Goal: Task Accomplishment & Management: Manage account settings

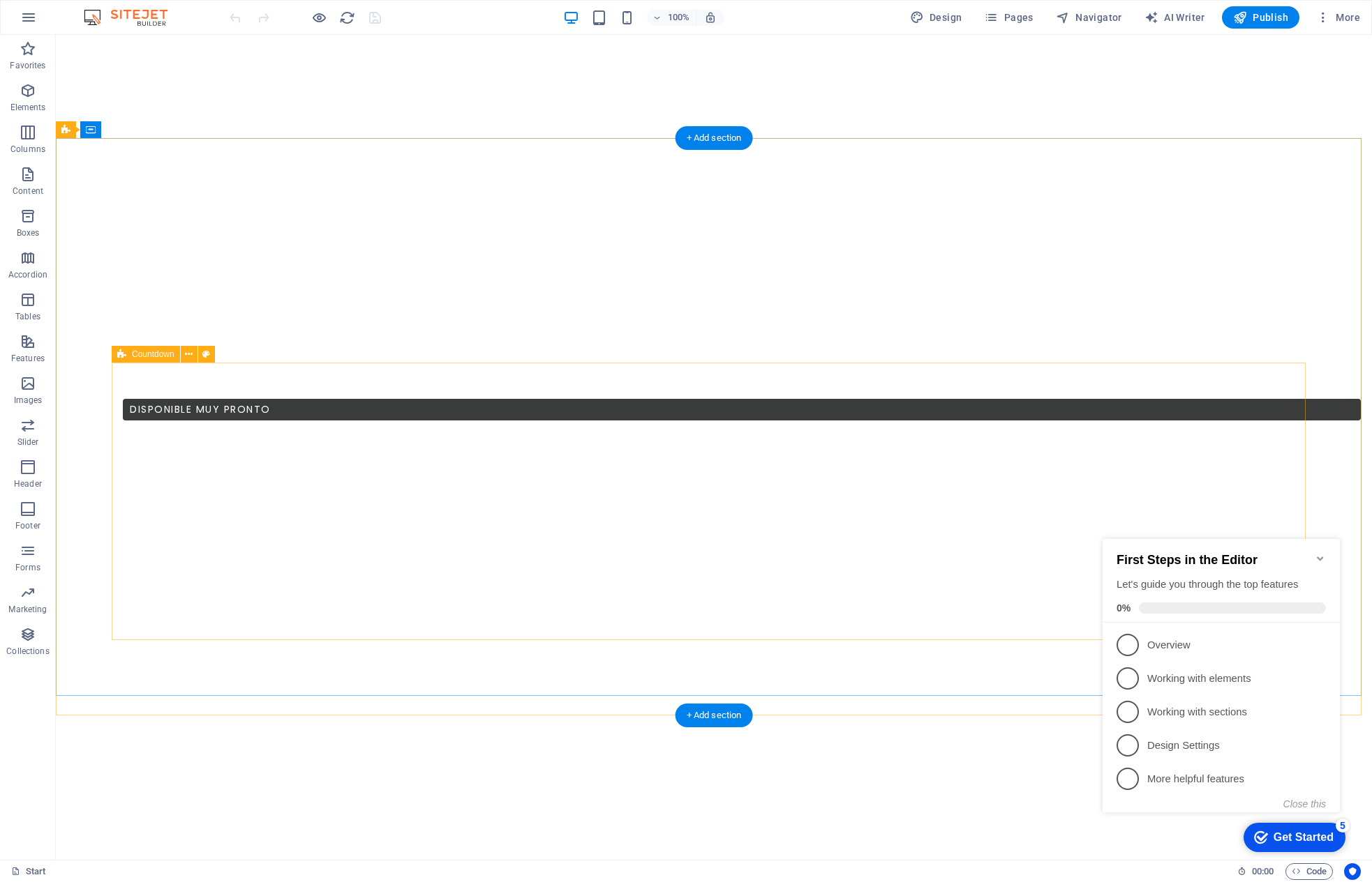
scroll to position [722, 0]
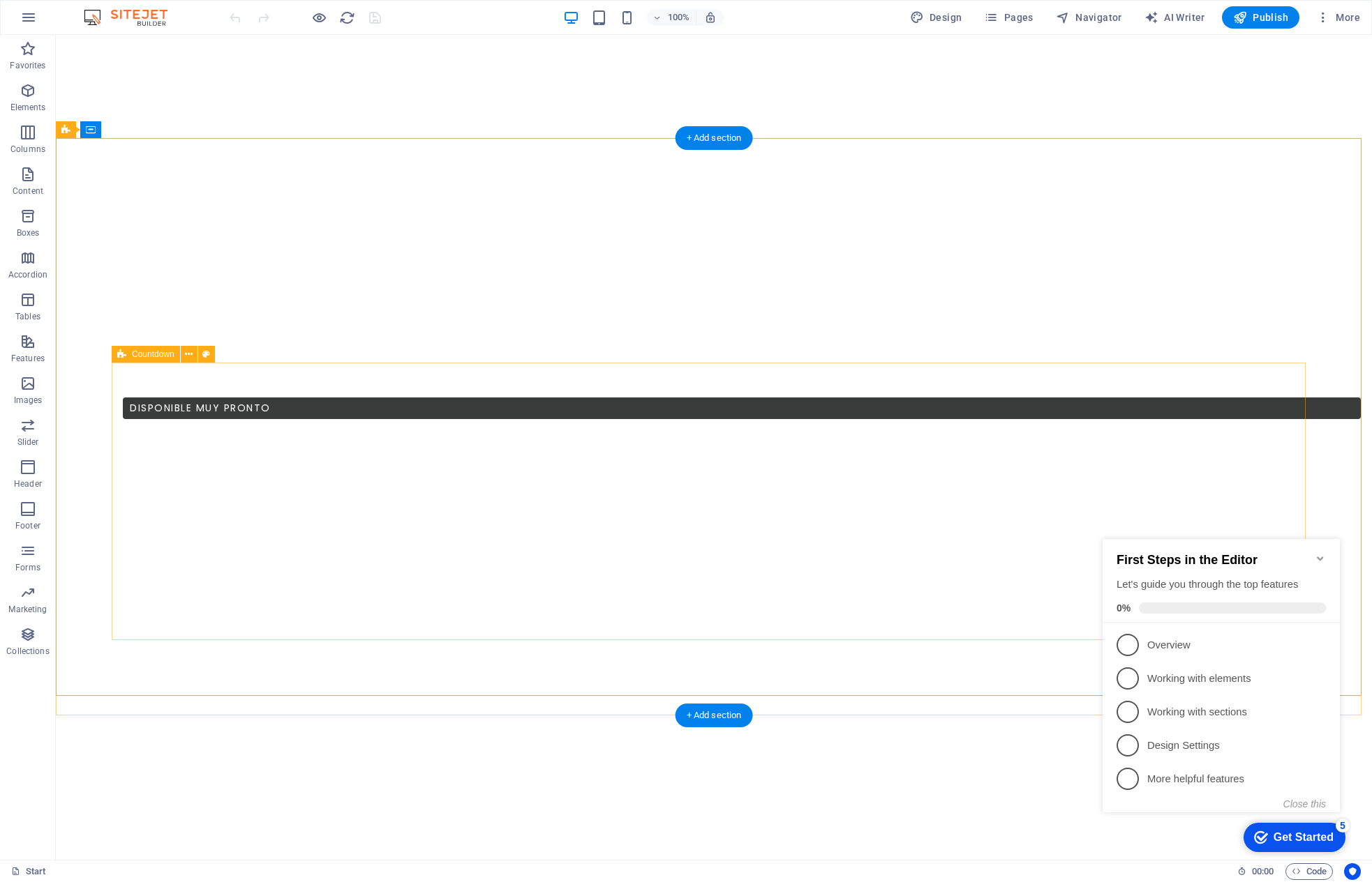
click at [196, 359] on button at bounding box center [189, 354] width 17 height 17
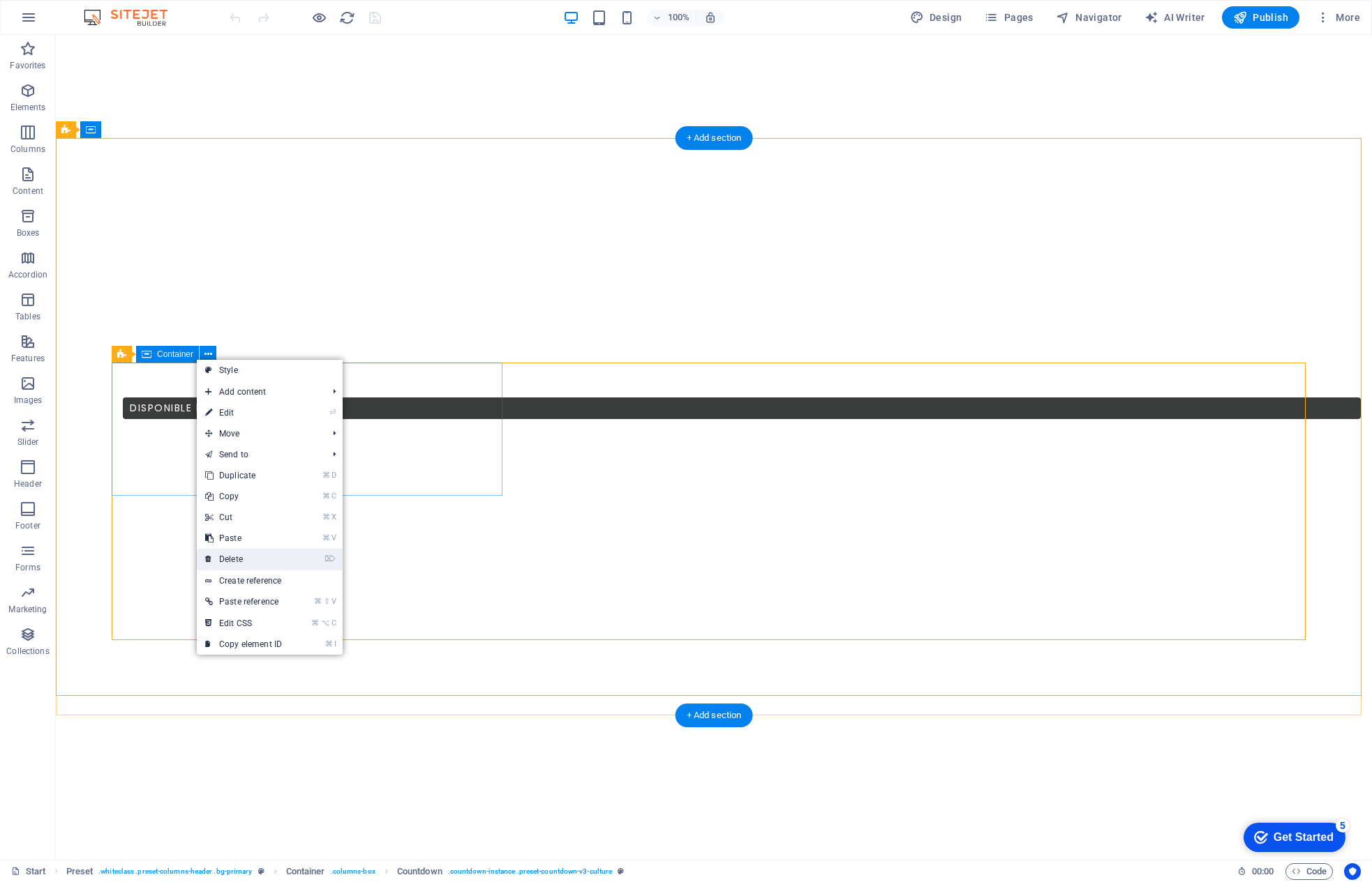
click at [240, 556] on link "⌦ Delete" at bounding box center [243, 559] width 93 height 21
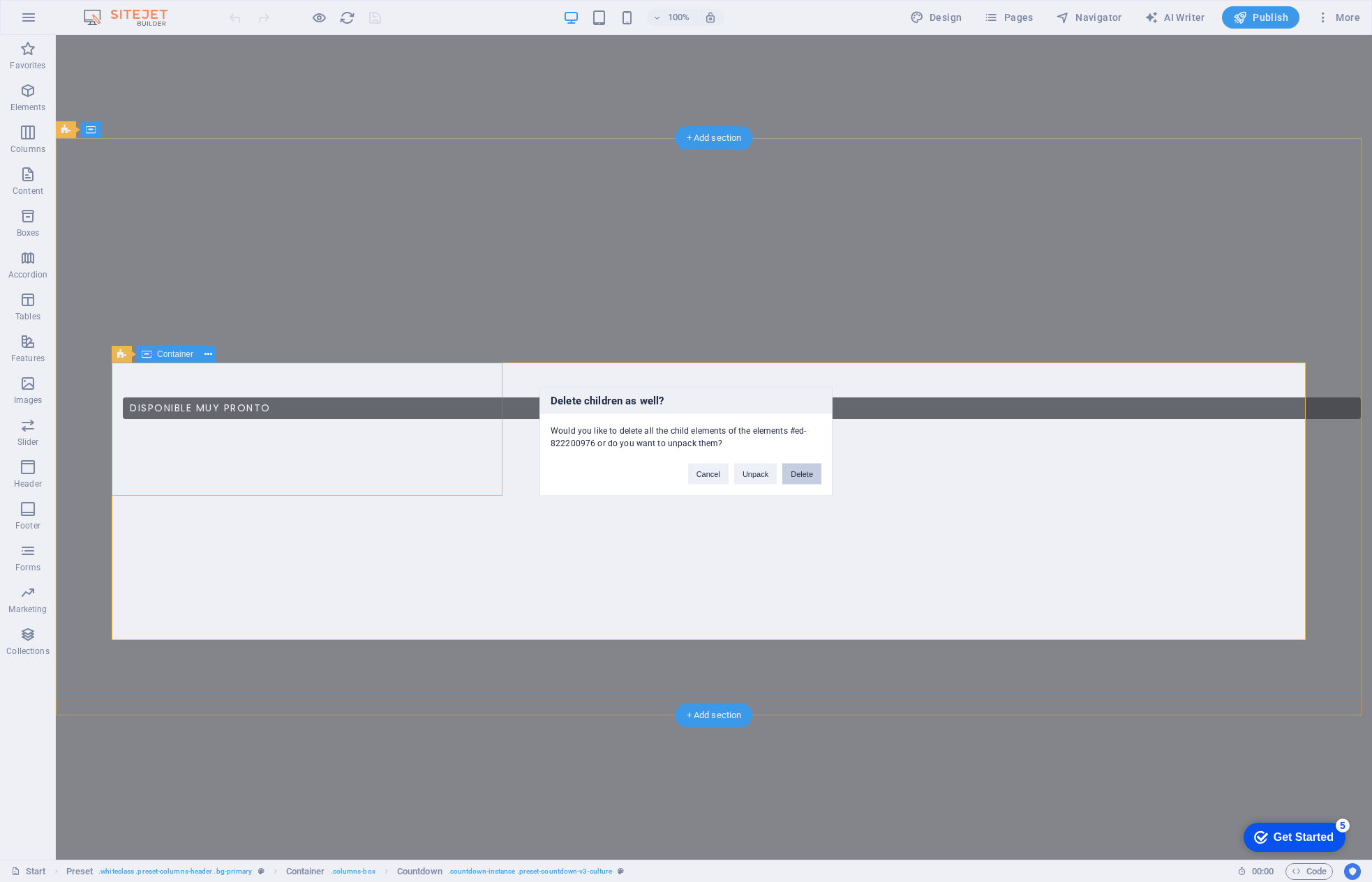
click at [815, 480] on button "Delete" at bounding box center [801, 473] width 39 height 21
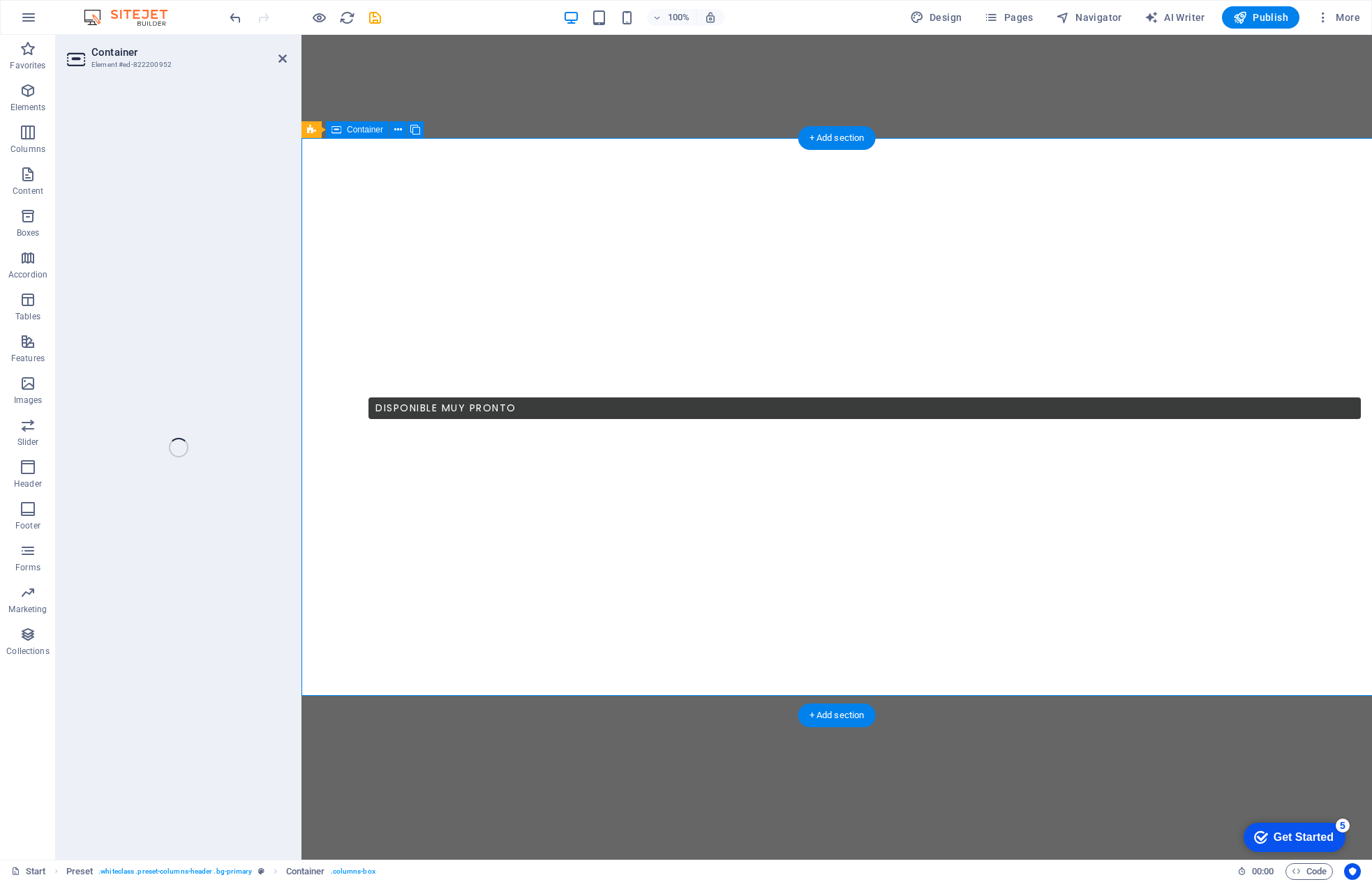
select select "px"
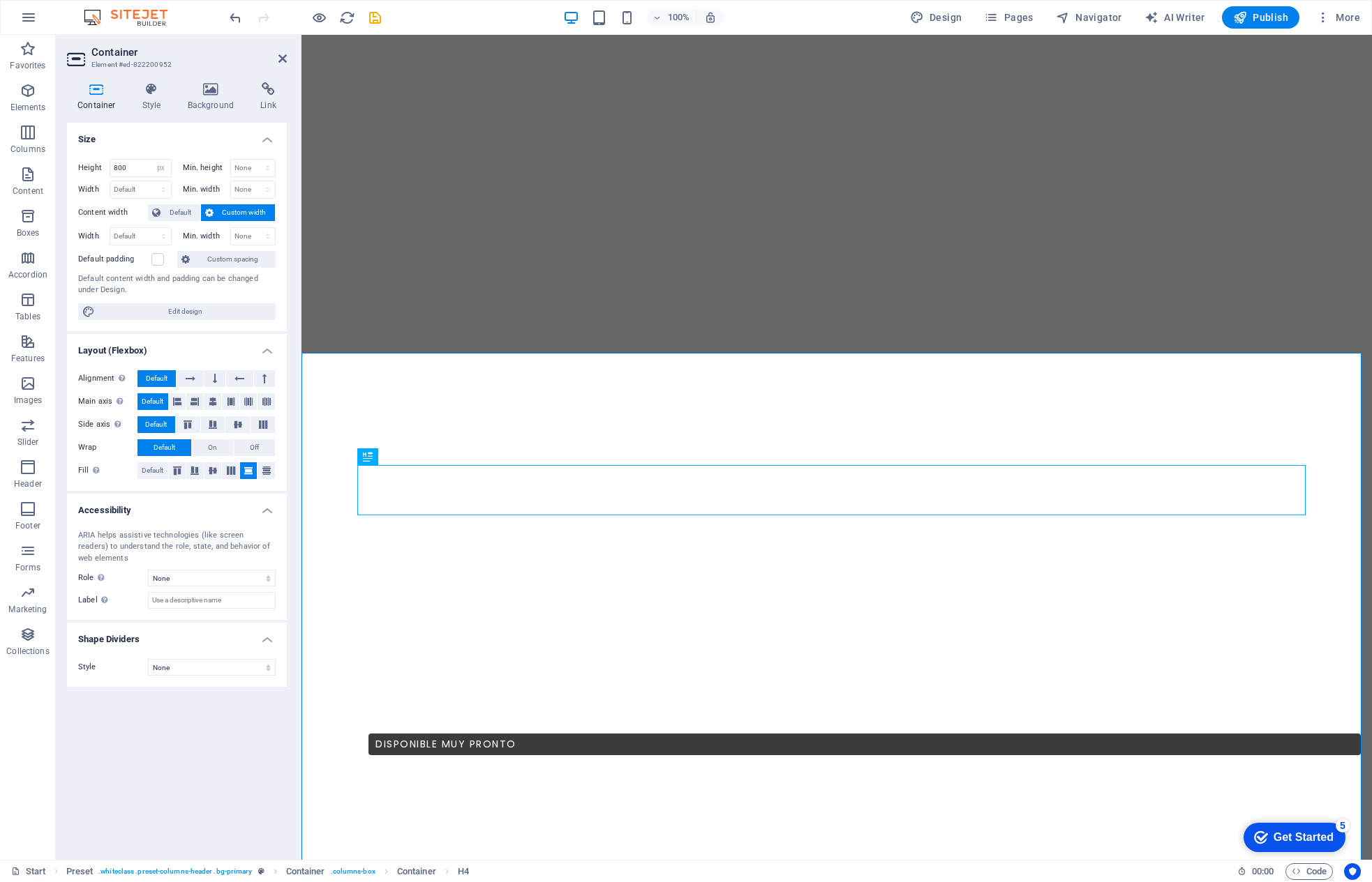
scroll to position [610, 0]
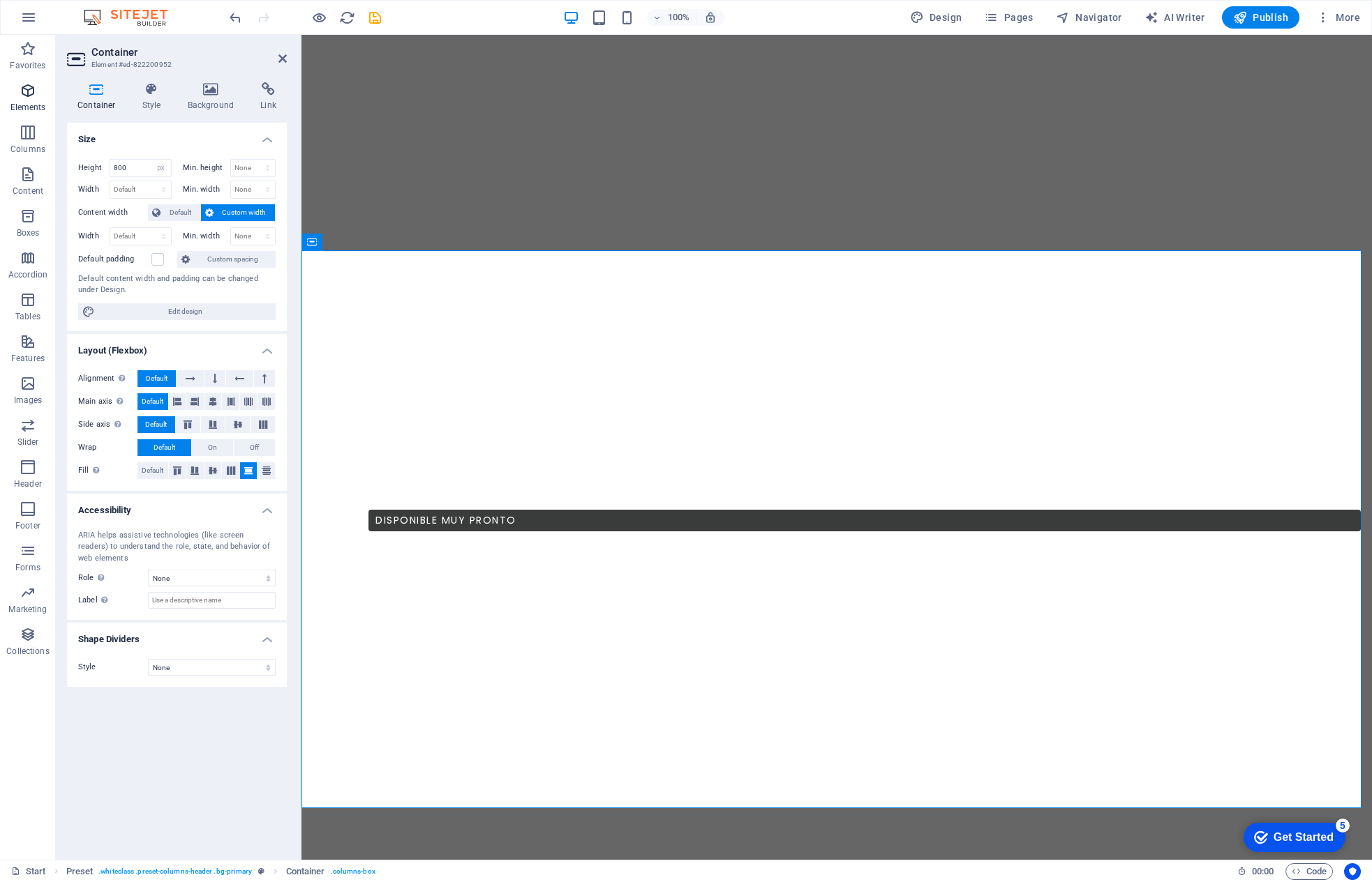
click at [32, 95] on icon "button" at bounding box center [28, 90] width 17 height 17
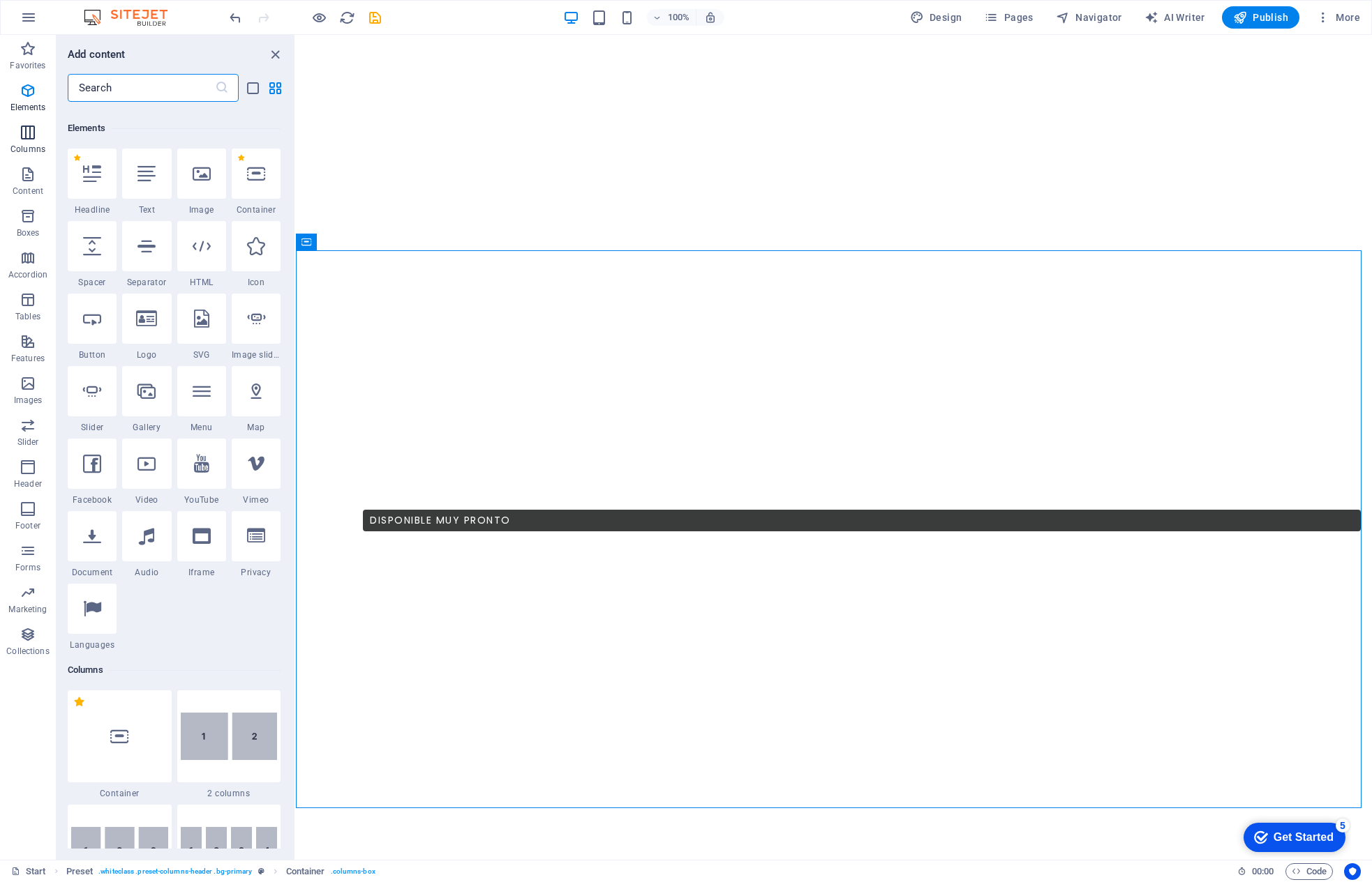
scroll to position [149, 0]
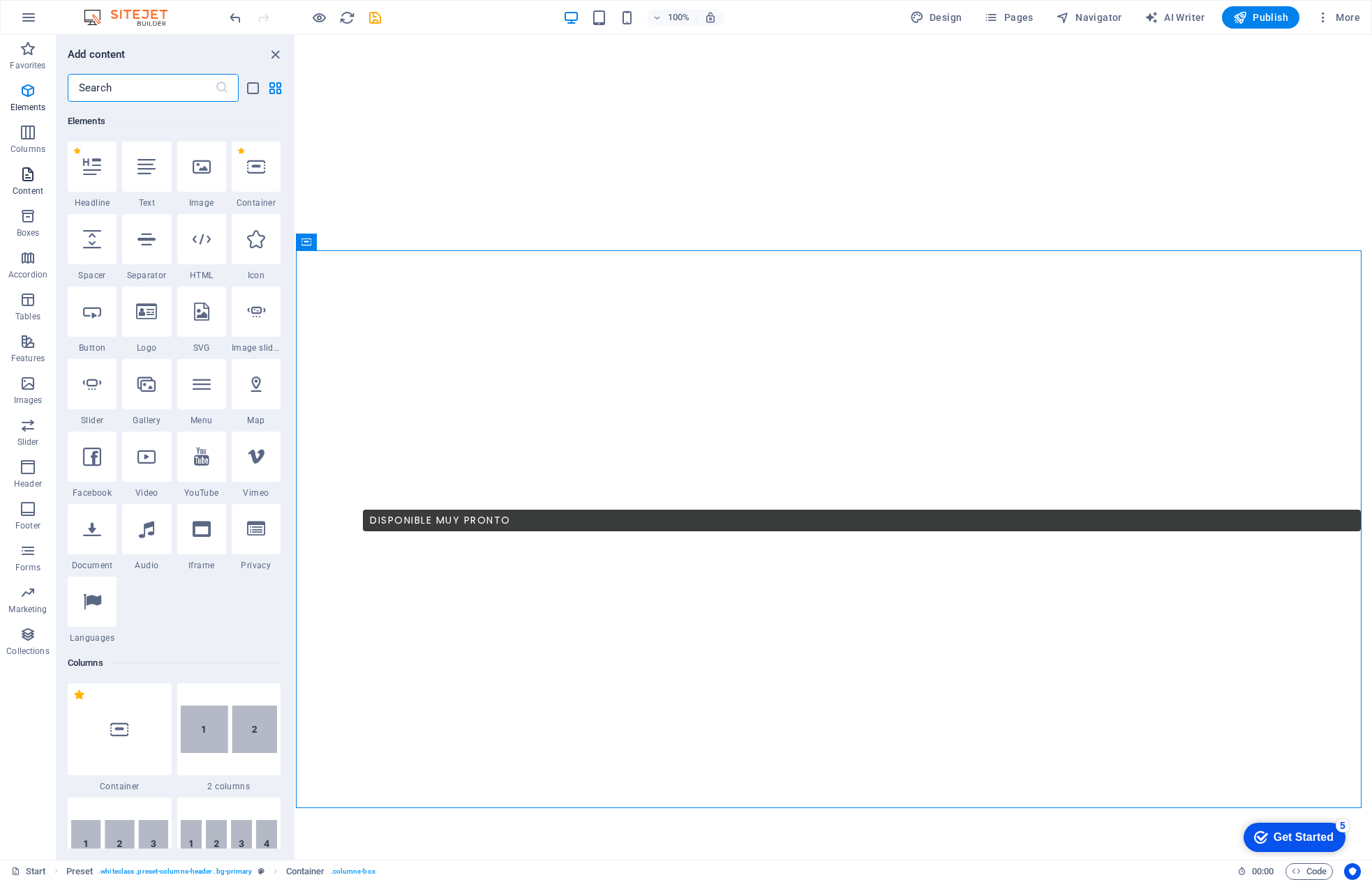
click at [32, 177] on icon "button" at bounding box center [28, 174] width 17 height 17
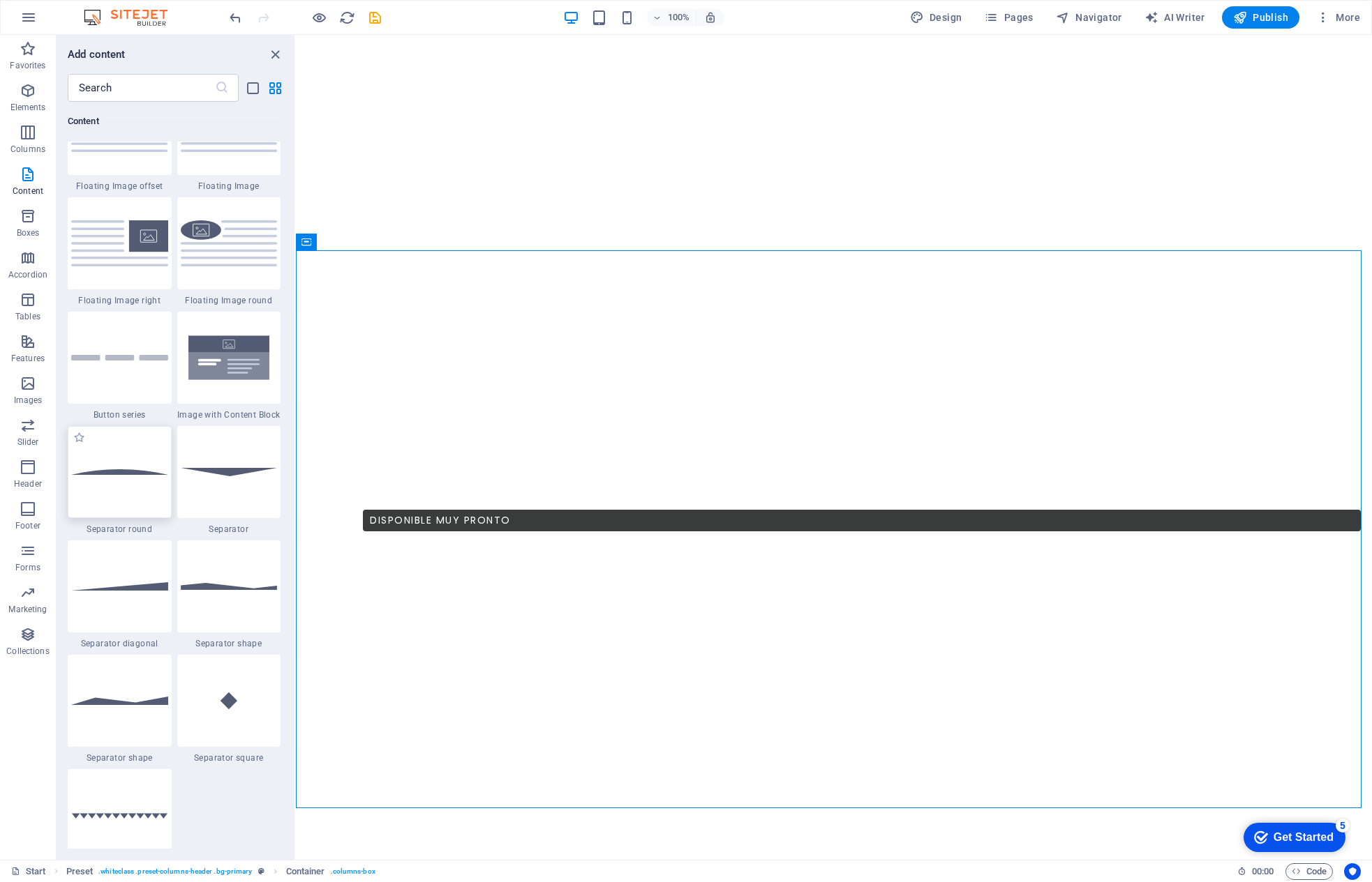
scroll to position [3070, 0]
click at [237, 472] on img at bounding box center [229, 474] width 97 height 8
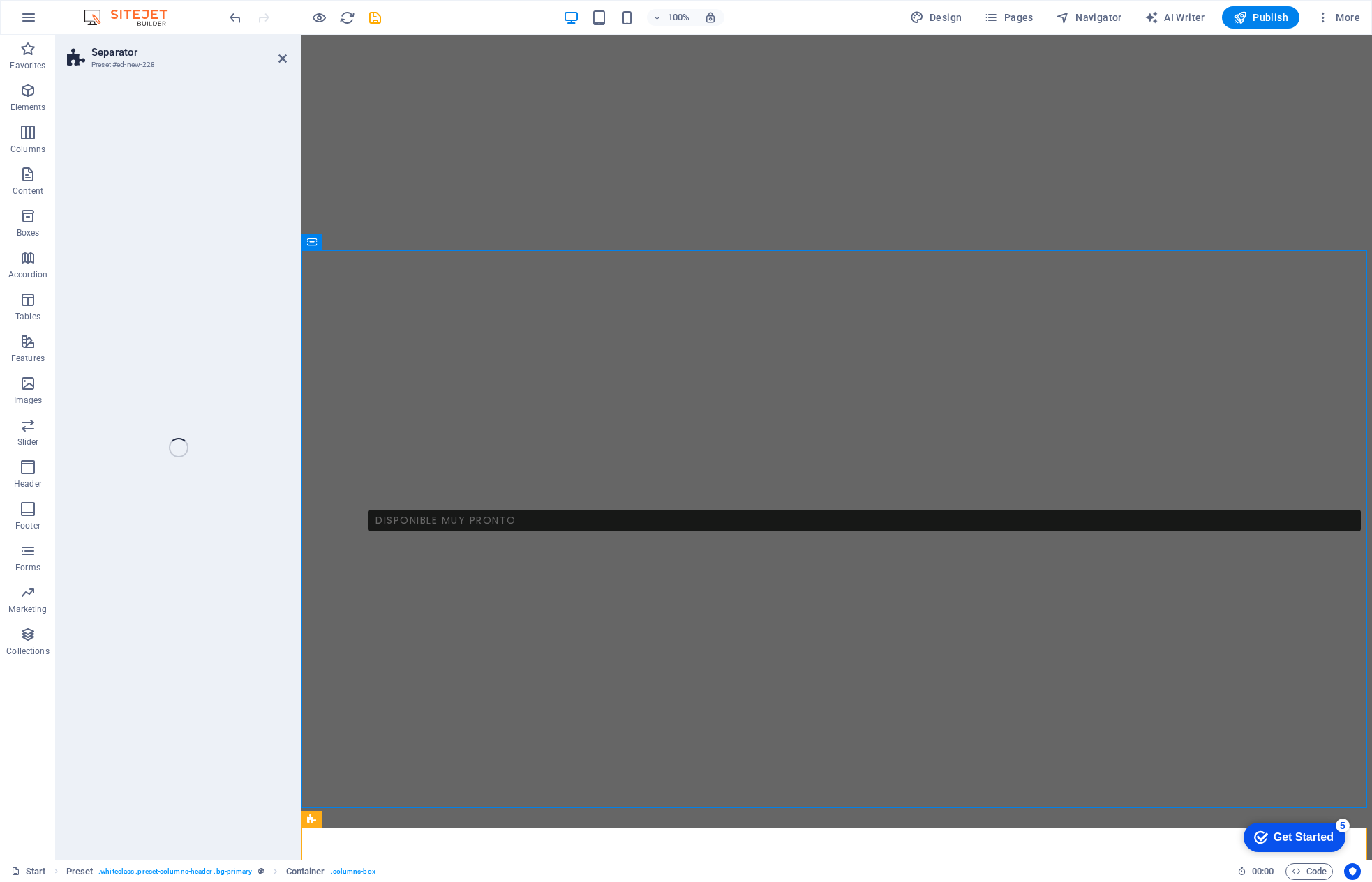
select select "rem"
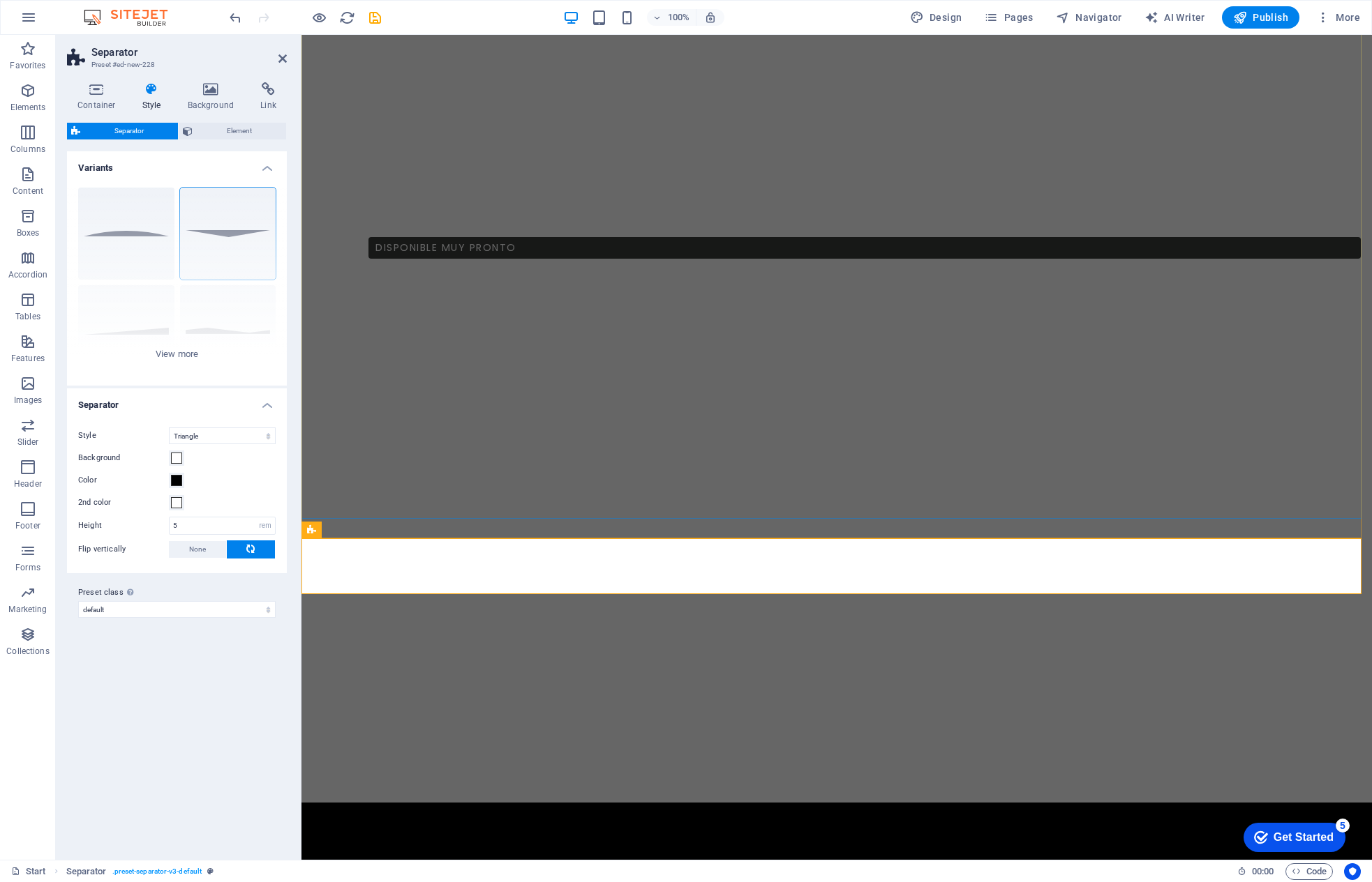
scroll to position [899, 0]
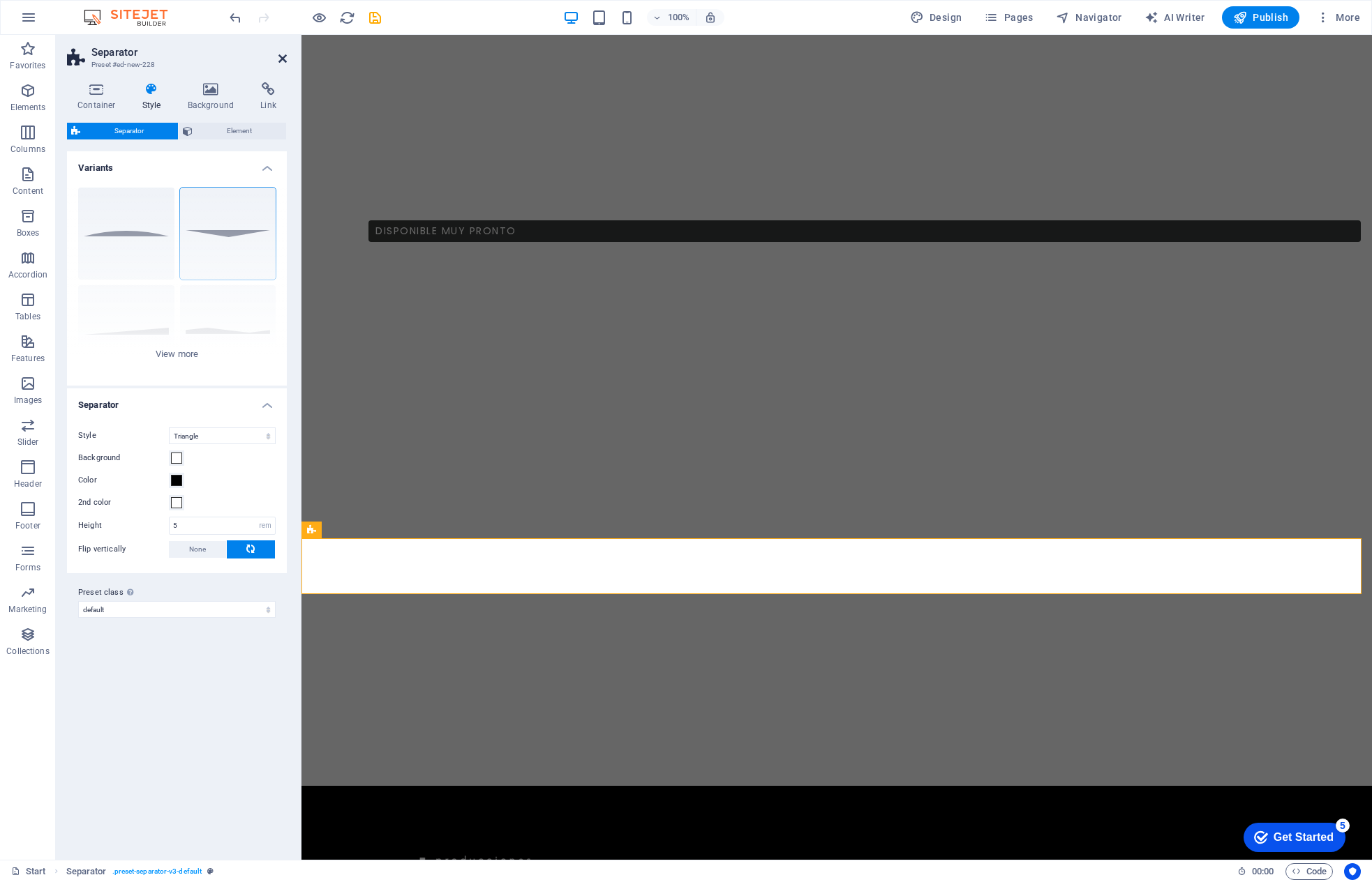
click at [283, 55] on icon at bounding box center [282, 58] width 8 height 11
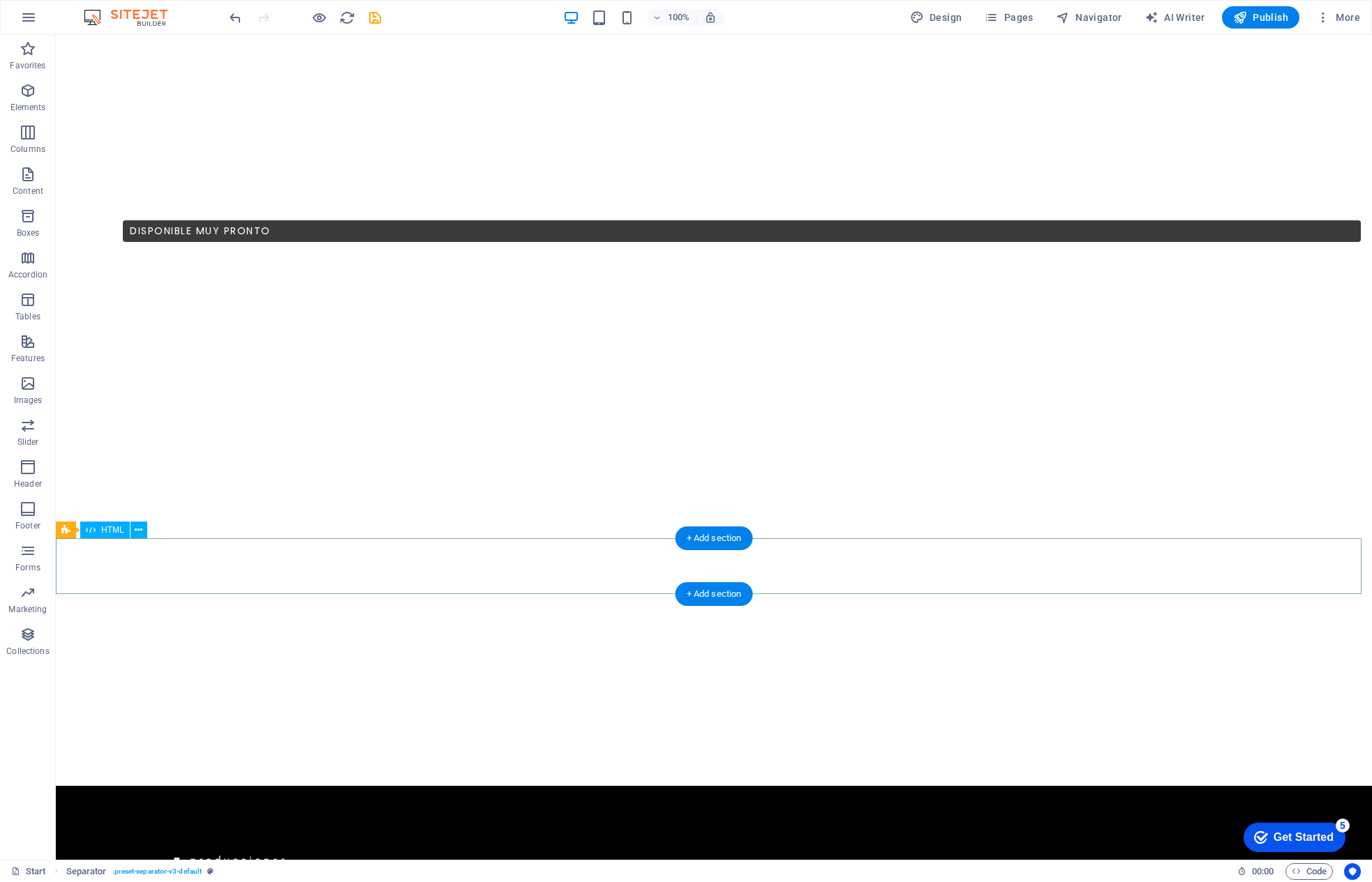
click at [135, 530] on icon at bounding box center [139, 530] width 8 height 15
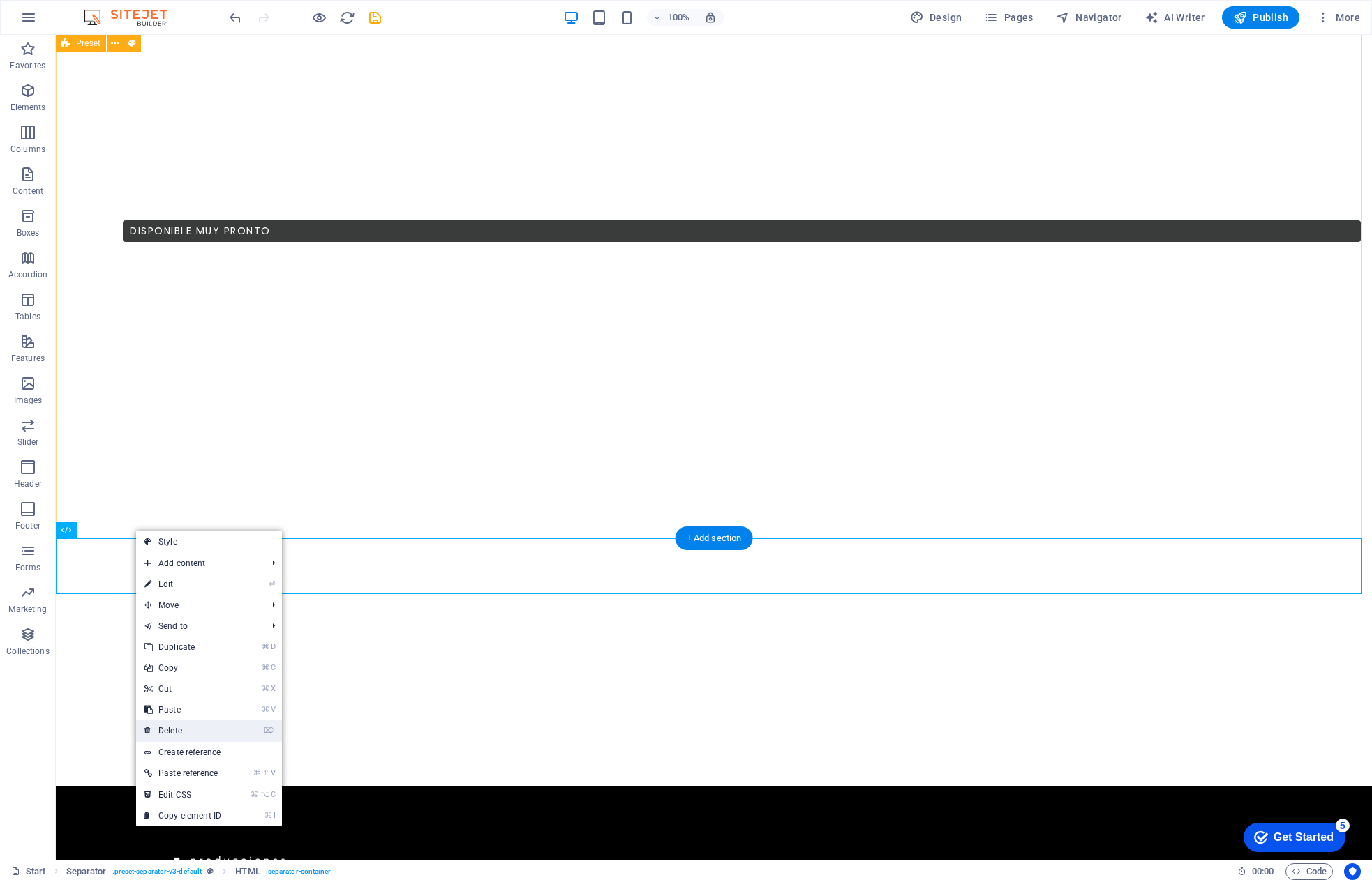
click at [190, 713] on link "⌦ Delete" at bounding box center [183, 731] width 93 height 21
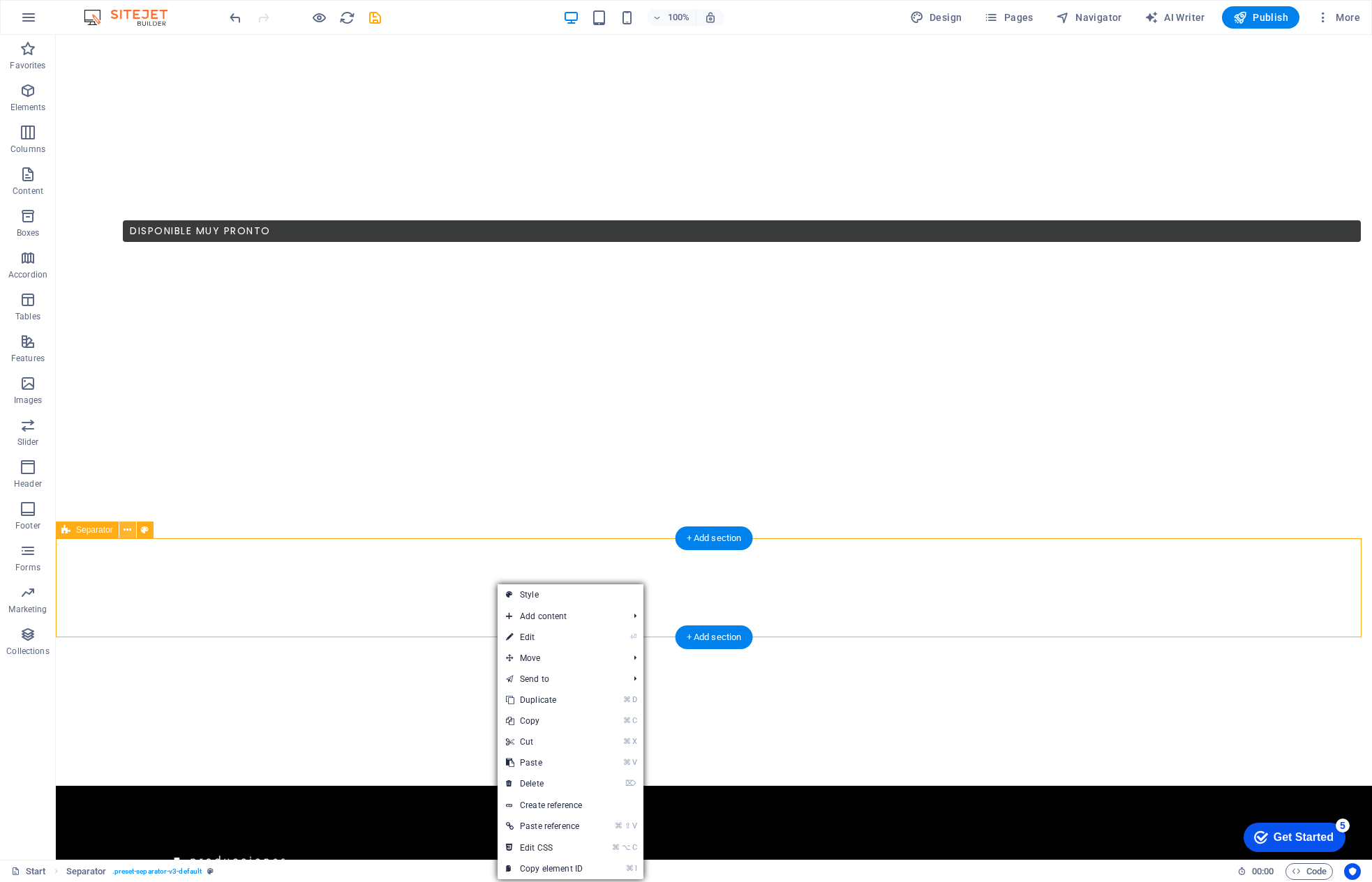
click at [125, 530] on icon at bounding box center [127, 530] width 8 height 15
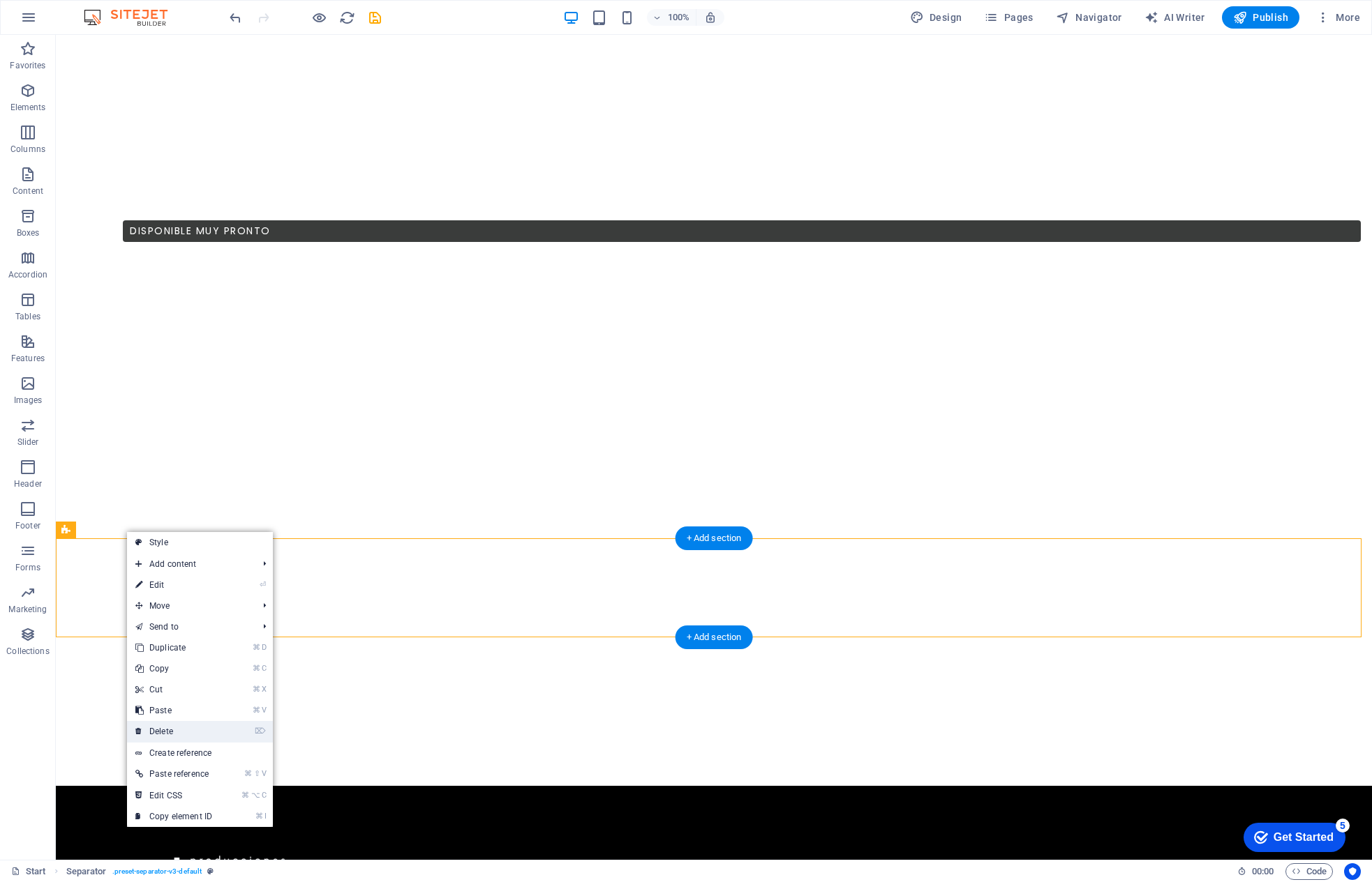
click at [172, 713] on link "⌦ Delete" at bounding box center [174, 731] width 93 height 21
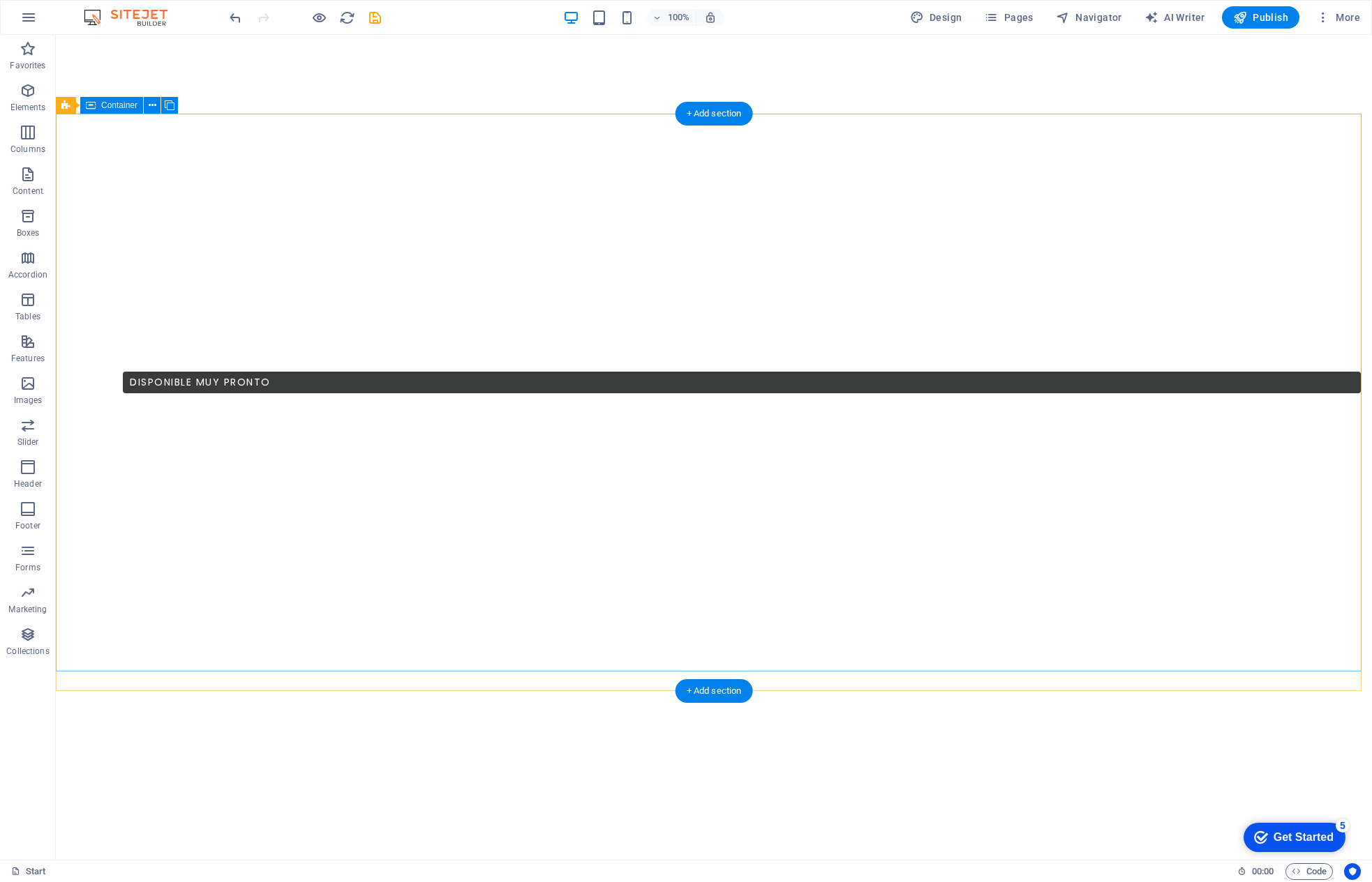
scroll to position [746, 0]
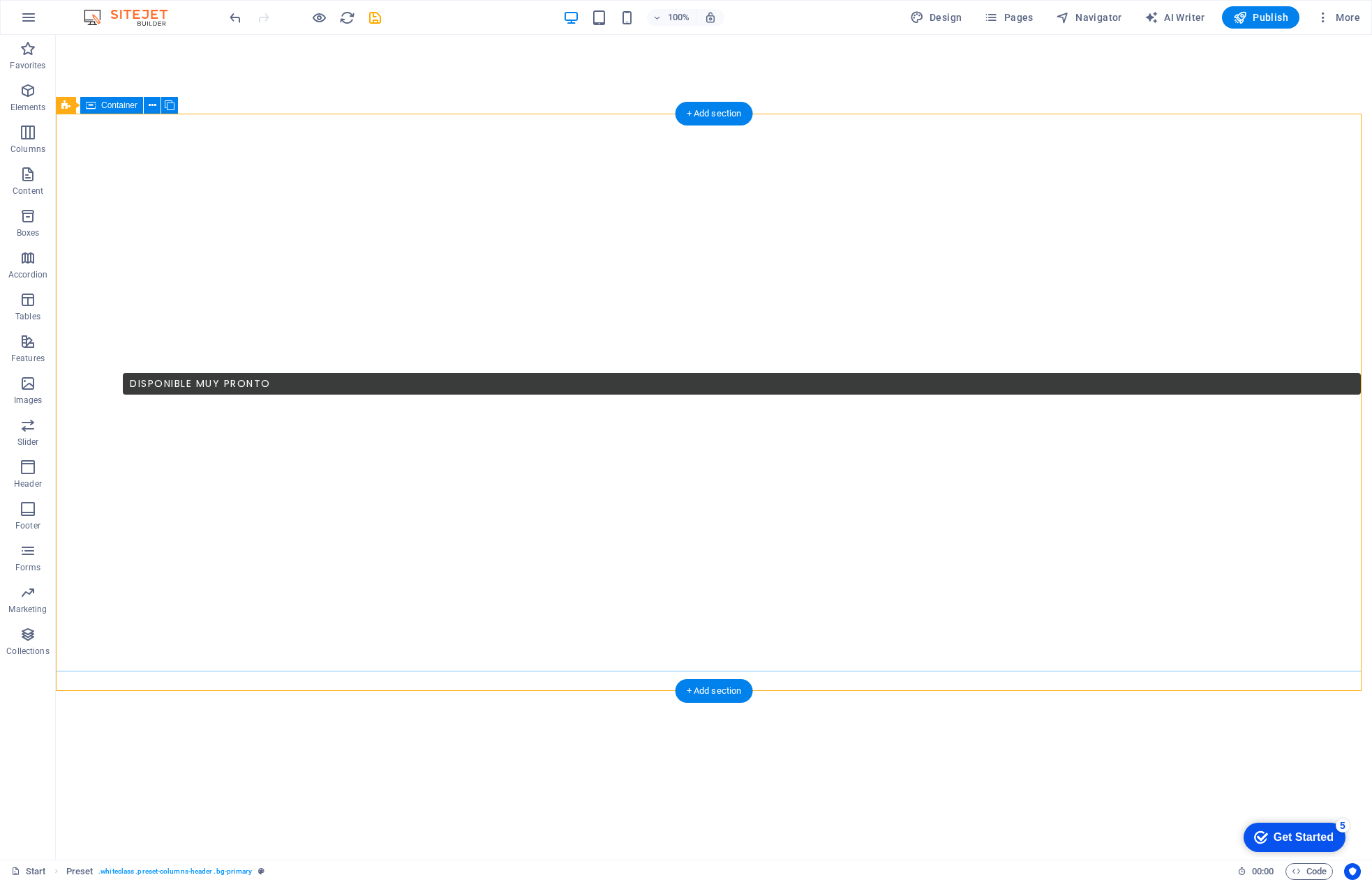
select select "px"
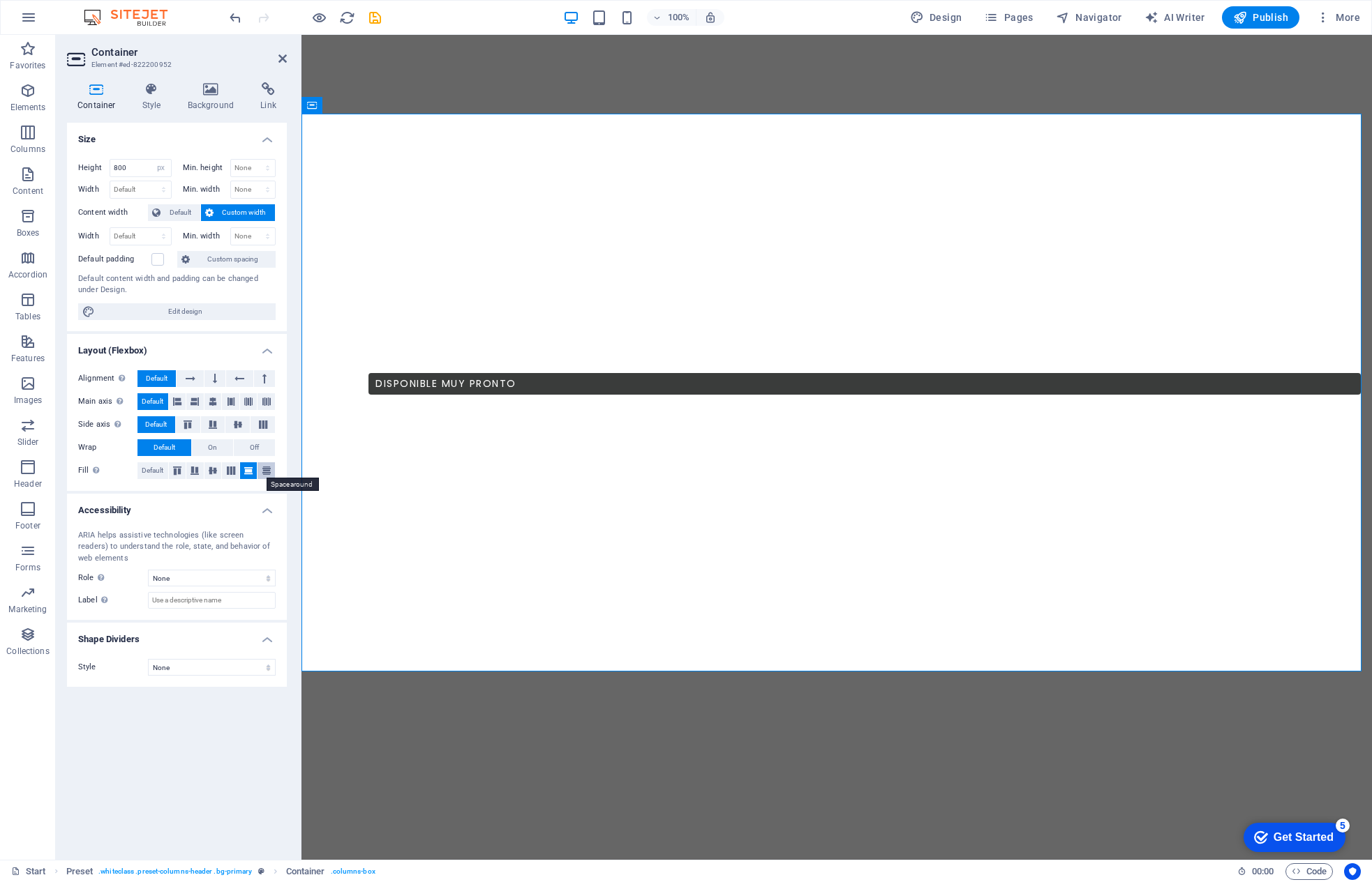
click at [259, 467] on icon at bounding box center [266, 471] width 17 height 8
click at [247, 472] on icon at bounding box center [248, 471] width 17 height 8
click at [213, 400] on icon at bounding box center [213, 401] width 8 height 17
click at [208, 423] on icon at bounding box center [213, 425] width 17 height 8
click at [261, 467] on icon at bounding box center [266, 471] width 17 height 8
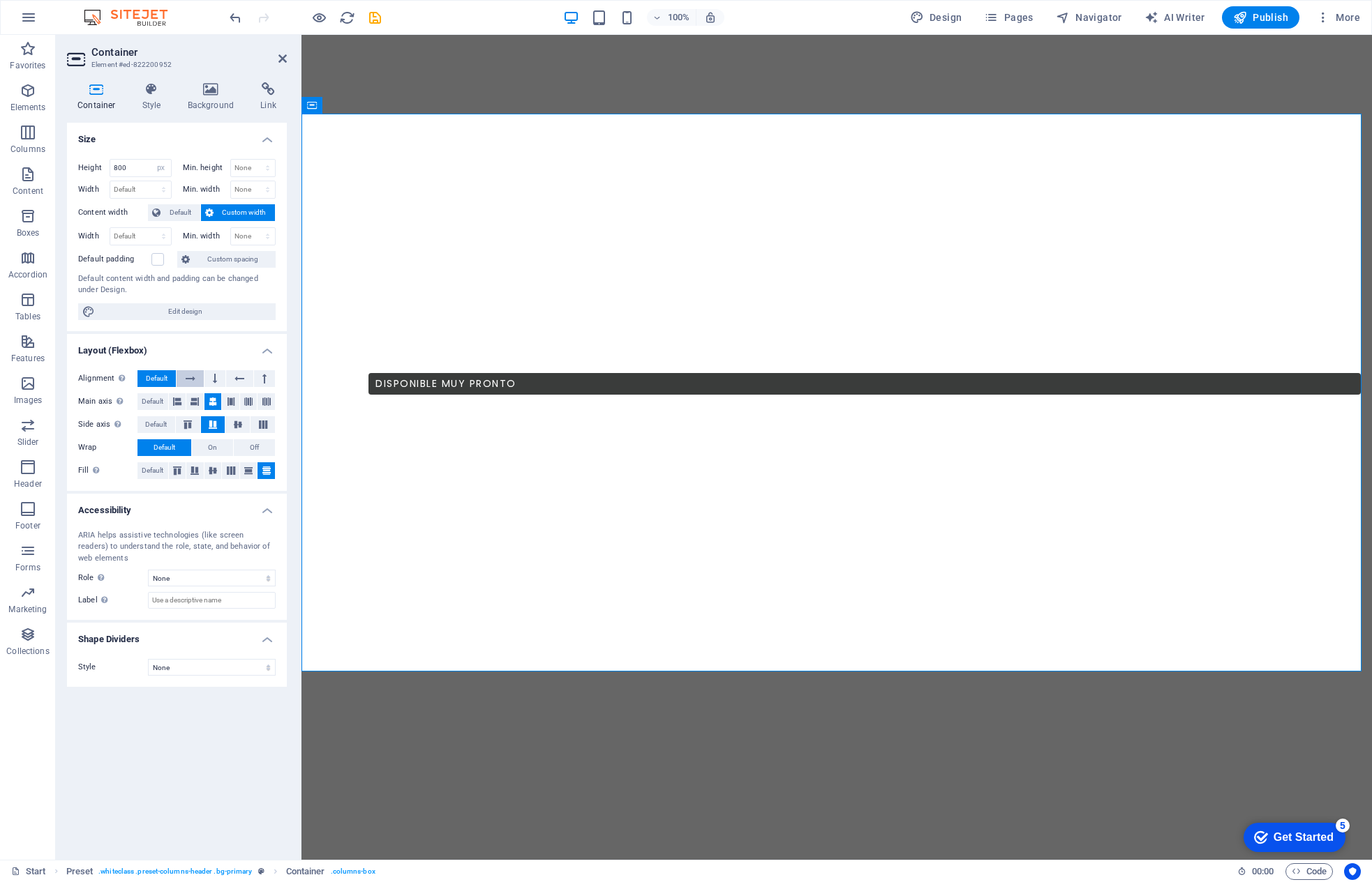
click at [183, 378] on button at bounding box center [190, 378] width 27 height 17
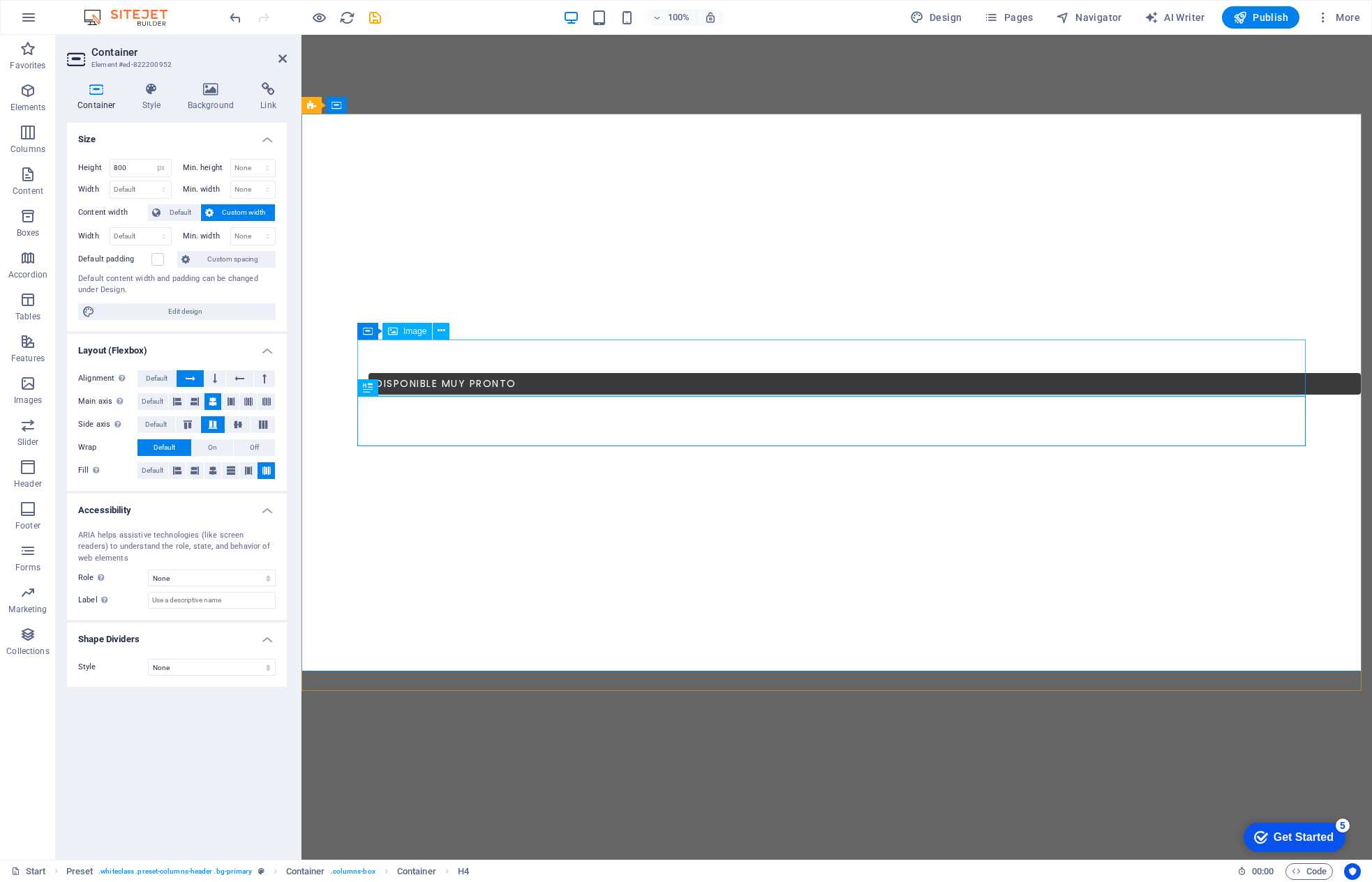
click at [194, 376] on icon at bounding box center [191, 378] width 10 height 17
click at [222, 399] on button at bounding box center [214, 401] width 18 height 17
click at [215, 424] on icon at bounding box center [213, 425] width 17 height 8
click at [184, 428] on button at bounding box center [188, 424] width 25 height 17
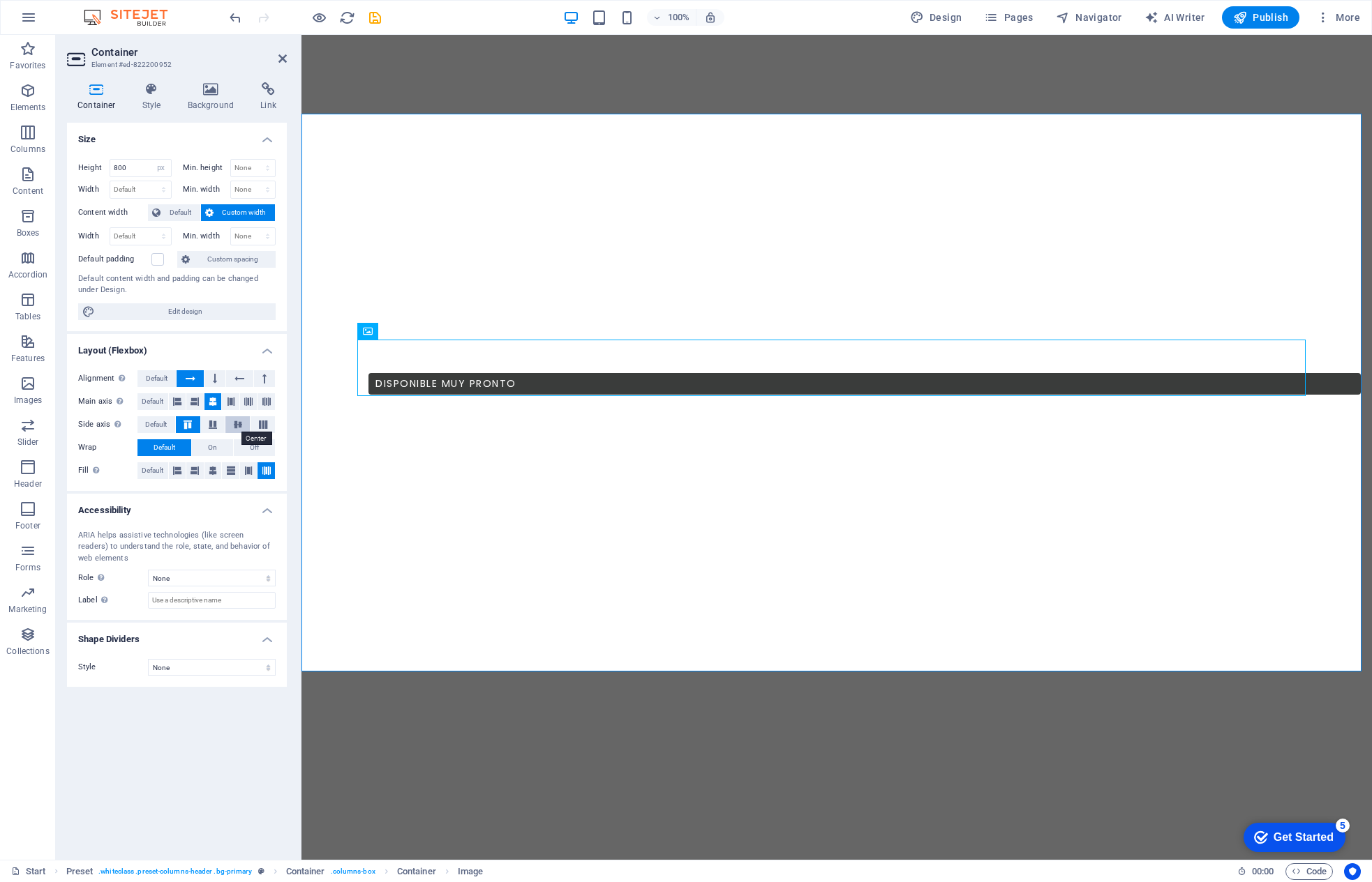
click at [234, 423] on icon at bounding box center [237, 425] width 17 height 8
click at [220, 444] on button "On" at bounding box center [212, 447] width 41 height 17
click at [219, 470] on button at bounding box center [214, 471] width 18 height 17
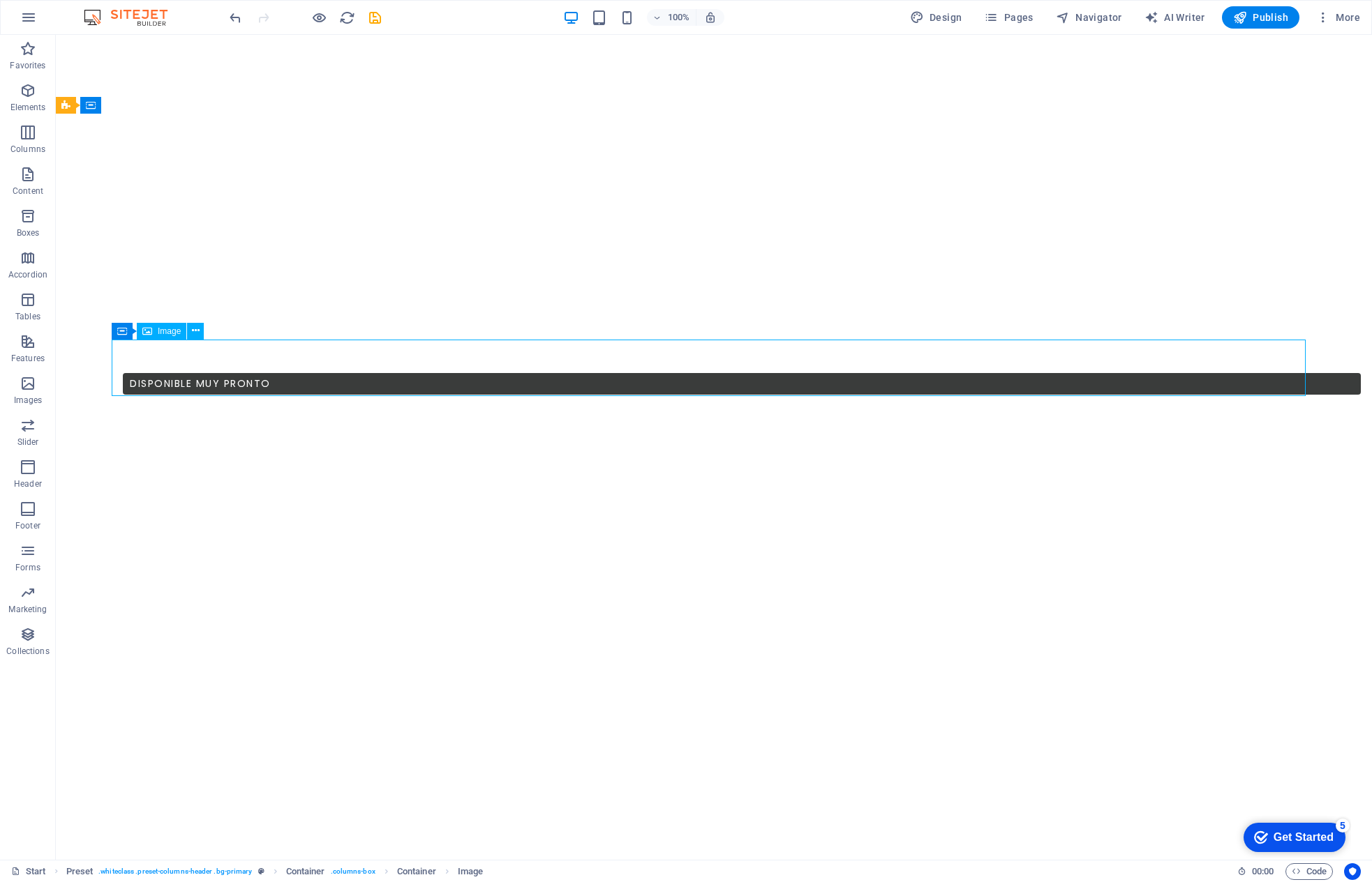
drag, startPoint x: 184, startPoint y: 370, endPoint x: 657, endPoint y: 365, distance: 473.0
select select "px"
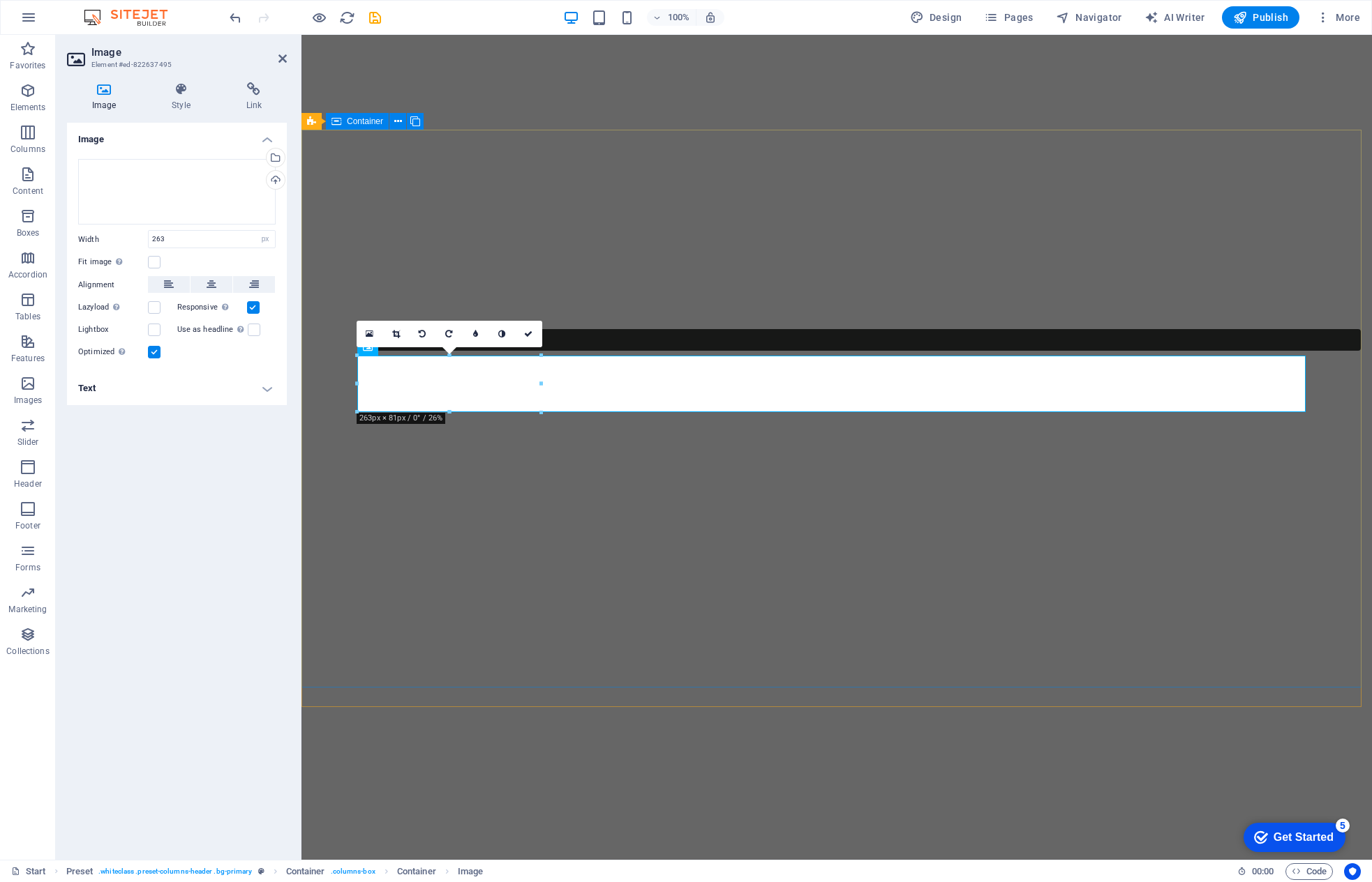
scroll to position [585, 0]
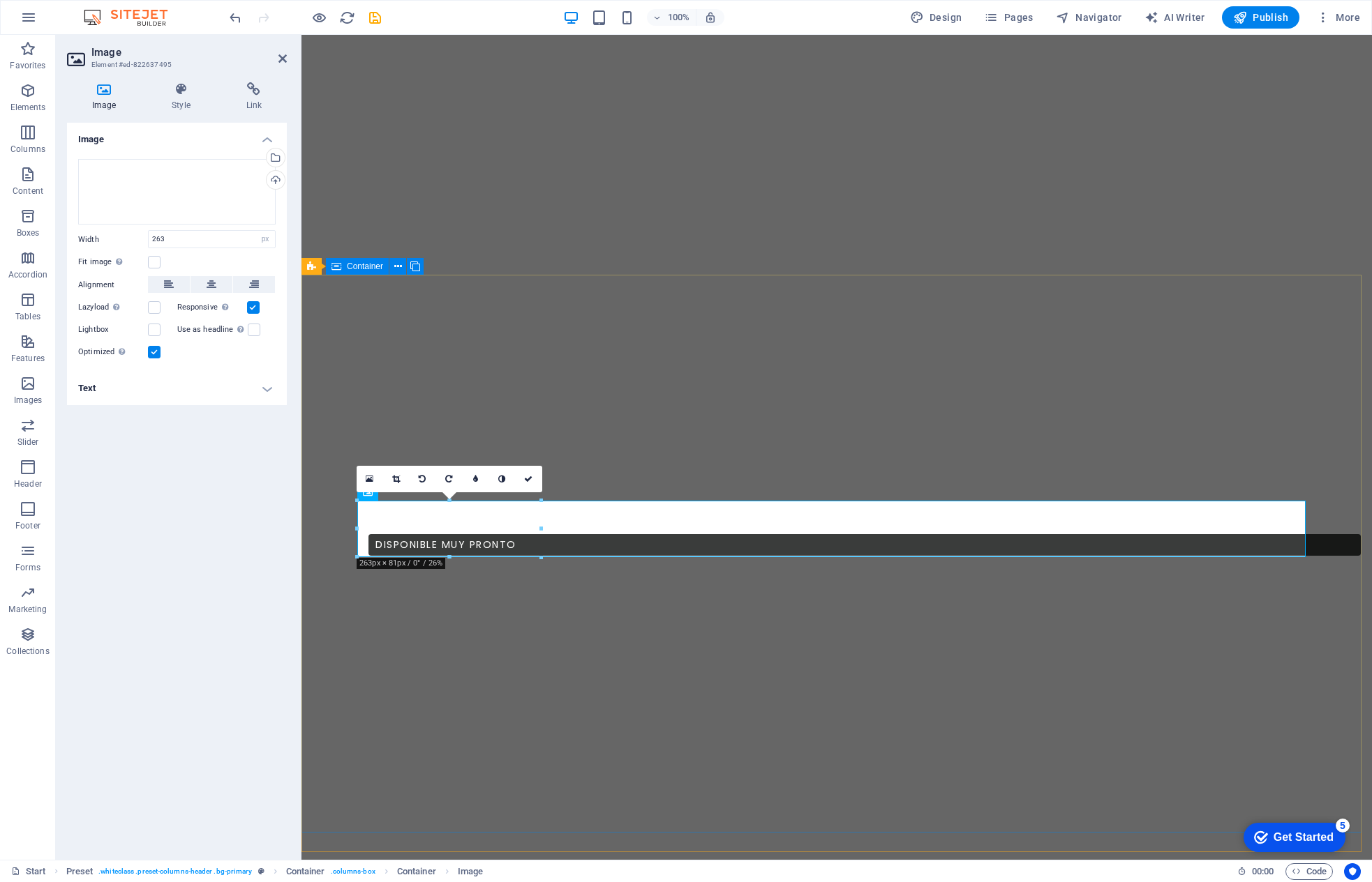
click at [995, 713] on div "Get Started" at bounding box center [1303, 837] width 60 height 13
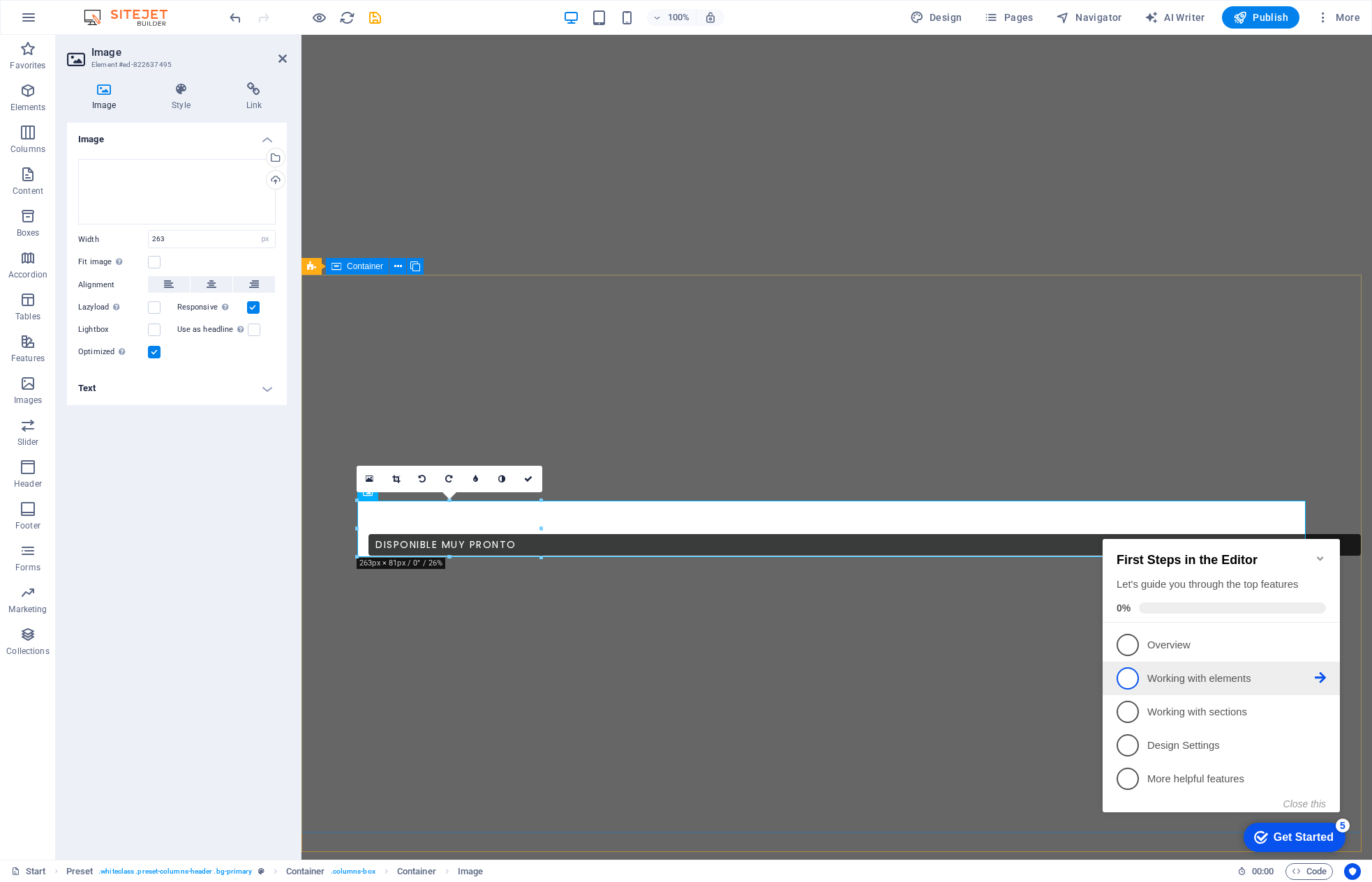
click at [995, 677] on span "2" at bounding box center [1128, 678] width 22 height 22
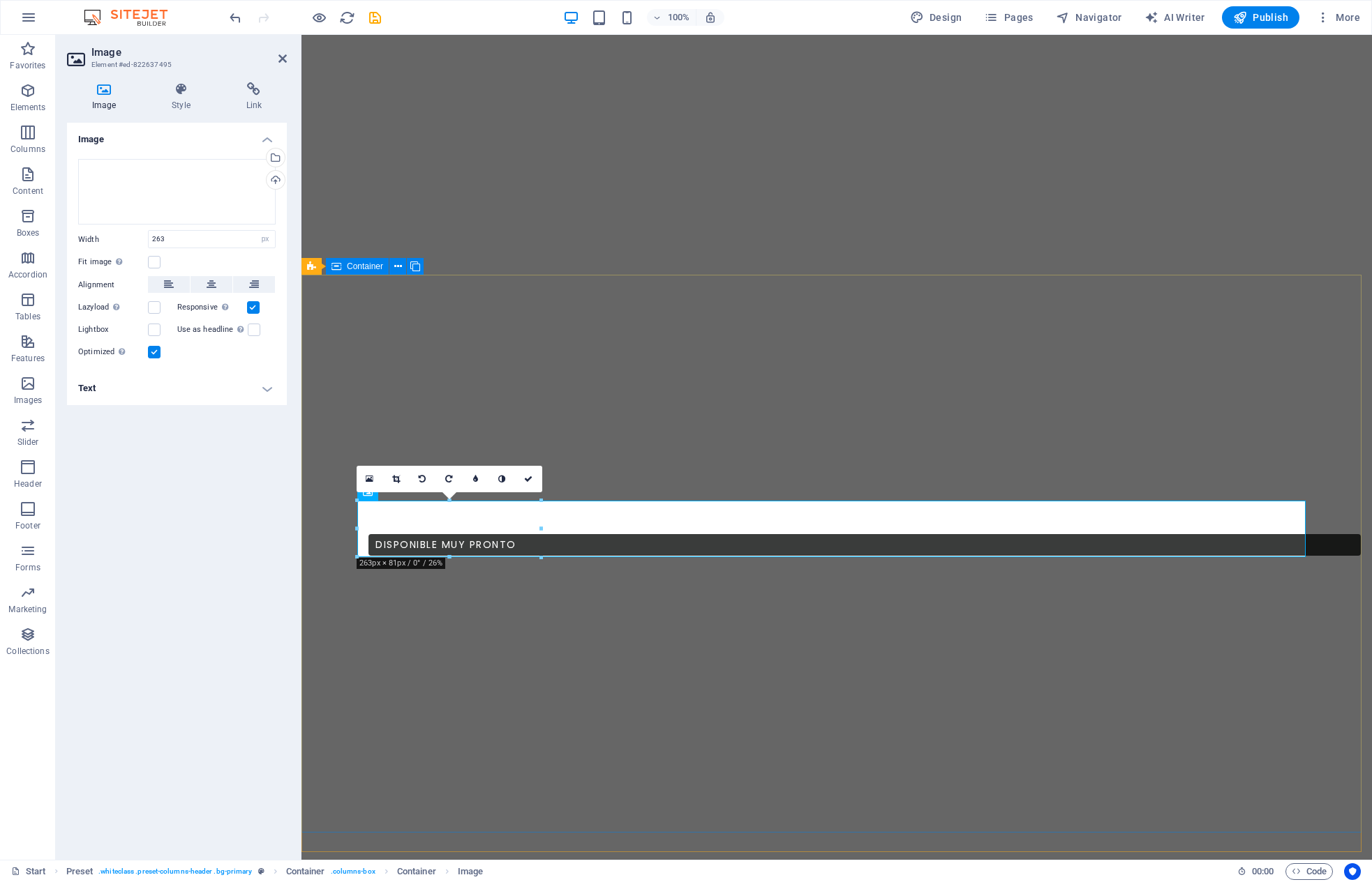
scroll to position [0, 0]
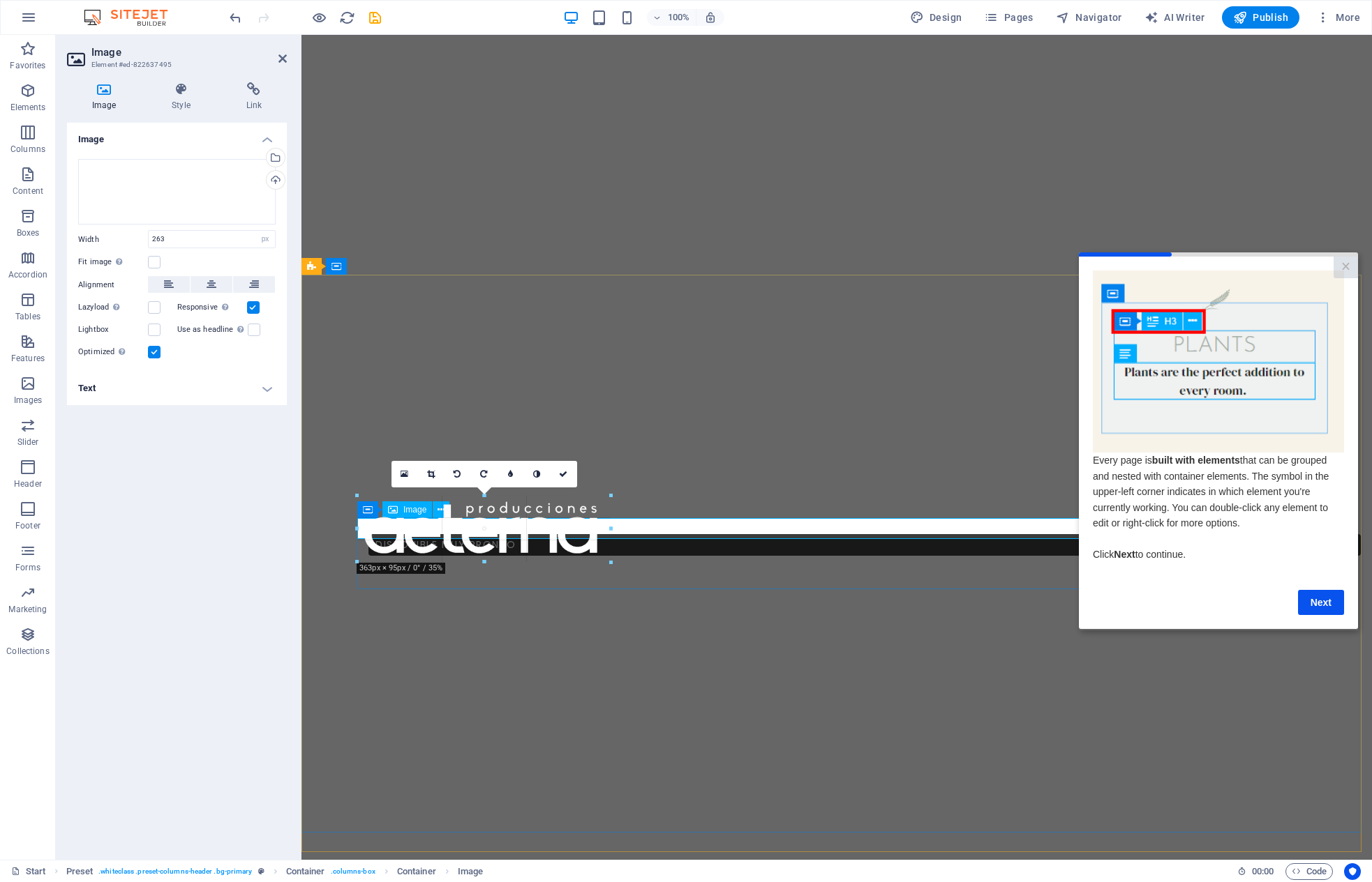
drag, startPoint x: 357, startPoint y: 528, endPoint x: 281, endPoint y: 535, distance: 76.3
type input "370"
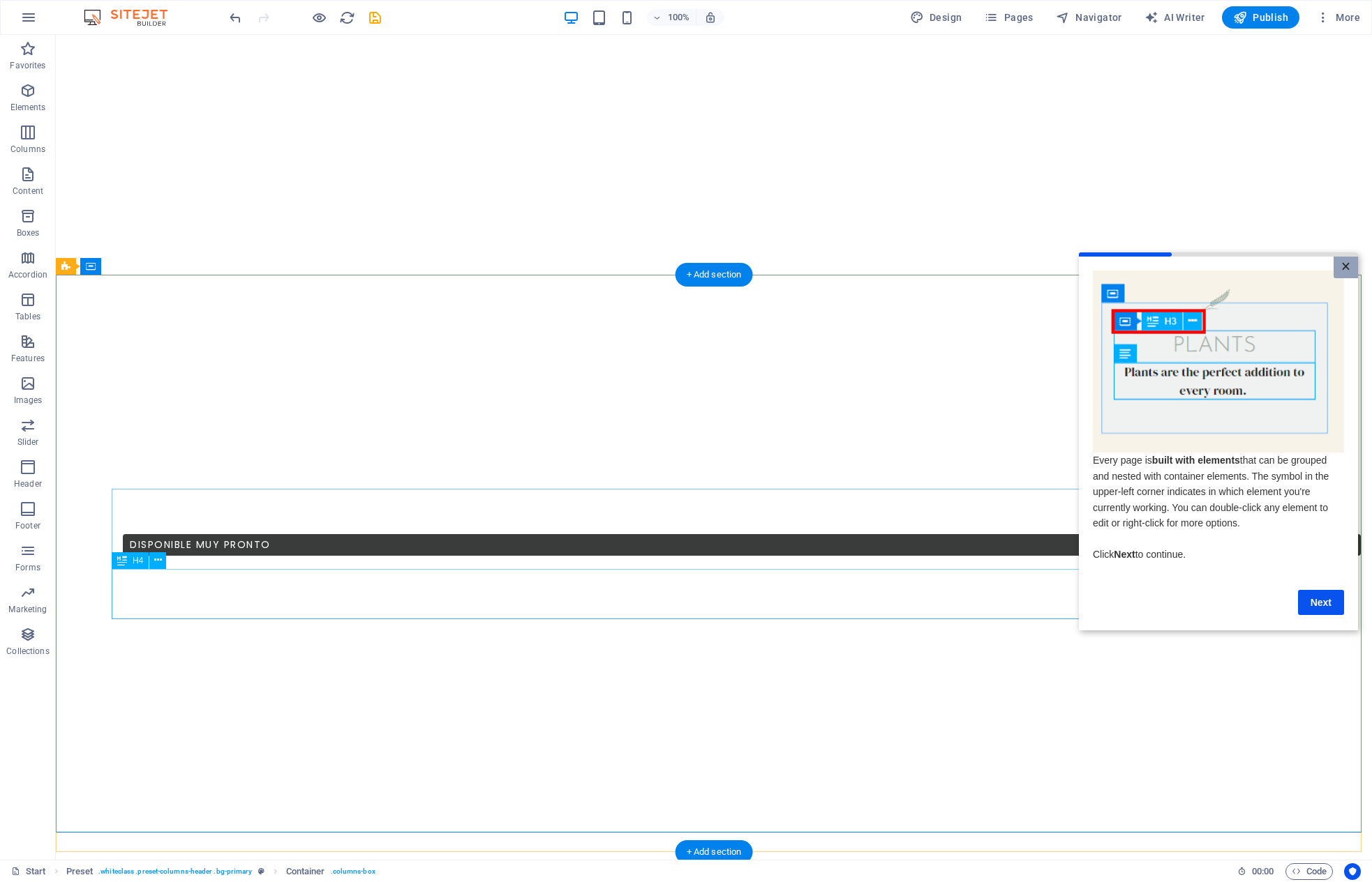
click at [995, 266] on link "×" at bounding box center [1345, 267] width 25 height 22
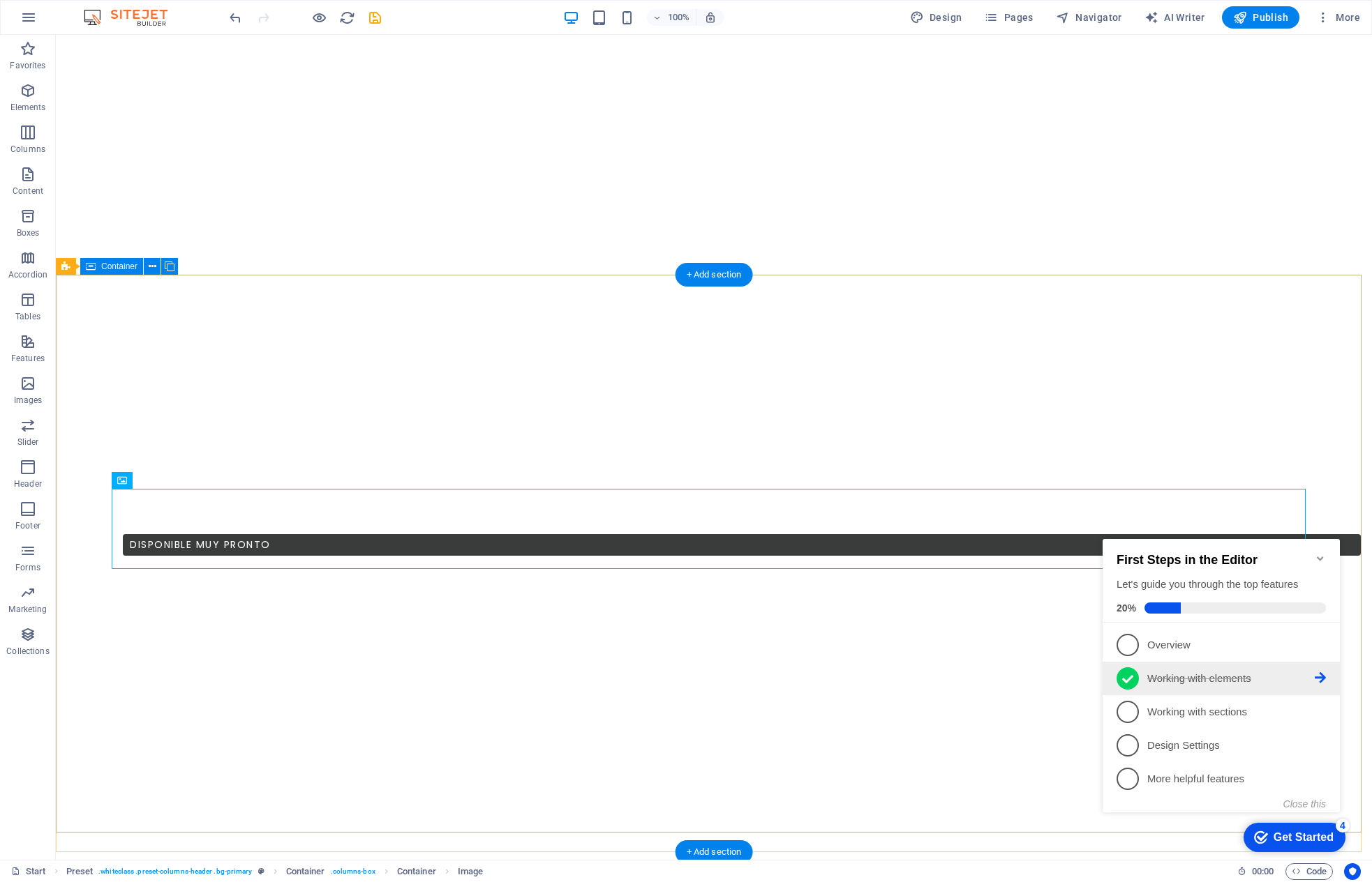
click at [995, 675] on icon at bounding box center [1127, 679] width 11 height 8
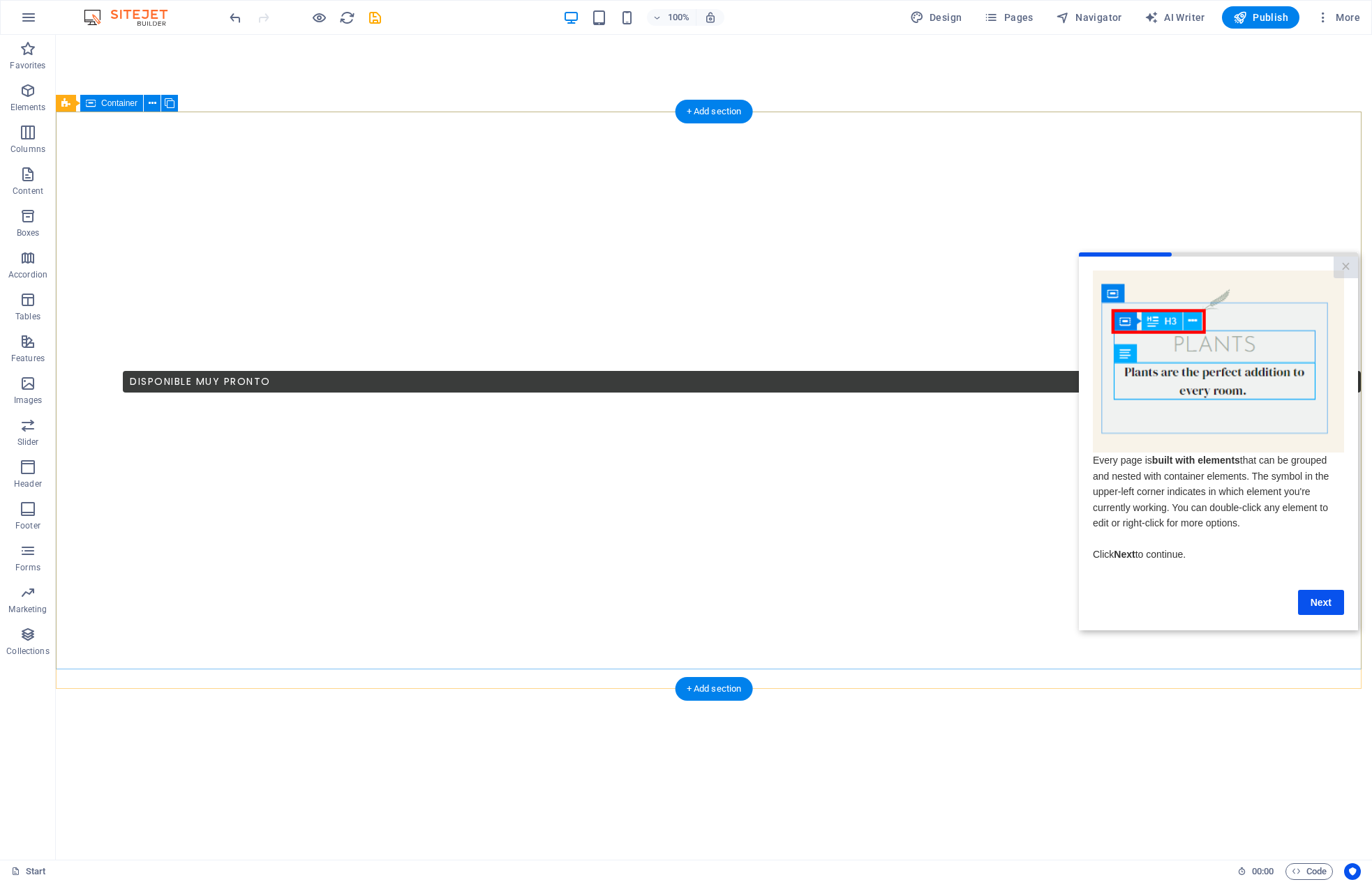
scroll to position [750, 0]
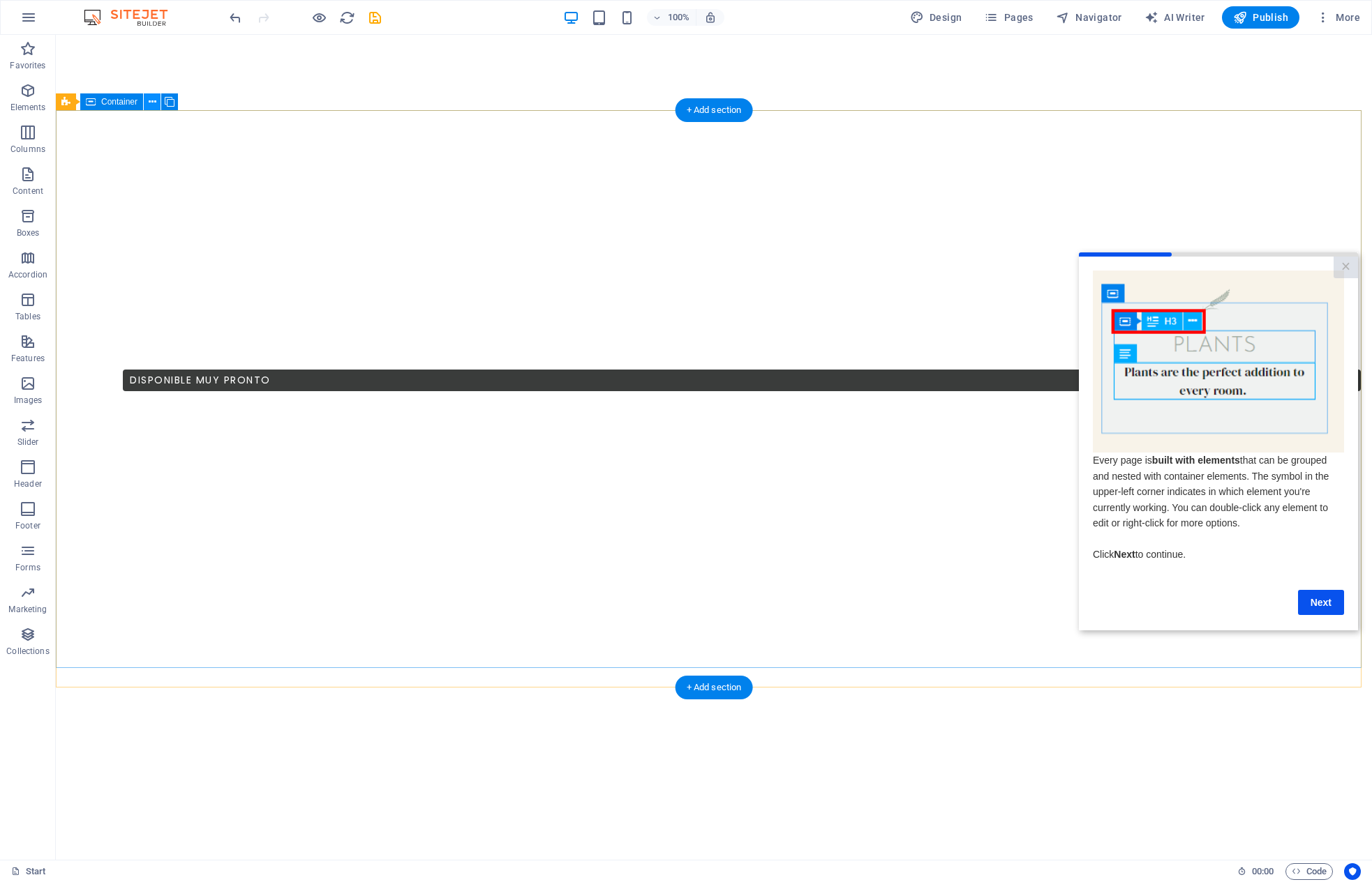
click at [155, 104] on icon at bounding box center [153, 102] width 8 height 15
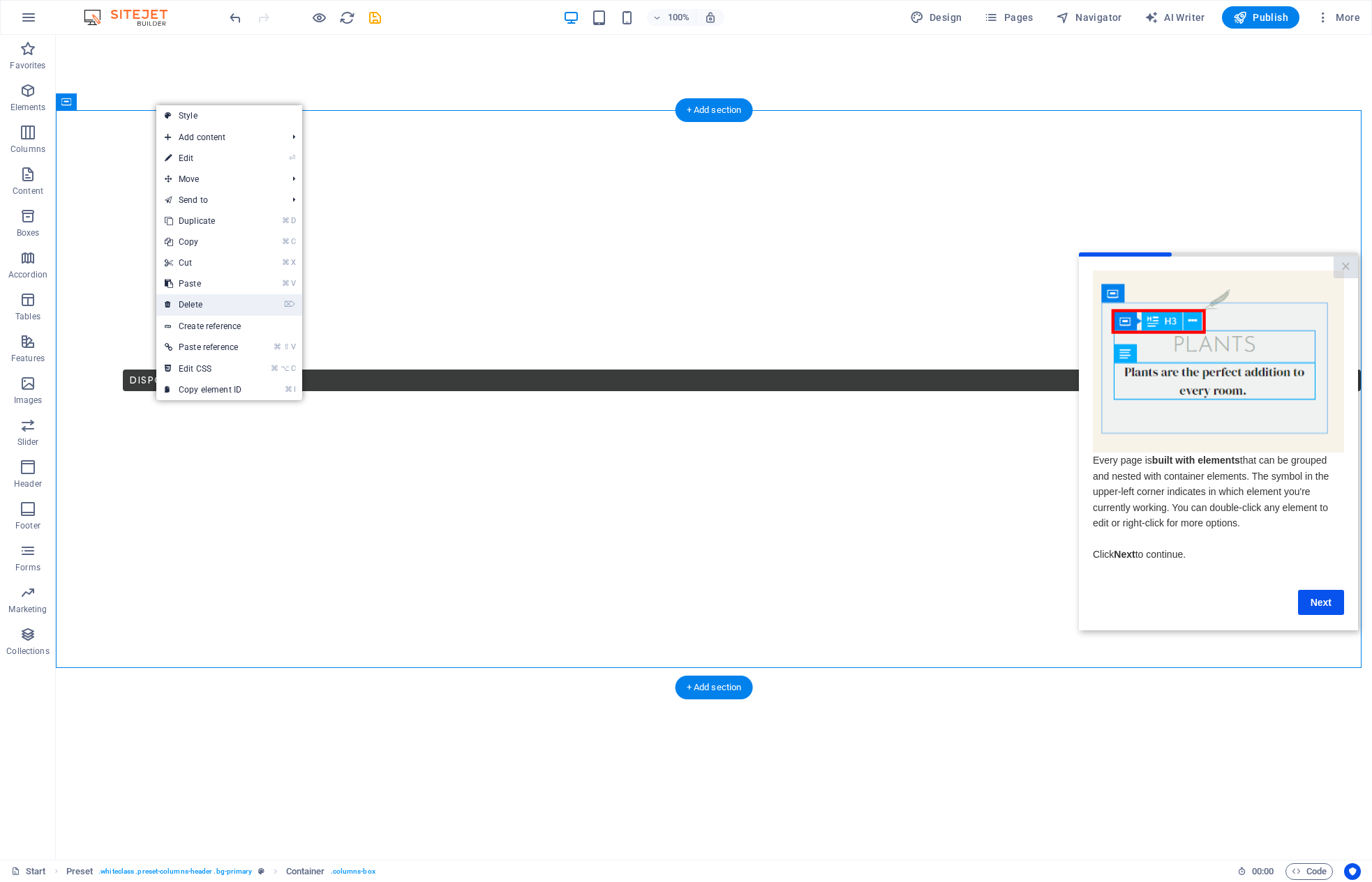
click at [208, 305] on link "⌦ Delete" at bounding box center [203, 304] width 93 height 21
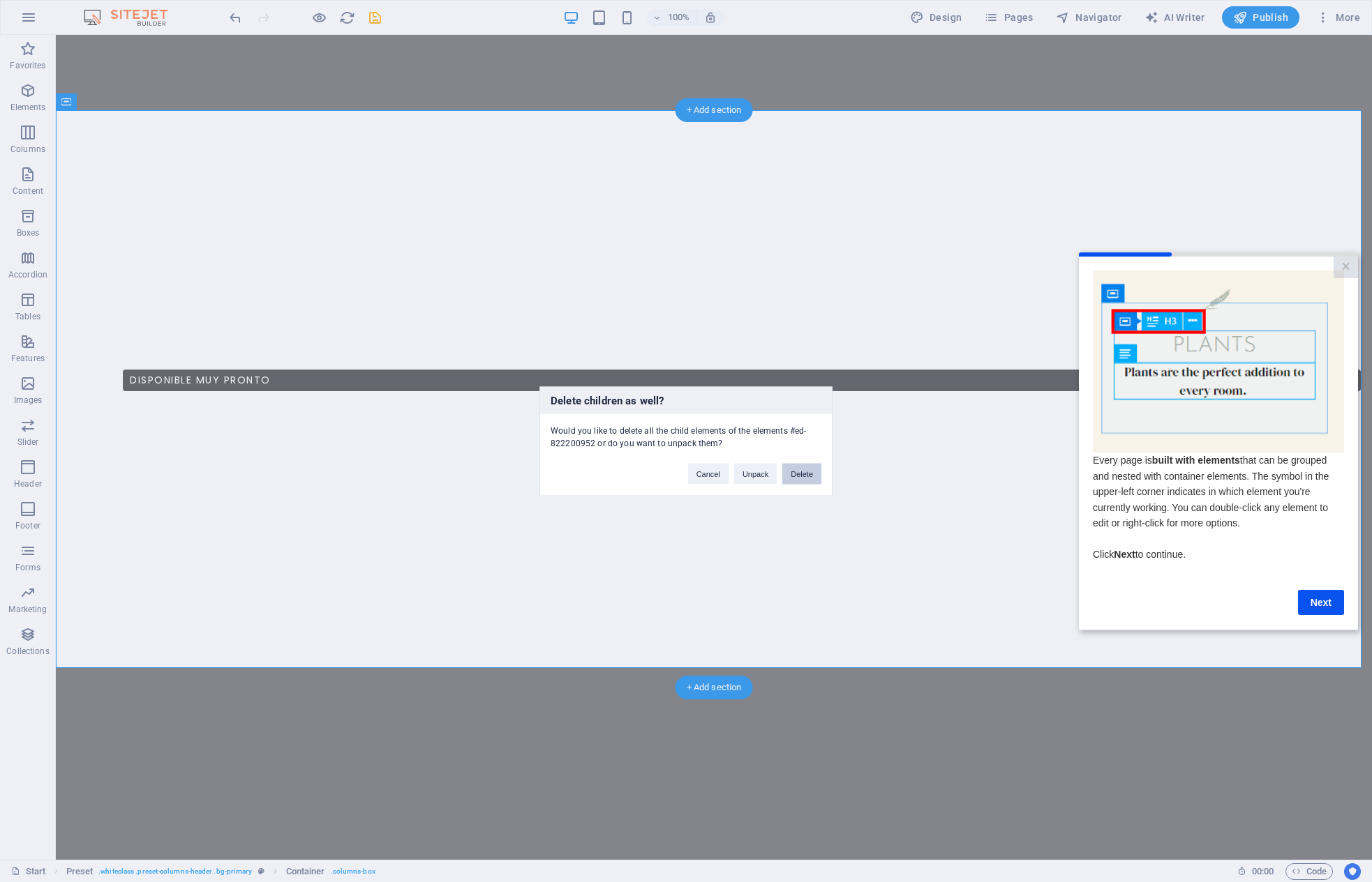
click at [800, 476] on button "Delete" at bounding box center [801, 473] width 39 height 21
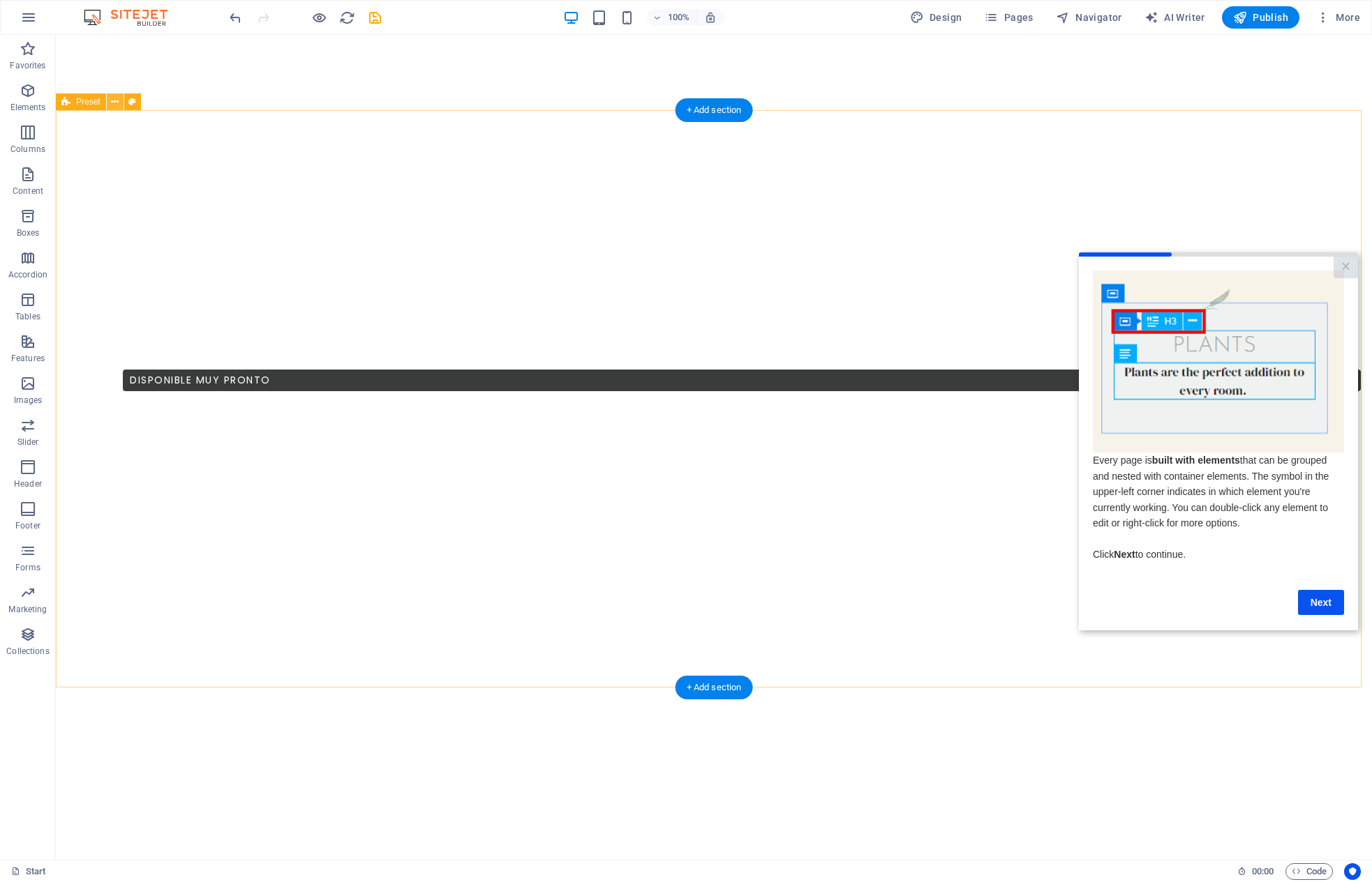
click at [117, 106] on icon at bounding box center [115, 102] width 8 height 15
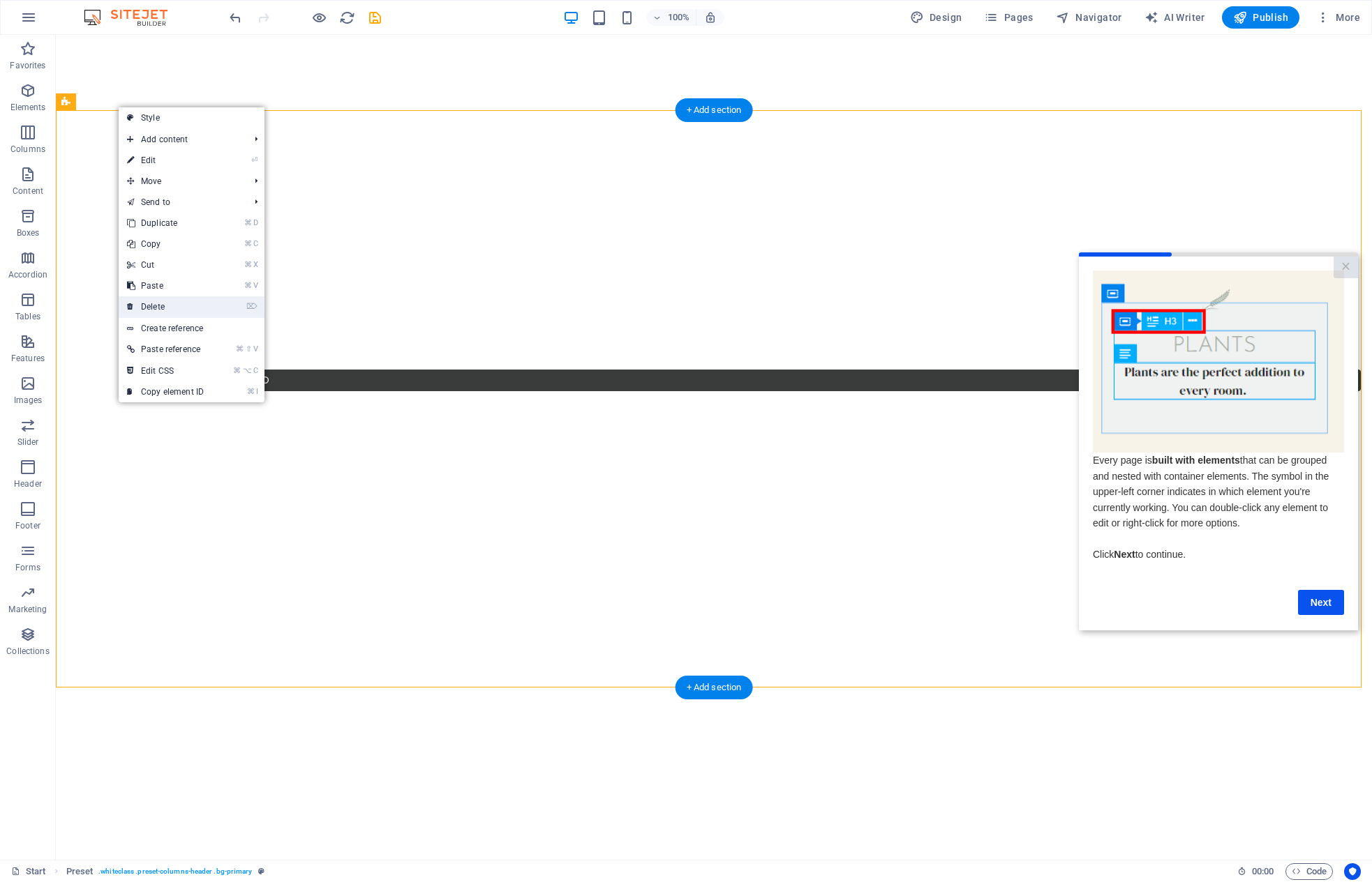
click at [163, 305] on link "⌦ Delete" at bounding box center [165, 306] width 93 height 21
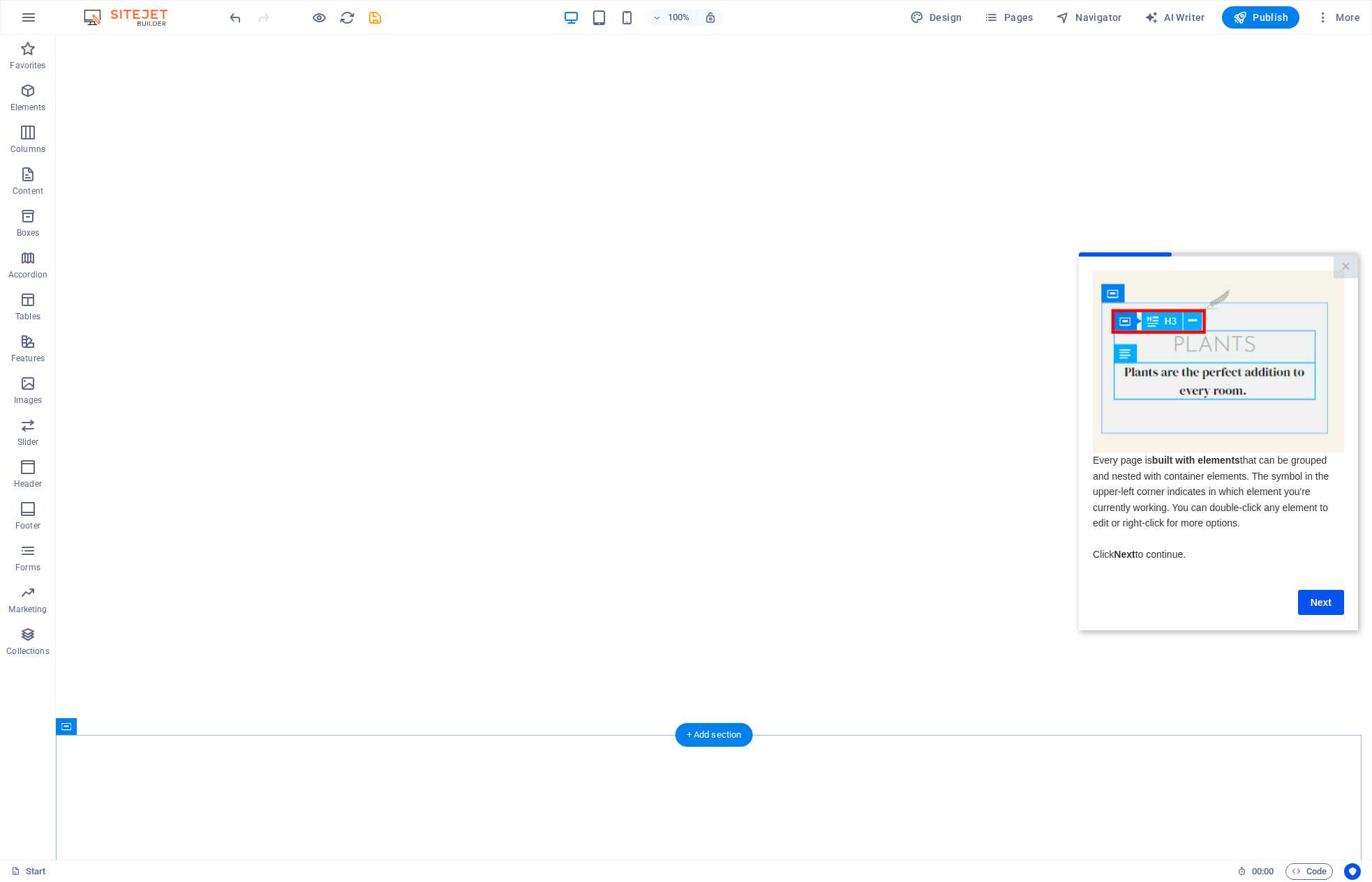
scroll to position [90, 0]
click at [995, 263] on link "×" at bounding box center [1345, 267] width 25 height 22
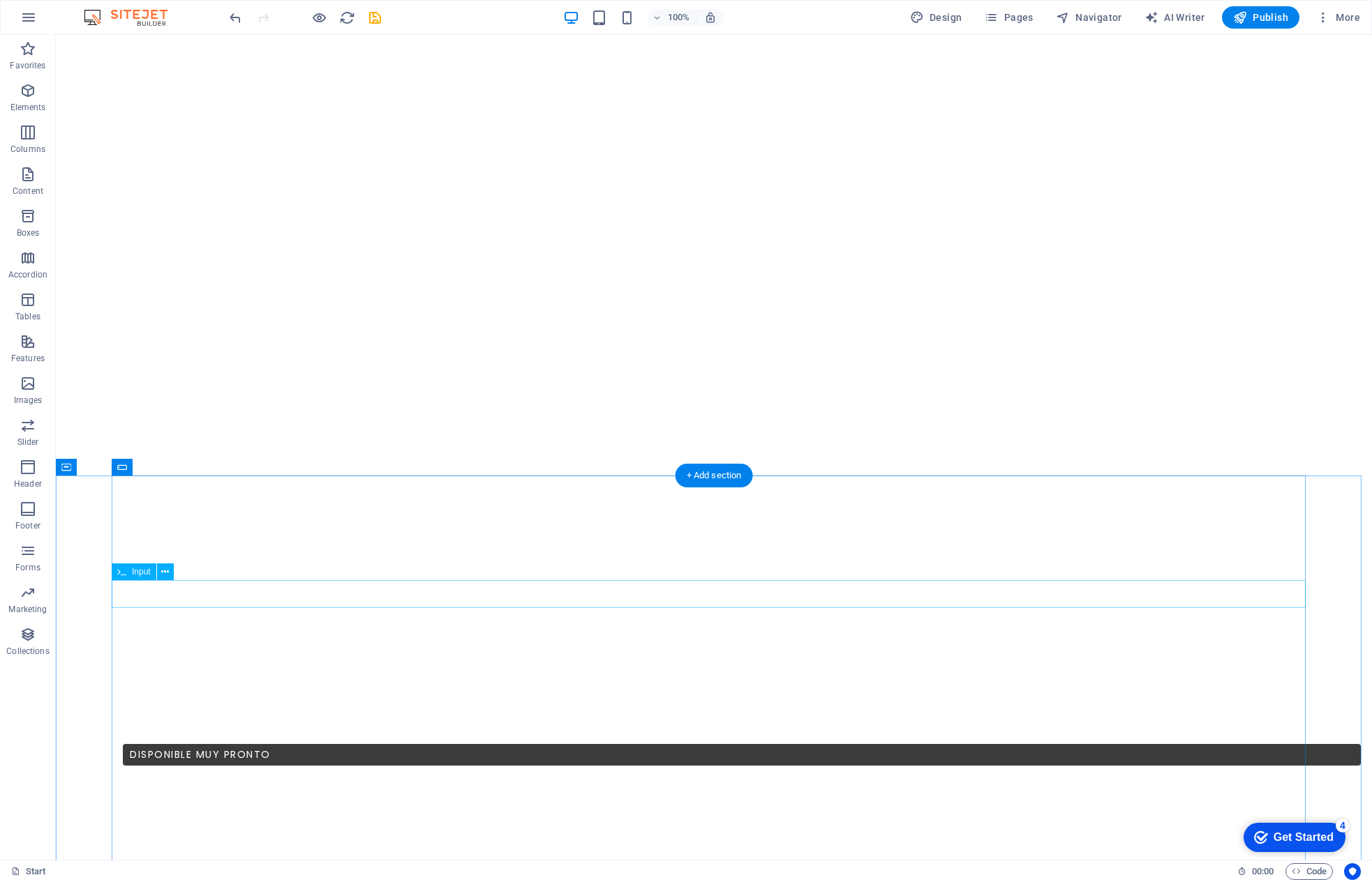
scroll to position [0, 0]
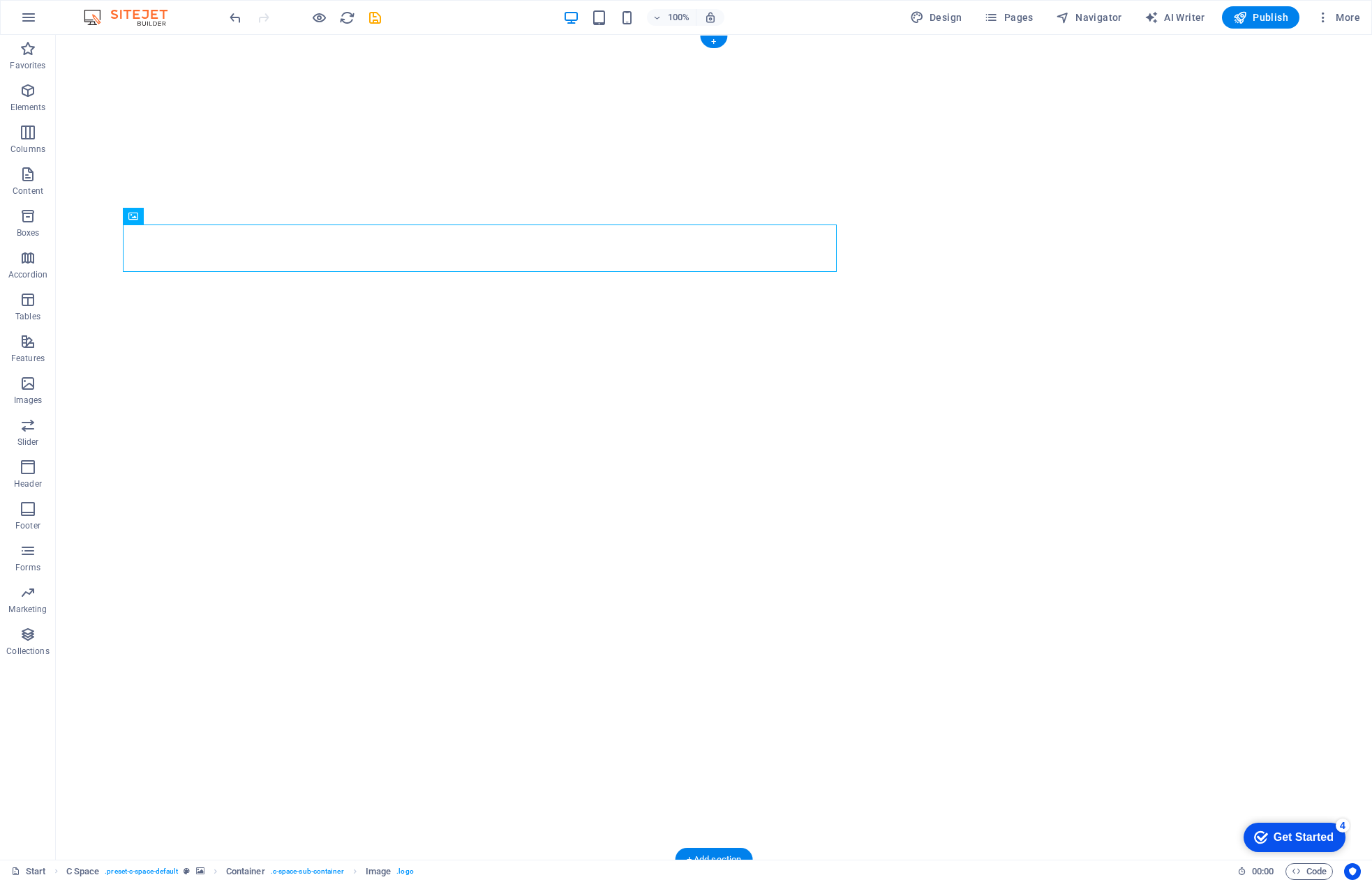
click at [995, 713] on div "Get Started" at bounding box center [1303, 837] width 60 height 13
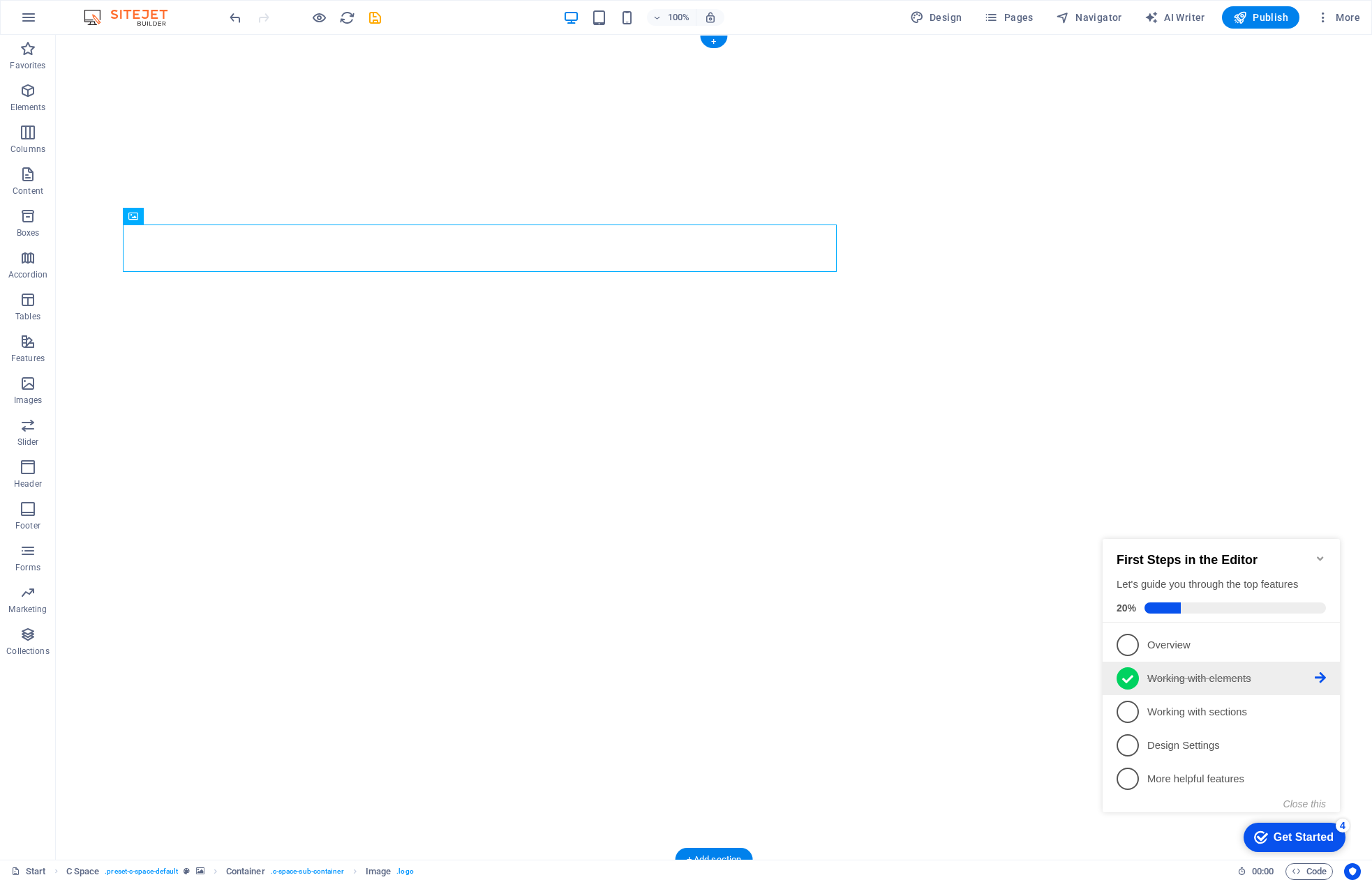
click at [995, 680] on p "Working with elements - completed" at bounding box center [1231, 678] width 168 height 15
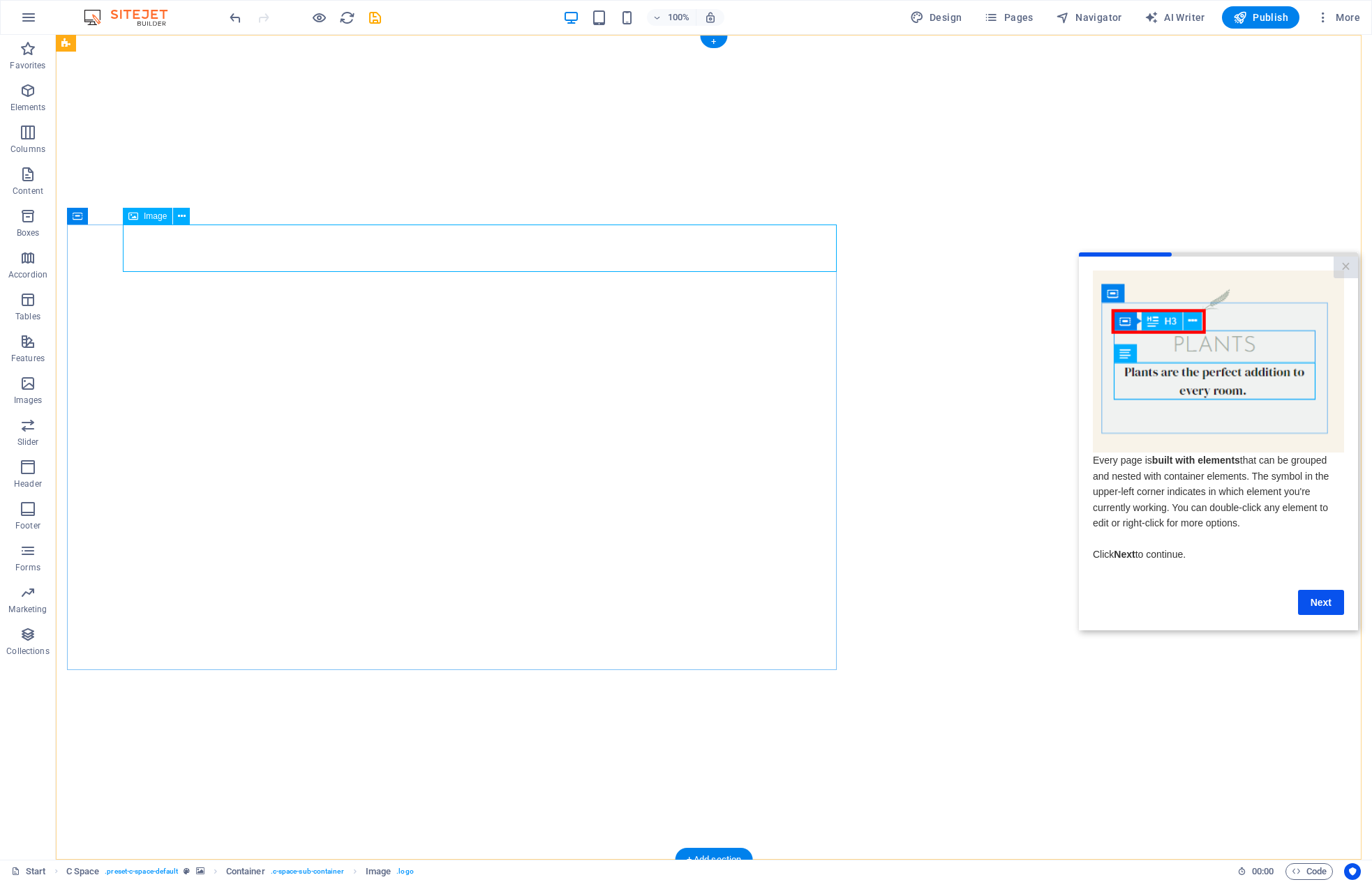
select select "px"
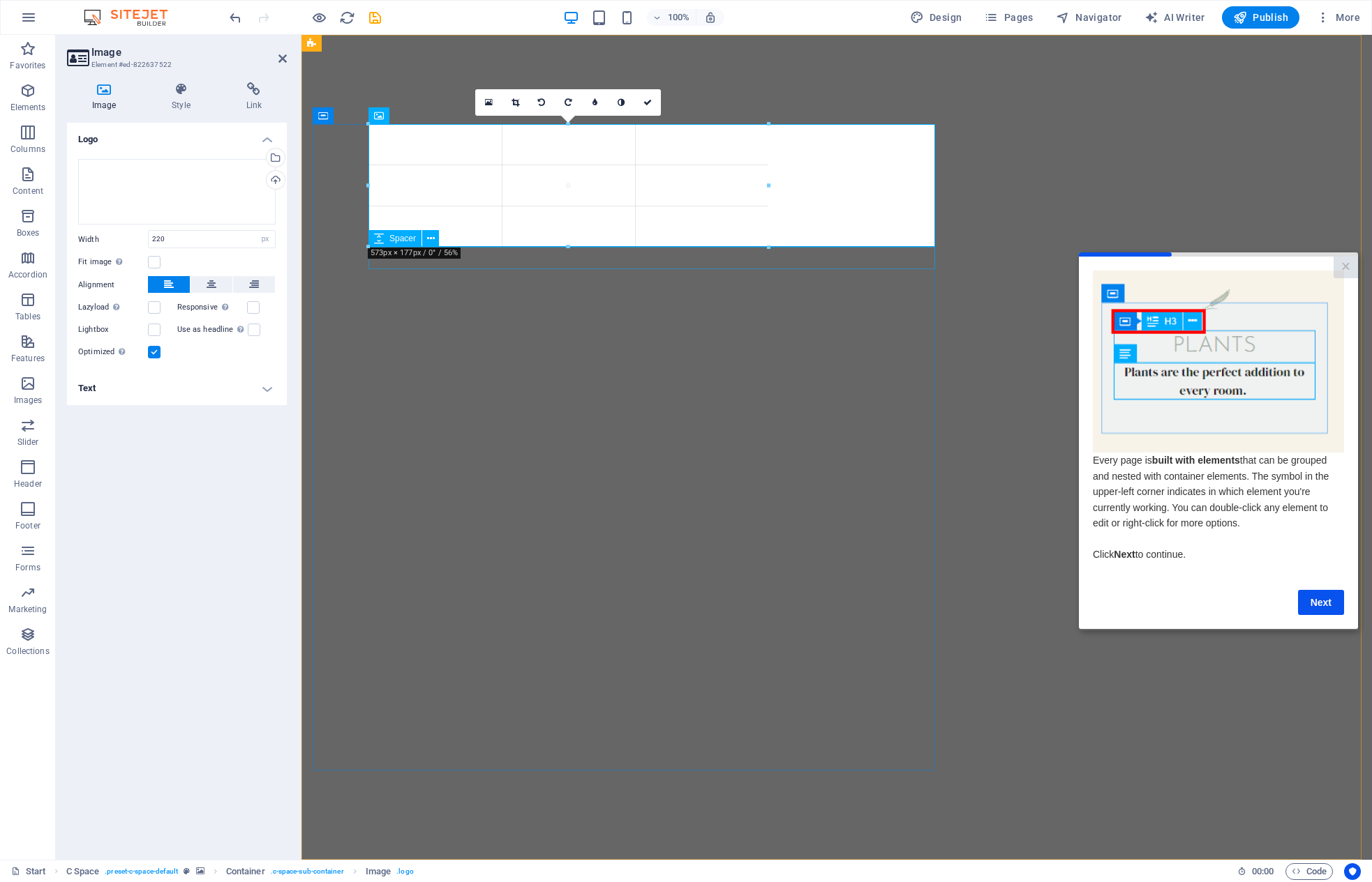
drag, startPoint x: 444, startPoint y: 208, endPoint x: 443, endPoint y: 287, distance: 79.0
type input "572"
click at [995, 599] on link "Next" at bounding box center [1320, 601] width 46 height 25
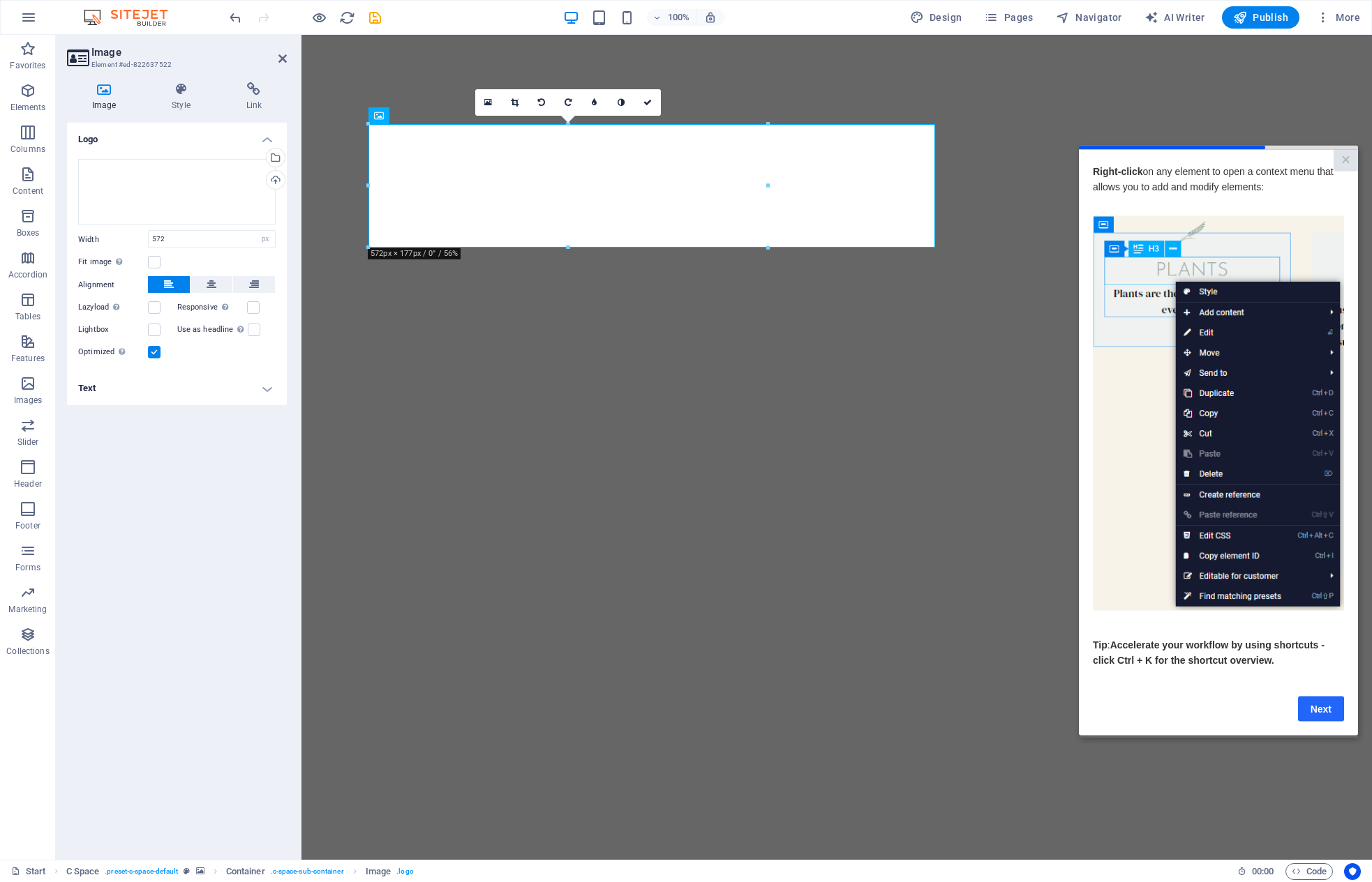
drag, startPoint x: 1318, startPoint y: 710, endPoint x: 2093, endPoint y: 819, distance: 782.6
click at [995, 710] on link "Next" at bounding box center [1320, 708] width 46 height 25
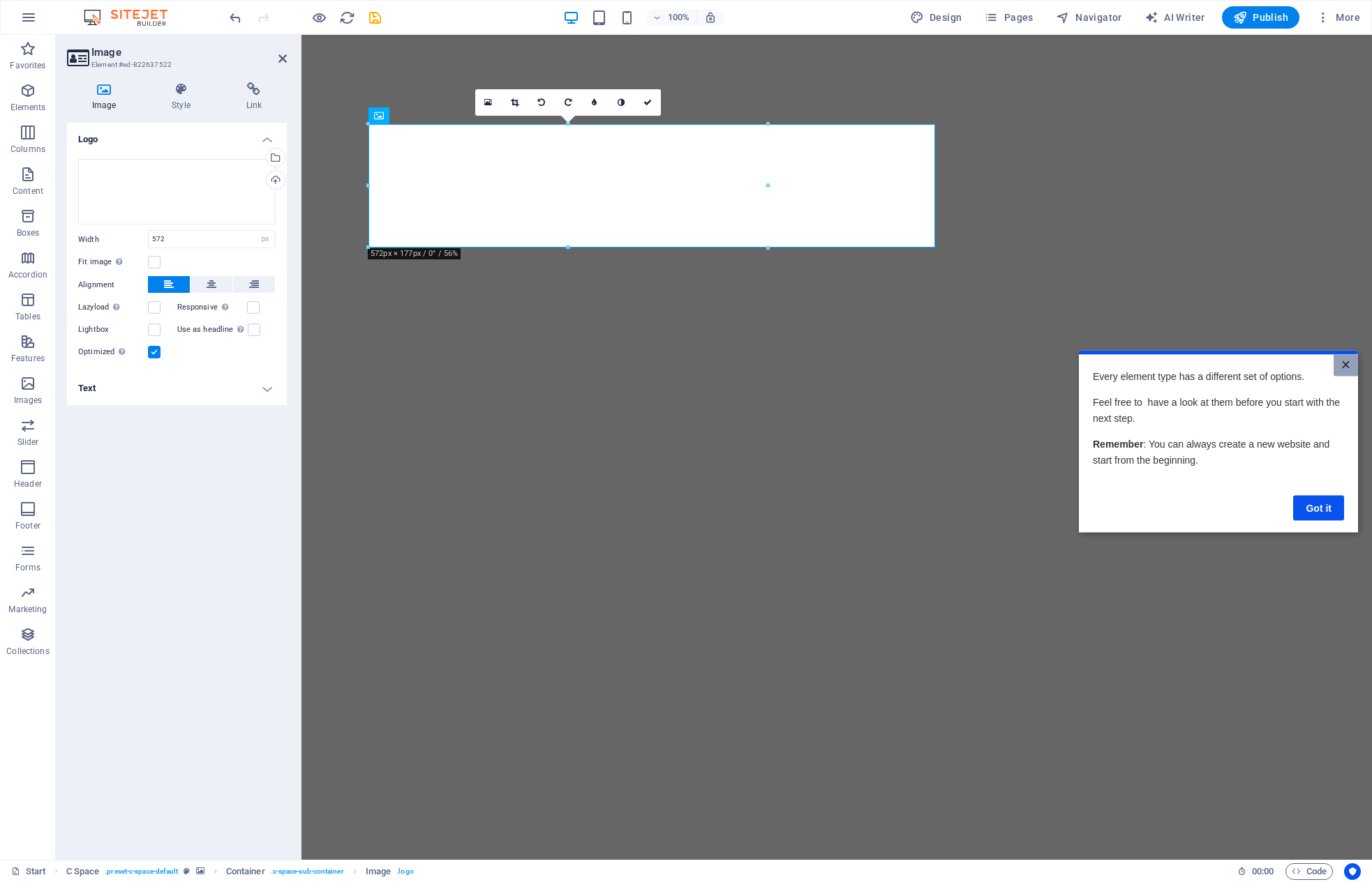
click at [995, 358] on link "×" at bounding box center [1345, 366] width 25 height 22
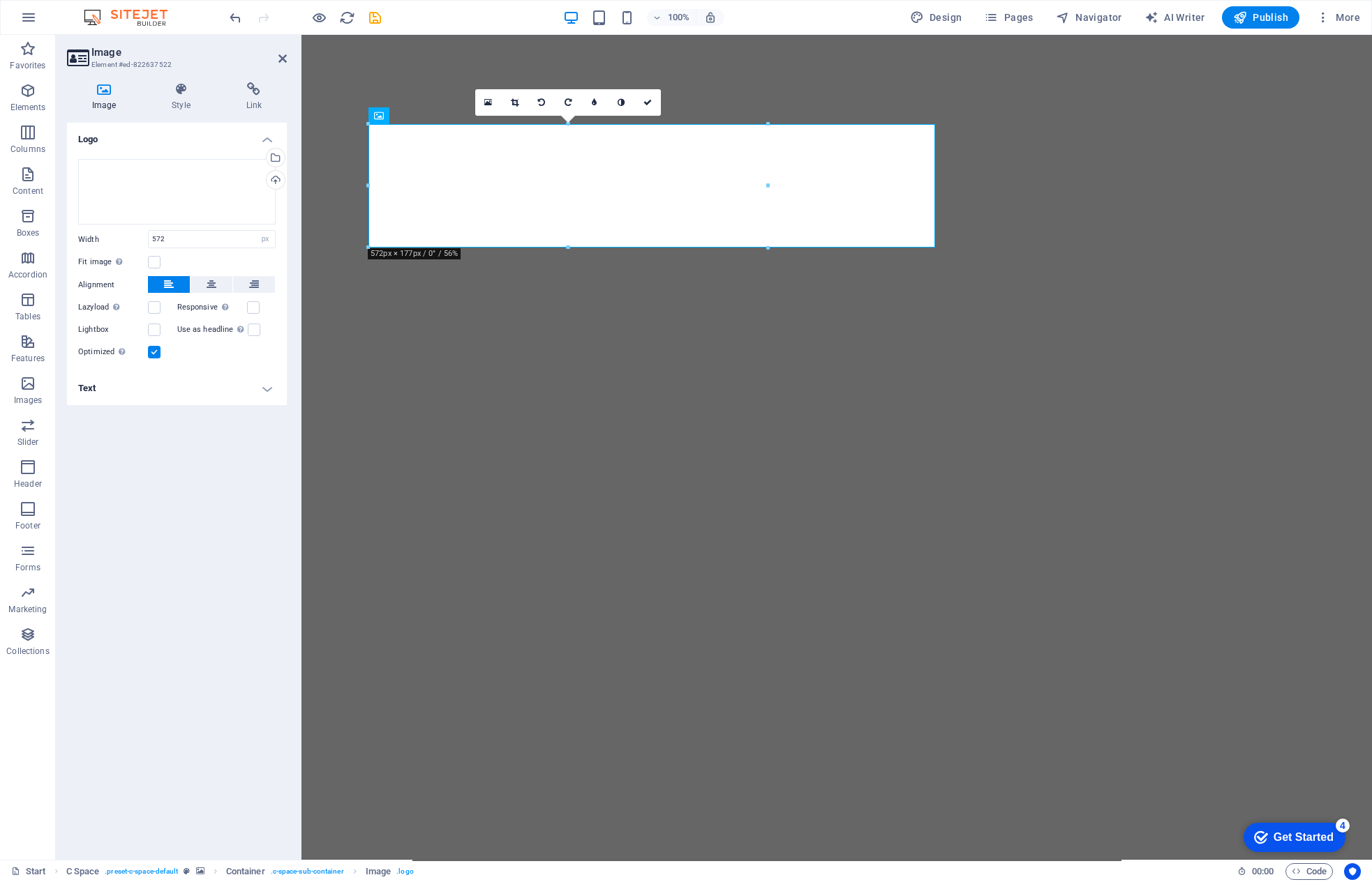
click at [995, 355] on figure at bounding box center [836, 447] width 1070 height 825
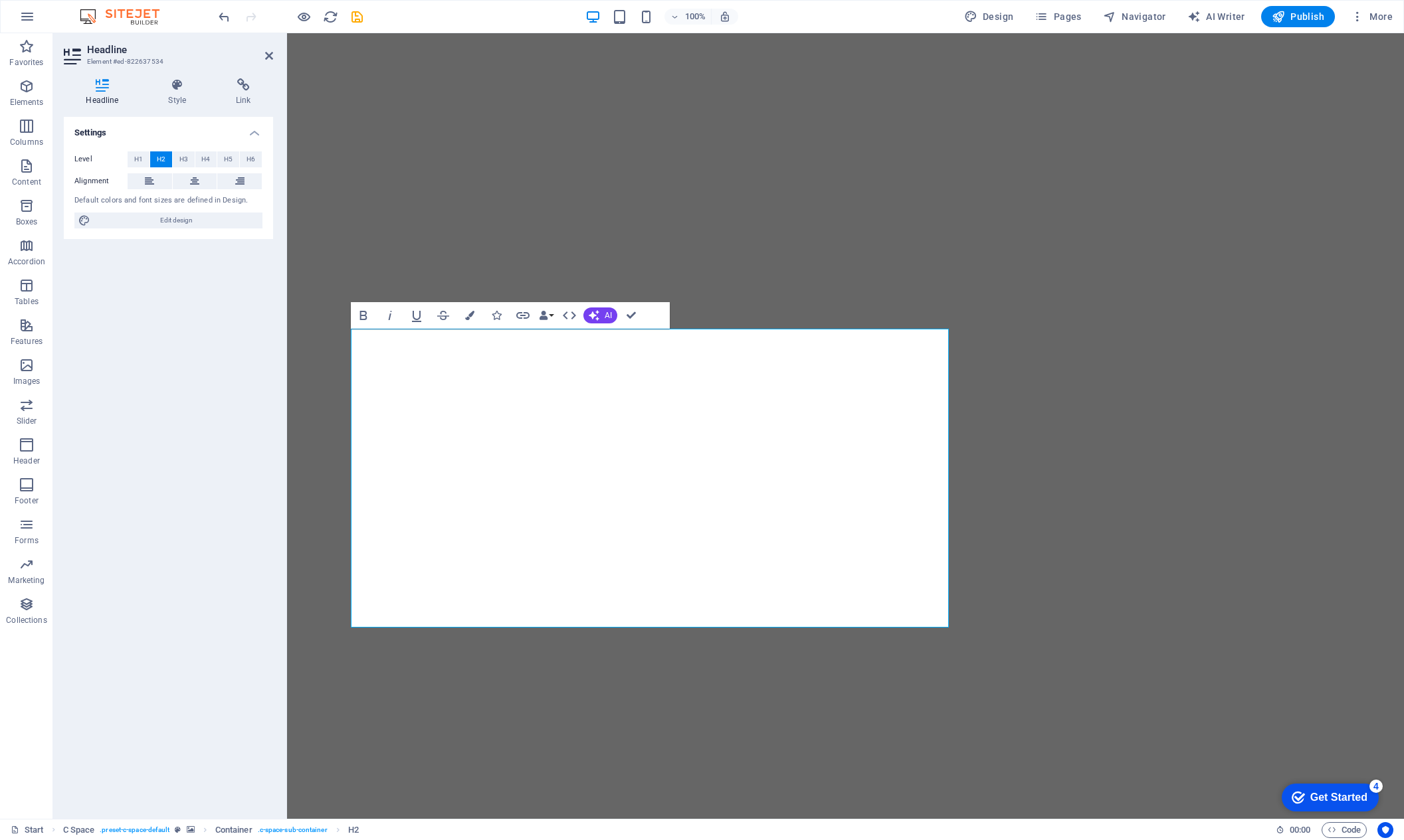
click at [948, 679] on div "Get Started" at bounding box center [1339, 797] width 57 height 12
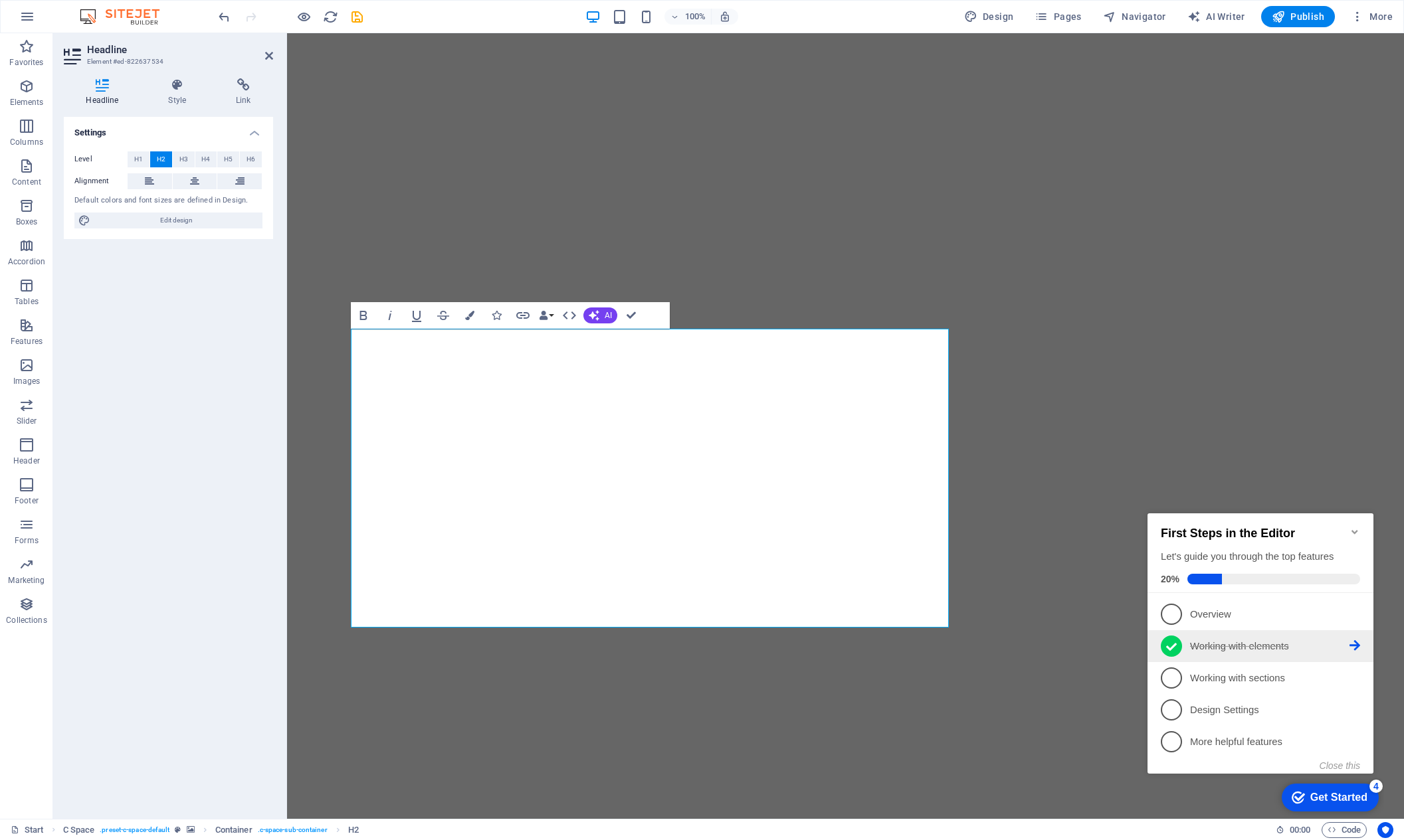
click at [948, 646] on p "Working with elements - completed" at bounding box center [1270, 646] width 160 height 14
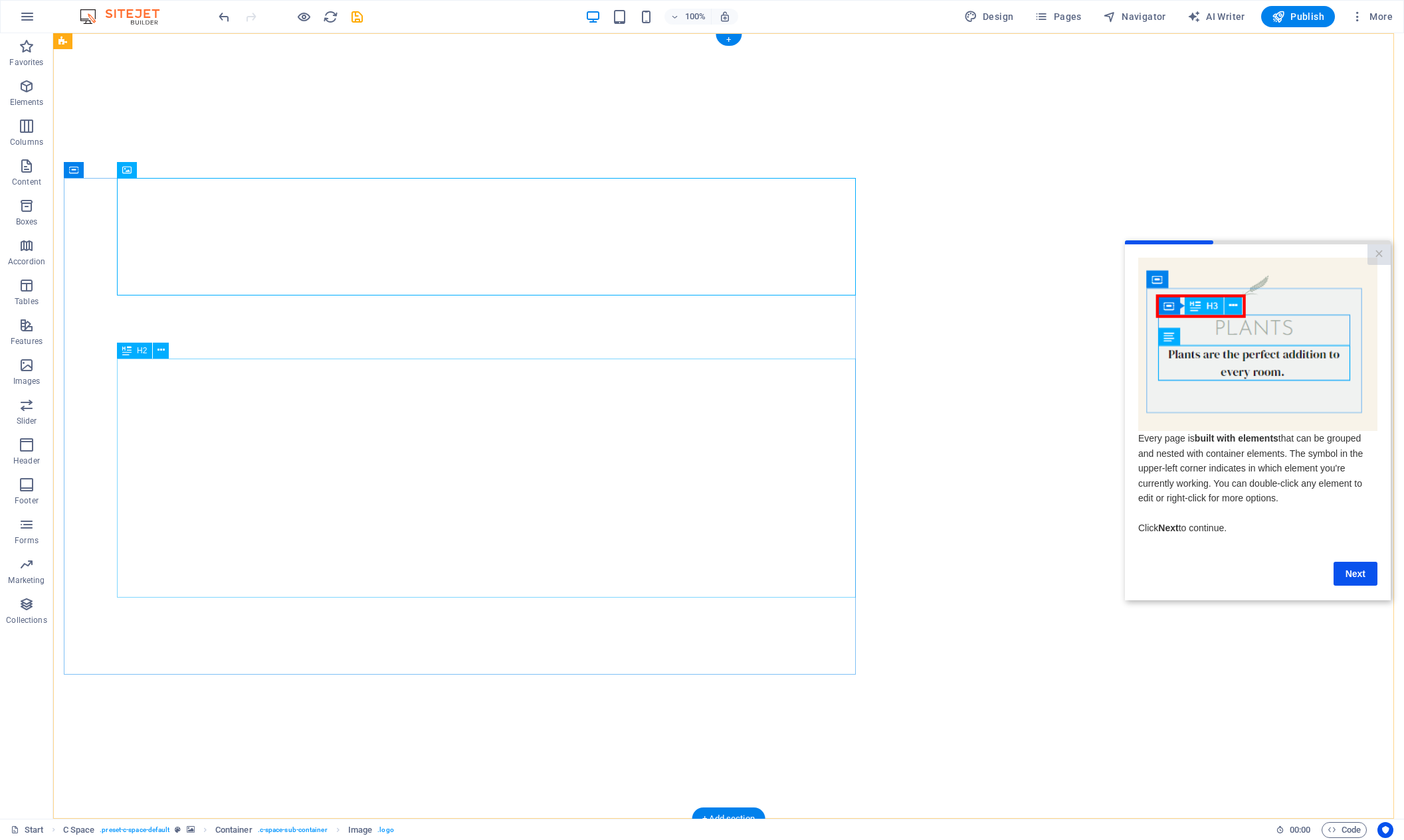
click at [948, 251] on link "×" at bounding box center [1378, 254] width 24 height 21
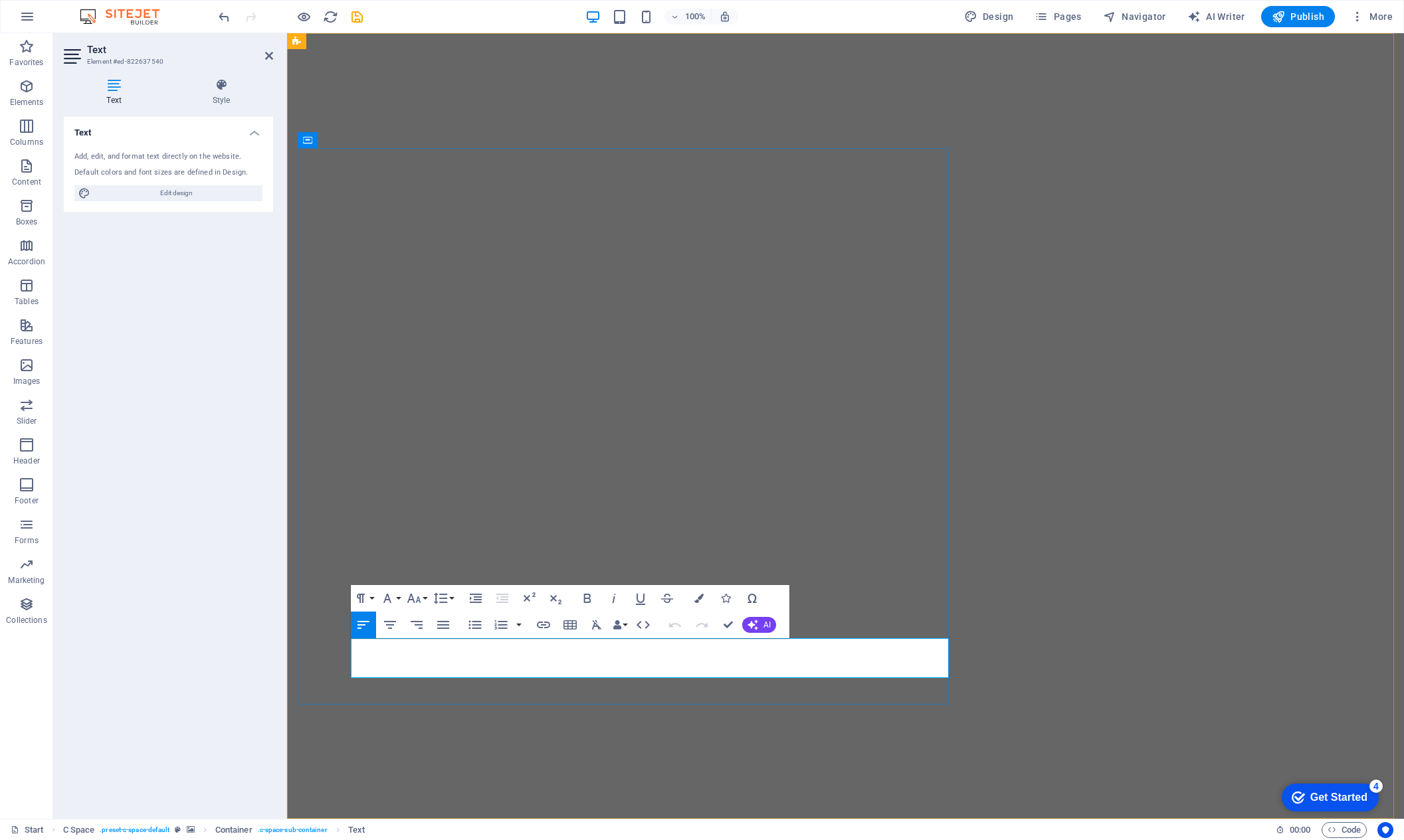
drag, startPoint x: 437, startPoint y: 648, endPoint x: 406, endPoint y: 648, distance: 31.0
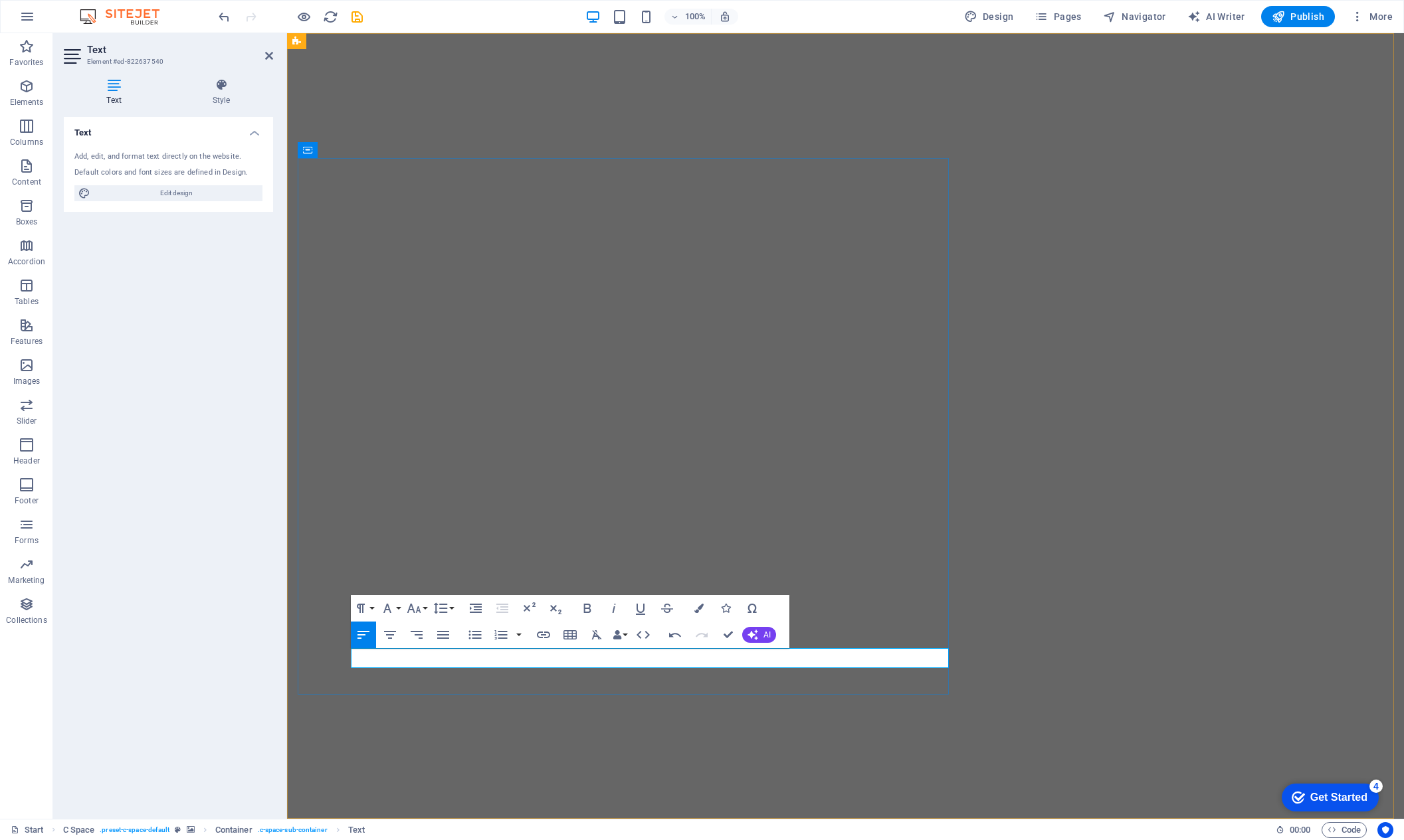
drag, startPoint x: 763, startPoint y: 658, endPoint x: 347, endPoint y: 650, distance: 416.1
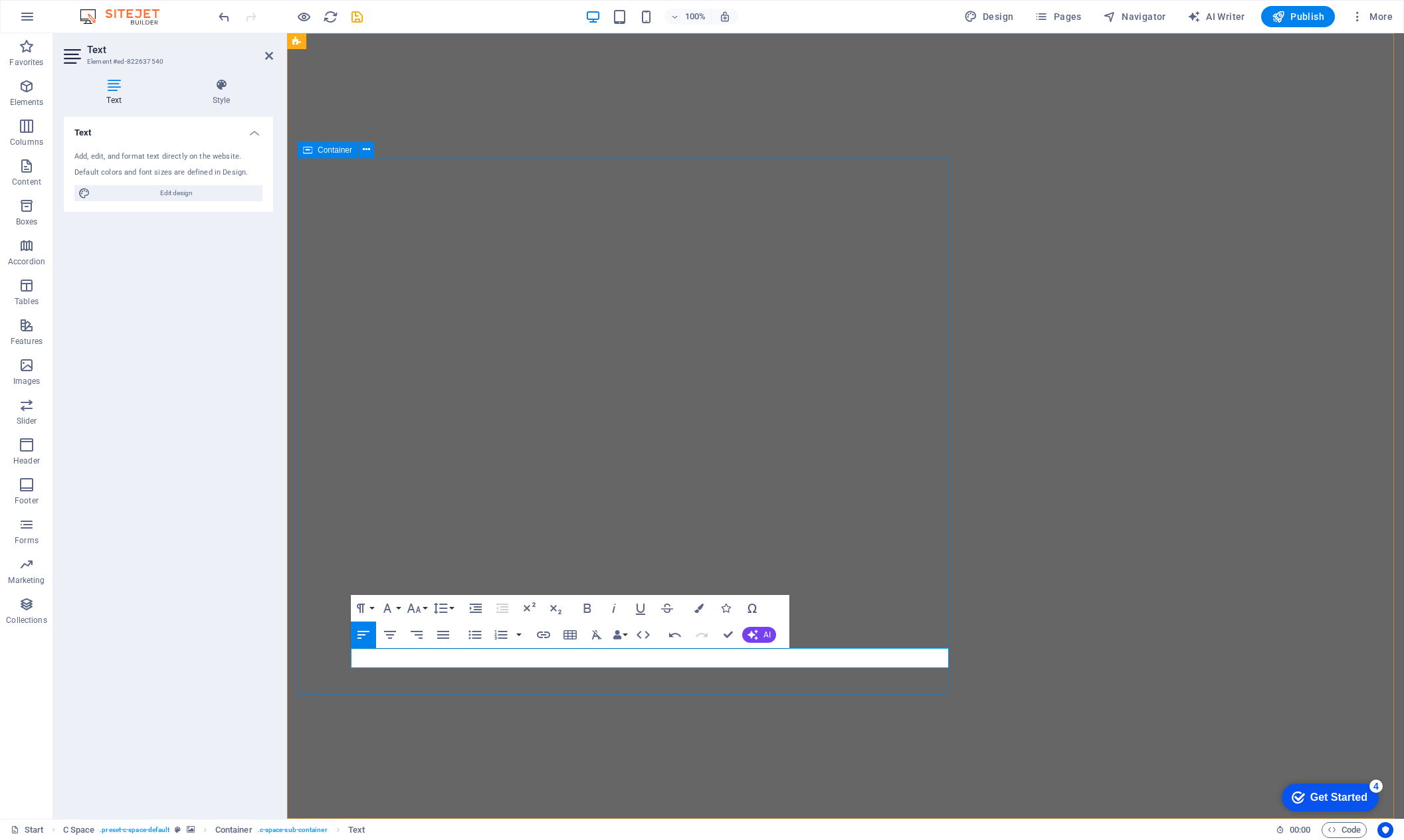
click at [400, 606] on button "Font Family" at bounding box center [390, 608] width 26 height 26
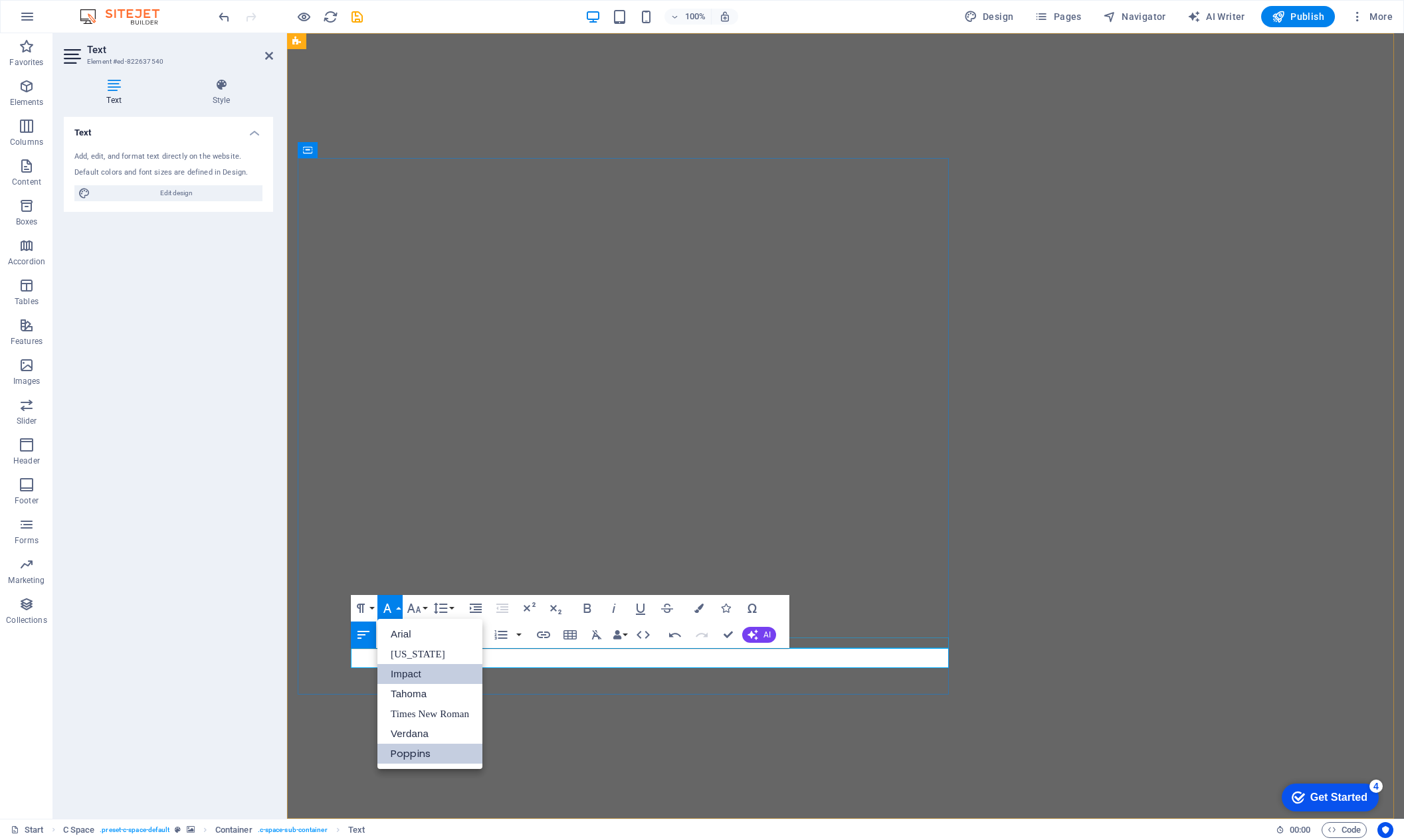
click at [415, 675] on link "Impact" at bounding box center [430, 674] width 105 height 20
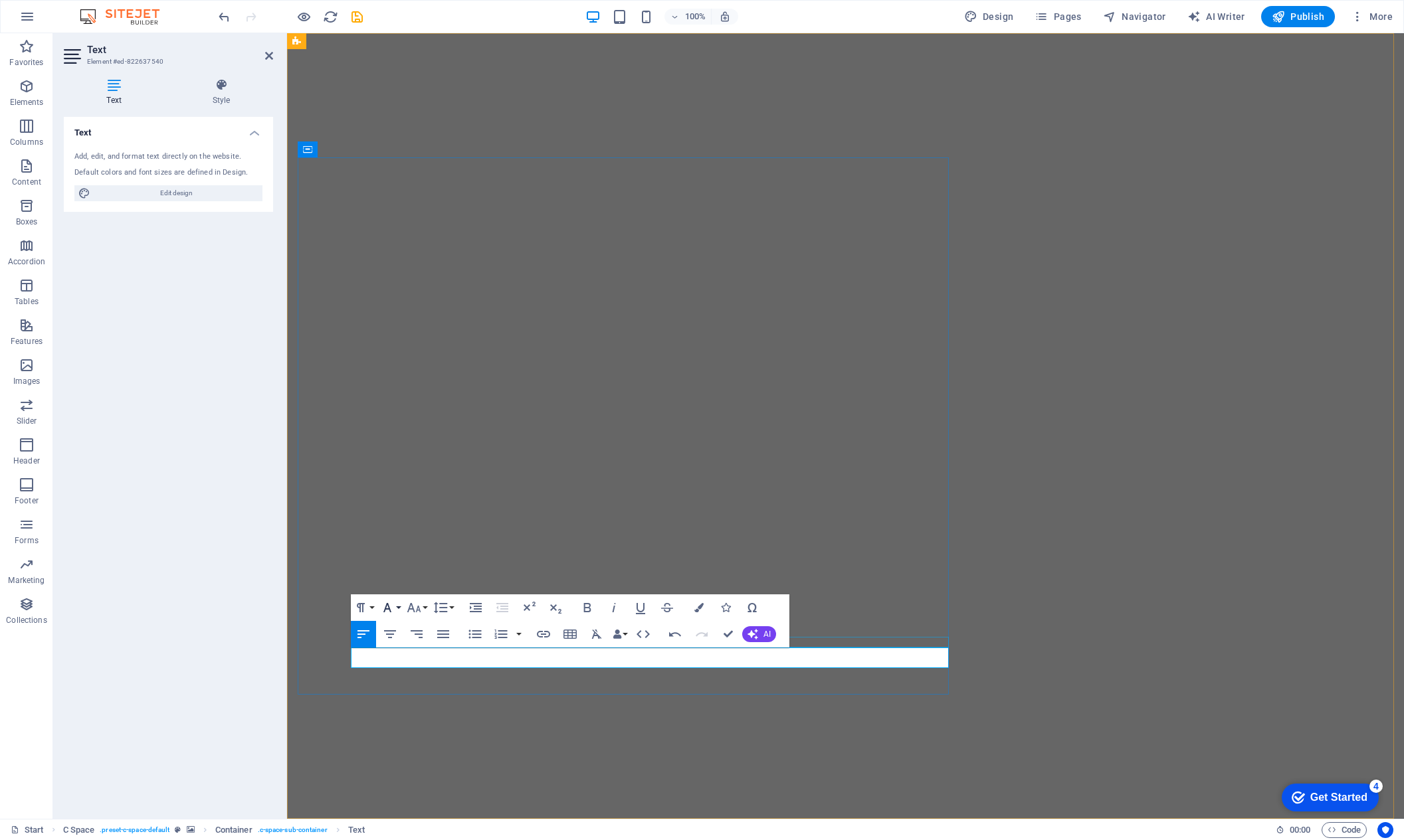
click at [388, 605] on icon "button" at bounding box center [387, 608] width 8 height 9
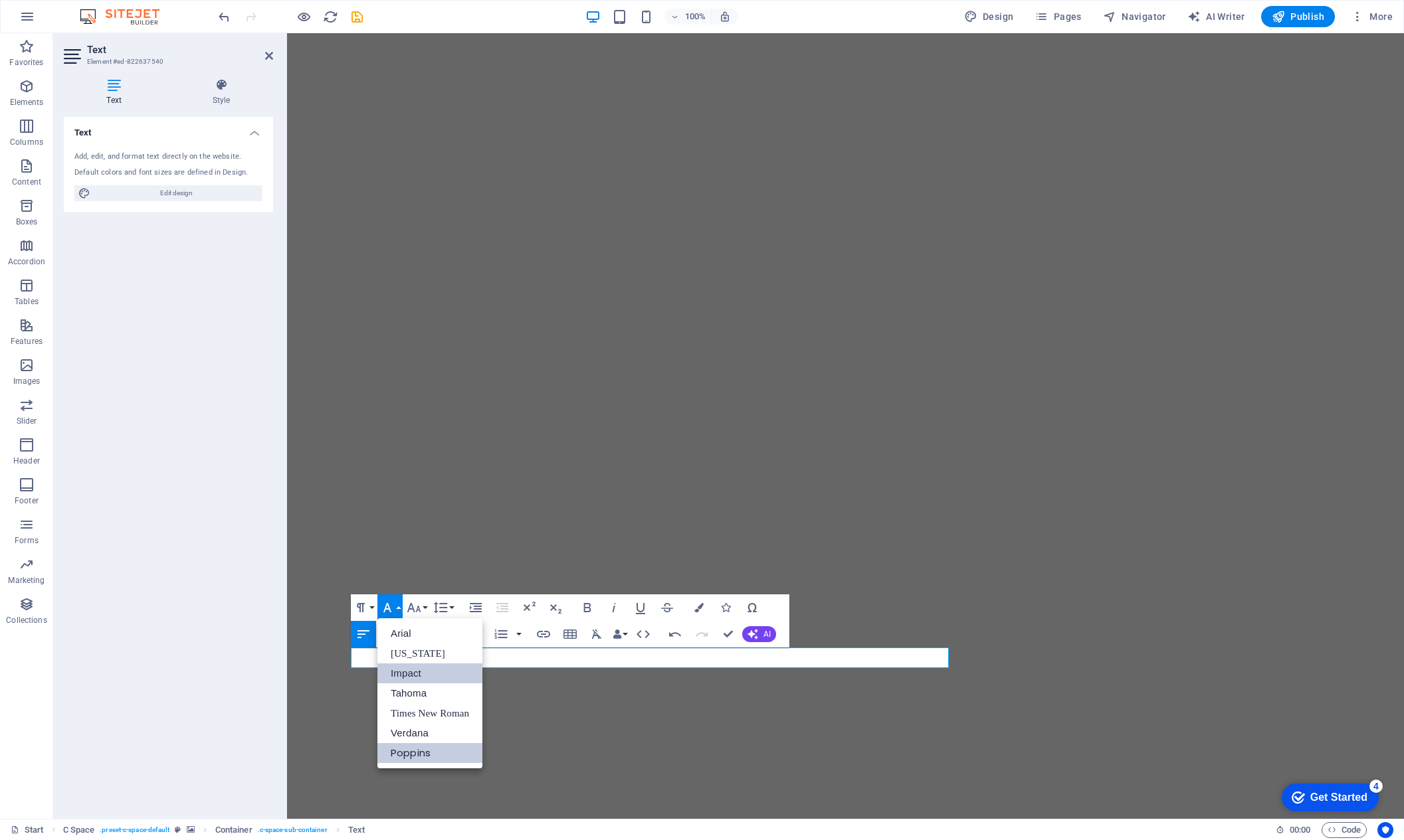
click at [393, 679] on link "Poppins" at bounding box center [430, 753] width 105 height 20
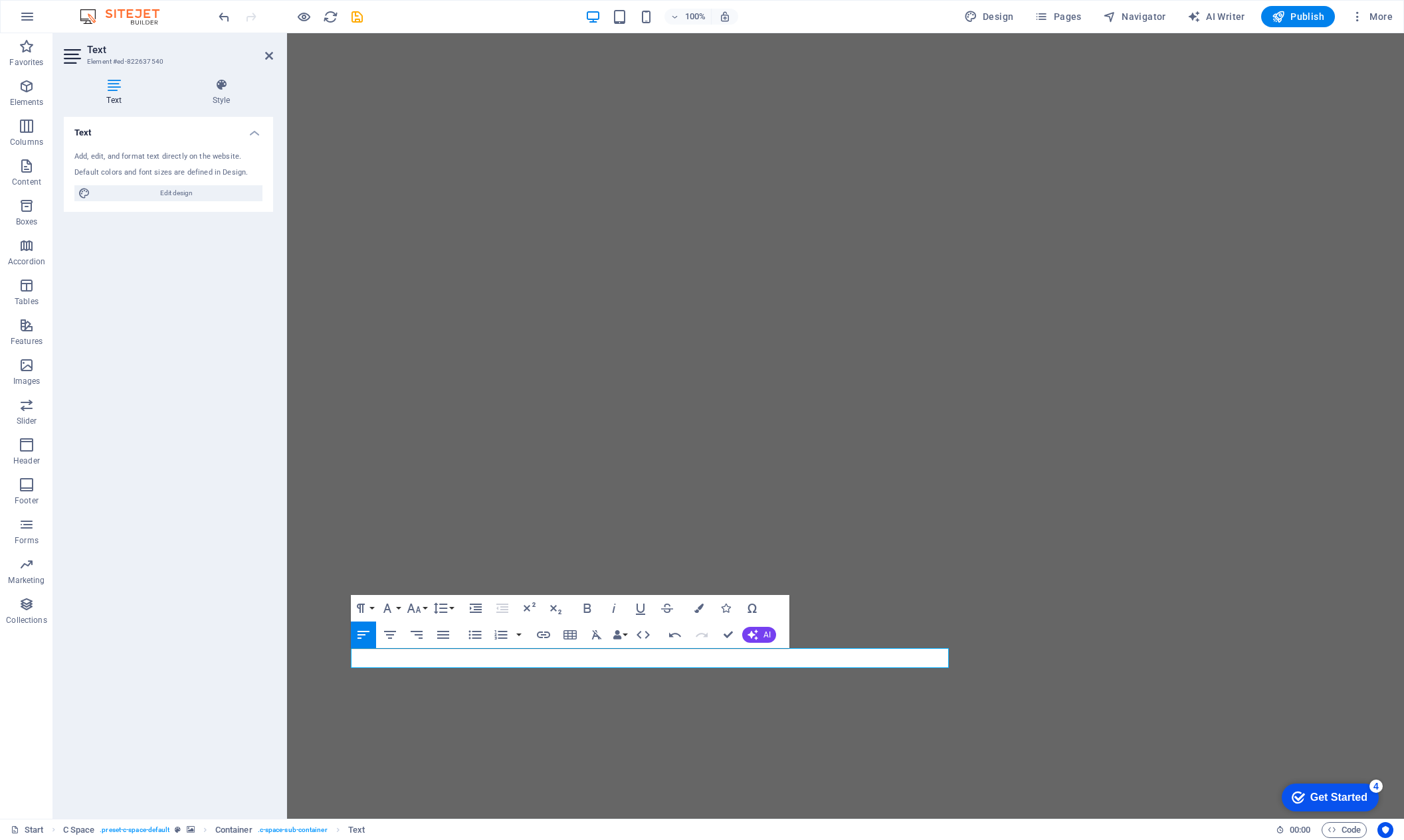
click at [948, 609] on figure at bounding box center [845, 426] width 1117 height 786
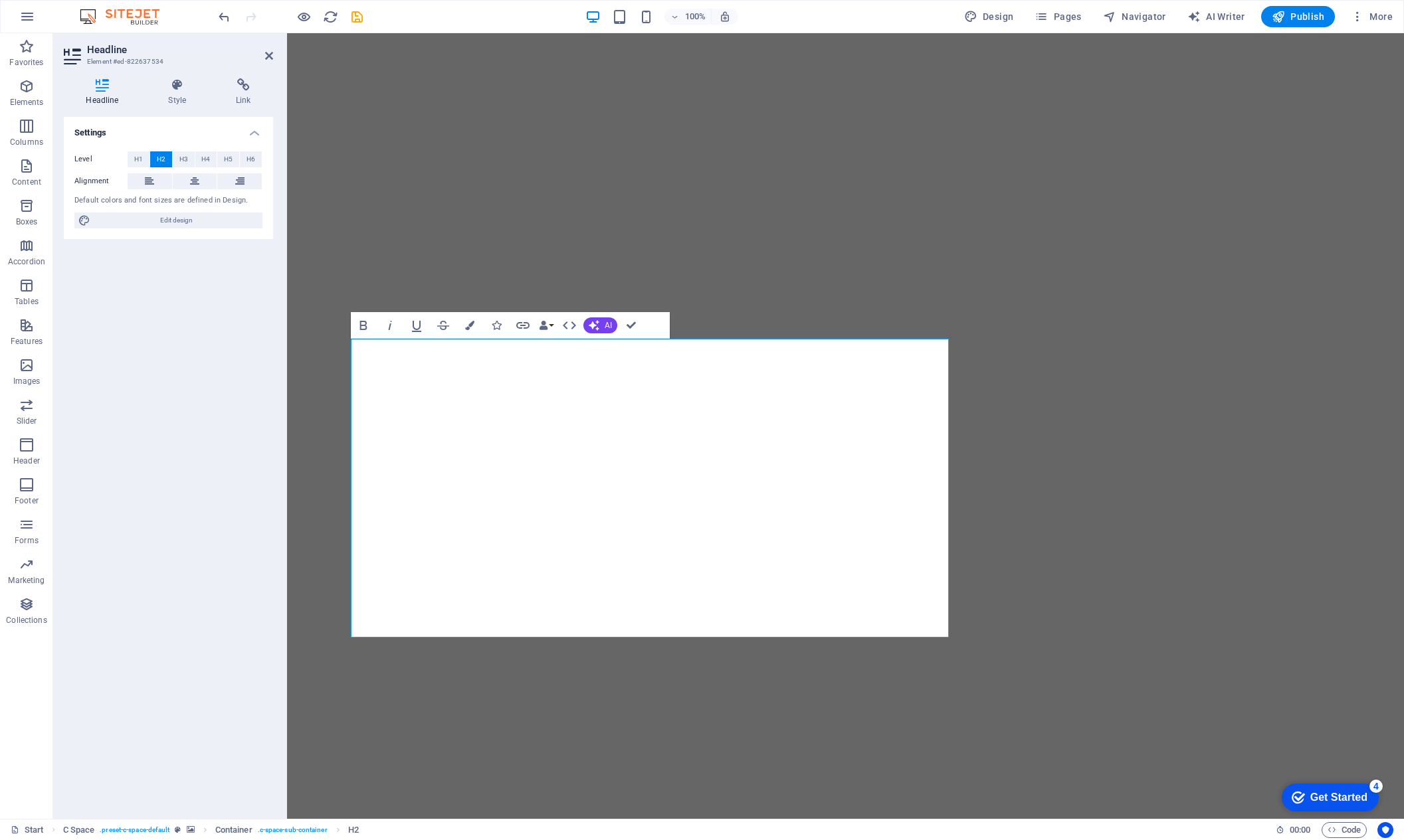
click at [948, 573] on figure at bounding box center [845, 426] width 1117 height 786
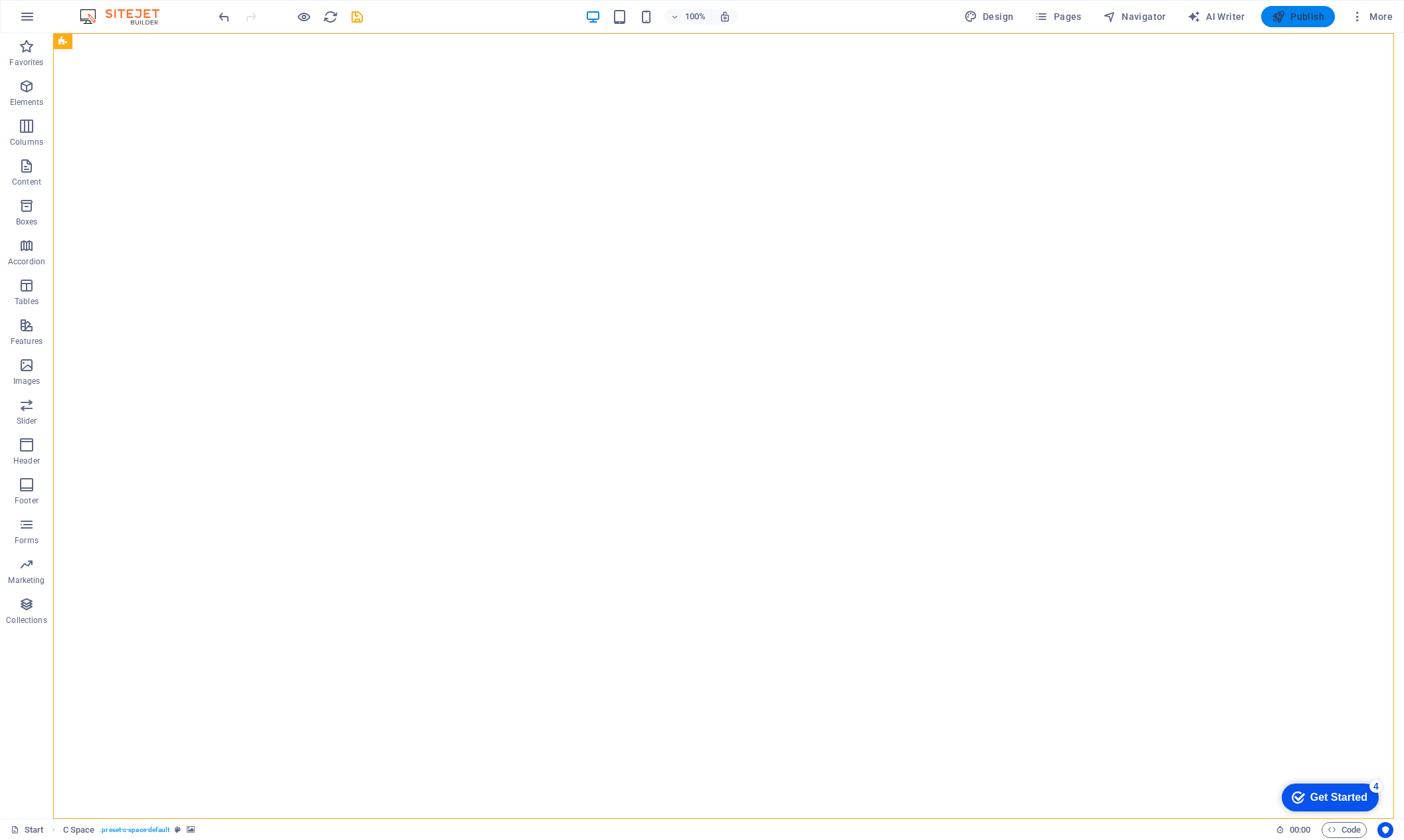
click at [948, 17] on span "Publish" at bounding box center [1297, 17] width 52 height 13
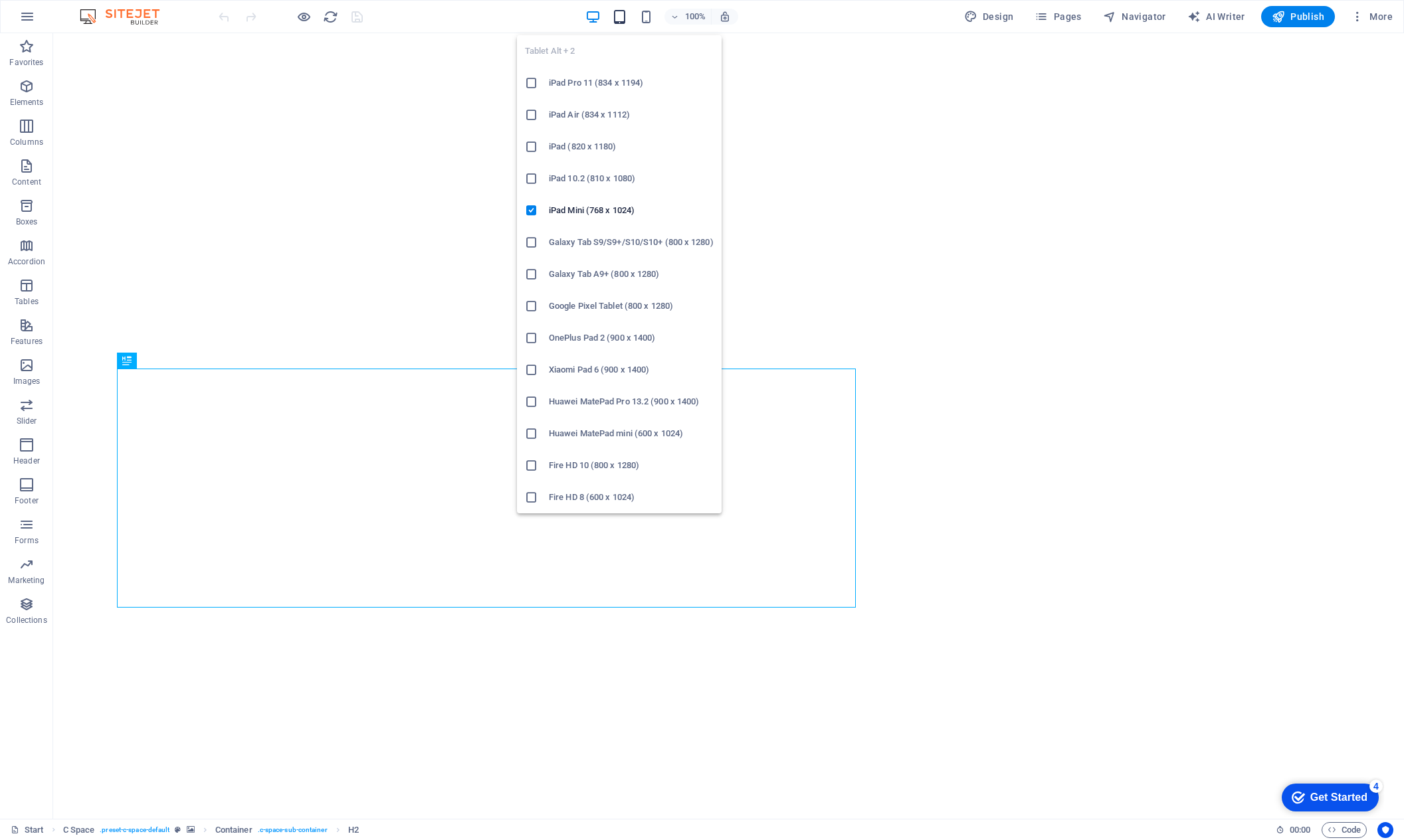
click at [627, 12] on icon "button" at bounding box center [620, 17] width 15 height 15
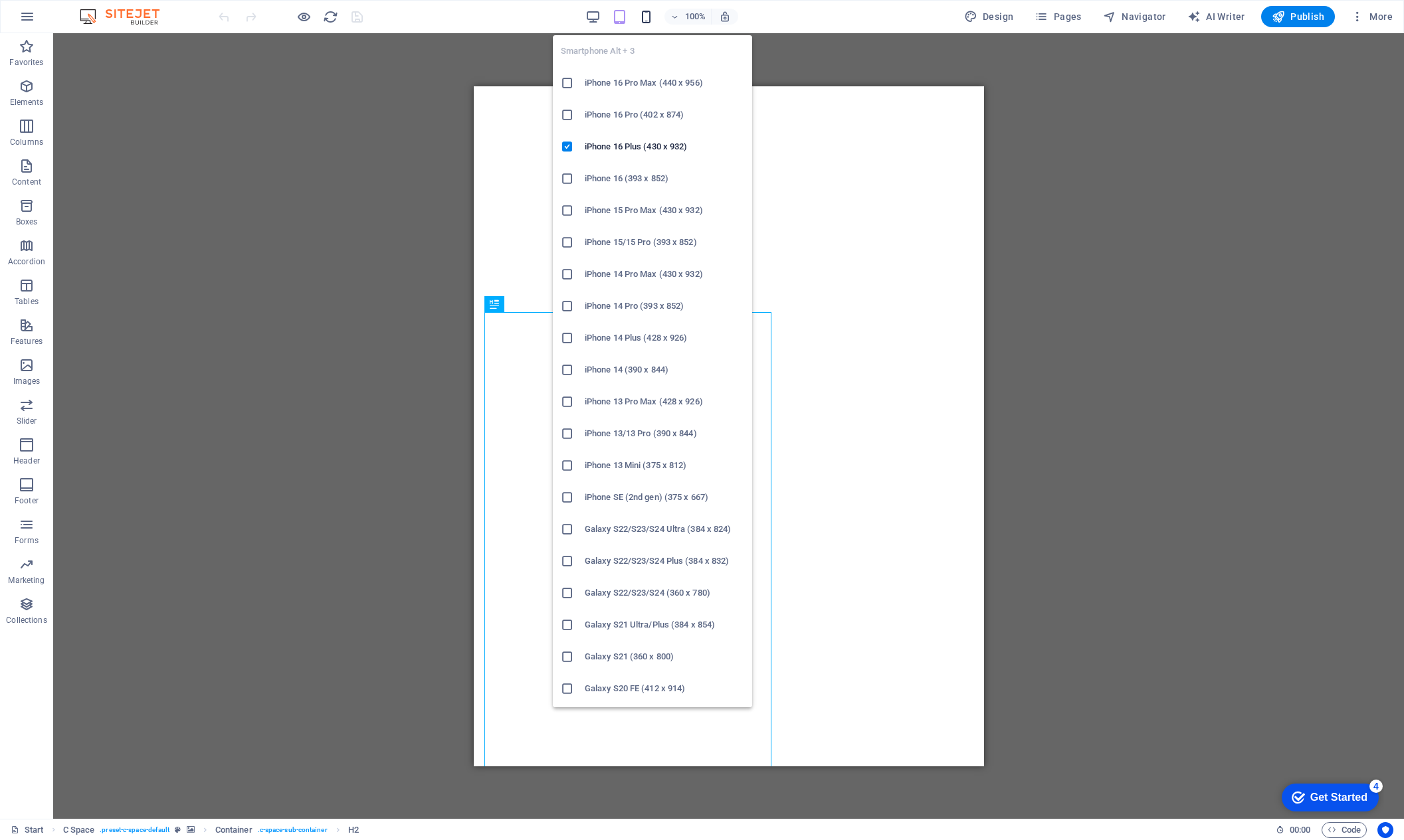
click at [645, 20] on icon "button" at bounding box center [646, 17] width 15 height 15
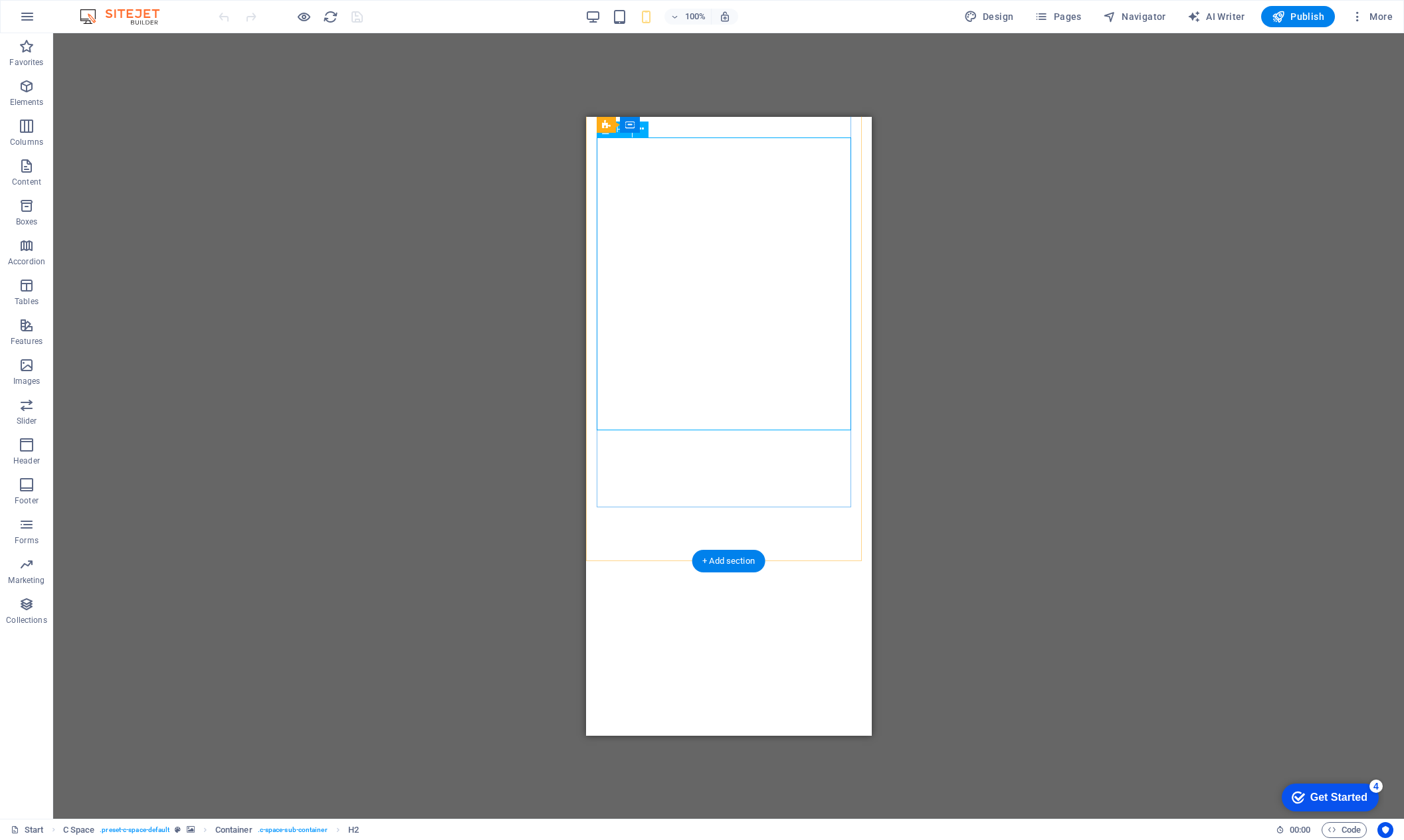
scroll to position [216, 0]
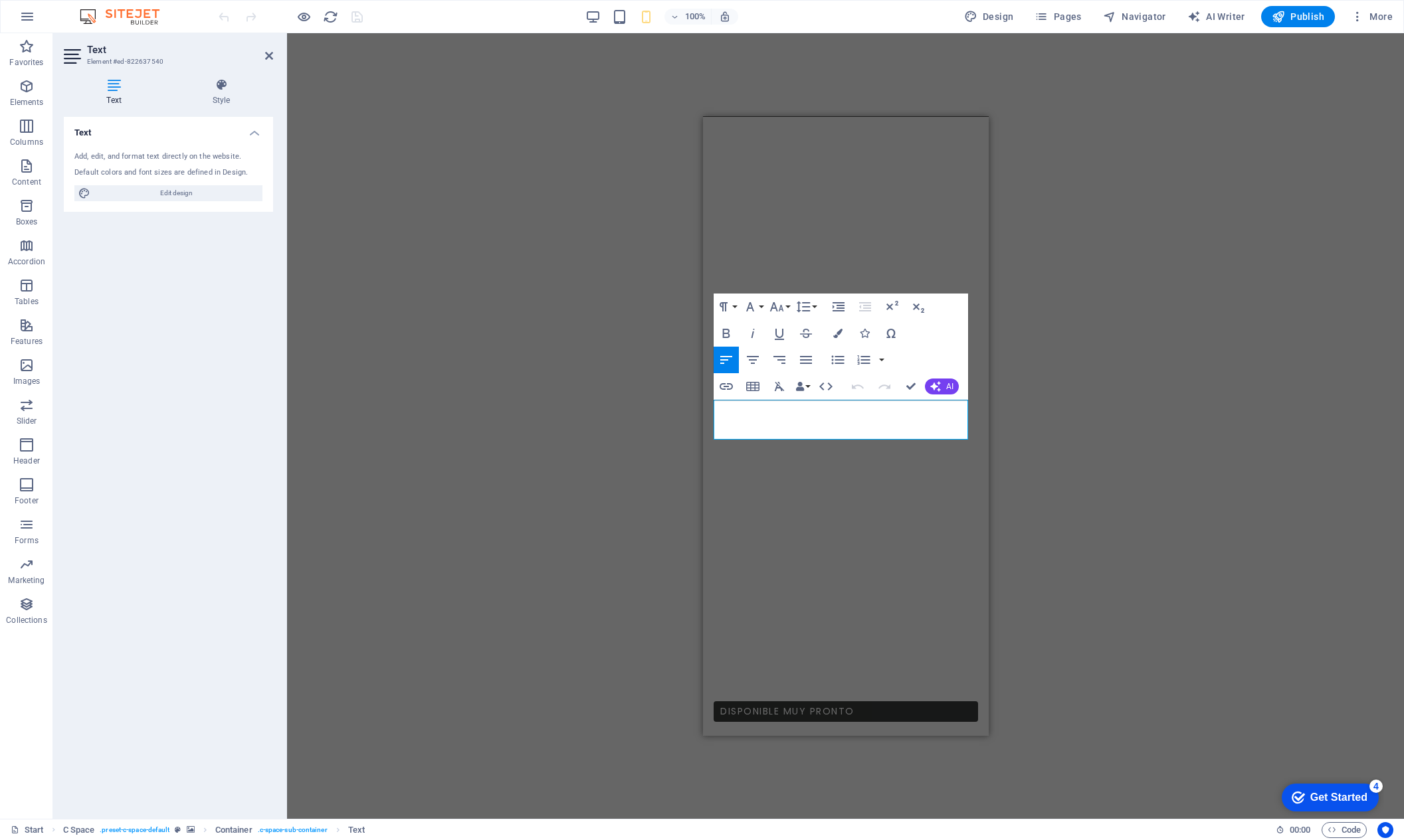
drag, startPoint x: 872, startPoint y: 428, endPoint x: 1422, endPoint y: 513, distance: 556.5
click at [787, 309] on button "Font Size" at bounding box center [779, 306] width 26 height 26
click at [798, 372] on link "10" at bounding box center [790, 372] width 48 height 20
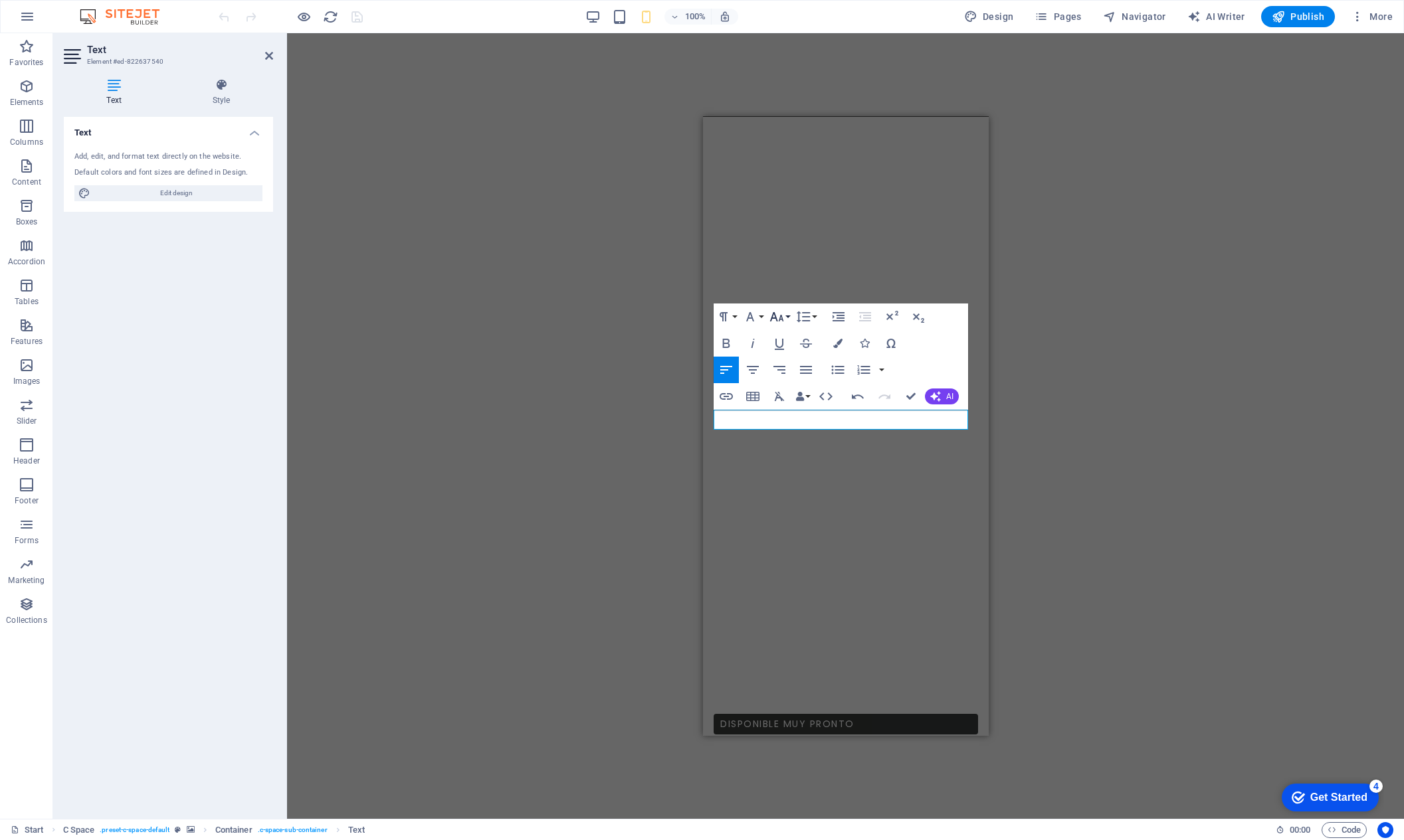
click at [789, 318] on button "Font Size" at bounding box center [779, 317] width 26 height 26
click at [791, 371] on link "12" at bounding box center [790, 367] width 48 height 20
click at [956, 457] on figure at bounding box center [845, 210] width 286 height 620
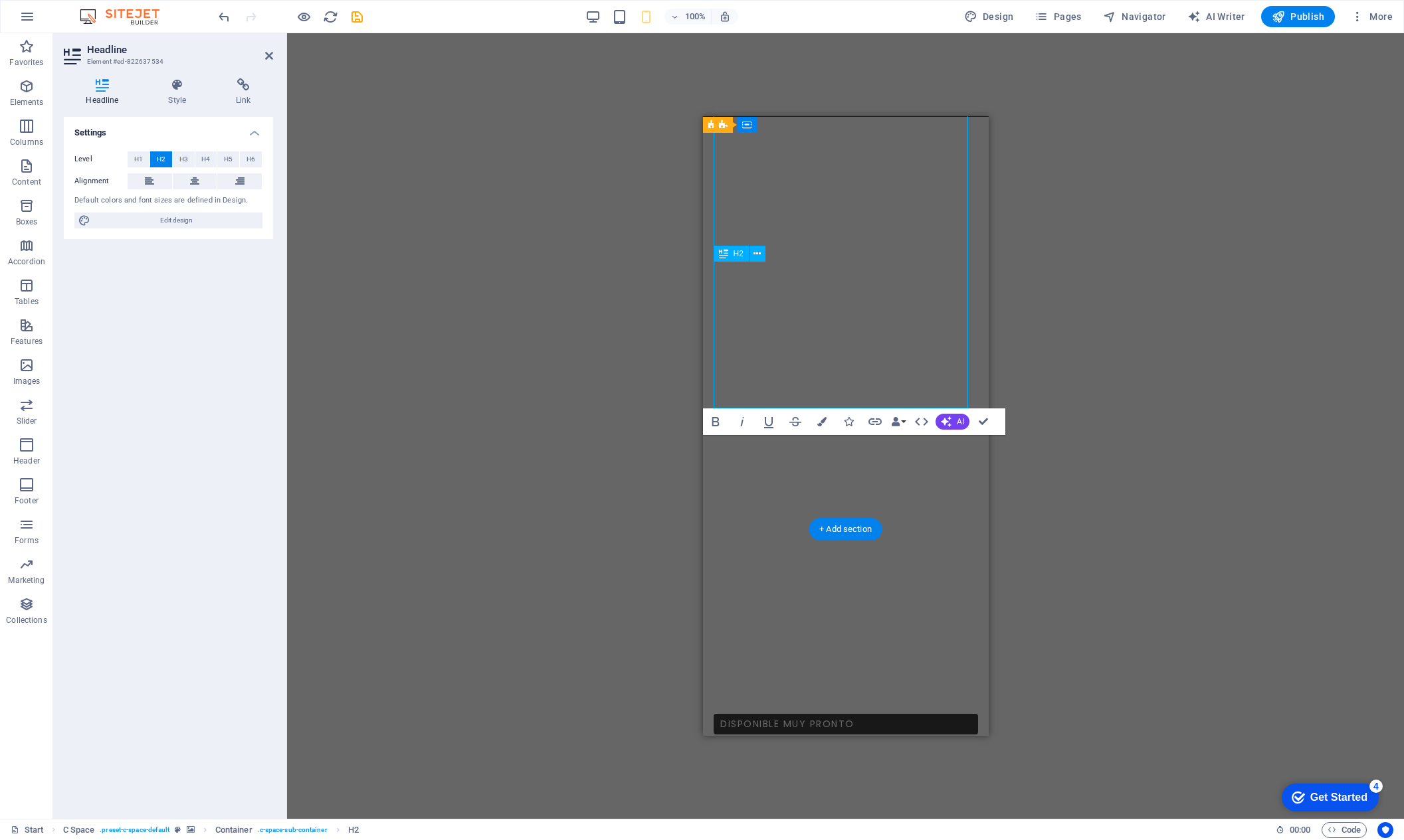
scroll to position [206, 0]
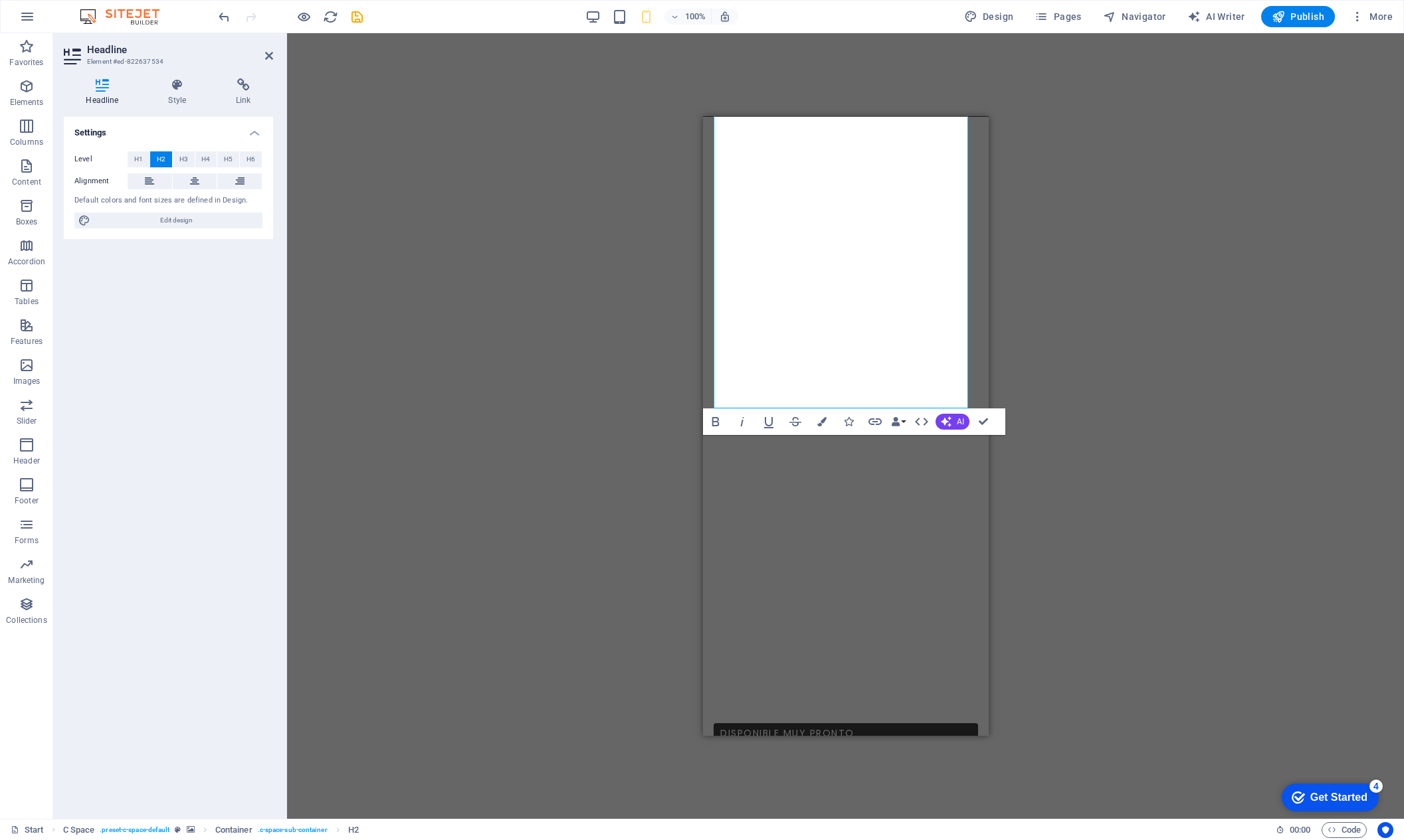
click at [1073, 358] on div "Drag here to replace the existing content. Press “Ctrl” if you want to create a…" at bounding box center [845, 426] width 1117 height 786
click at [1063, 405] on div "Drag here to replace the existing content. Press “Ctrl” if you want to create a…" at bounding box center [845, 426] width 1117 height 786
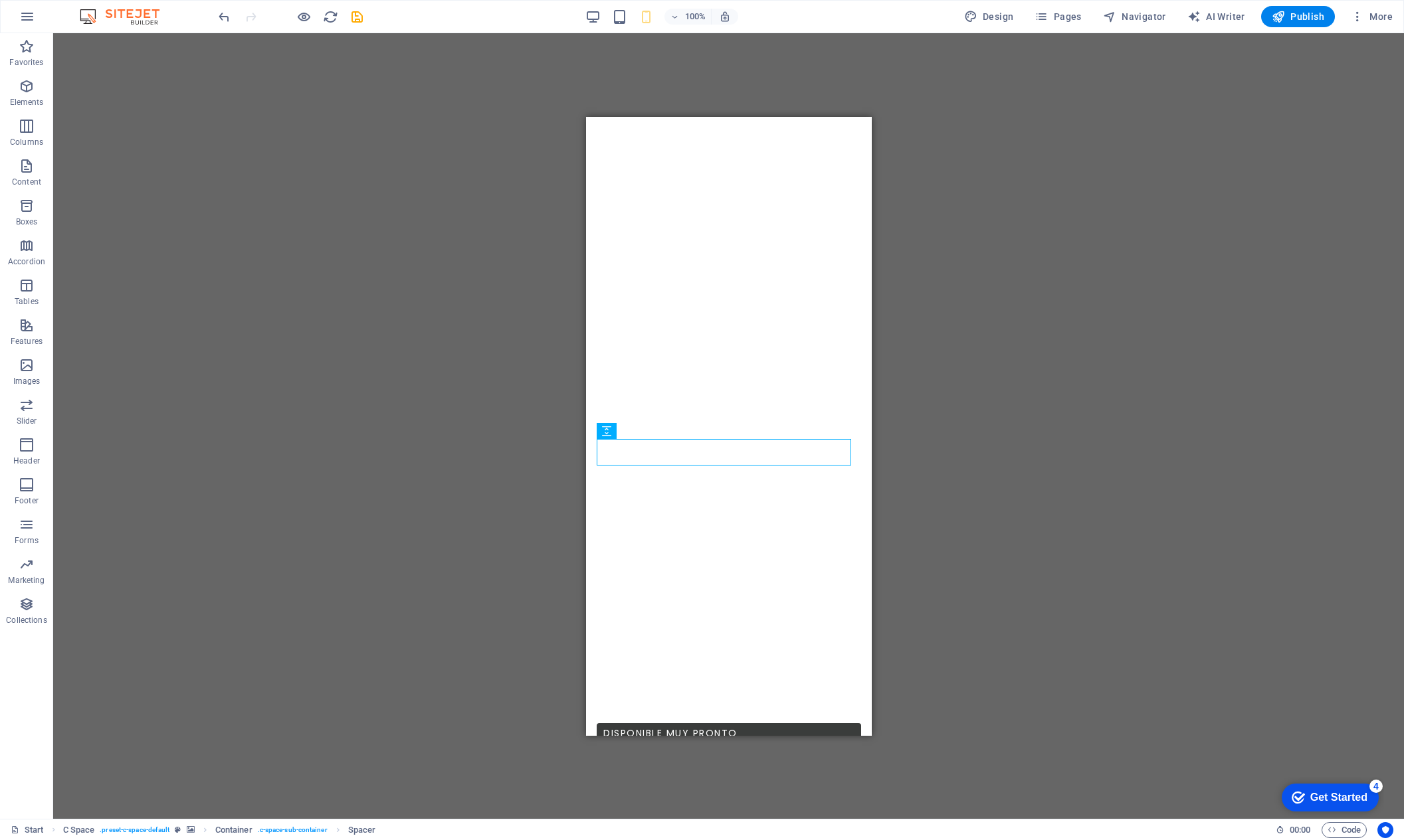
click at [1106, 480] on div "Drag here to replace the existing content. Press “Ctrl” if you want to create a…" at bounding box center [728, 426] width 1351 height 786
click at [648, 436] on button at bounding box center [656, 430] width 16 height 16
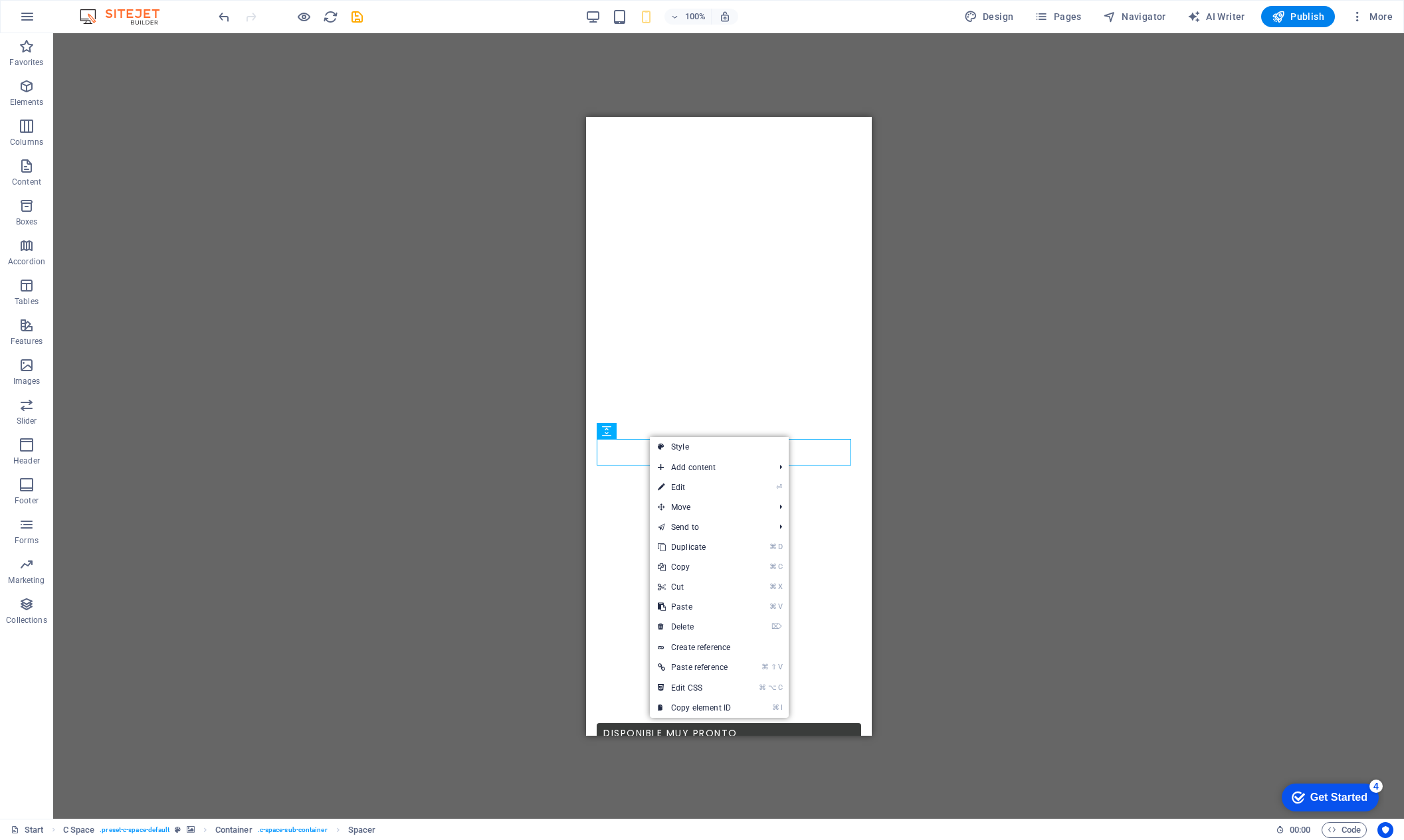
click at [1155, 459] on div "Drag here to replace the existing content. Press “Ctrl” if you want to create a…" at bounding box center [728, 426] width 1351 height 786
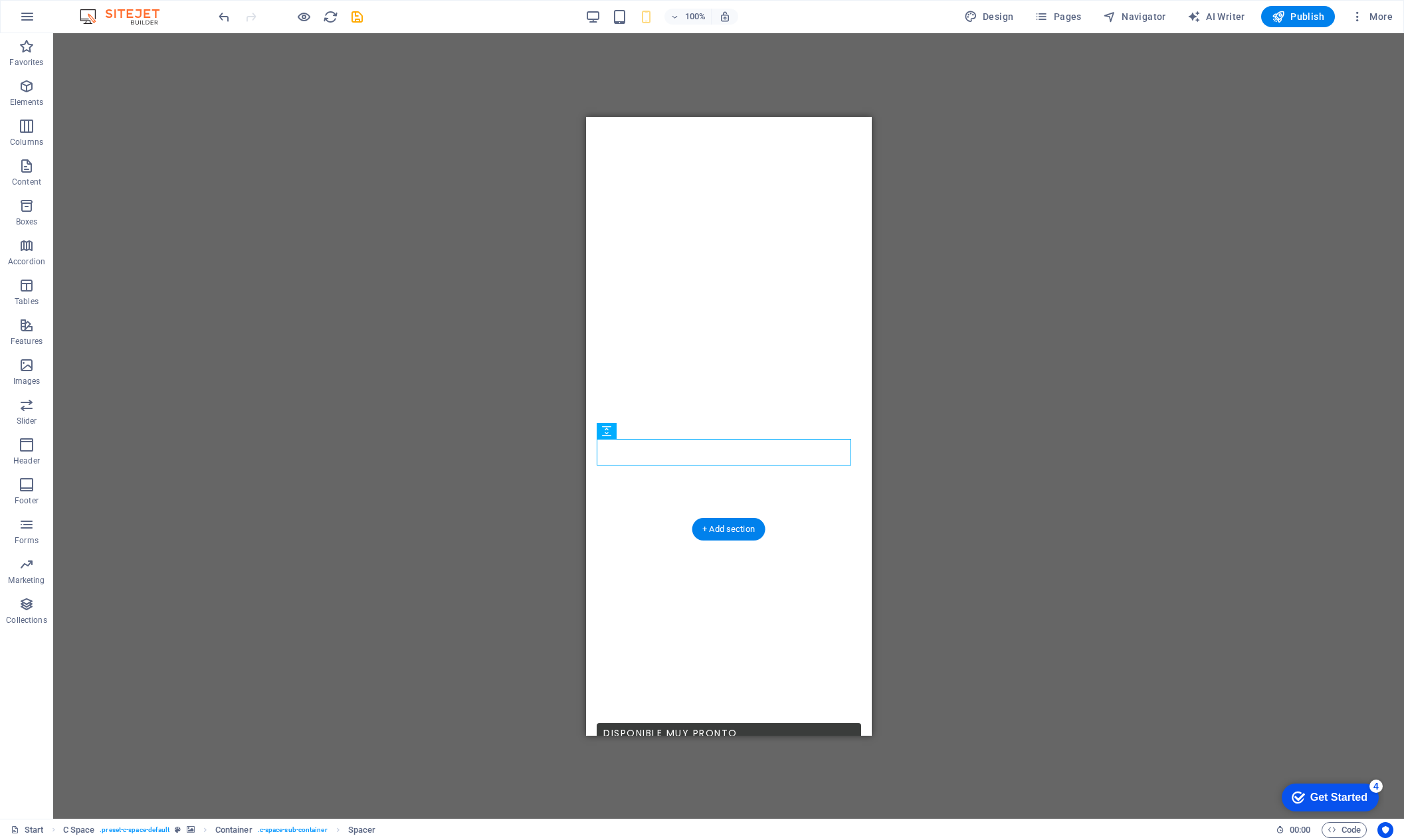
click at [810, 490] on figure at bounding box center [728, 219] width 286 height 620
click at [658, 434] on icon at bounding box center [656, 430] width 8 height 14
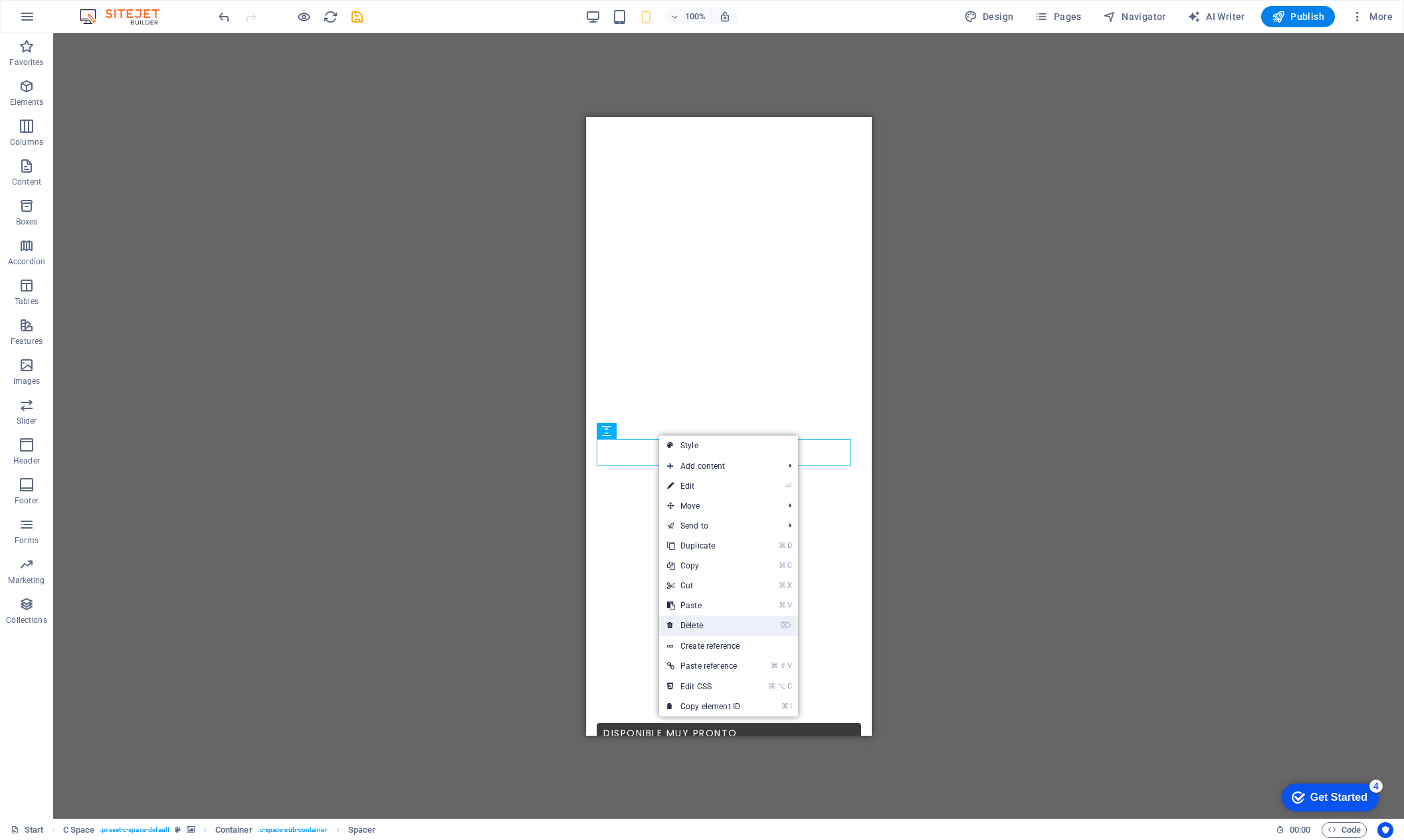
click at [691, 621] on link "⌦ Delete" at bounding box center [704, 625] width 89 height 20
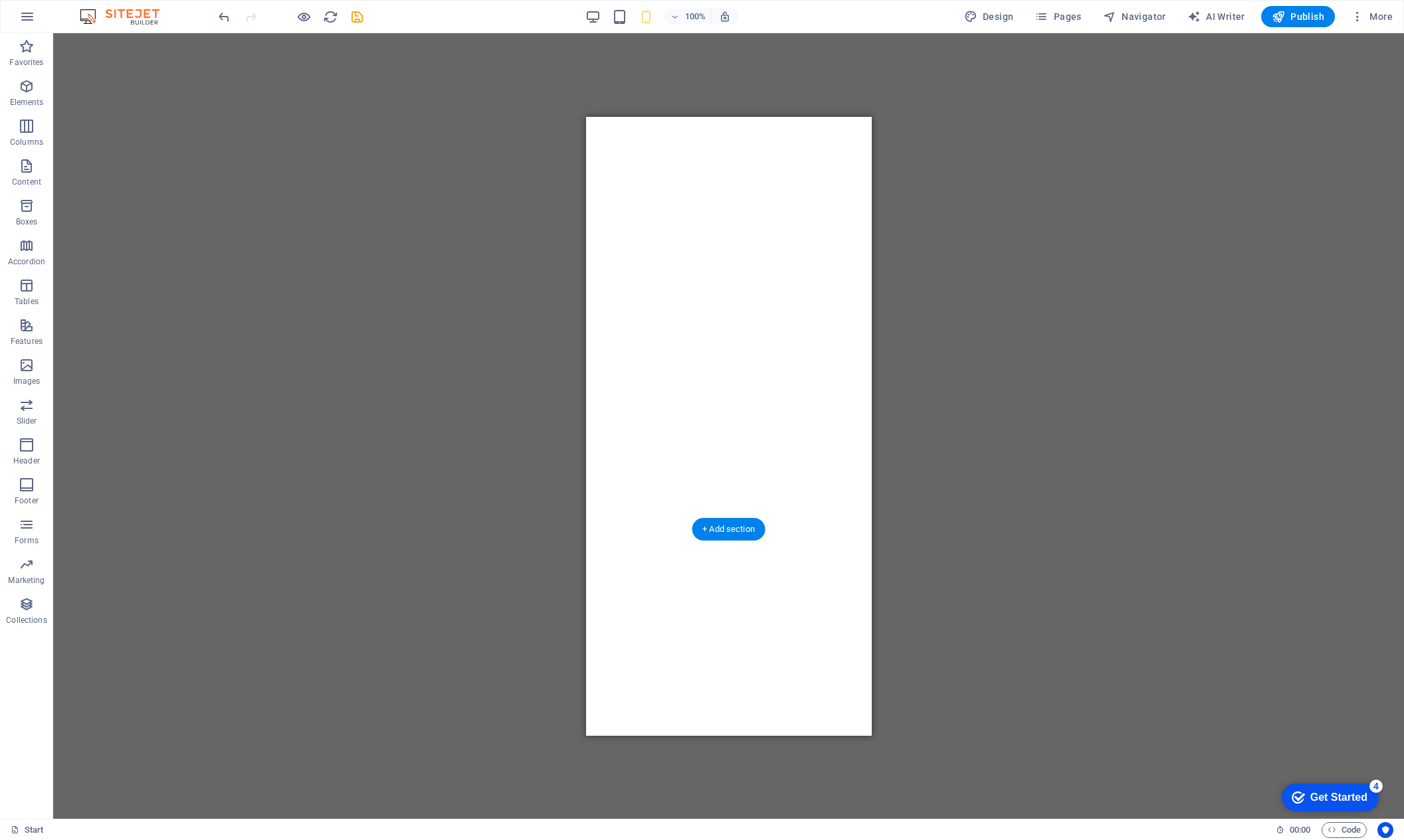
click at [721, 495] on figure at bounding box center [728, 219] width 286 height 620
click at [727, 459] on figure at bounding box center [728, 219] width 286 height 620
click at [988, 439] on div "Drag here to replace the existing content. Press “Ctrl” if you want to create a…" at bounding box center [728, 426] width 1351 height 786
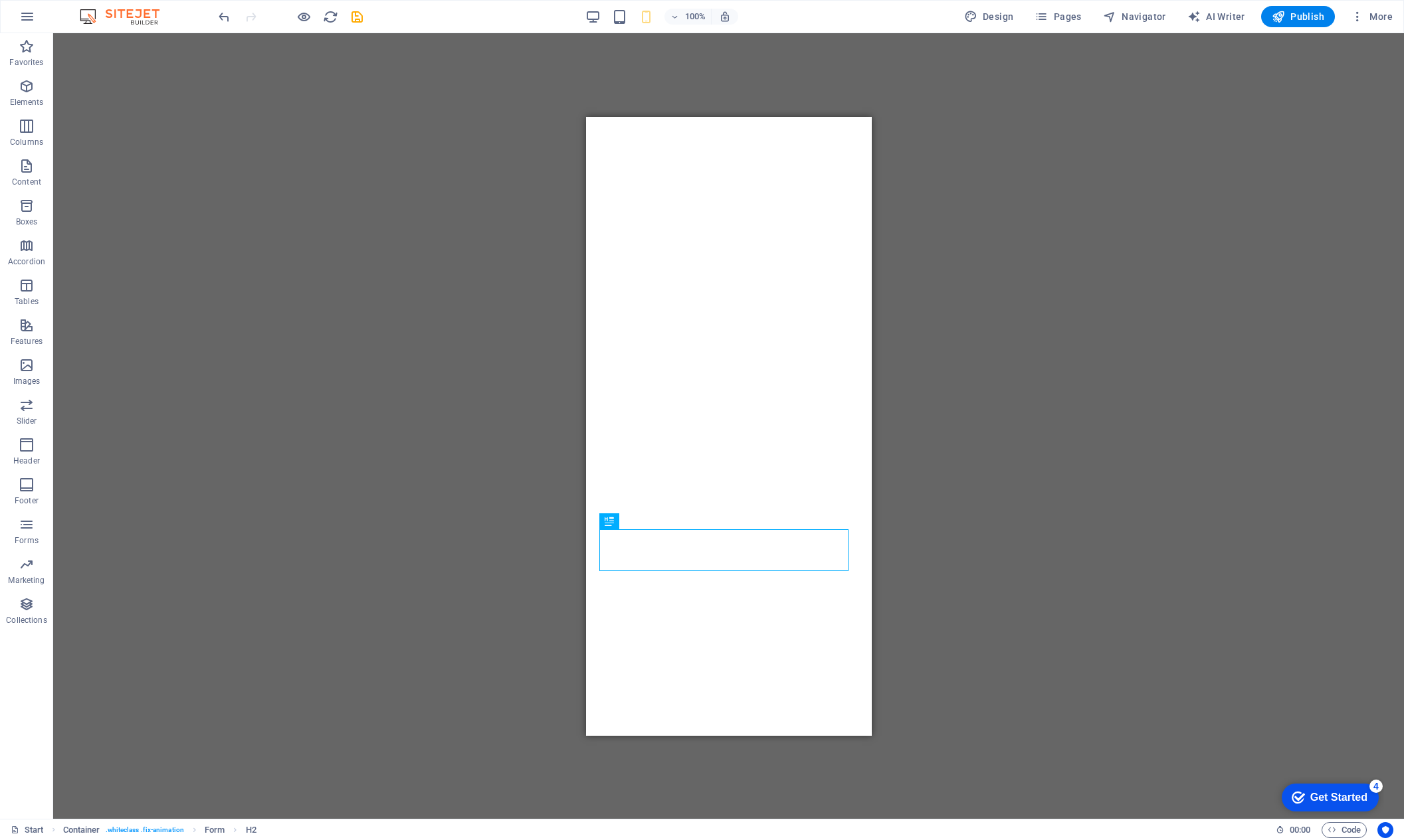
click at [606, 20] on div "100%" at bounding box center [661, 16] width 153 height 21
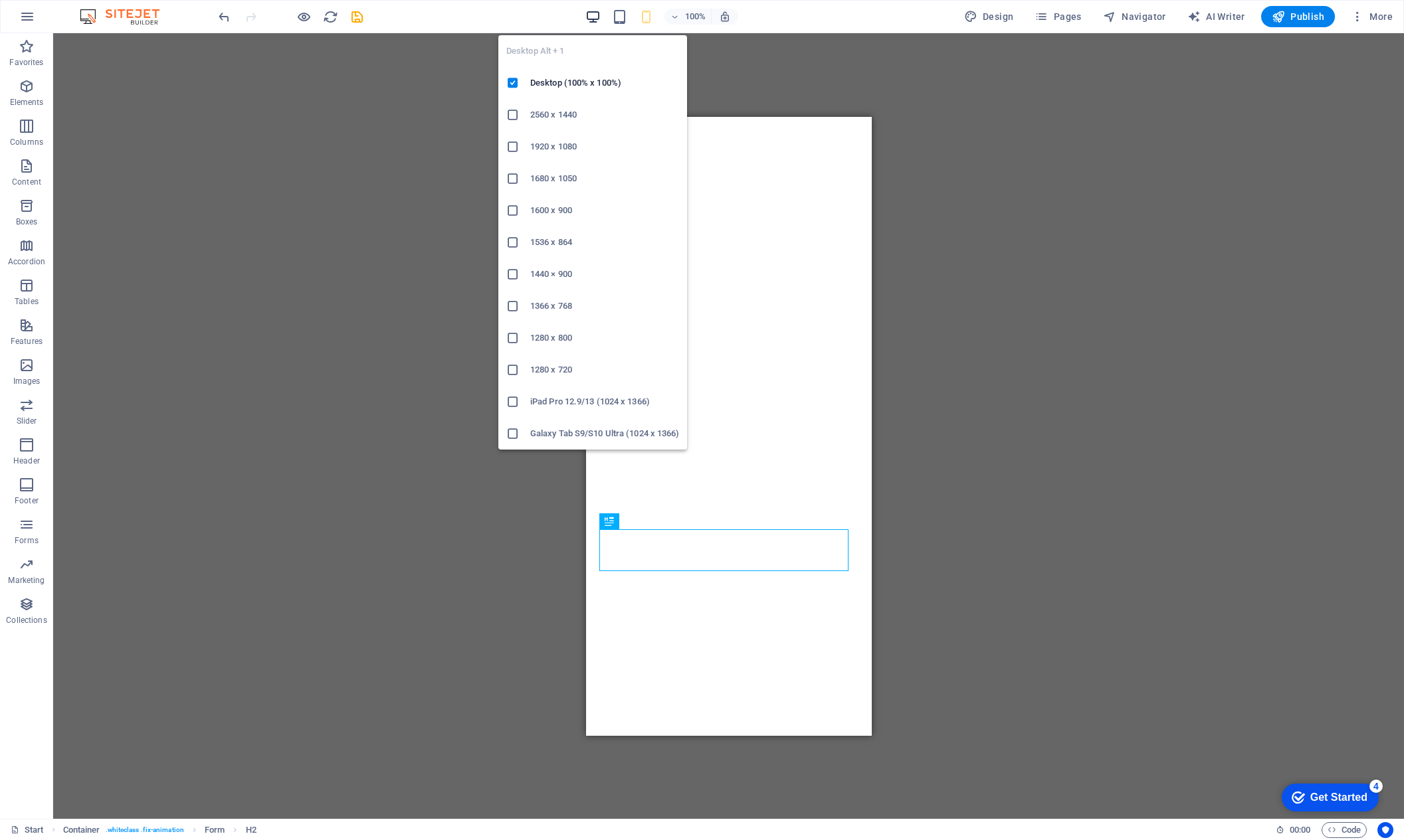
click at [599, 17] on icon "button" at bounding box center [593, 17] width 15 height 15
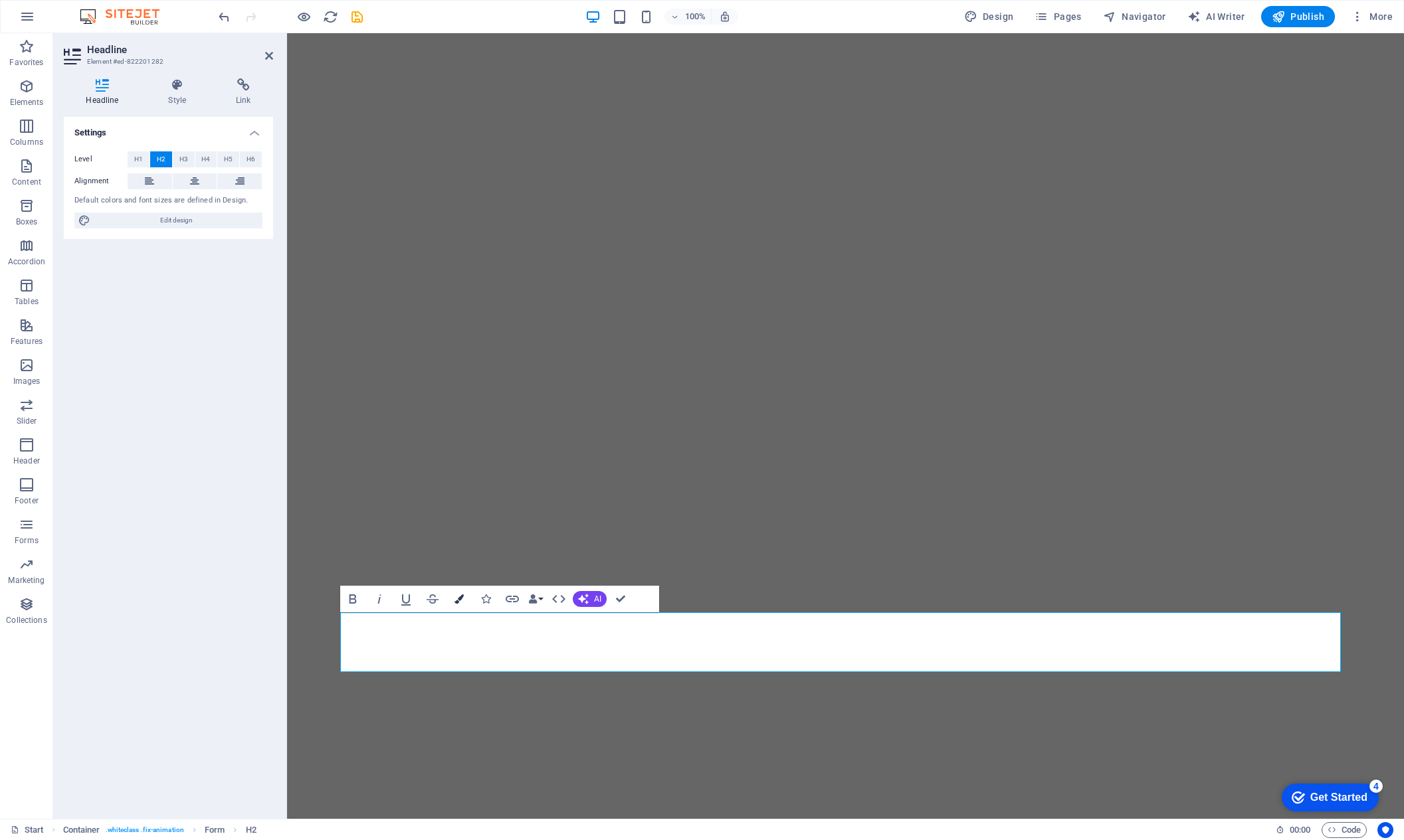
click at [461, 600] on icon "button" at bounding box center [459, 600] width 9 height 9
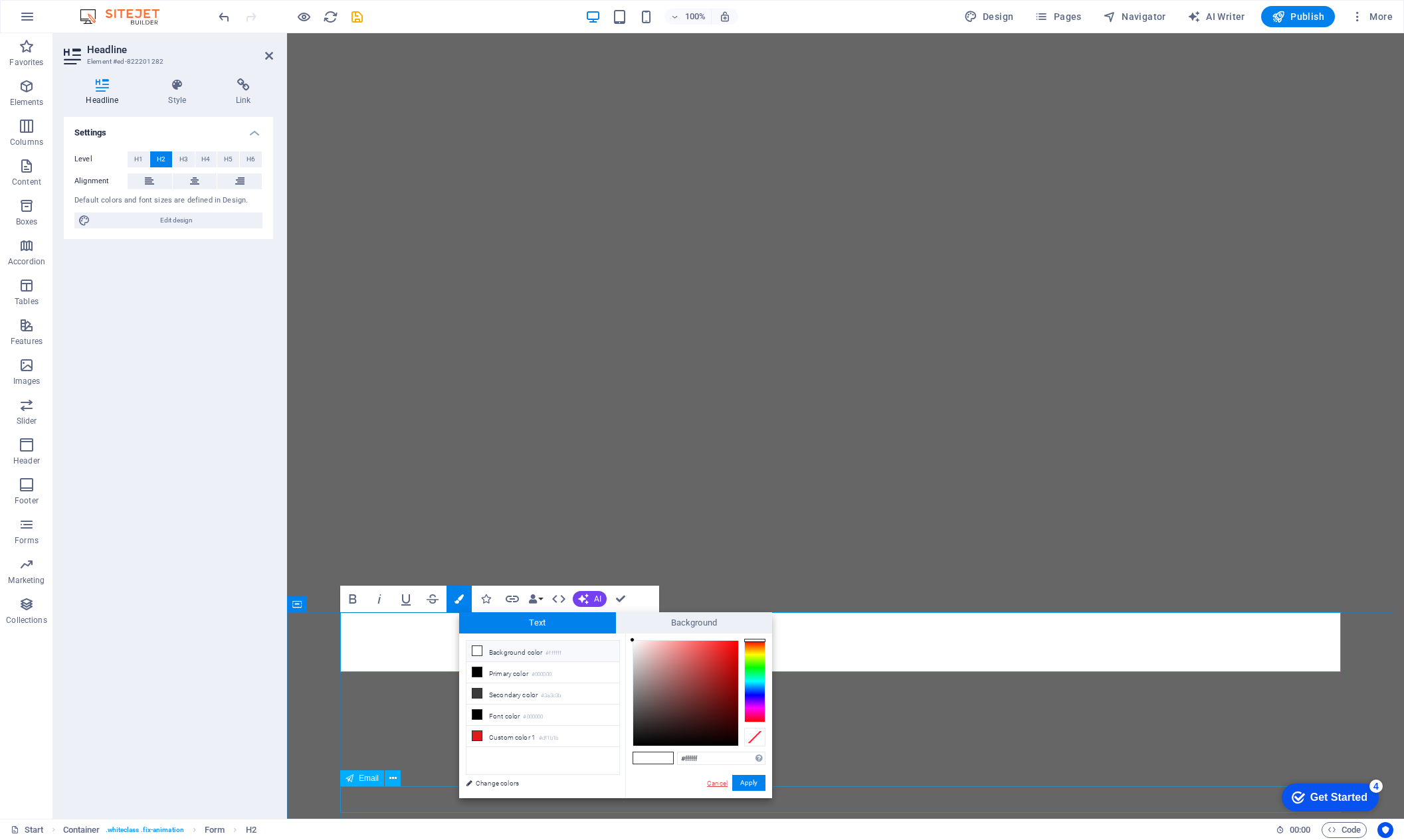
click at [718, 782] on link "Cancel" at bounding box center [717, 783] width 24 height 10
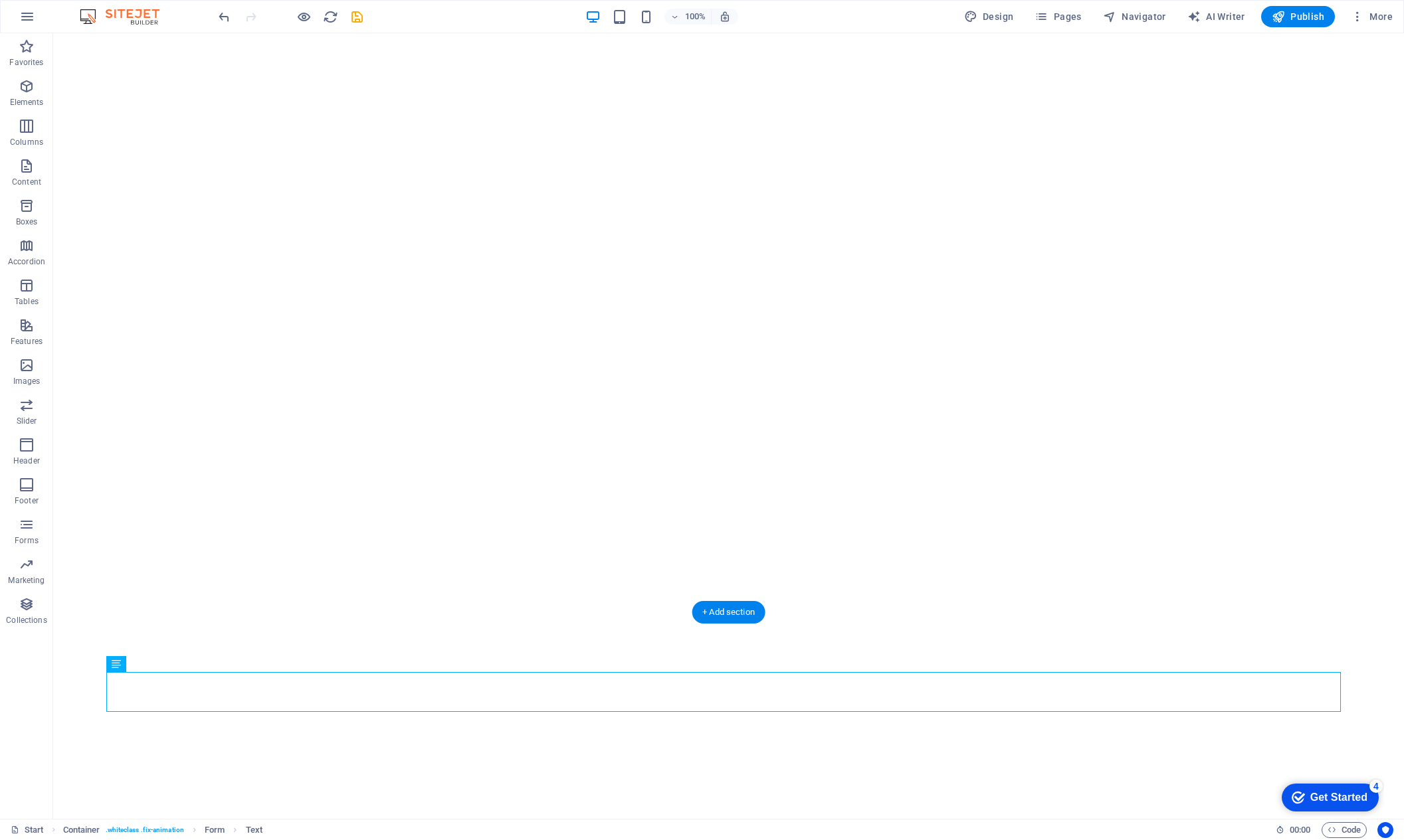
click at [689, 498] on figure at bounding box center [728, 219] width 1351 height 786
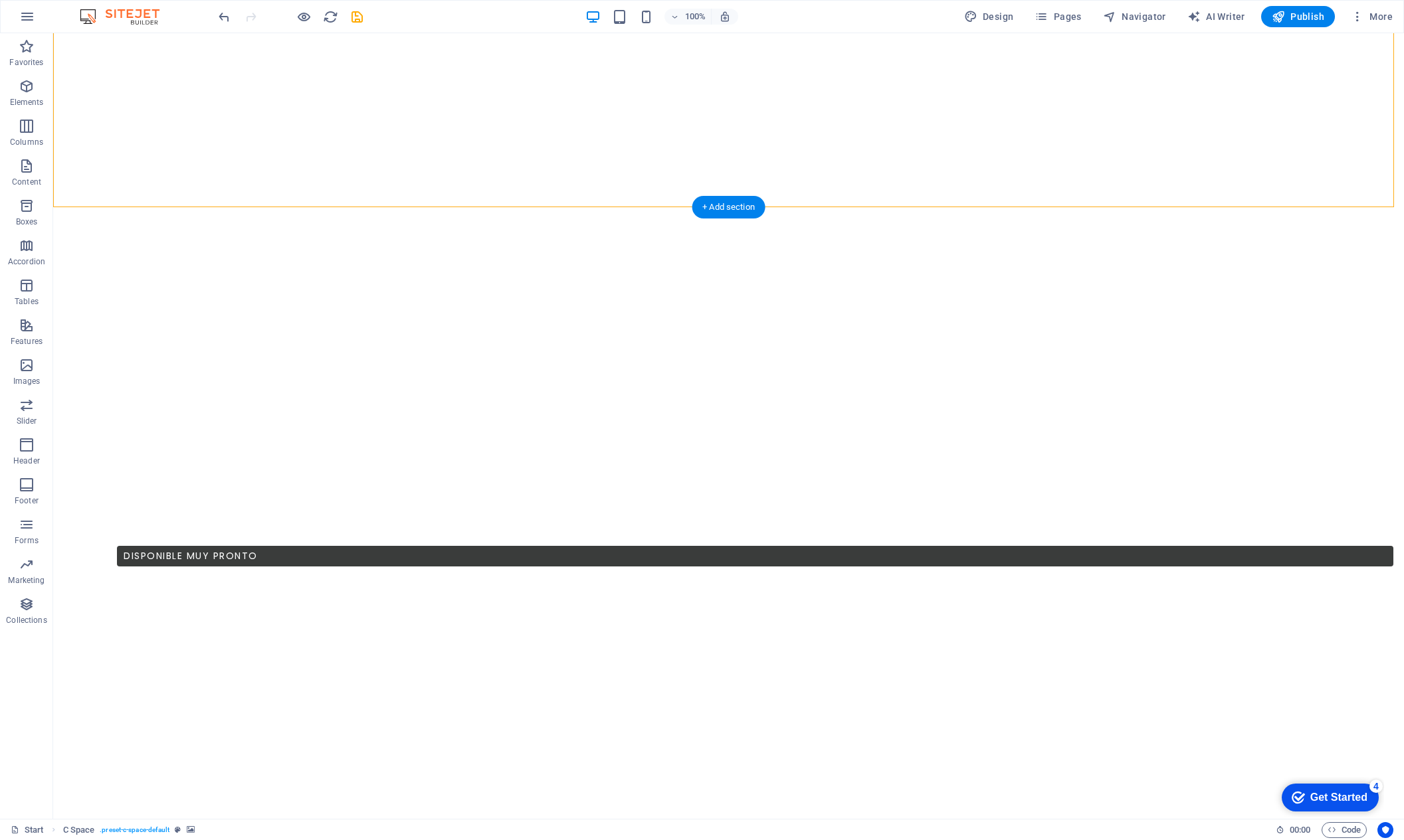
scroll to position [612, 0]
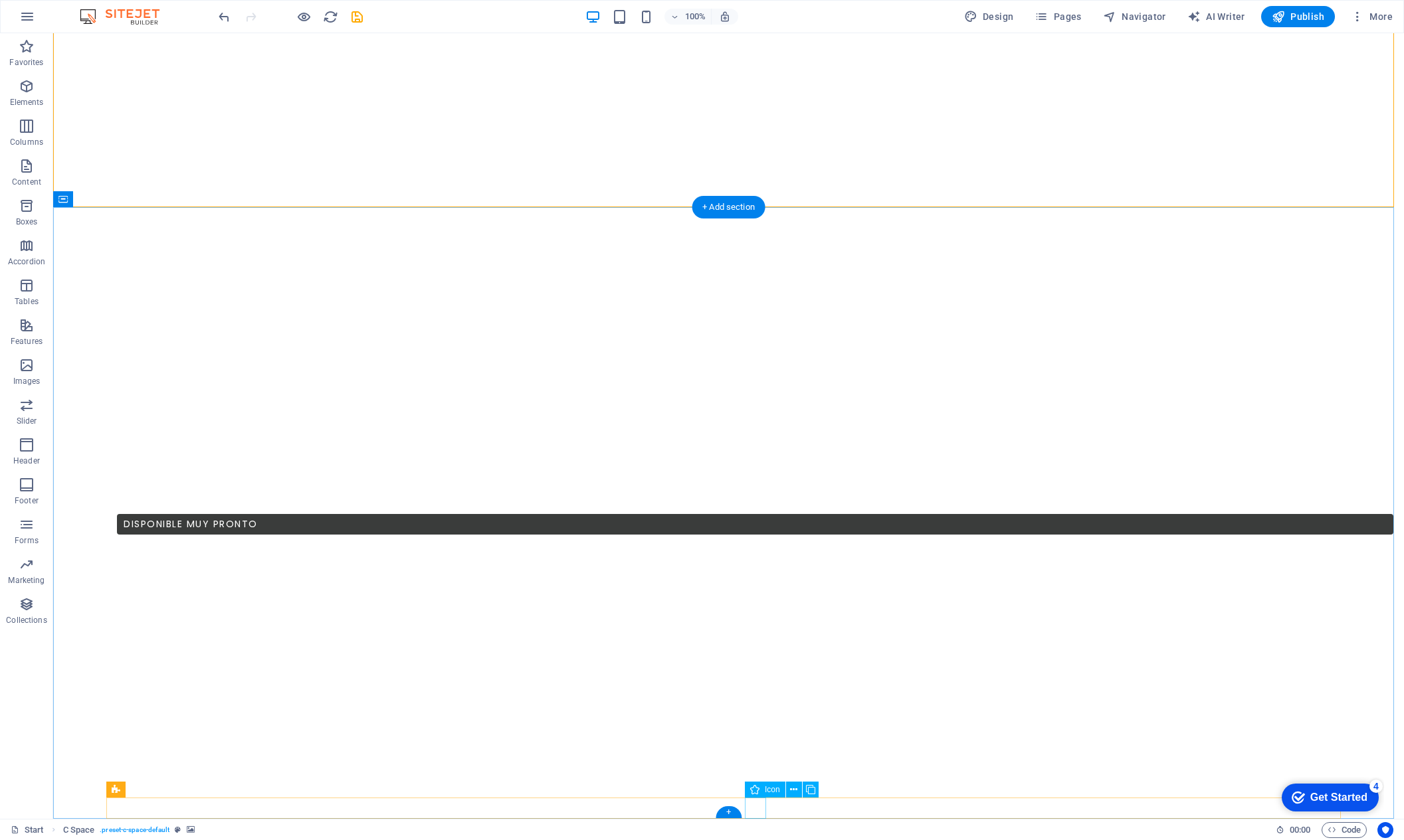
click at [794, 791] on icon at bounding box center [794, 790] width 8 height 14
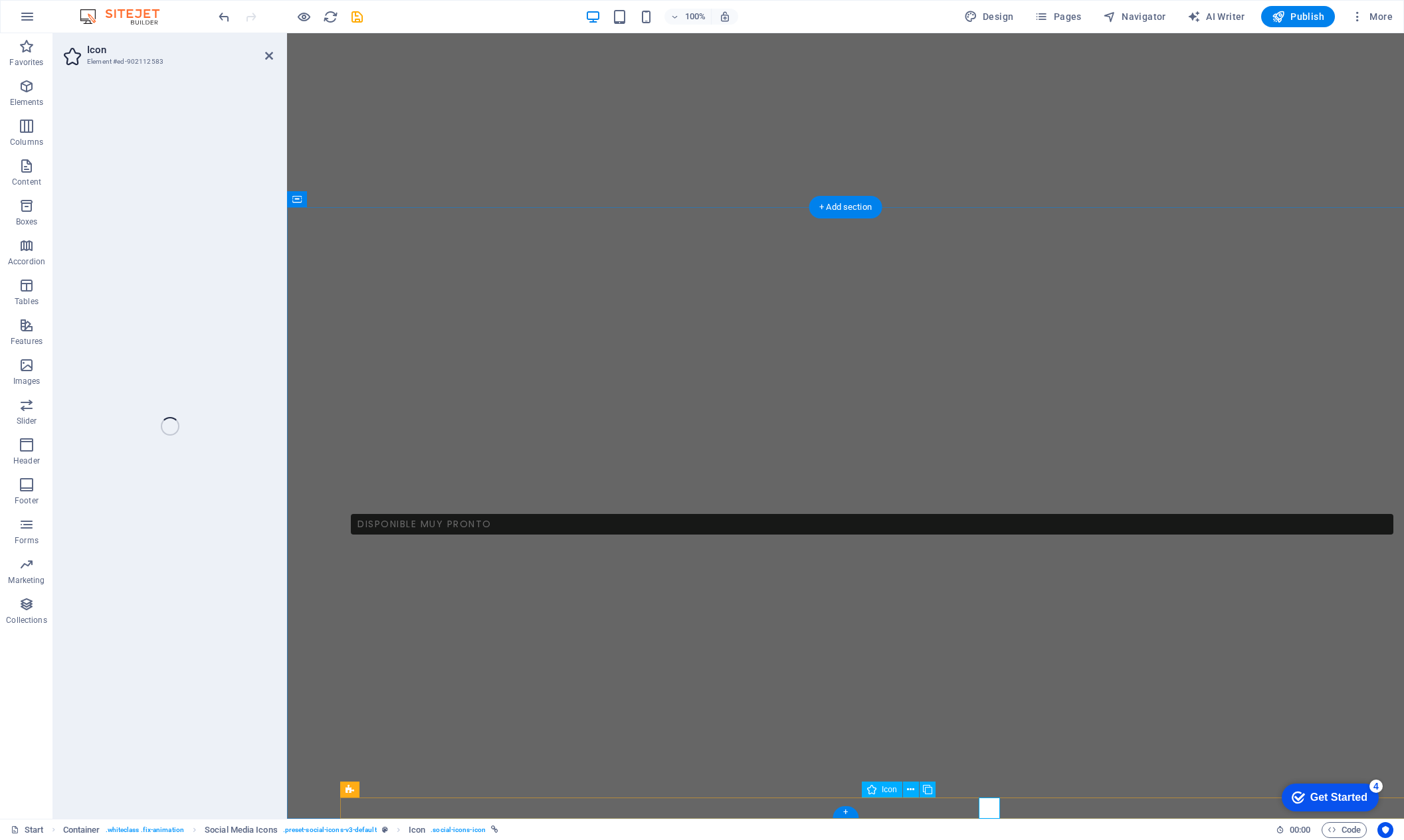
select select "xMidYMid"
select select "px"
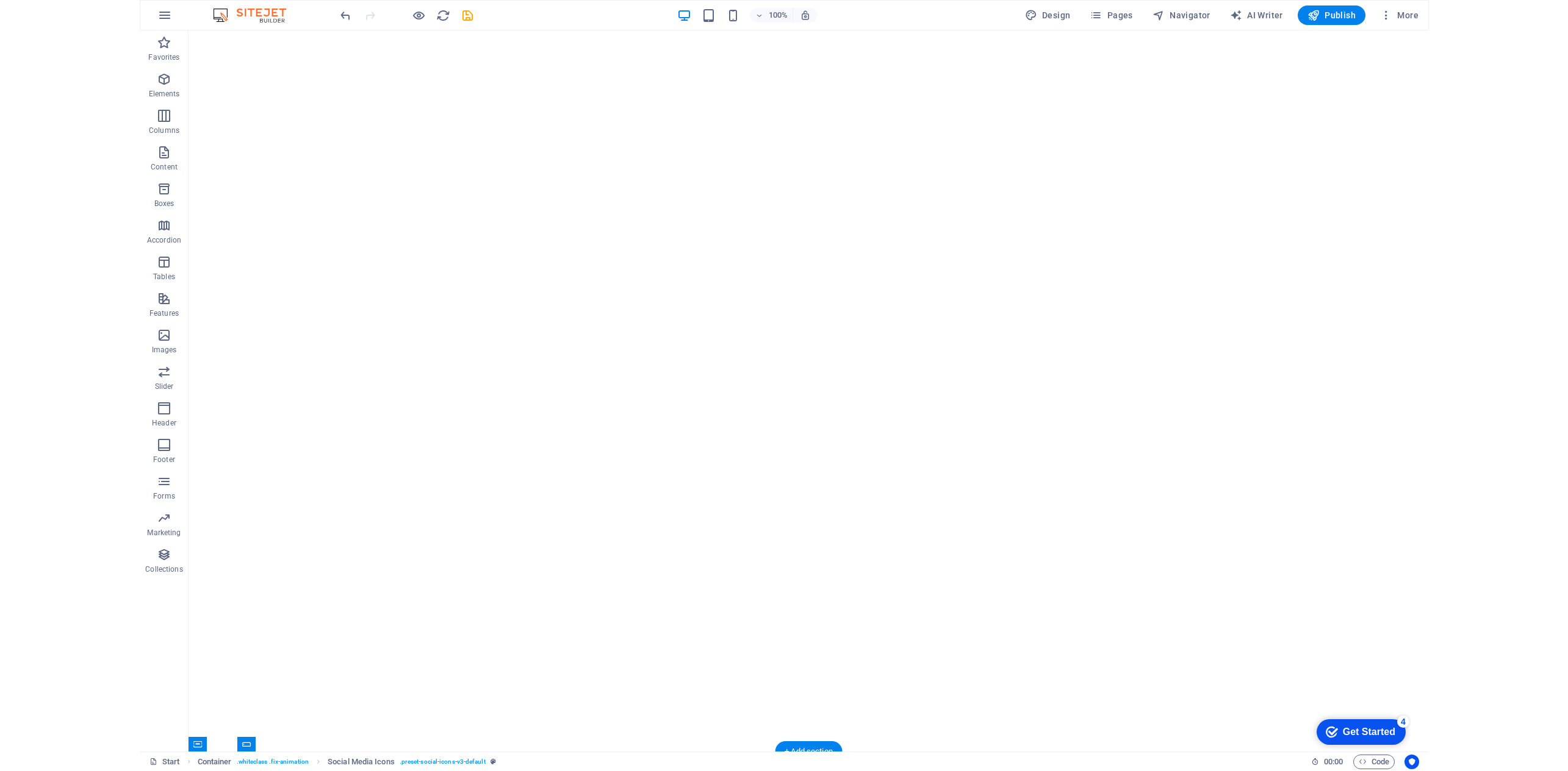
scroll to position [0, 0]
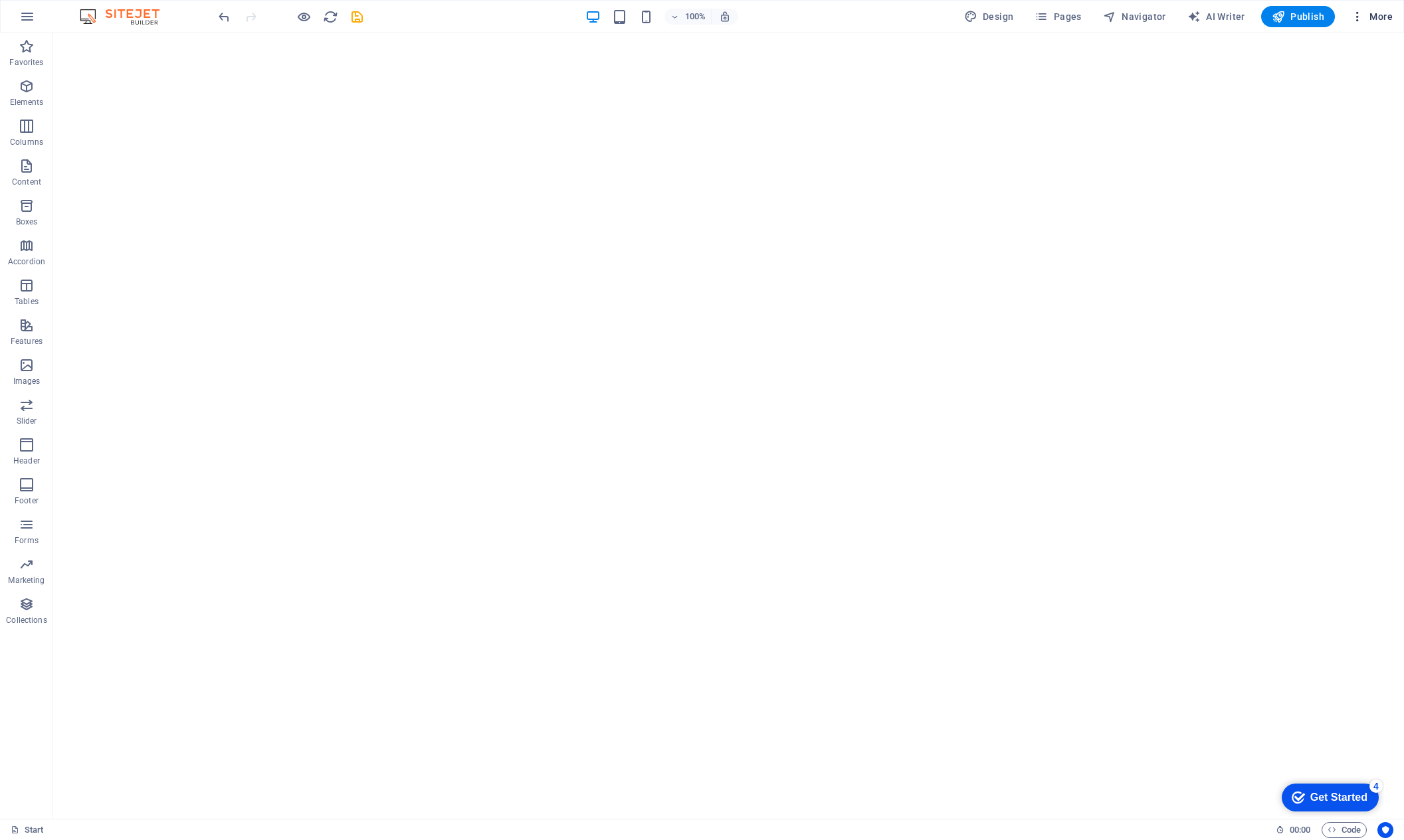
click at [1360, 16] on icon "button" at bounding box center [1358, 17] width 13 height 13
click at [1343, 51] on h6 "Website Settings" at bounding box center [1344, 51] width 79 height 16
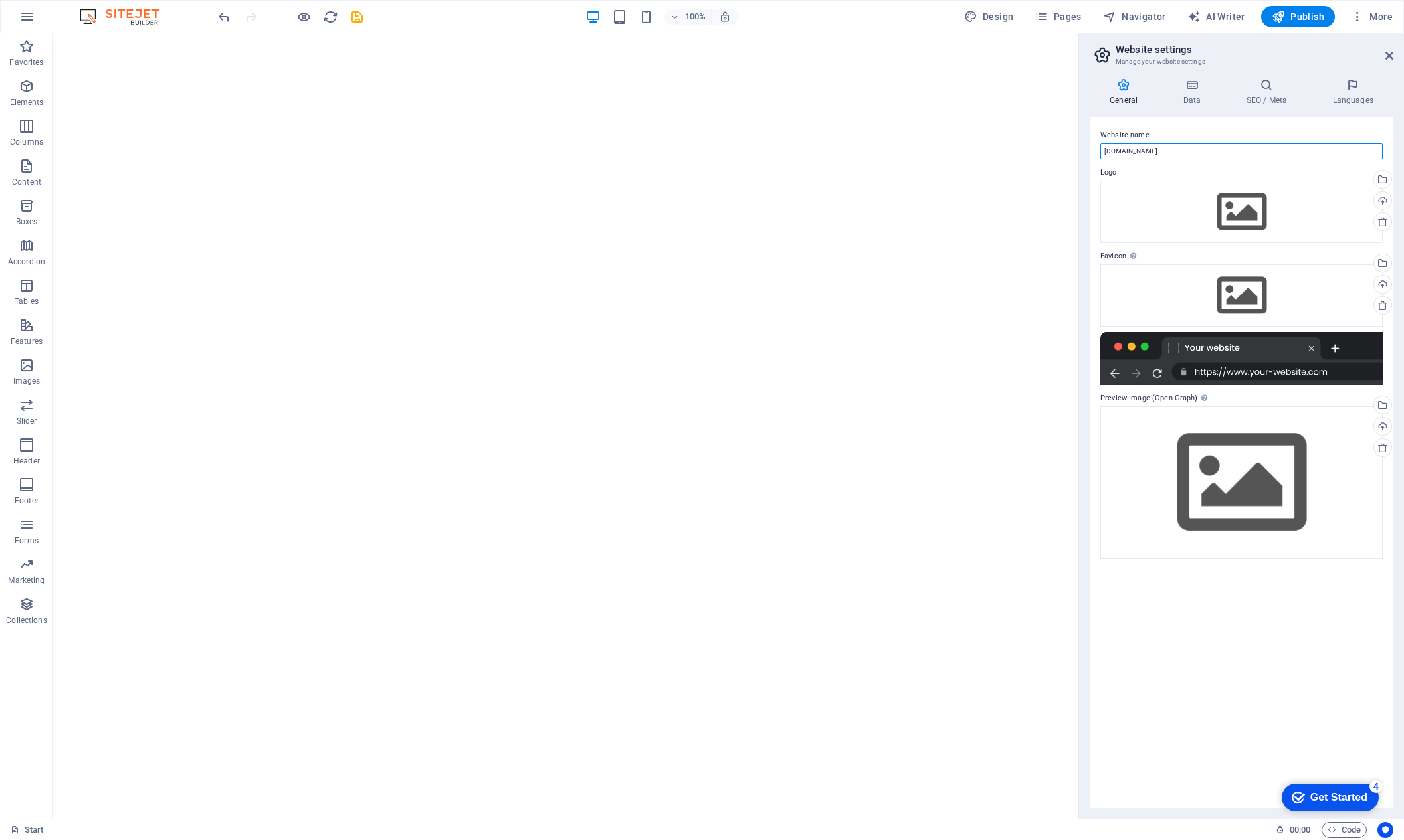
drag, startPoint x: 1184, startPoint y: 149, endPoint x: 1085, endPoint y: 151, distance: 99.0
click at [1085, 151] on div "General Data SEO / Meta Languages Website name aeternaproducciones.com Logo Dra…" at bounding box center [1241, 444] width 325 height 751
click at [1104, 149] on input "Aeterna producciones" at bounding box center [1241, 151] width 282 height 16
click at [1297, 150] on input "PRODUCTORA AUDIOVISUAL | Aeterna producciones" at bounding box center [1241, 151] width 282 height 16
type input "PRODUCTORA AUDIOVISUAL | Aeterna producciones"
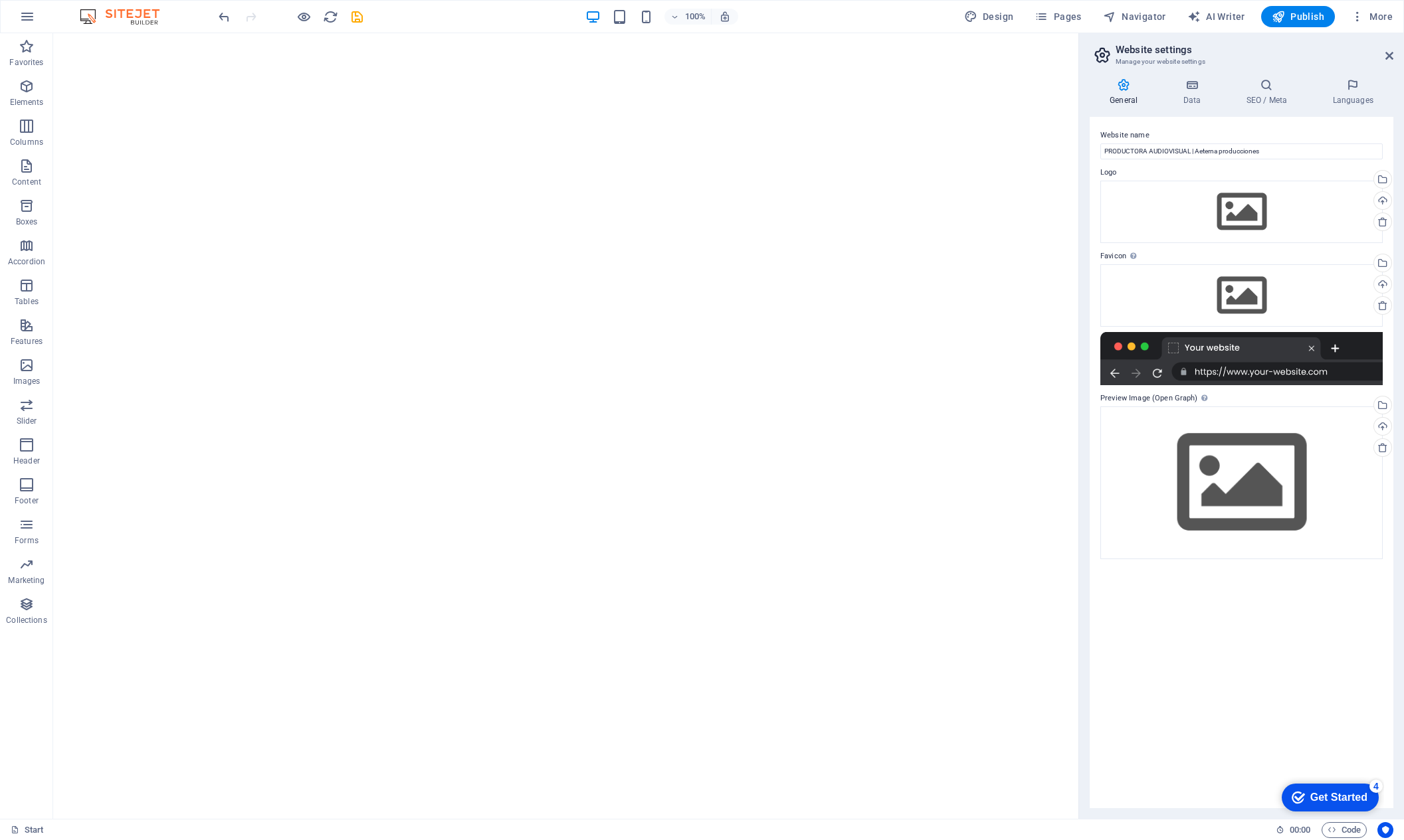
click at [1300, 134] on label "Website name" at bounding box center [1241, 135] width 282 height 16
click at [1300, 144] on input "PRODUCTORA AUDIOVISUAL | Aeterna producciones" at bounding box center [1241, 151] width 282 height 16
click at [1237, 290] on div "Drag files here, click to choose files or select files from Files or our free s…" at bounding box center [1241, 296] width 282 height 62
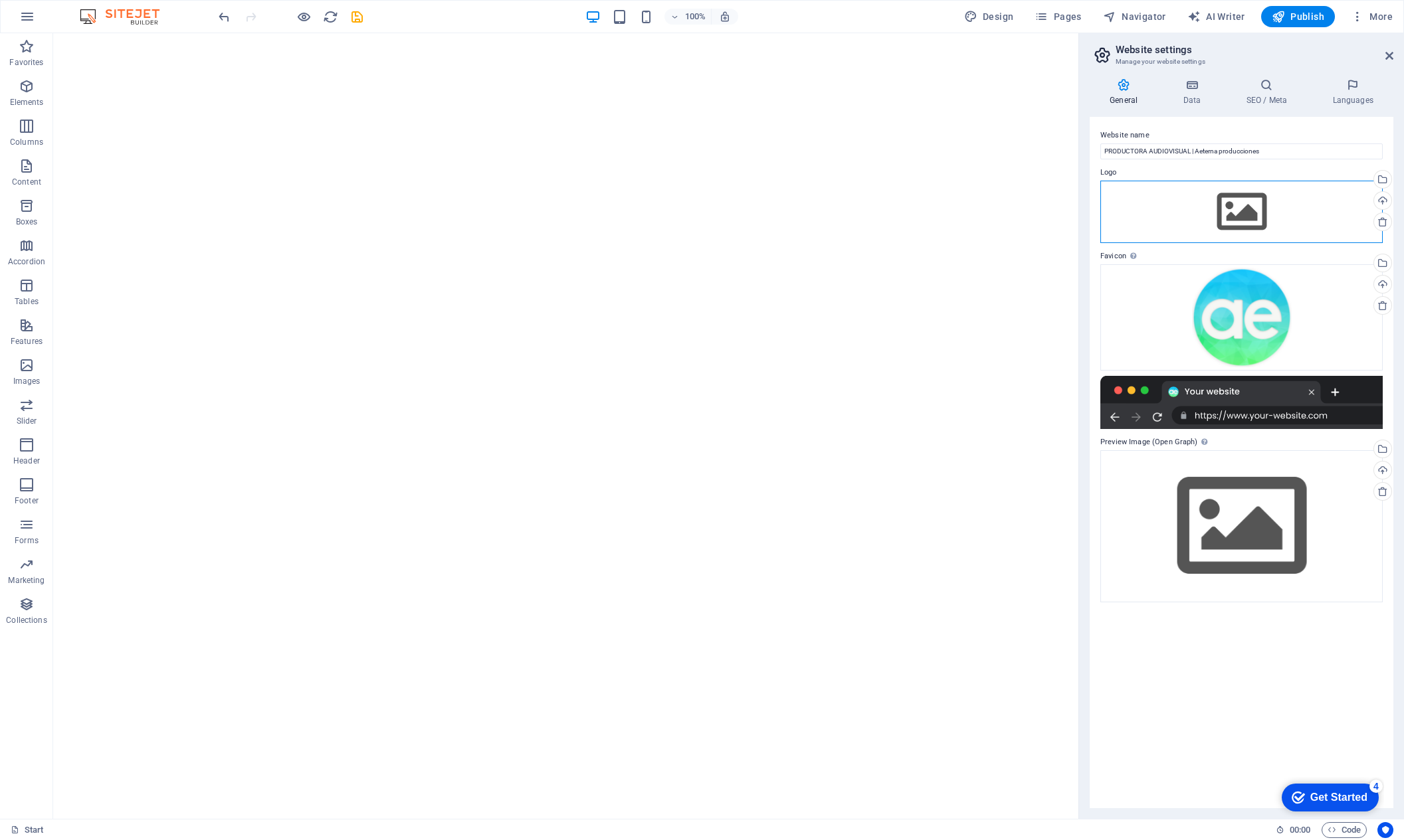
click at [1240, 226] on div "Drag files here, click to choose files or select files from Files or our free s…" at bounding box center [1241, 212] width 282 height 62
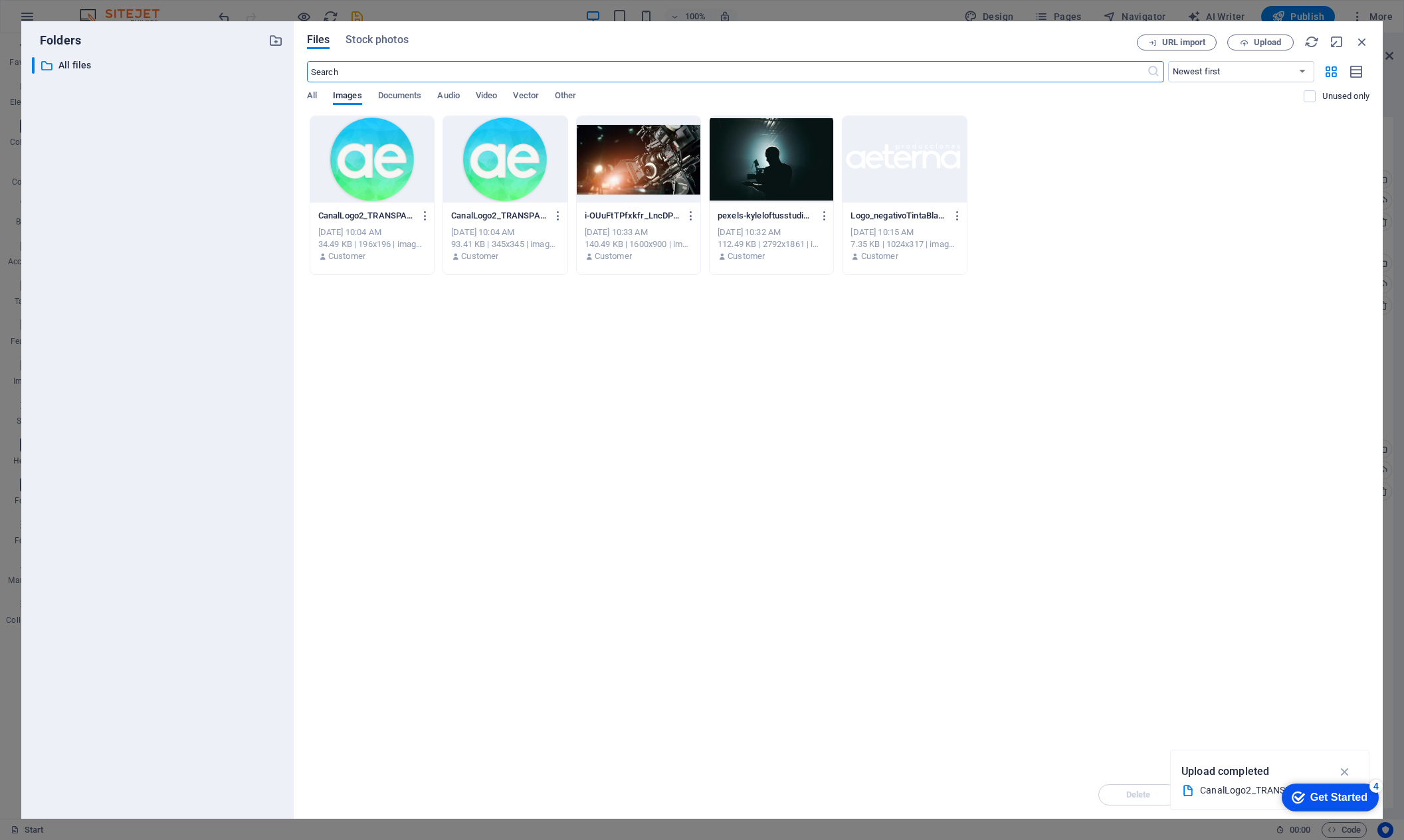
click at [903, 164] on div at bounding box center [904, 159] width 124 height 86
click at [1347, 769] on icon "button" at bounding box center [1345, 771] width 15 height 14
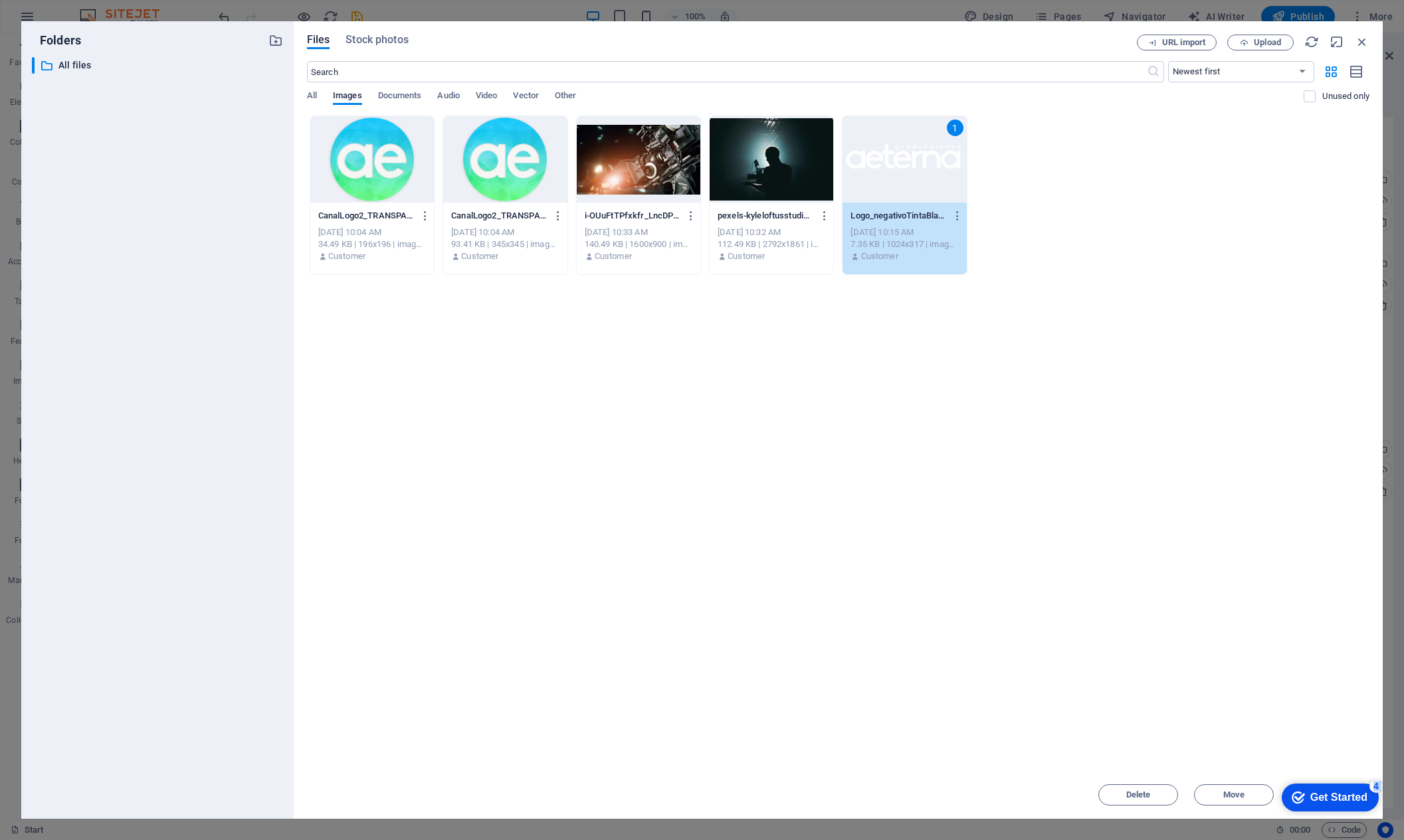
drag, startPoint x: 1368, startPoint y: 797, endPoint x: 1366, endPoint y: 735, distance: 62.0
click at [1366, 778] on html "checkmark Get Started 4 First Steps in the Editor Let's guide you through the t…" at bounding box center [1327, 797] width 113 height 40
drag, startPoint x: 1358, startPoint y: 796, endPoint x: 1106, endPoint y: 611, distance: 312.6
click at [1272, 778] on html "checkmark Get Started 4 First Steps in the Editor Let's guide you through the t…" at bounding box center [1327, 797] width 113 height 40
click at [1117, 608] on div "Drop files here to upload them instantly CanalLogo2_TRANSPARENTE-NQ1Fk6RHwMpwmj…" at bounding box center [837, 443] width 1062 height 656
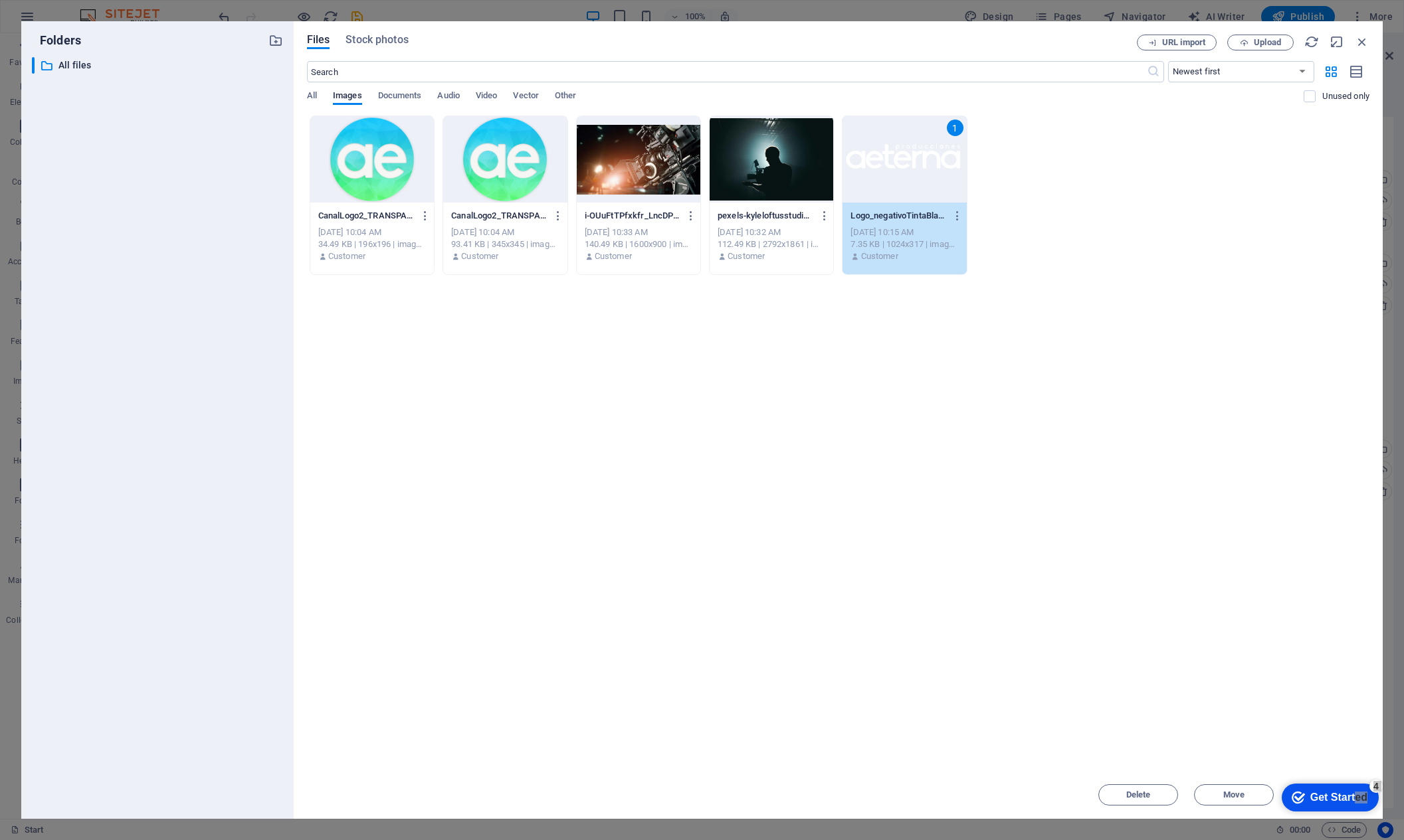
click at [1386, 725] on div "Folders ​ All files All files Files Stock photos URL import Upload ​ Newest fir…" at bounding box center [702, 420] width 1404 height 840
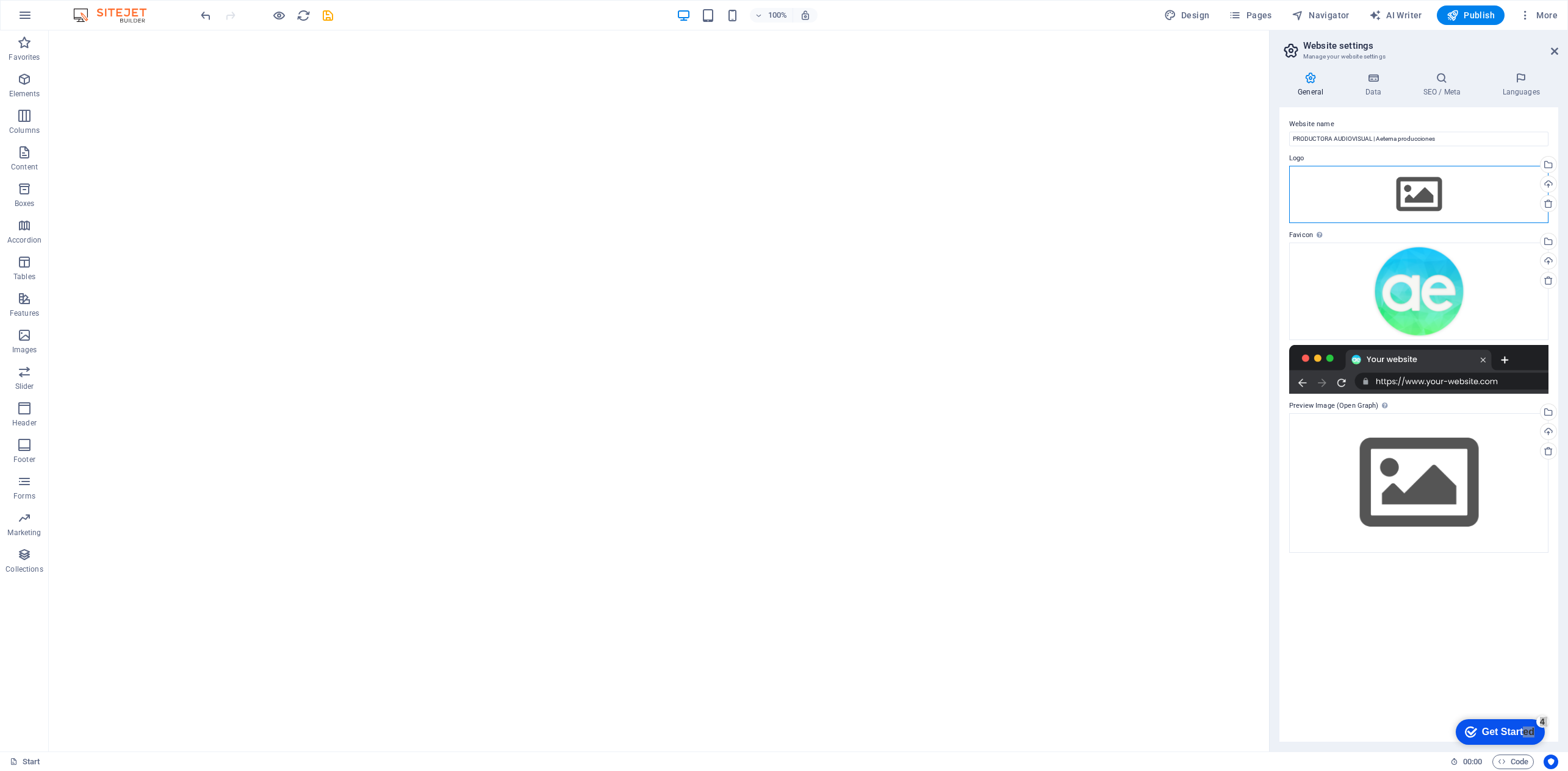
click at [1288, 195] on div "Drag files here, click to choose files or select files from Files or our free s…" at bounding box center [1419, 194] width 259 height 57
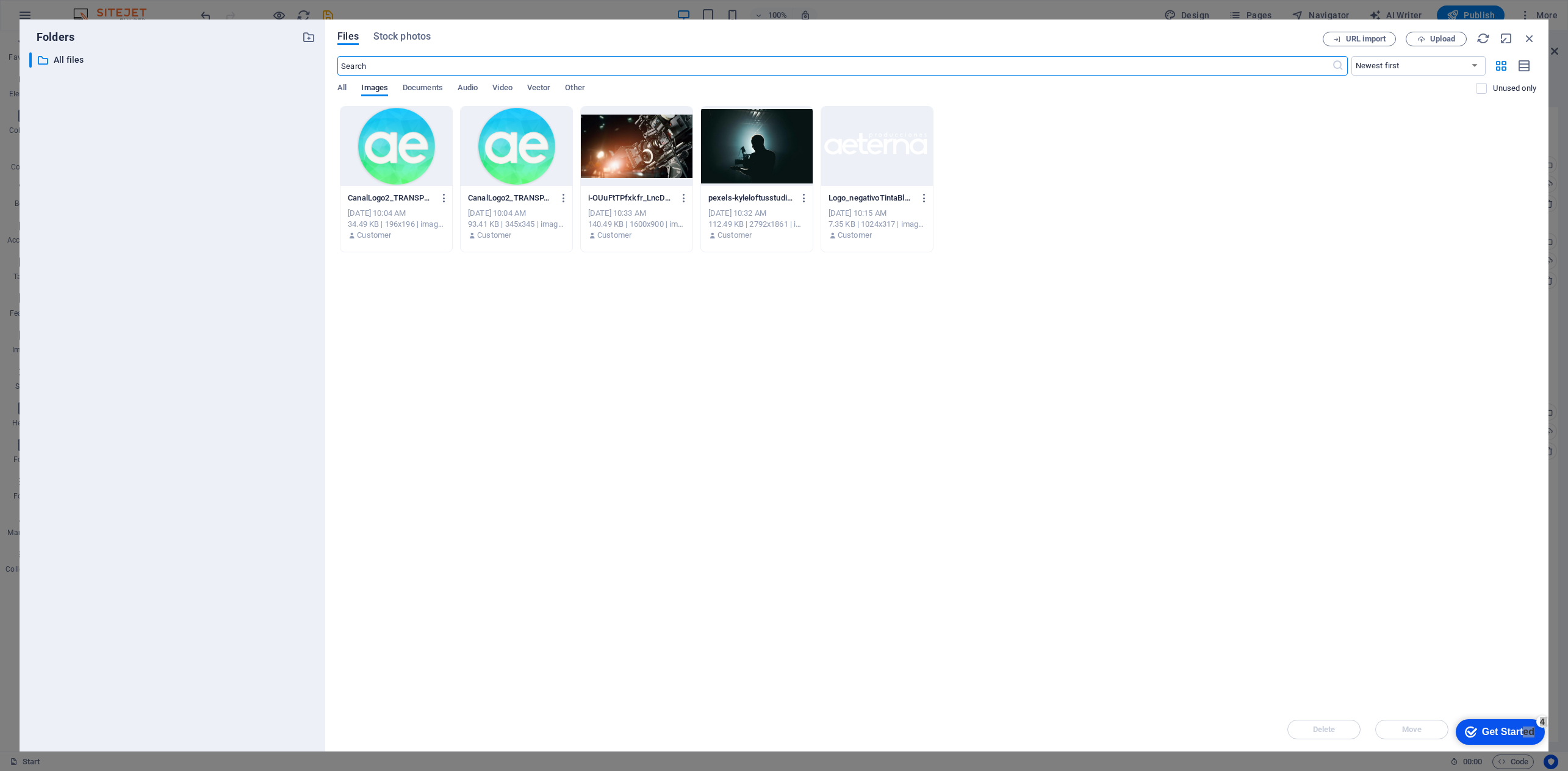
click at [874, 146] on div at bounding box center [877, 146] width 112 height 79
click at [874, 146] on div "1" at bounding box center [877, 146] width 112 height 79
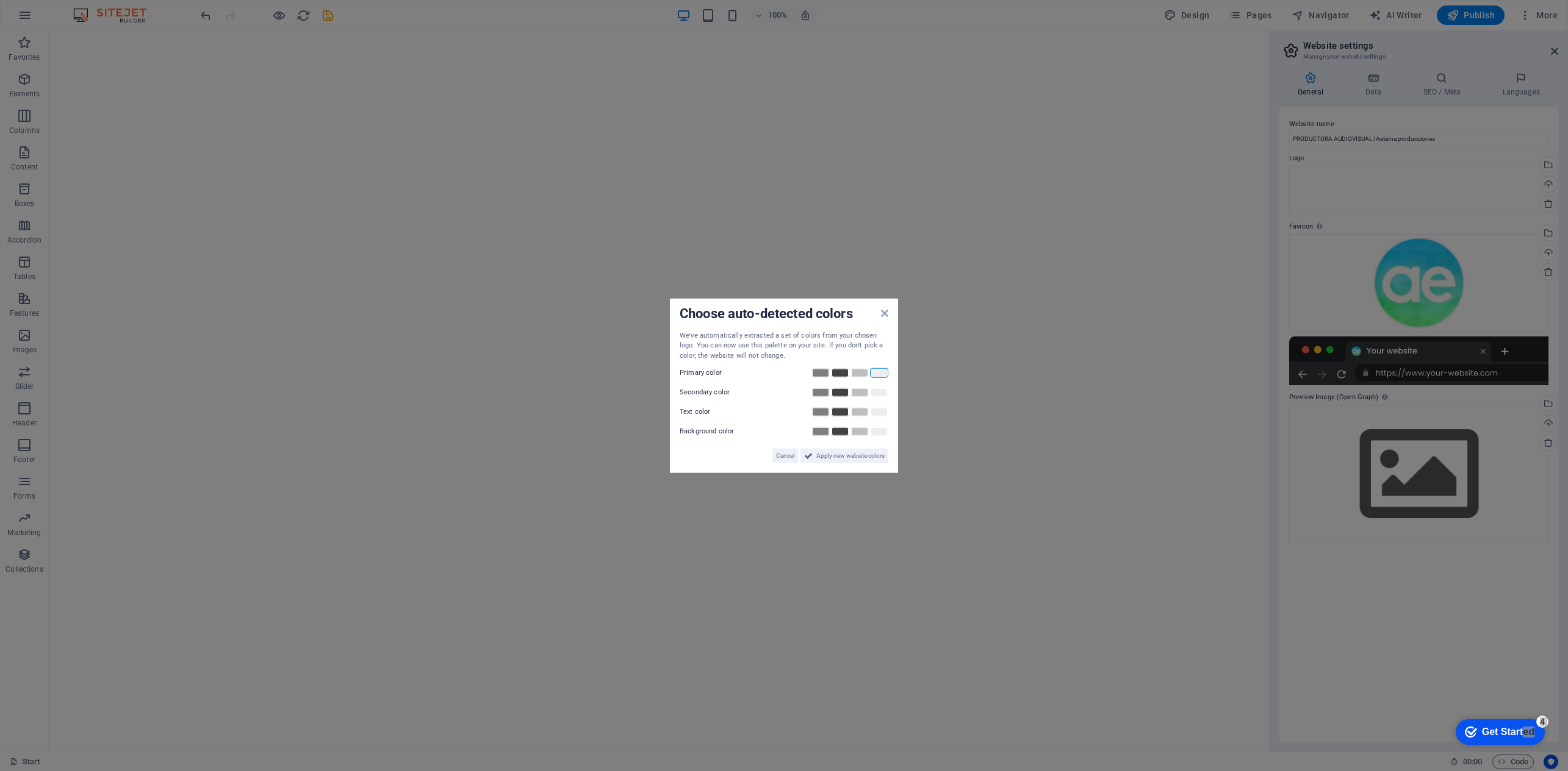
click at [877, 373] on link at bounding box center [879, 372] width 18 height 10
click at [880, 409] on link at bounding box center [879, 412] width 18 height 10
click at [880, 392] on link at bounding box center [879, 392] width 18 height 10
click at [838, 432] on link at bounding box center [840, 432] width 18 height 10
click at [835, 456] on span "Apply new website colors" at bounding box center [850, 456] width 69 height 15
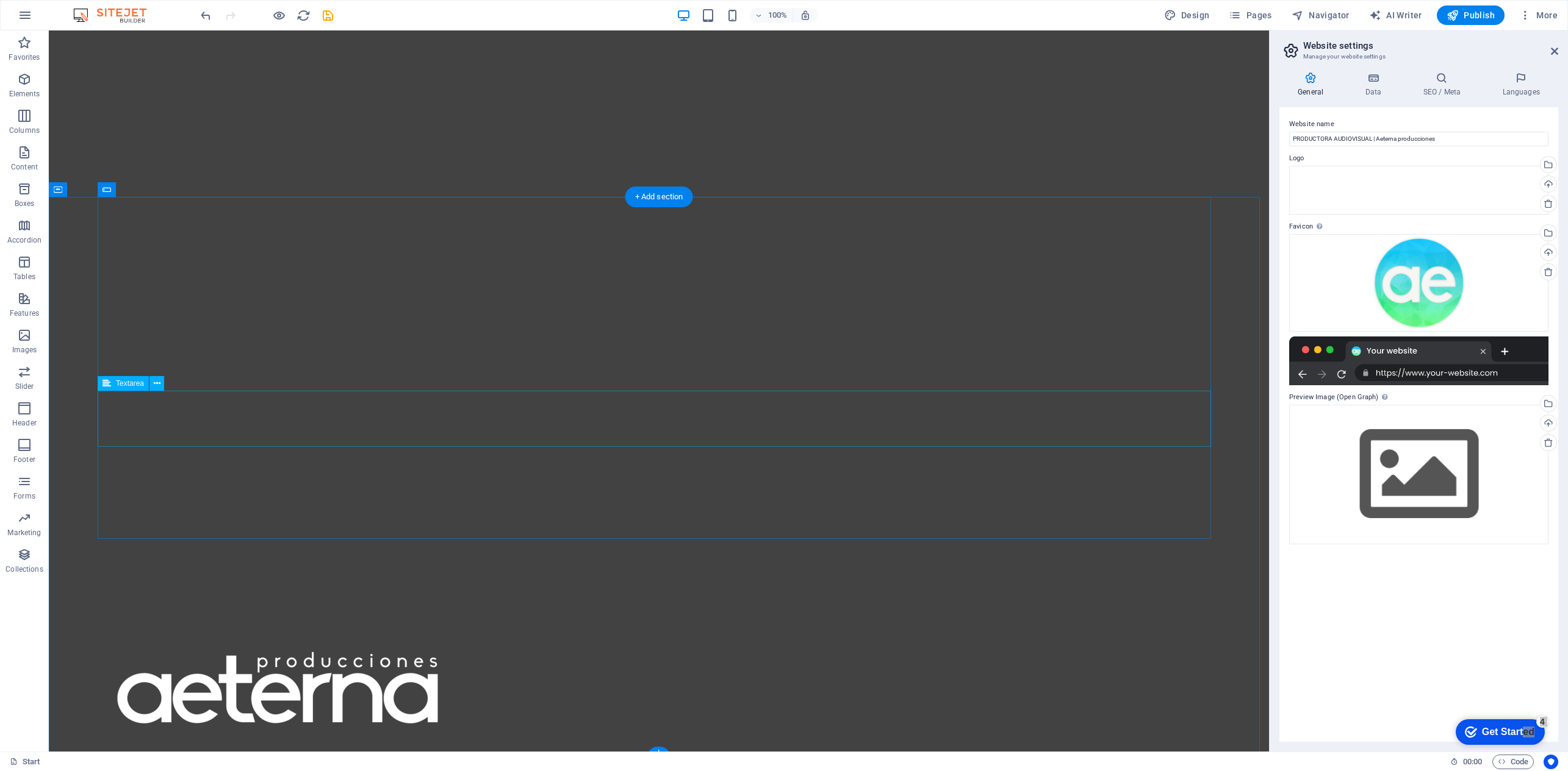
scroll to position [120, 0]
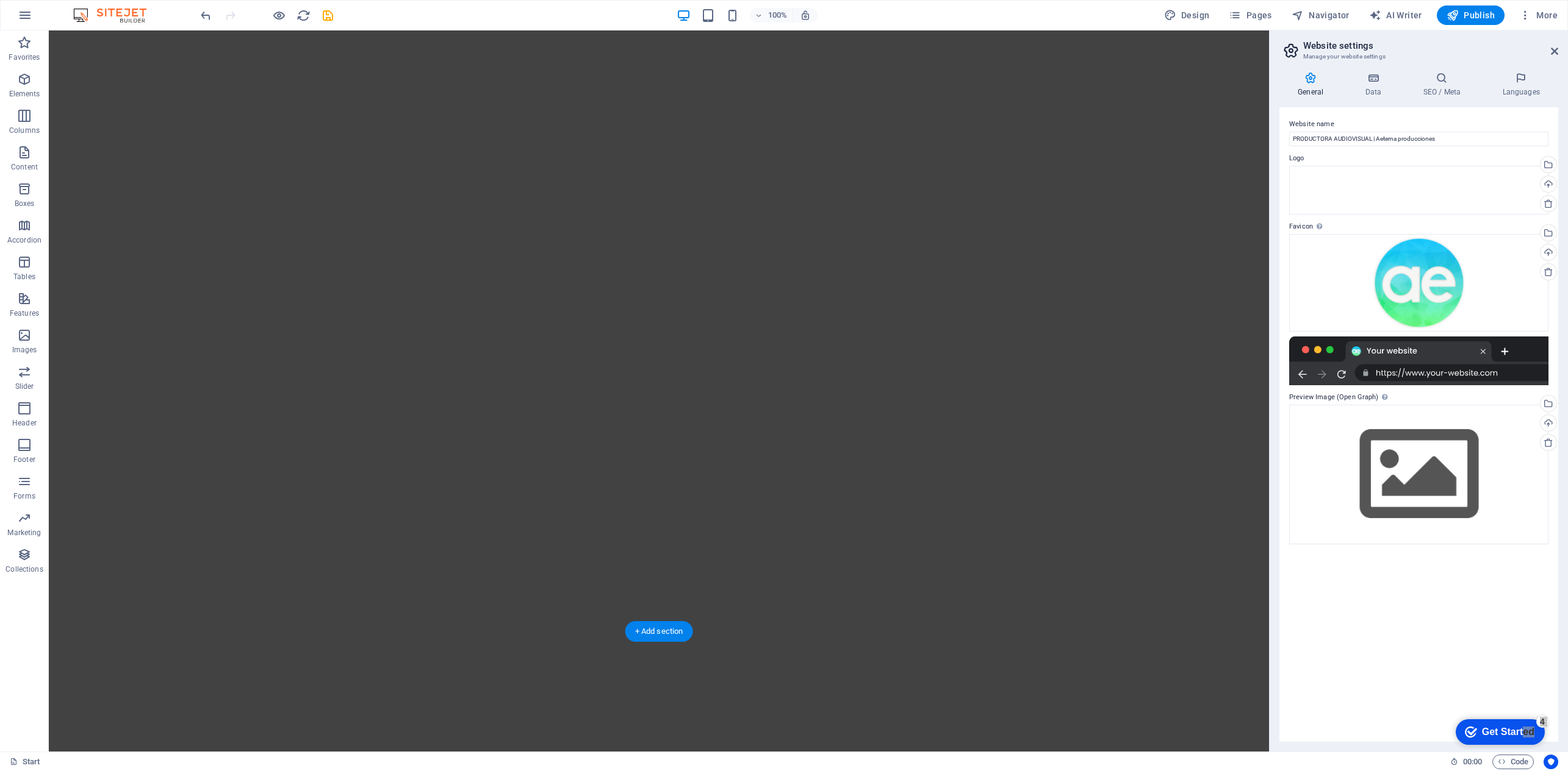
click at [844, 402] on figure at bounding box center [658, 271] width 1221 height 722
click at [1288, 185] on div "Drag files here, click to choose files or select files from Files or our free s…" at bounding box center [1419, 190] width 259 height 49
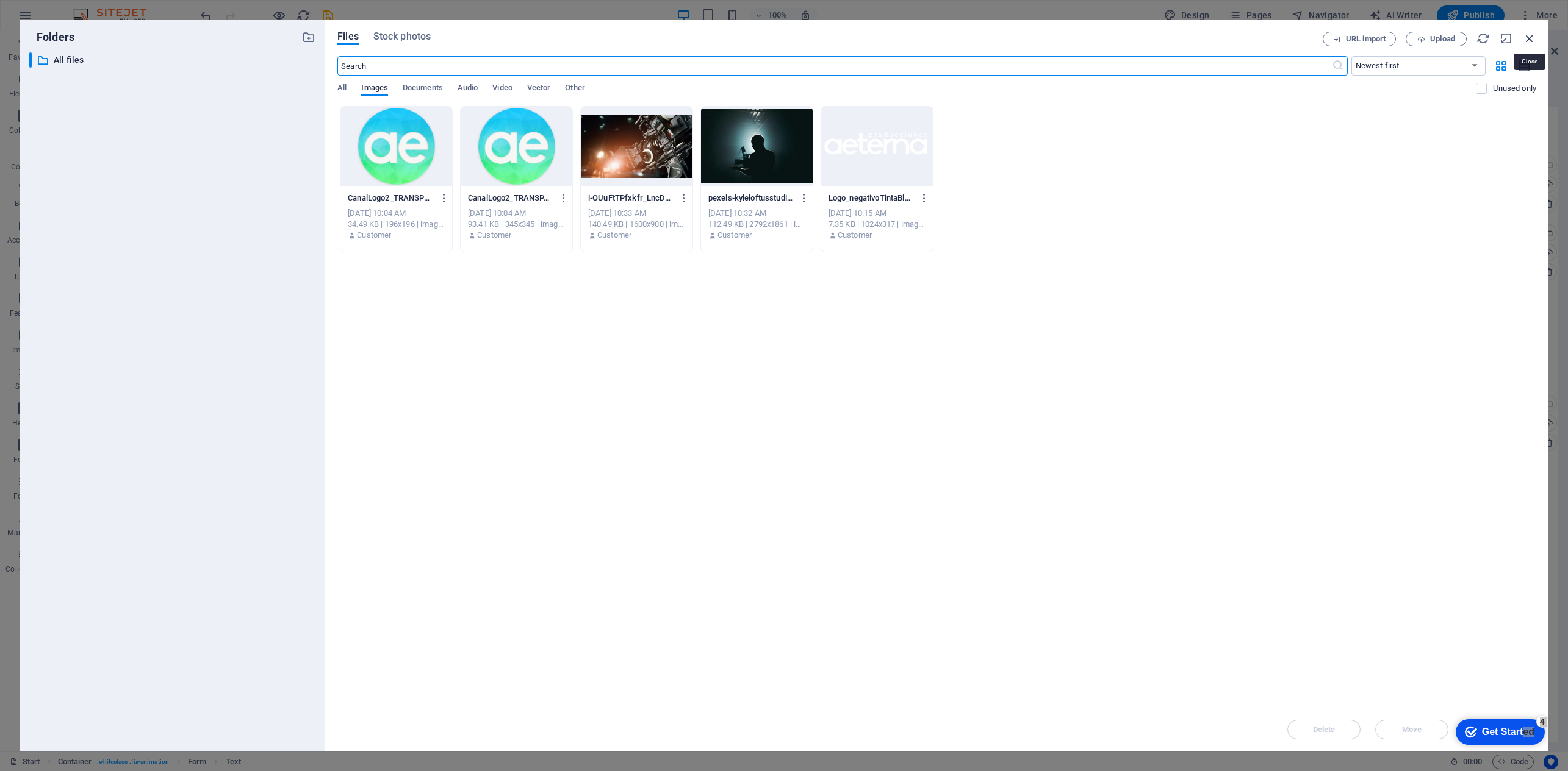
click at [1288, 36] on icon "button" at bounding box center [1529, 38] width 13 height 13
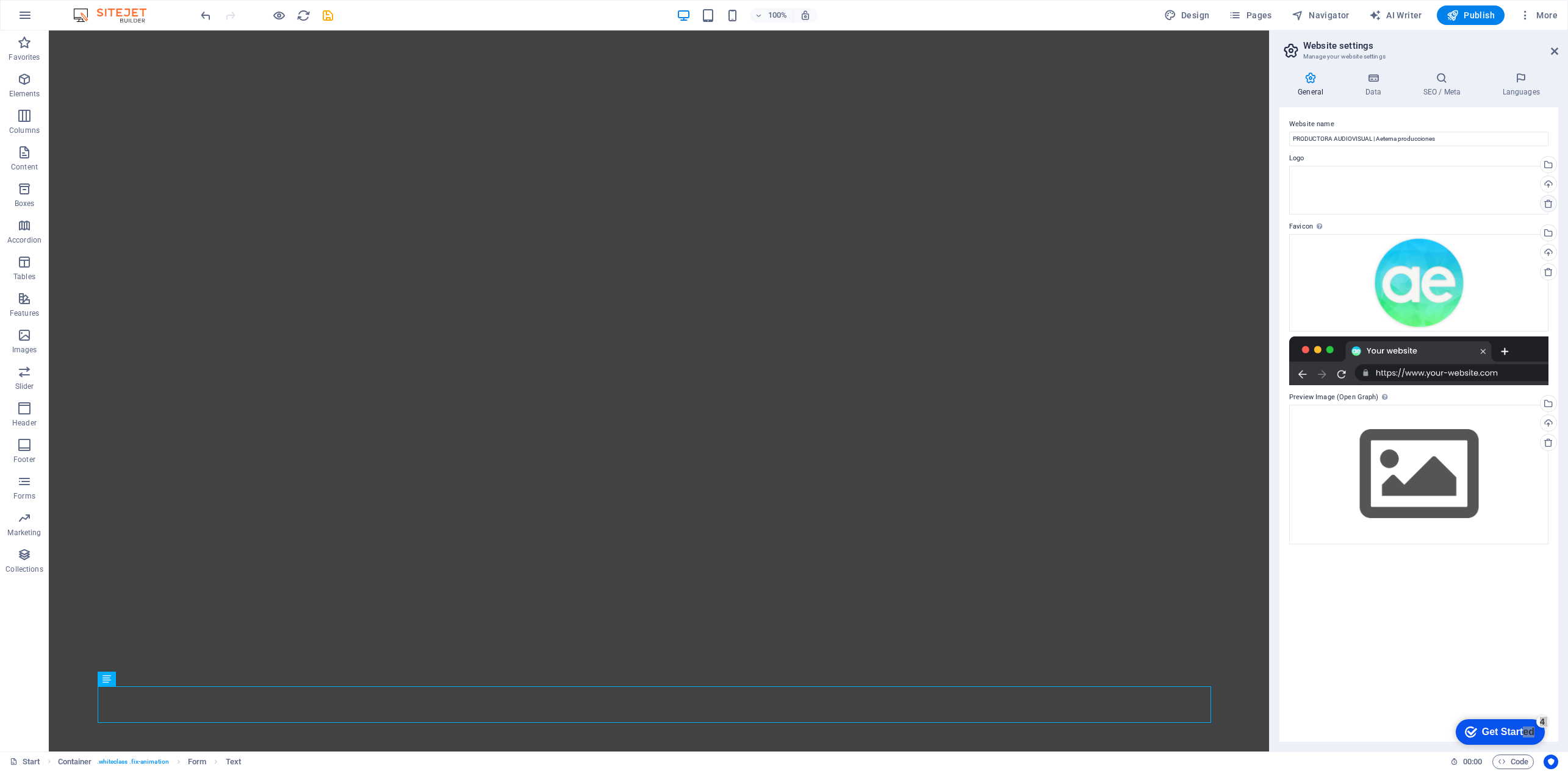
click at [1288, 204] on icon at bounding box center [1548, 203] width 10 height 10
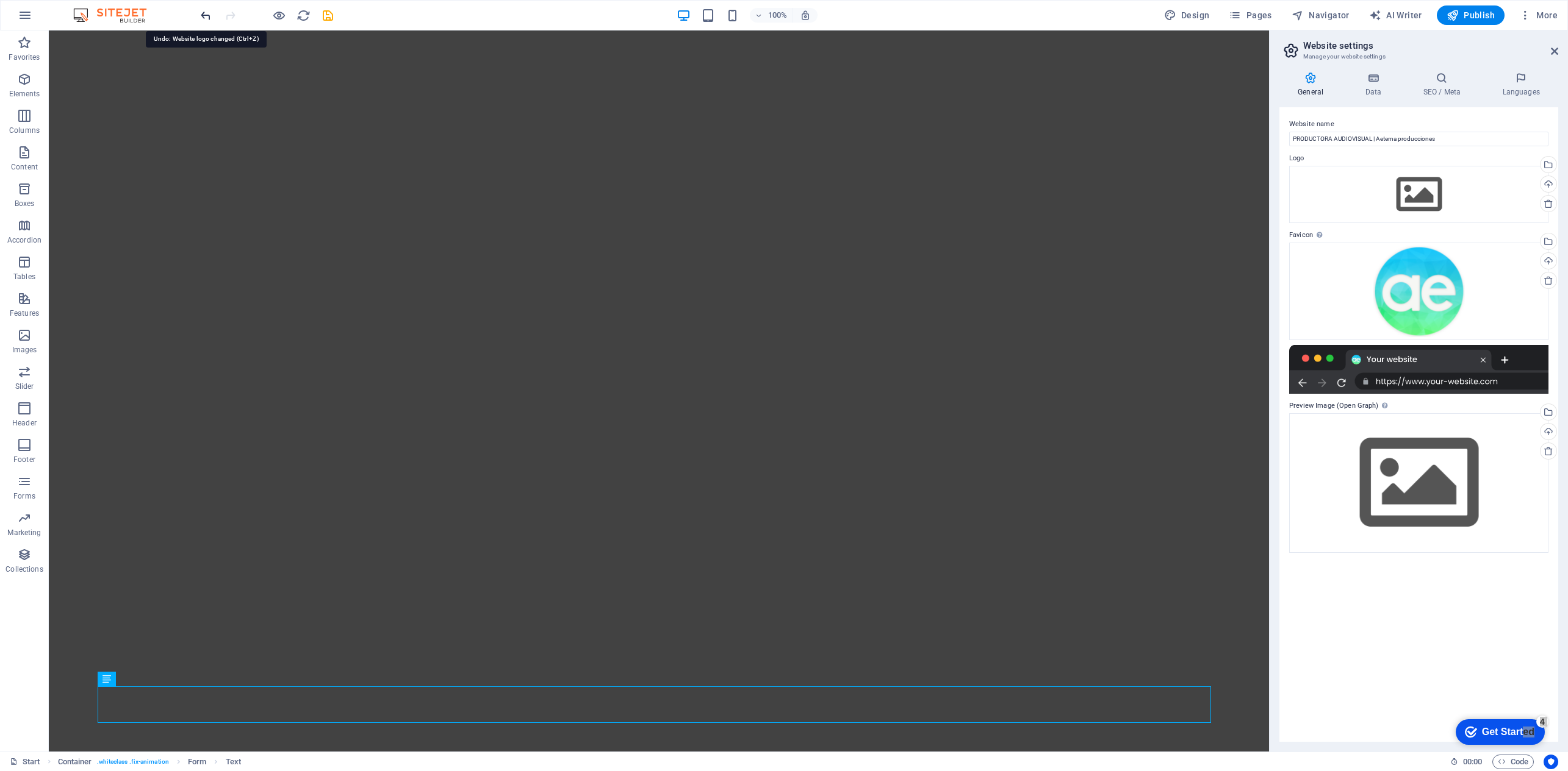
click at [205, 16] on icon "undo" at bounding box center [206, 16] width 14 height 14
click at [224, 16] on icon "redo" at bounding box center [230, 16] width 14 height 14
click at [1288, 15] on span "Publish" at bounding box center [1470, 16] width 48 height 12
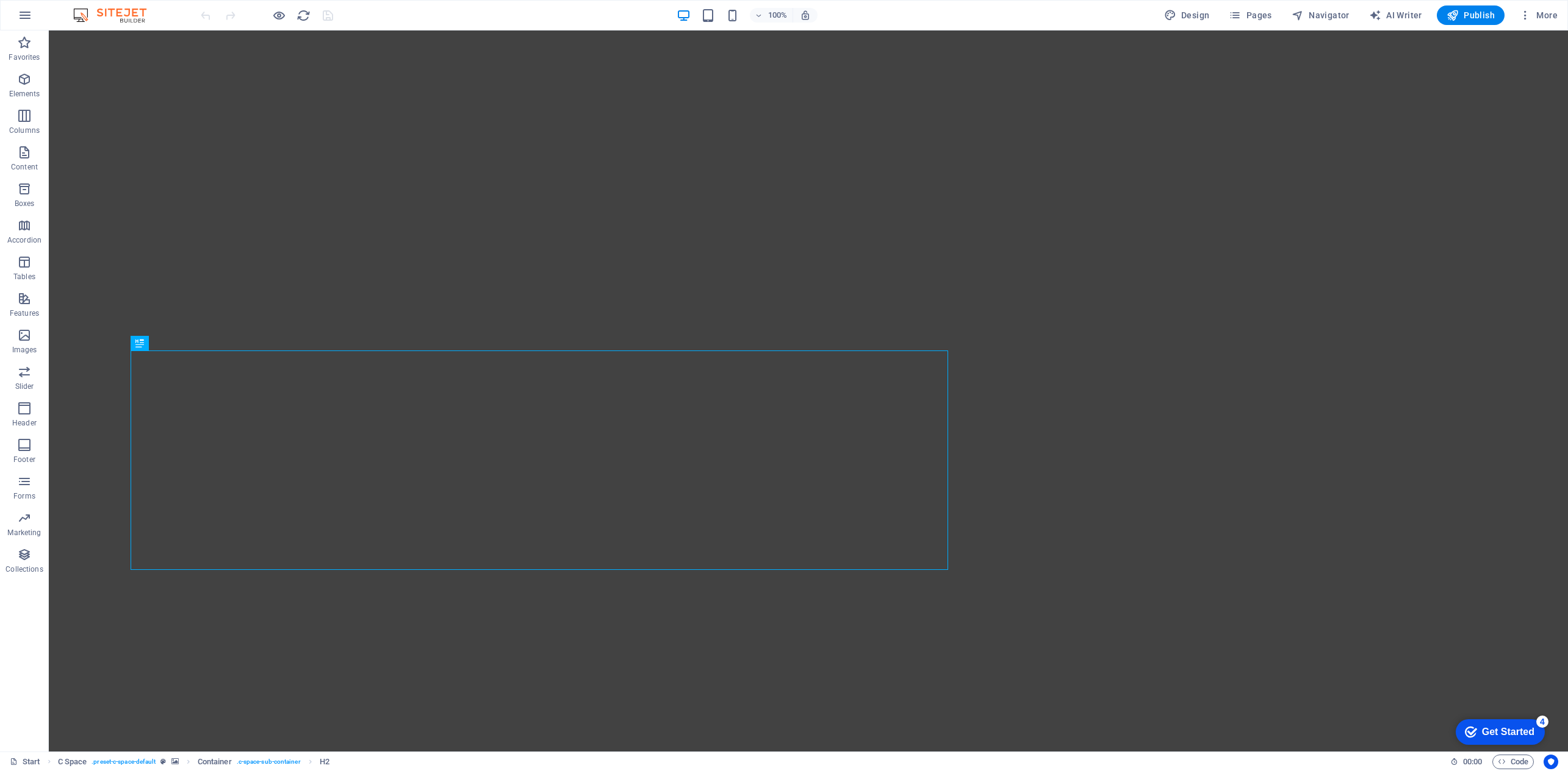
click at [841, 126] on figure at bounding box center [808, 391] width 1519 height 722
select select "%"
select select "vh"
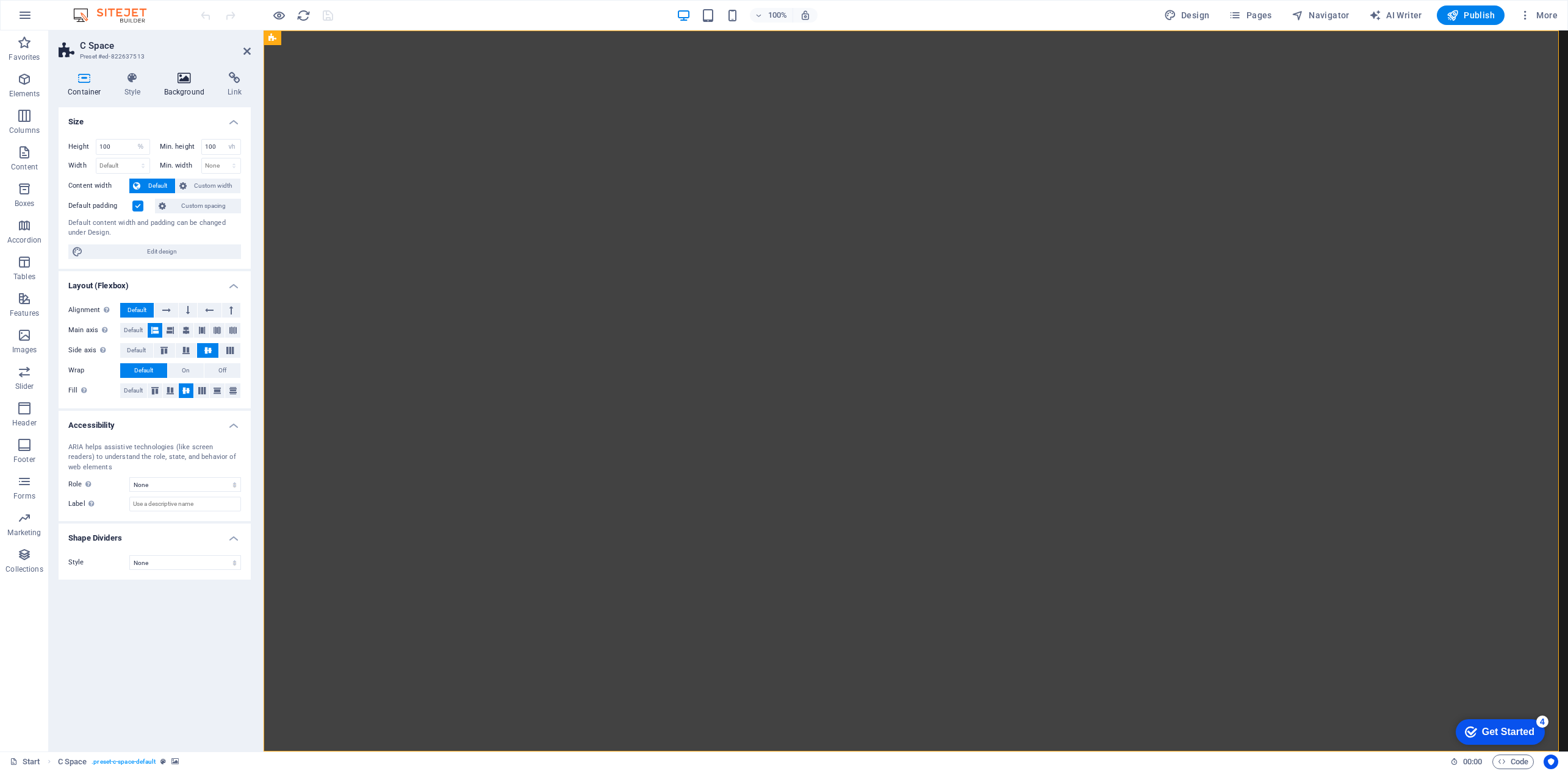
click at [182, 81] on icon at bounding box center [184, 78] width 59 height 12
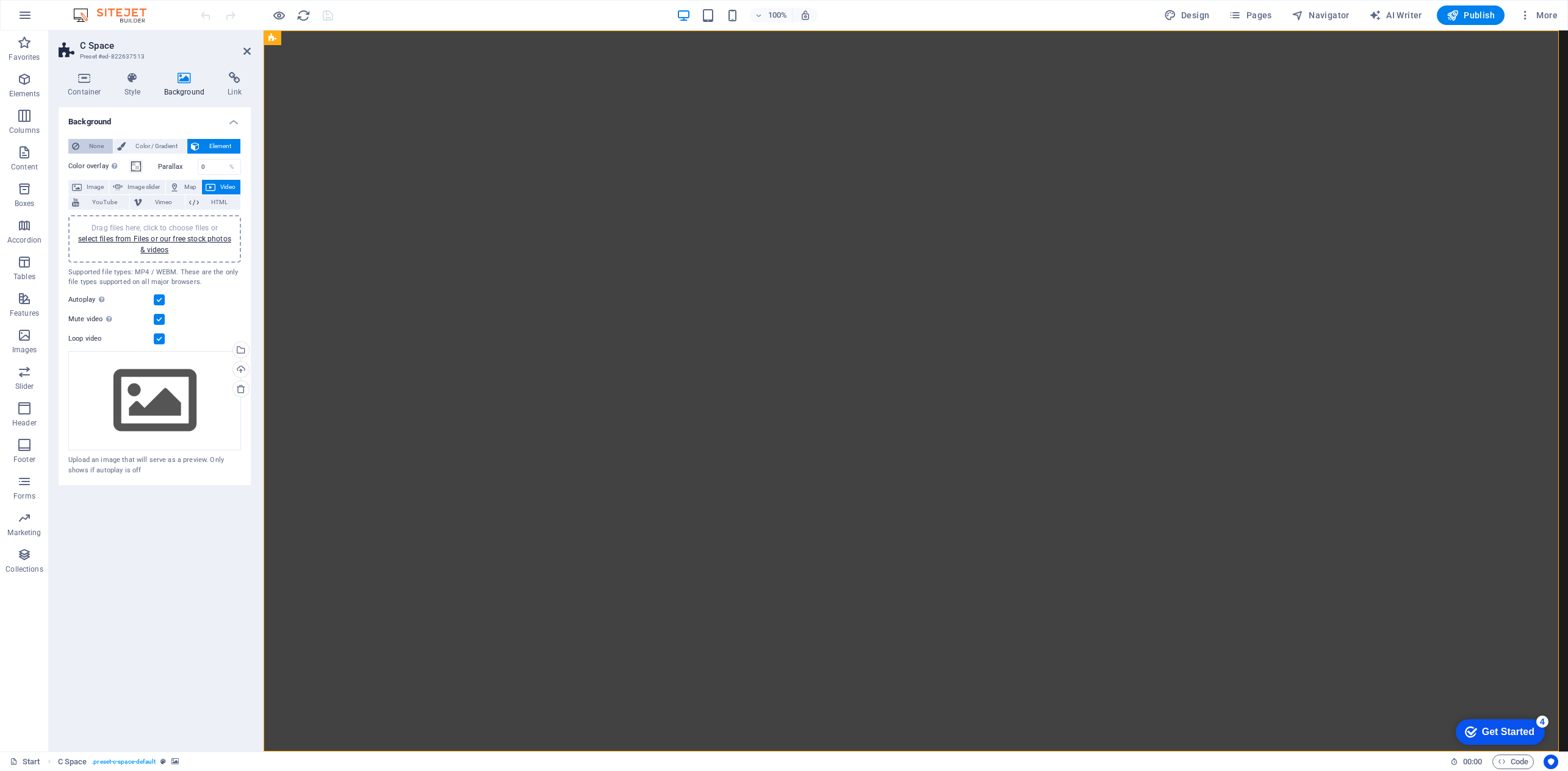
click at [85, 148] on span "None" at bounding box center [96, 146] width 26 height 15
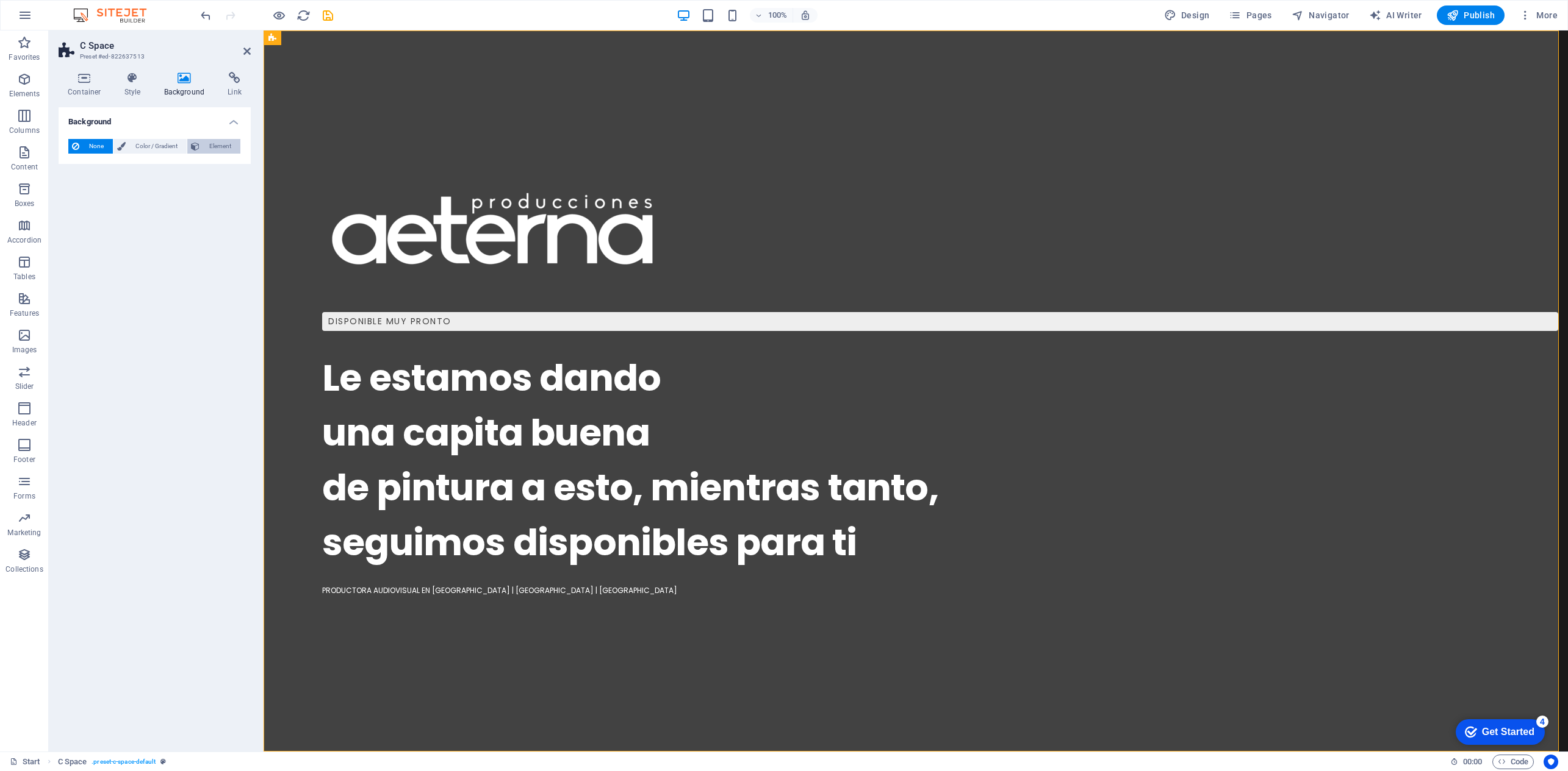
click at [197, 148] on icon at bounding box center [195, 146] width 9 height 15
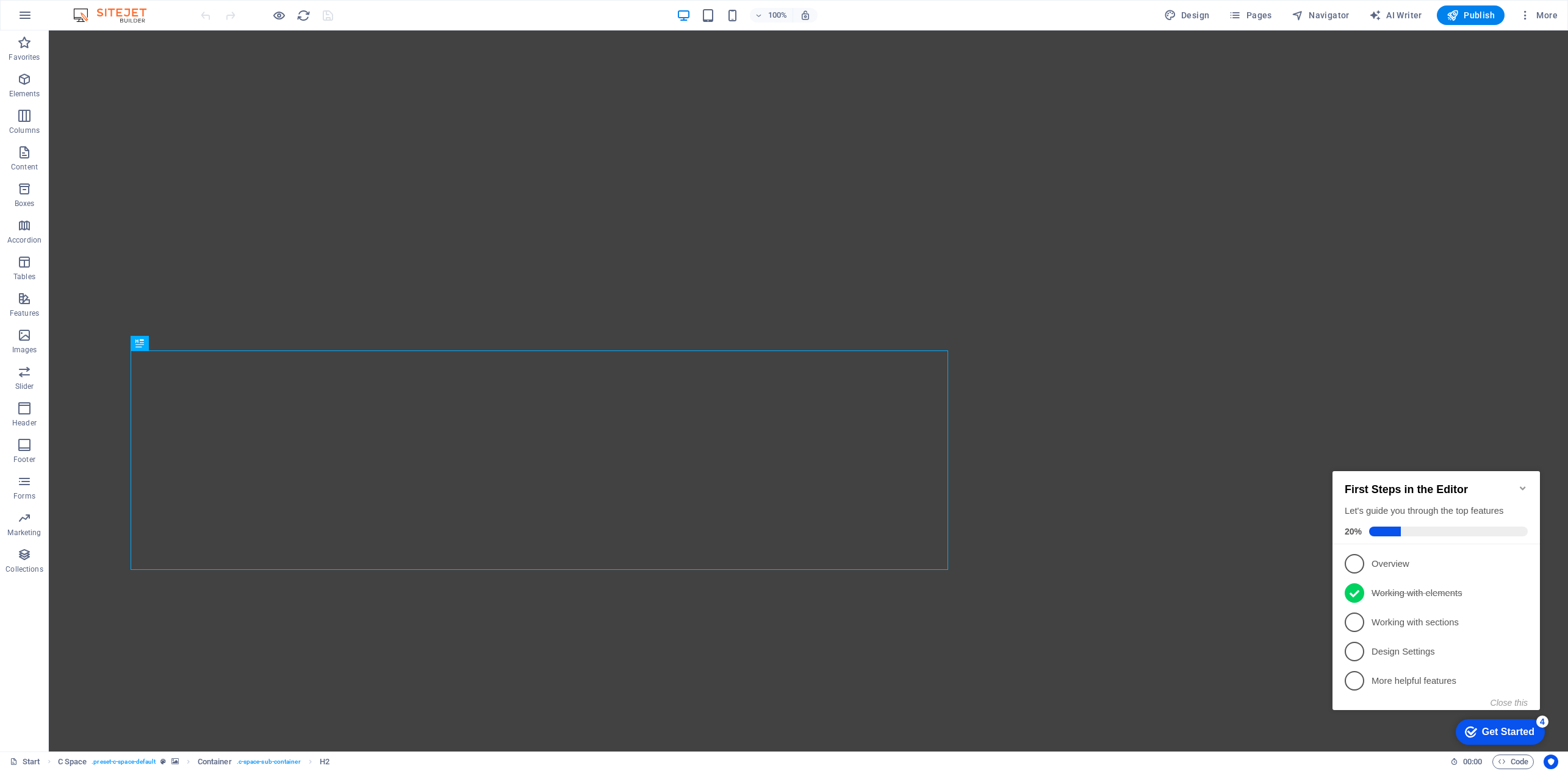
click at [1136, 200] on figure at bounding box center [808, 391] width 1519 height 722
select select "%"
select select "vh"
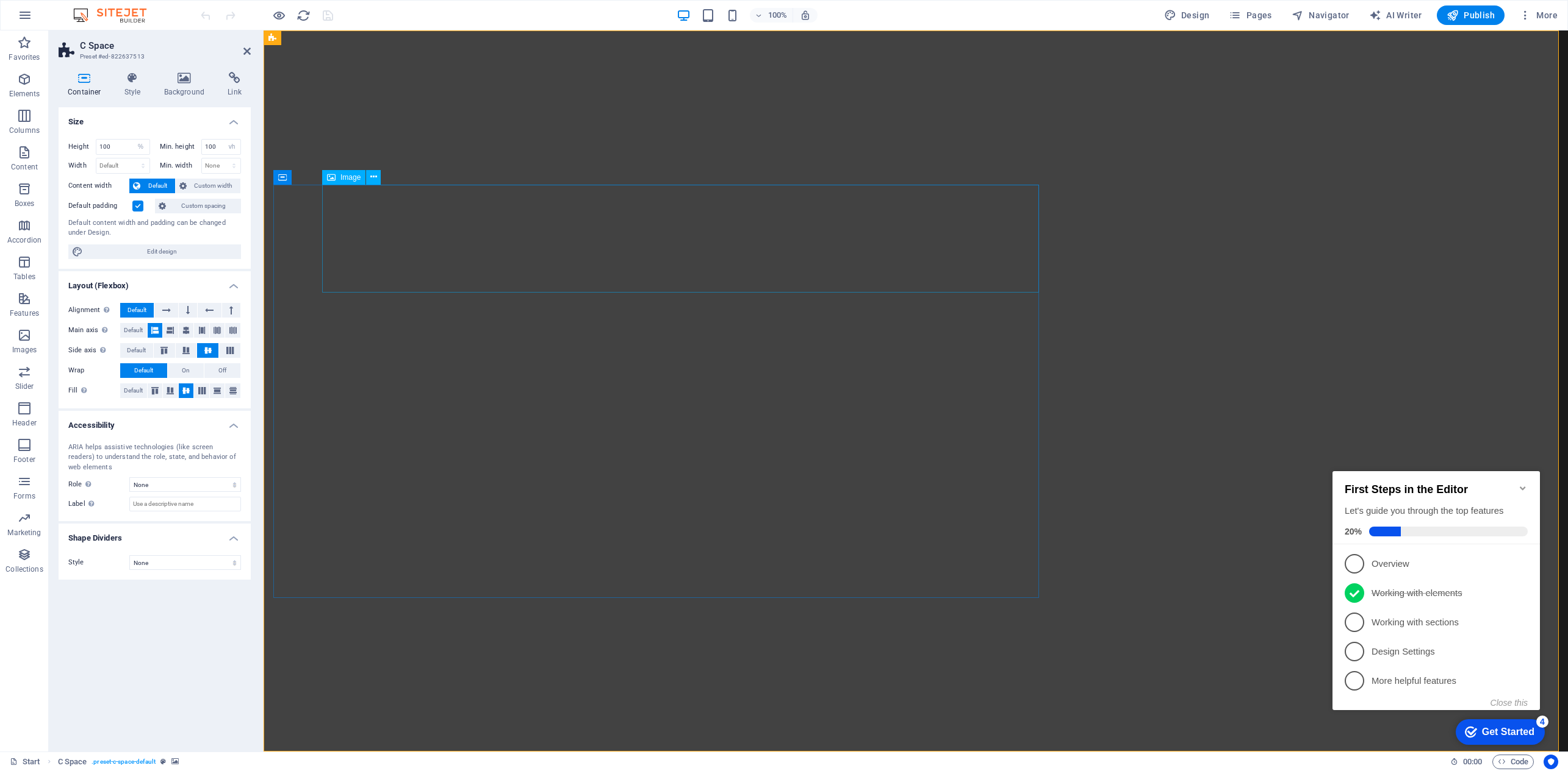
click at [1523, 13] on icon "button" at bounding box center [1525, 16] width 12 height 12
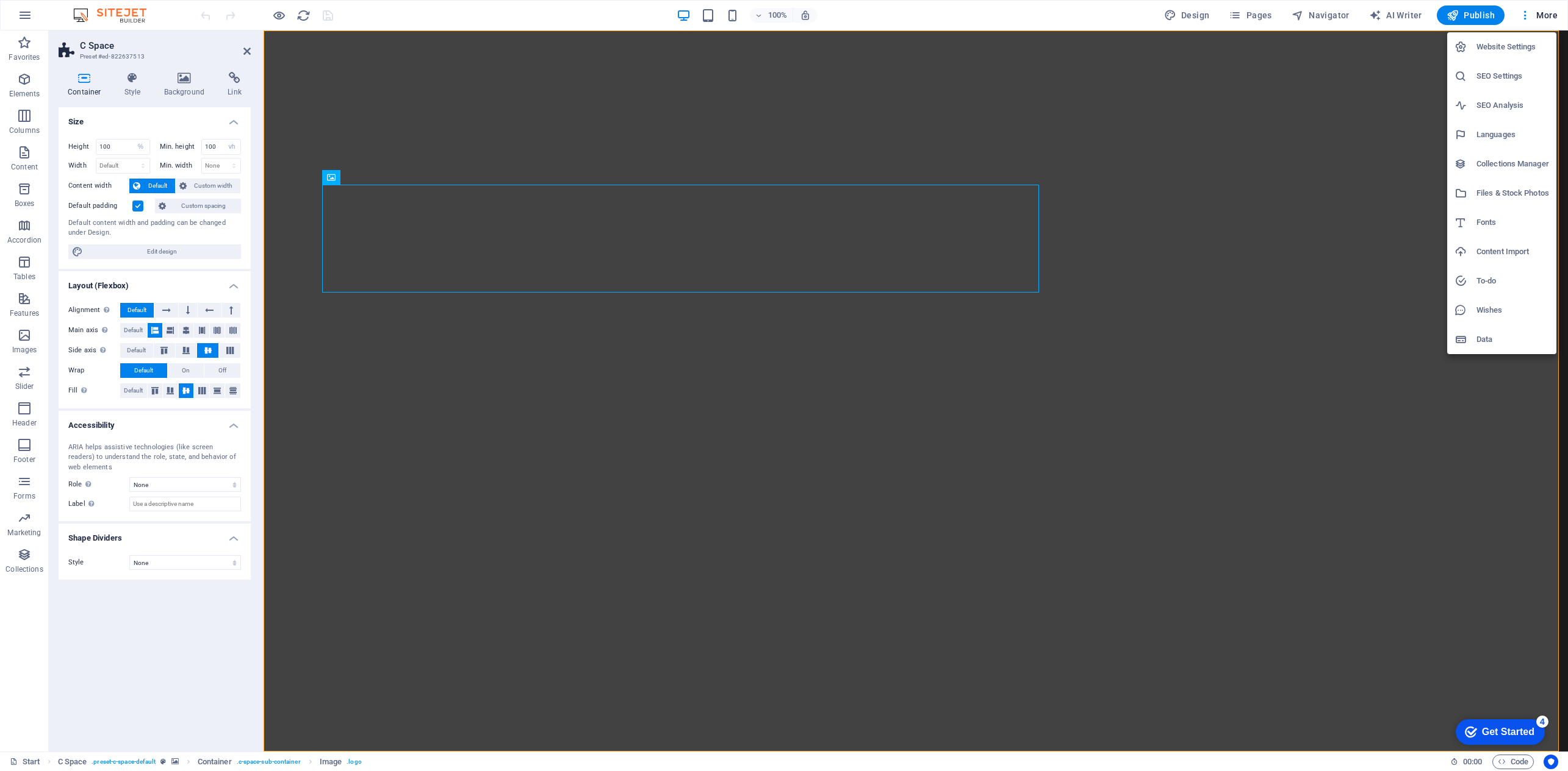
click at [1514, 49] on h6 "Website Settings" at bounding box center [1513, 47] width 73 height 15
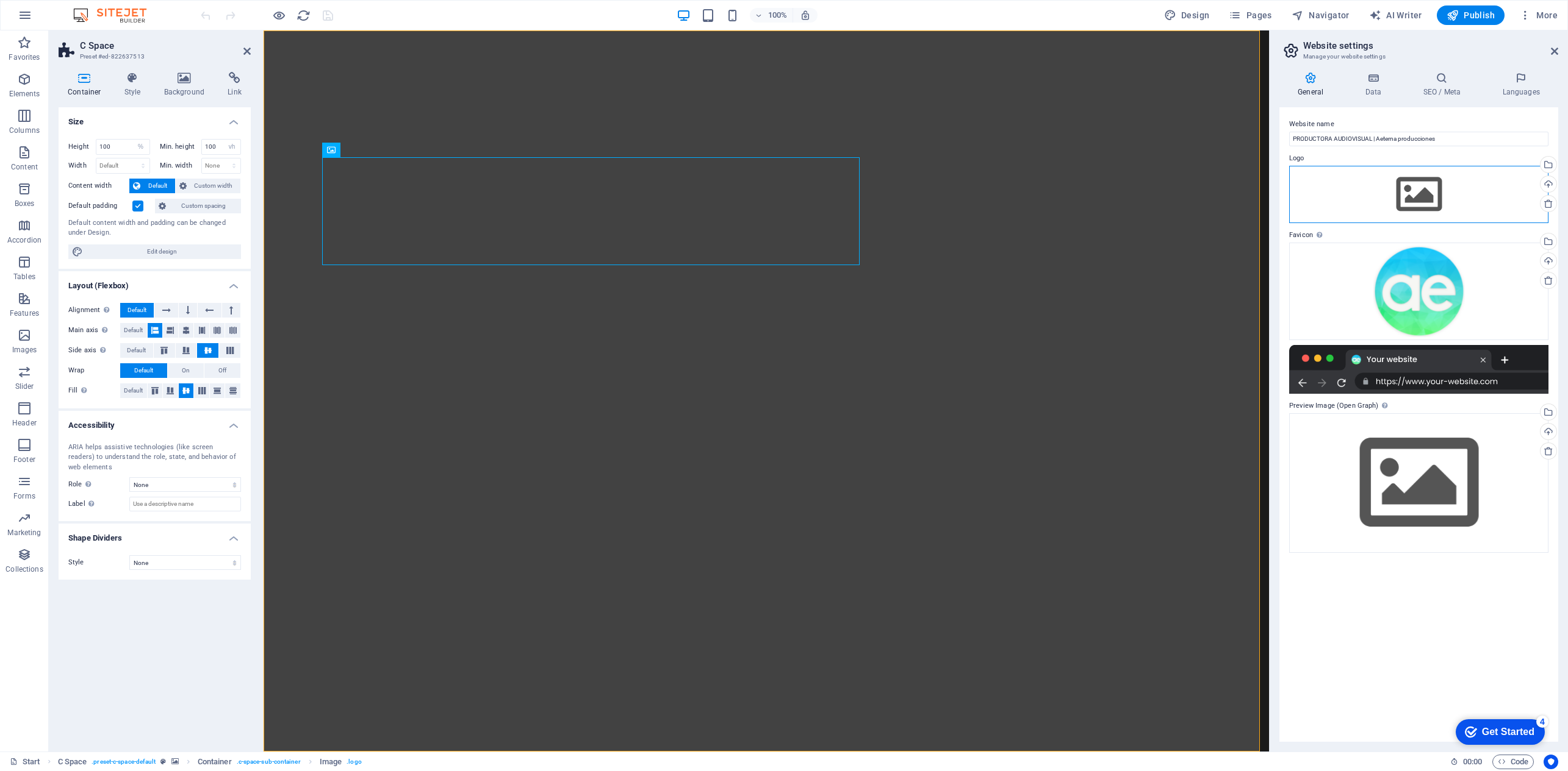
click at [1441, 203] on div "Drag files here, click to choose files or select files from Files or our free s…" at bounding box center [1419, 194] width 259 height 57
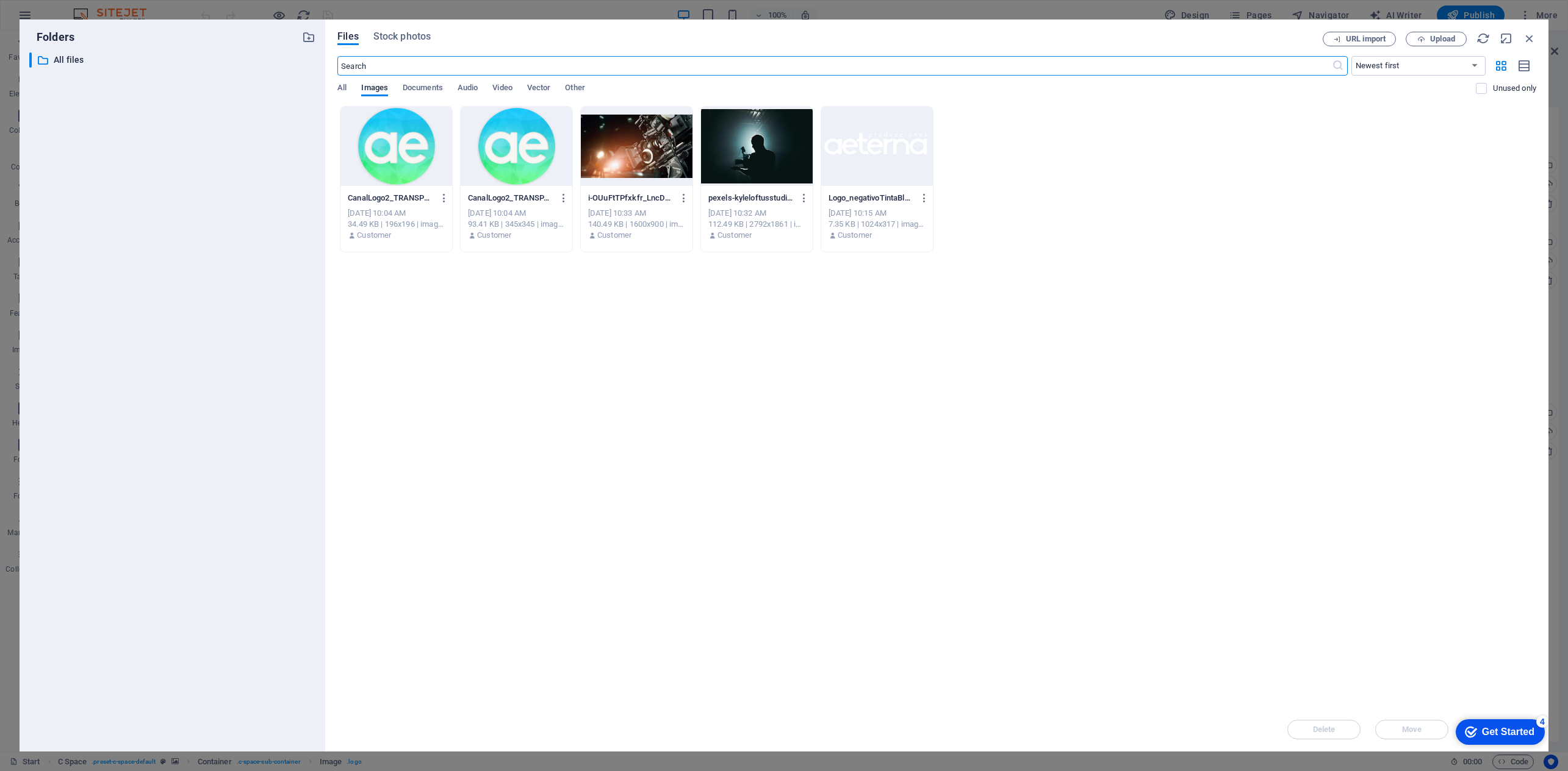
click at [863, 162] on div at bounding box center [877, 146] width 112 height 79
click at [863, 162] on div "1" at bounding box center [877, 146] width 112 height 79
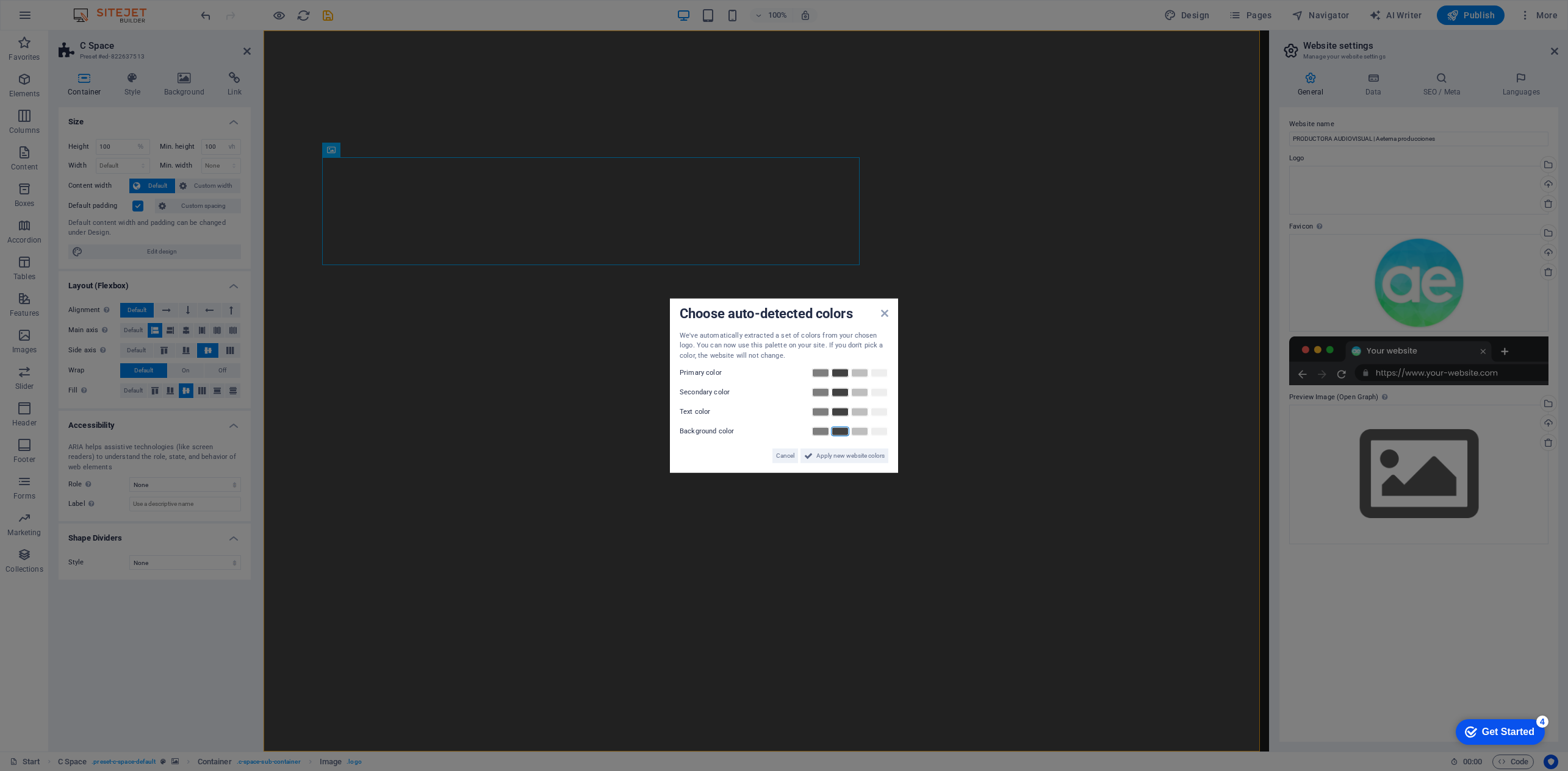
click at [839, 432] on link at bounding box center [840, 432] width 18 height 10
click at [876, 372] on link at bounding box center [879, 372] width 18 height 10
click at [878, 393] on link at bounding box center [879, 392] width 18 height 10
click at [878, 410] on link at bounding box center [879, 412] width 18 height 10
click at [848, 460] on span "Apply new website colors" at bounding box center [850, 456] width 69 height 15
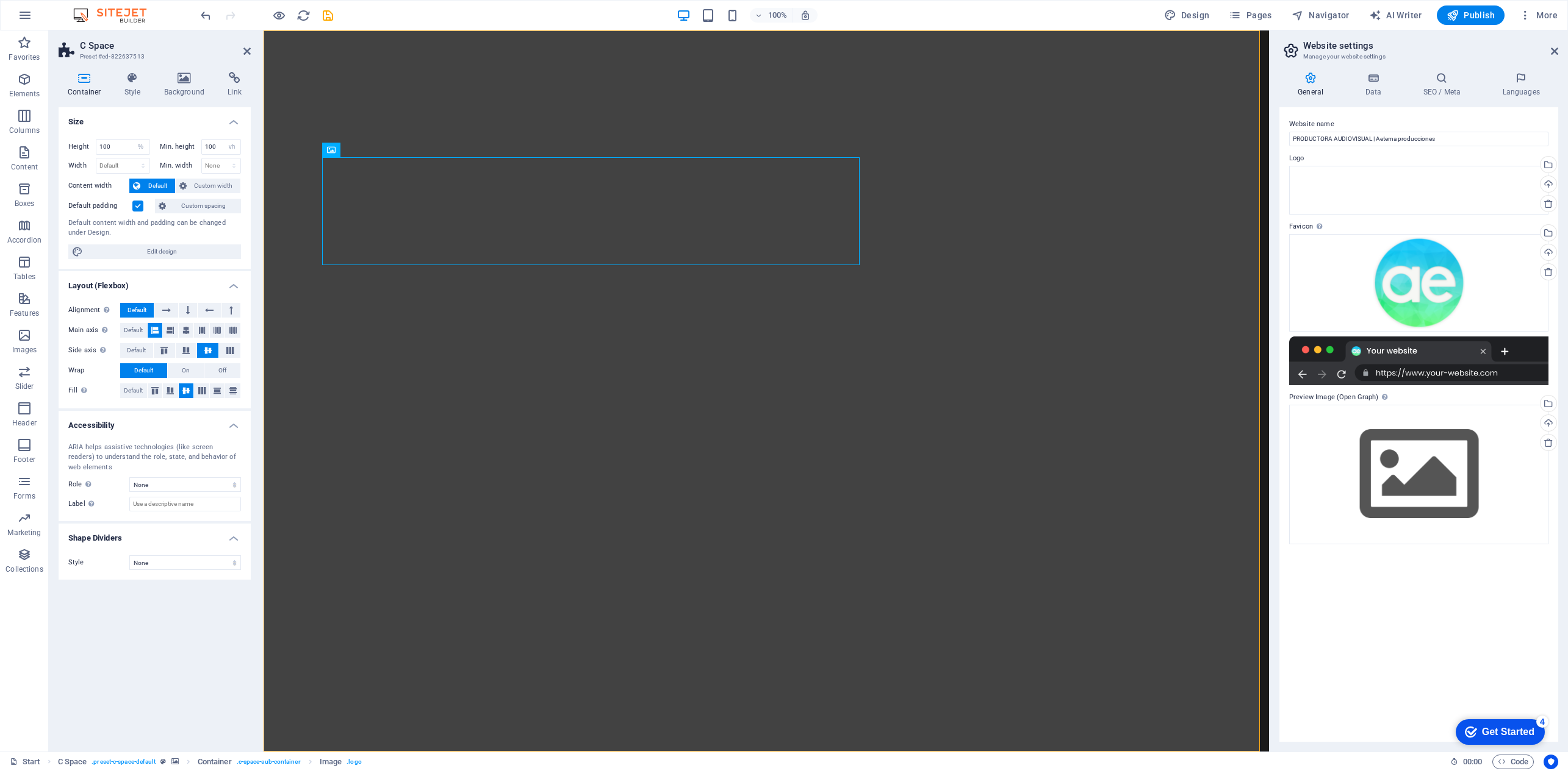
click at [974, 330] on figure at bounding box center [765, 391] width 1005 height 722
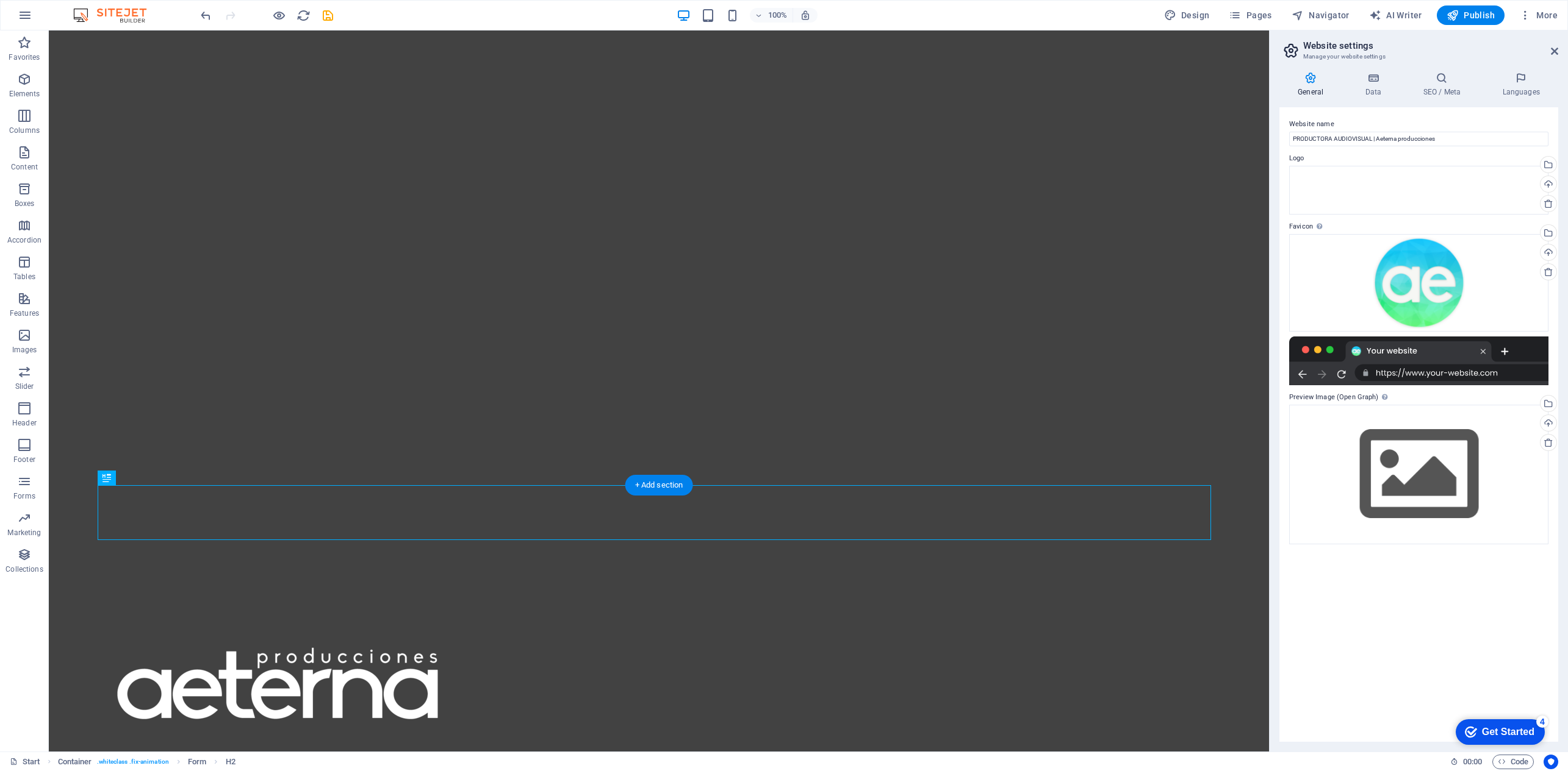
click at [1231, 451] on figure at bounding box center [658, 124] width 1221 height 722
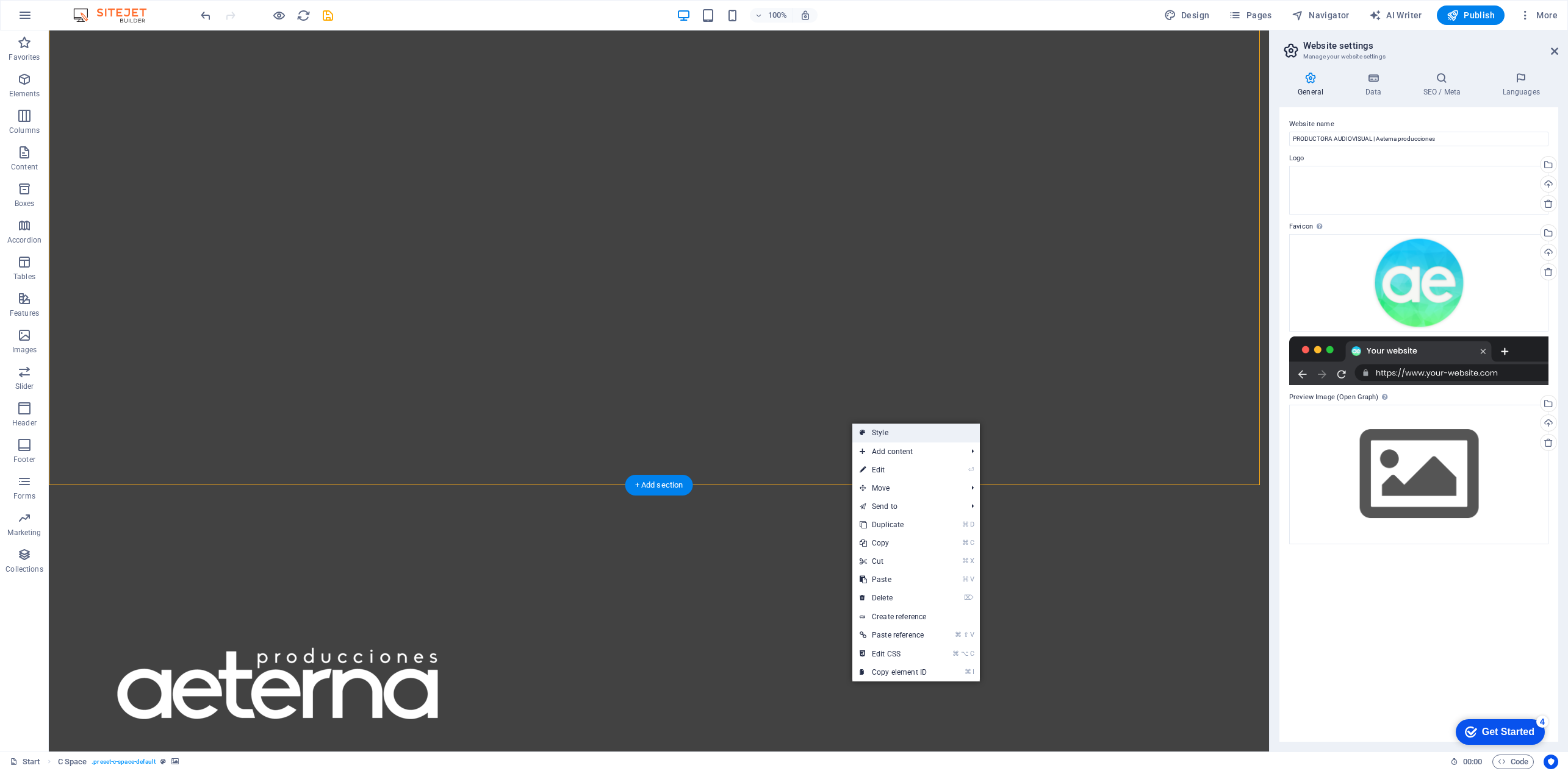
click at [886, 438] on link "Style" at bounding box center [916, 432] width 128 height 18
select select "%"
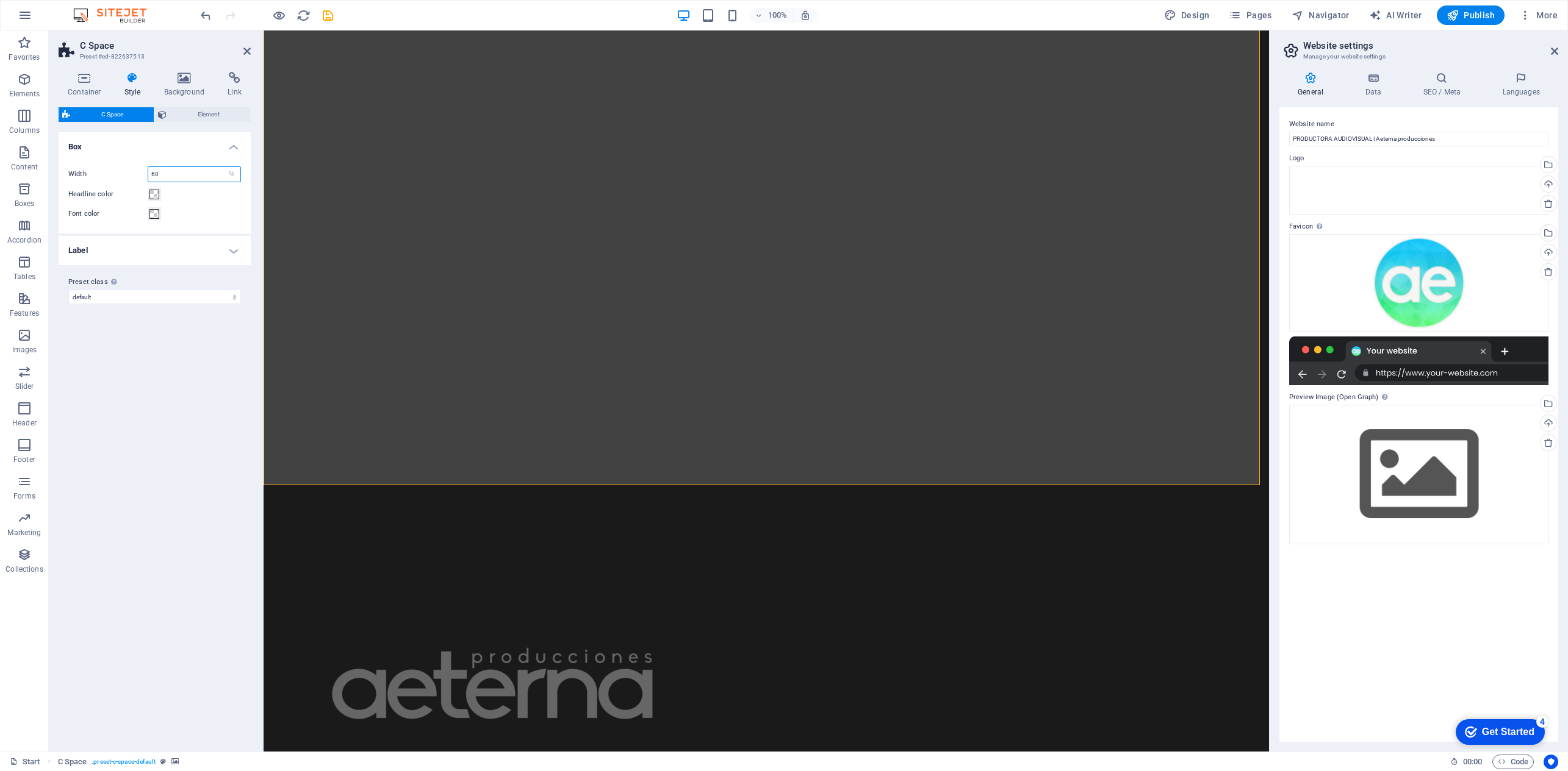
drag, startPoint x: 204, startPoint y: 173, endPoint x: 116, endPoint y: 175, distance: 88.0
click at [116, 175] on div "Width 60 px rem % vh vw" at bounding box center [155, 175] width 173 height 16
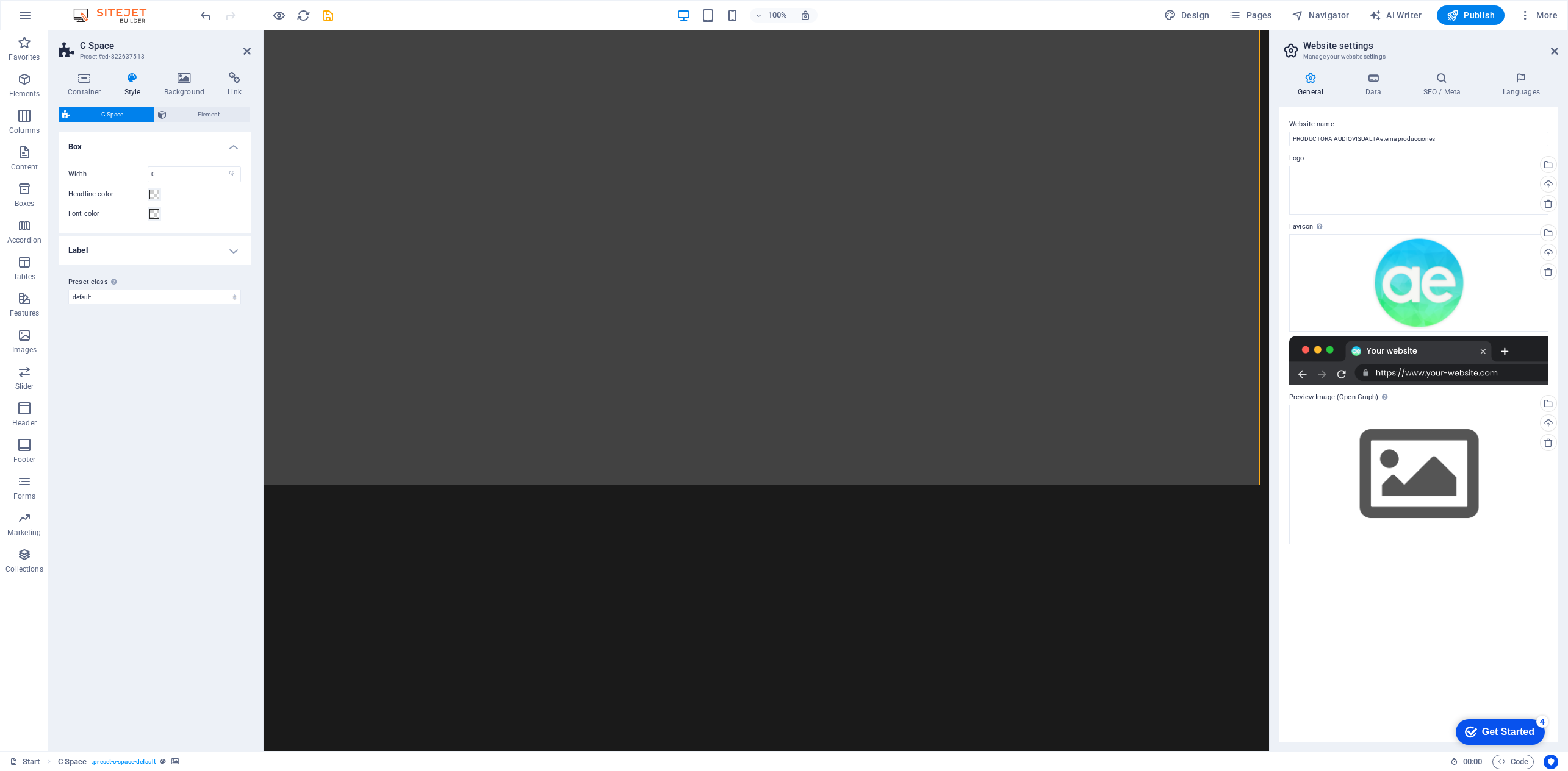
click at [144, 336] on div "Variants Default Box Width 0 px rem % vh vw Headline color Font color Label Lab…" at bounding box center [154, 437] width 192 height 610
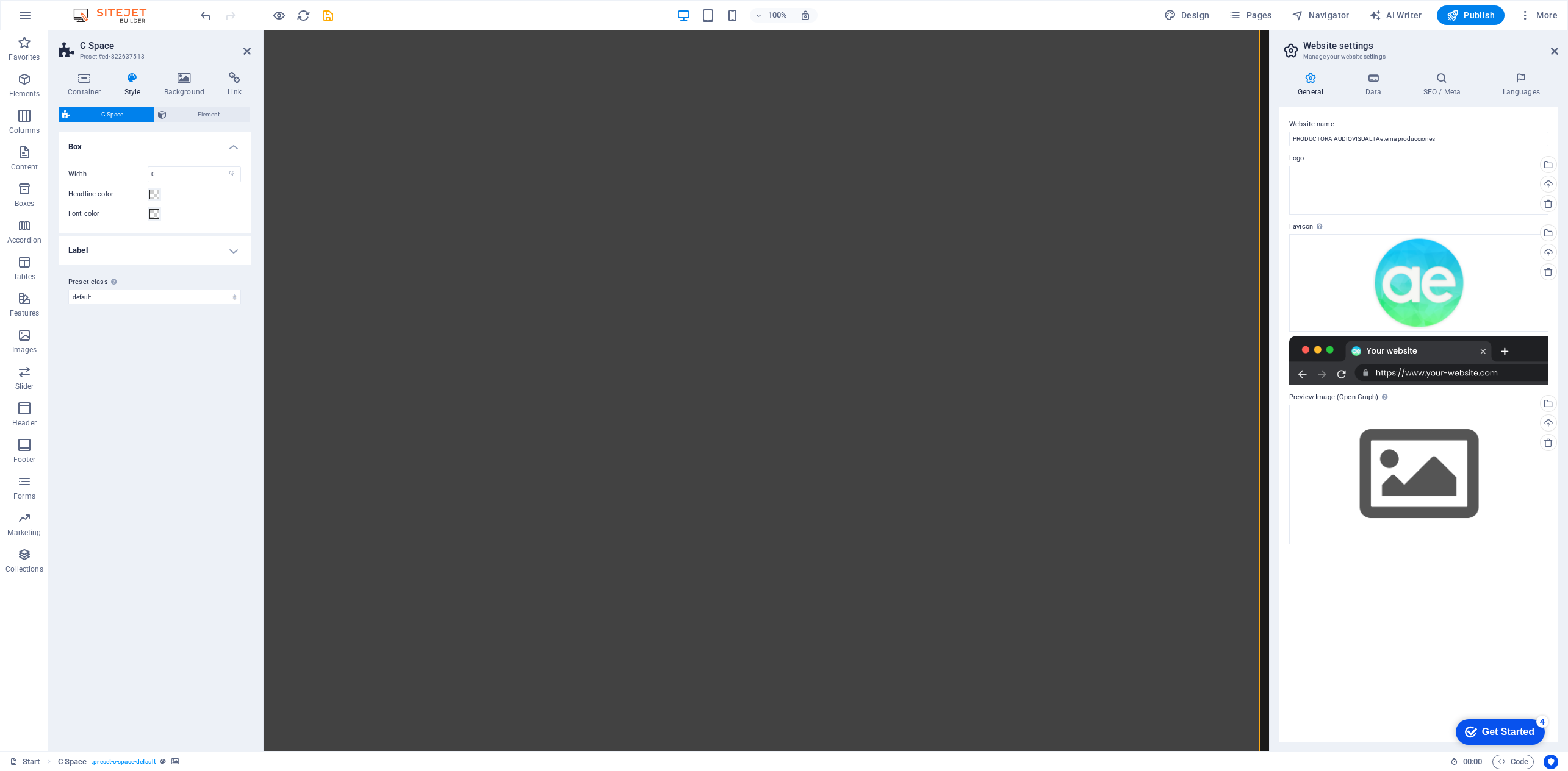
type input "60"
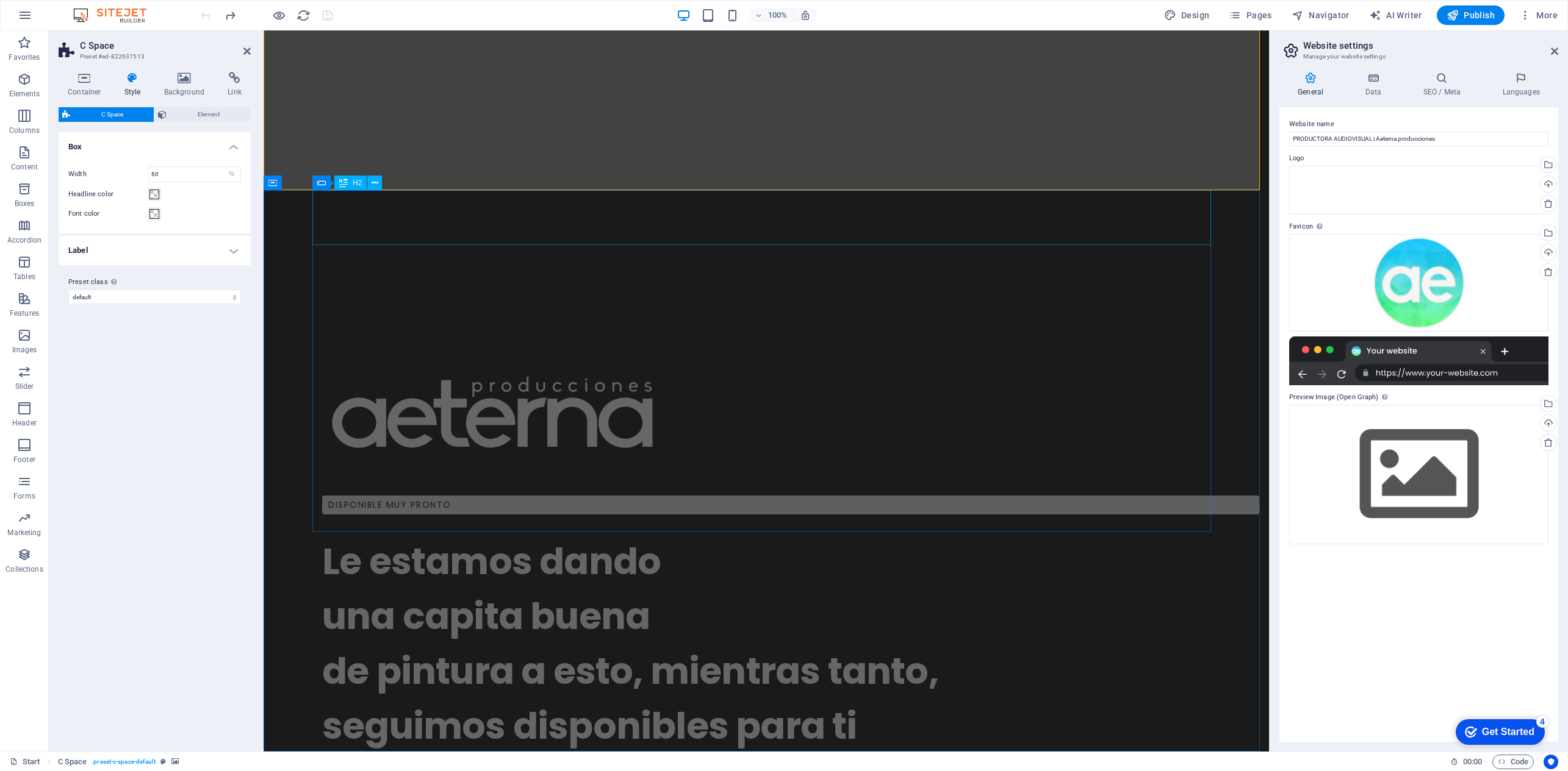
scroll to position [562, 0]
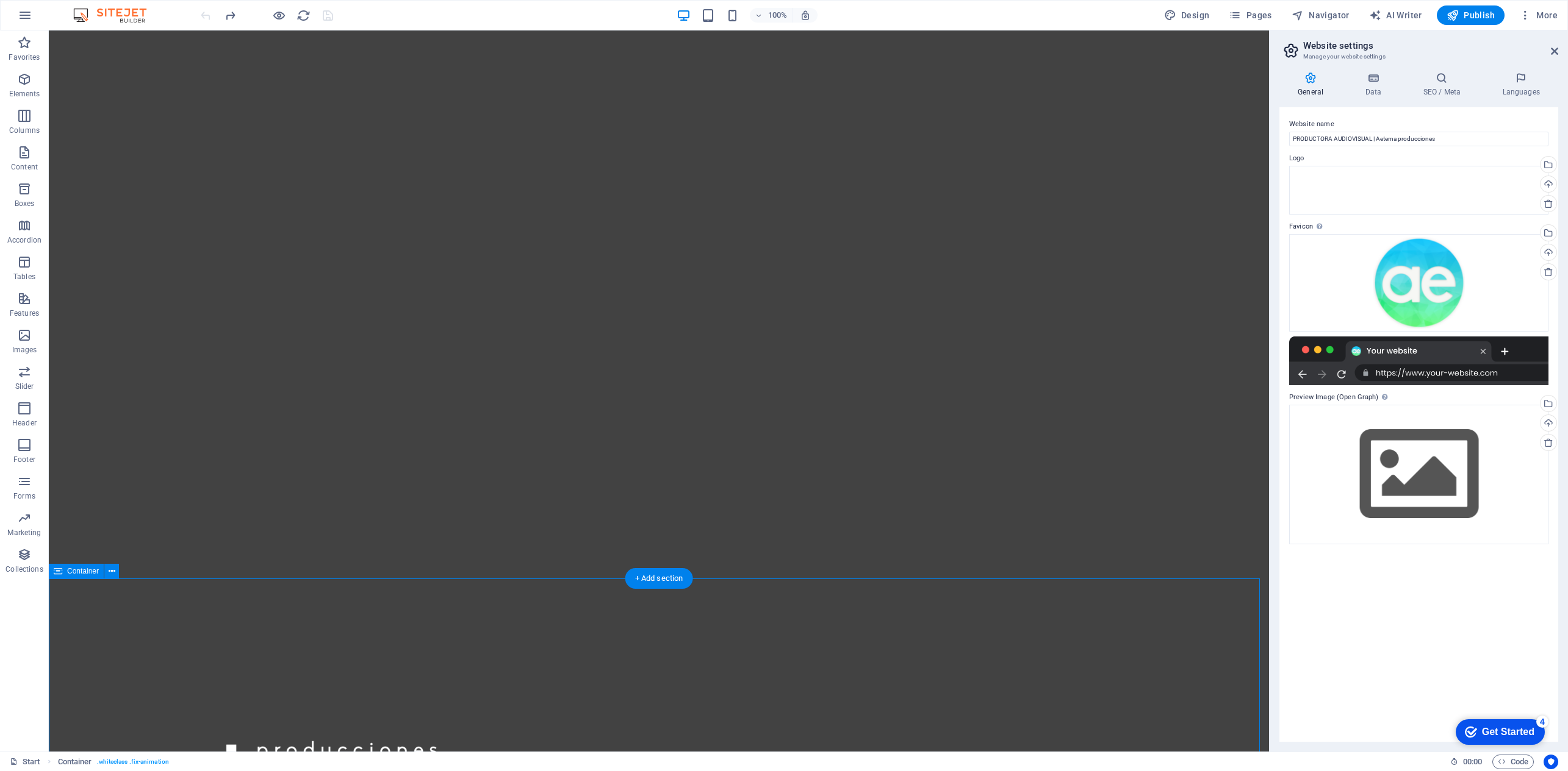
scroll to position [150, 0]
click at [1108, 416] on figure at bounding box center [658, 241] width 1221 height 722
click at [1143, 317] on figure at bounding box center [658, 241] width 1221 height 722
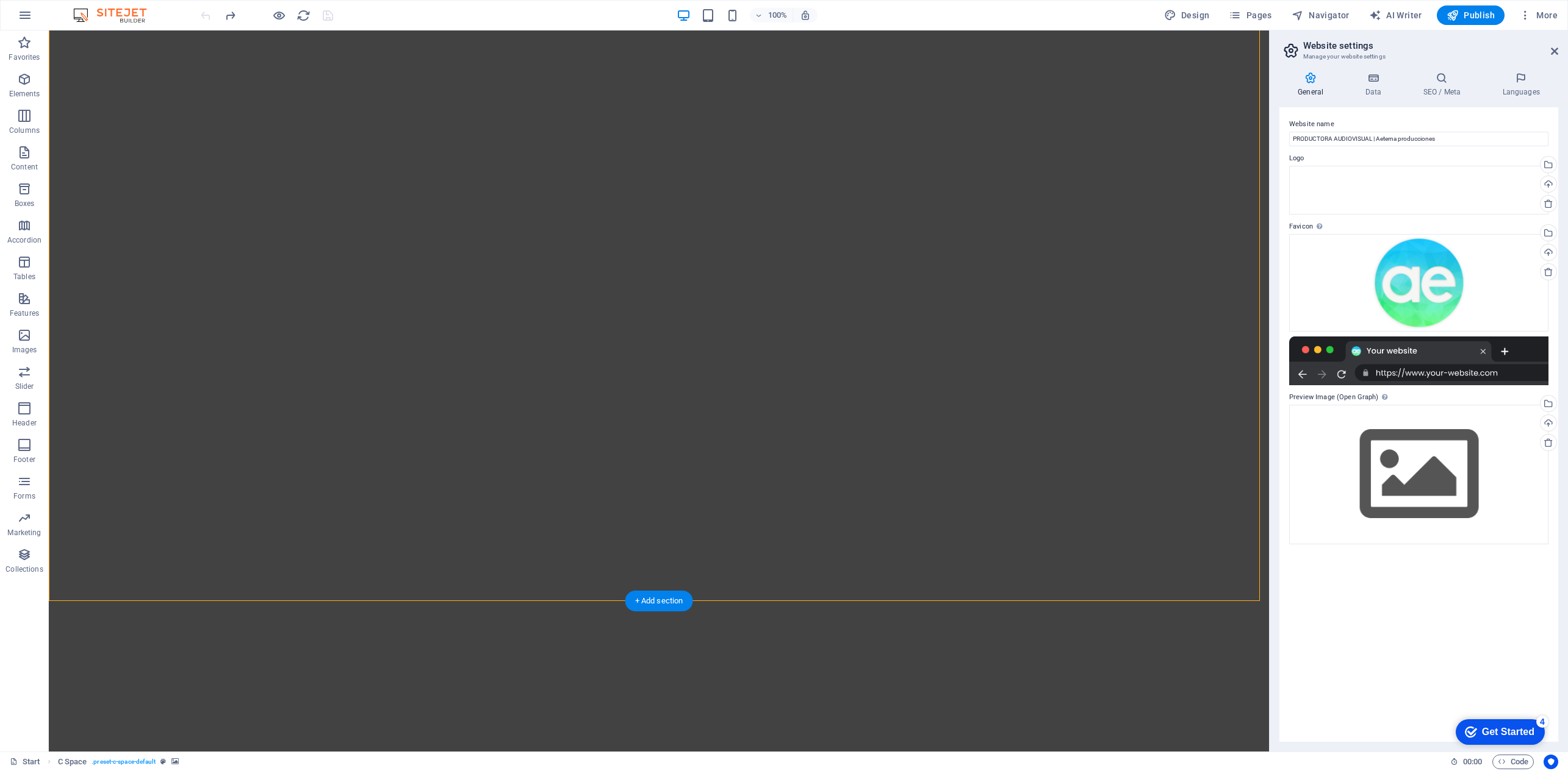
select select "%"
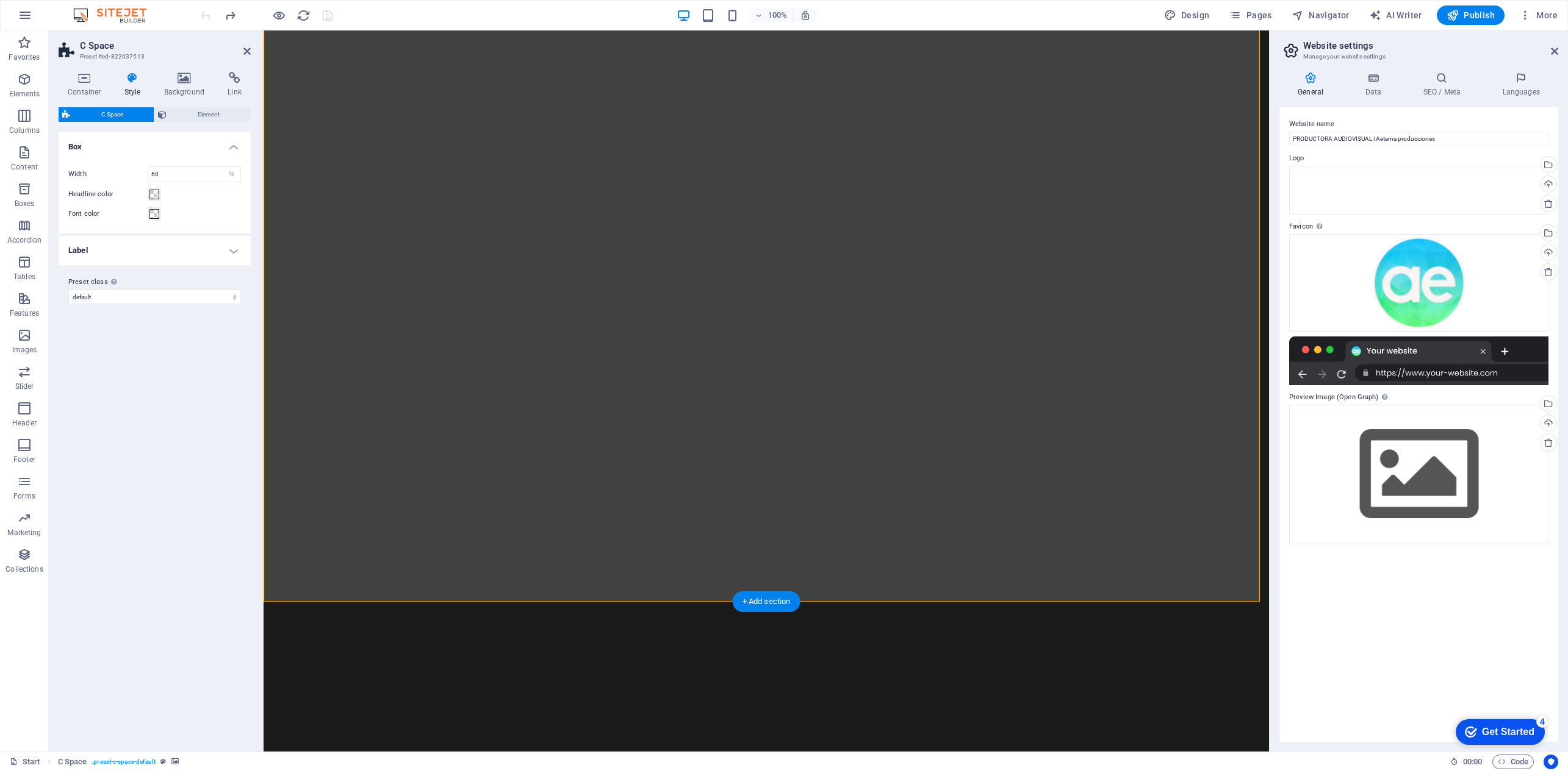
scroll to position [0, 0]
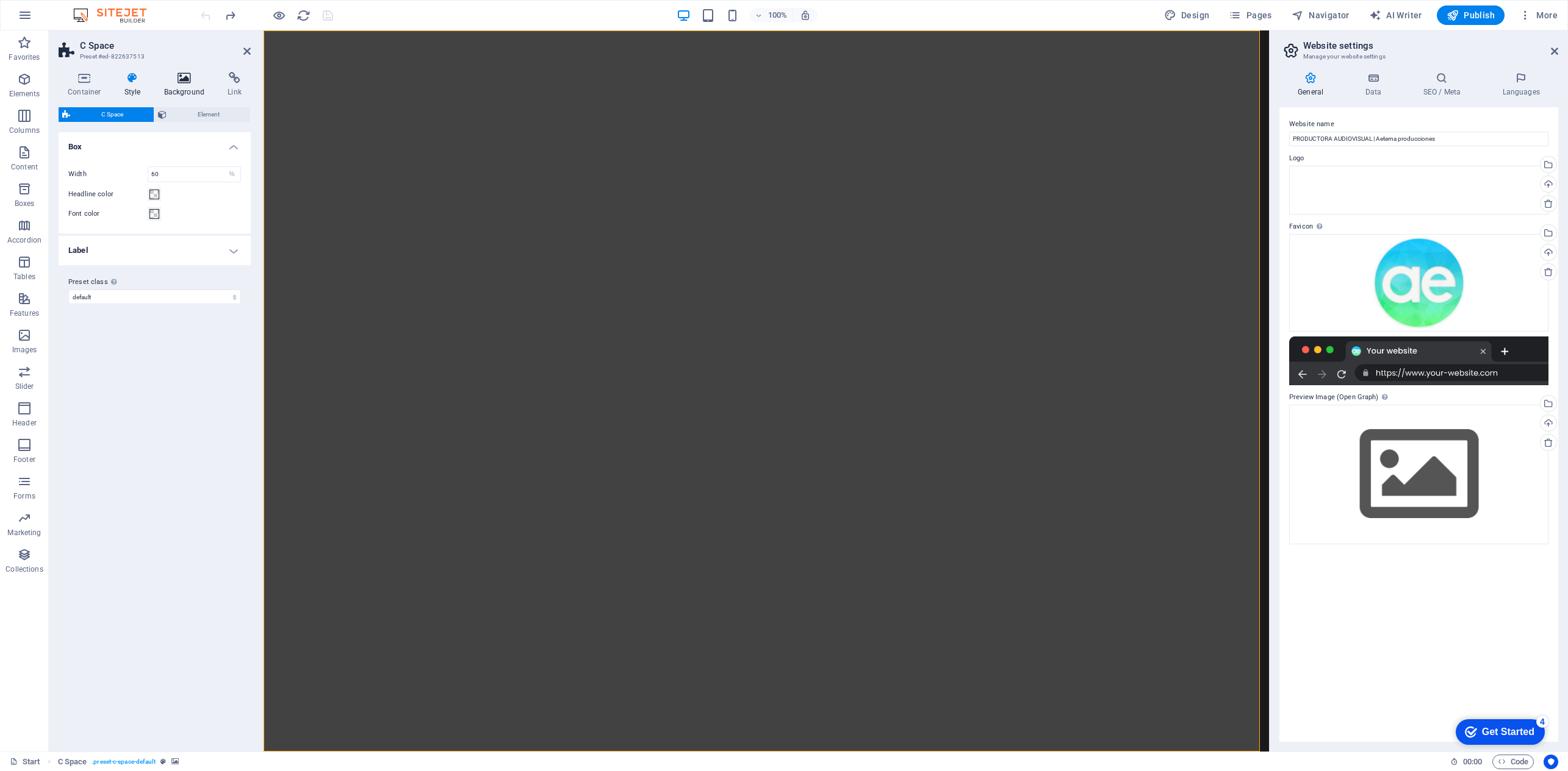
click at [183, 82] on icon at bounding box center [184, 78] width 59 height 12
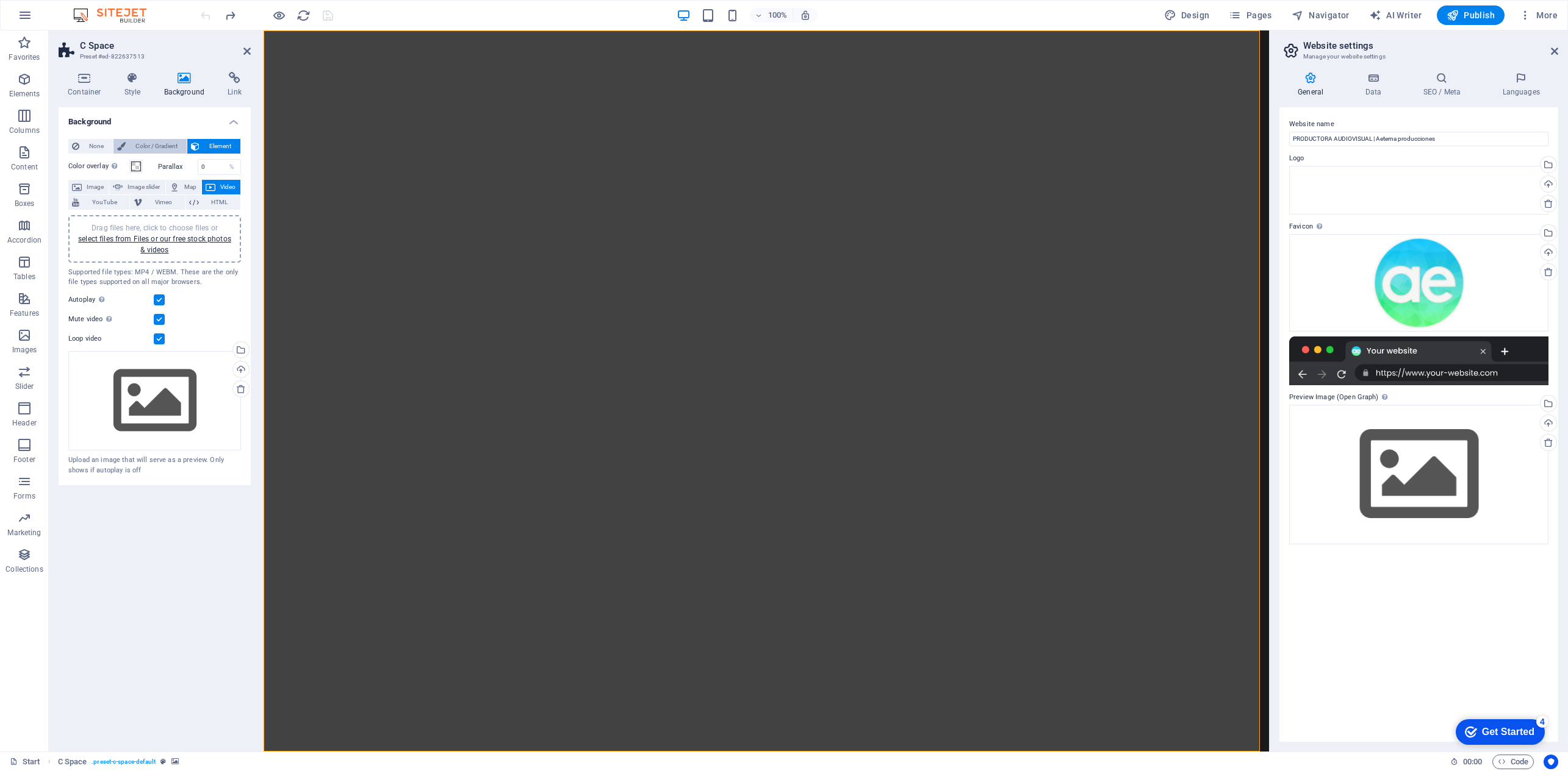
click at [142, 142] on span "Color / Gradient" at bounding box center [156, 146] width 54 height 15
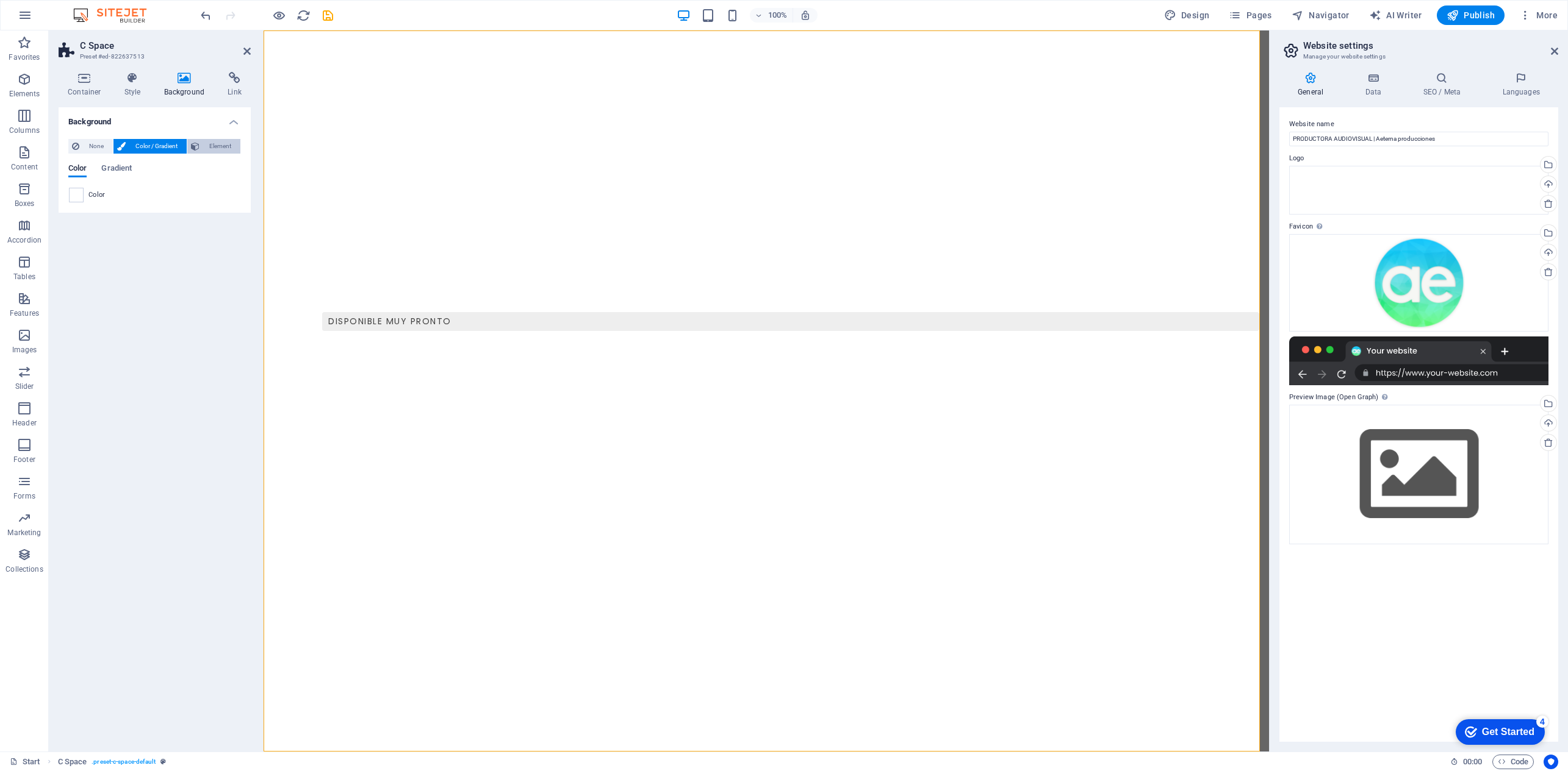
click at [213, 142] on span "Element" at bounding box center [220, 146] width 34 height 15
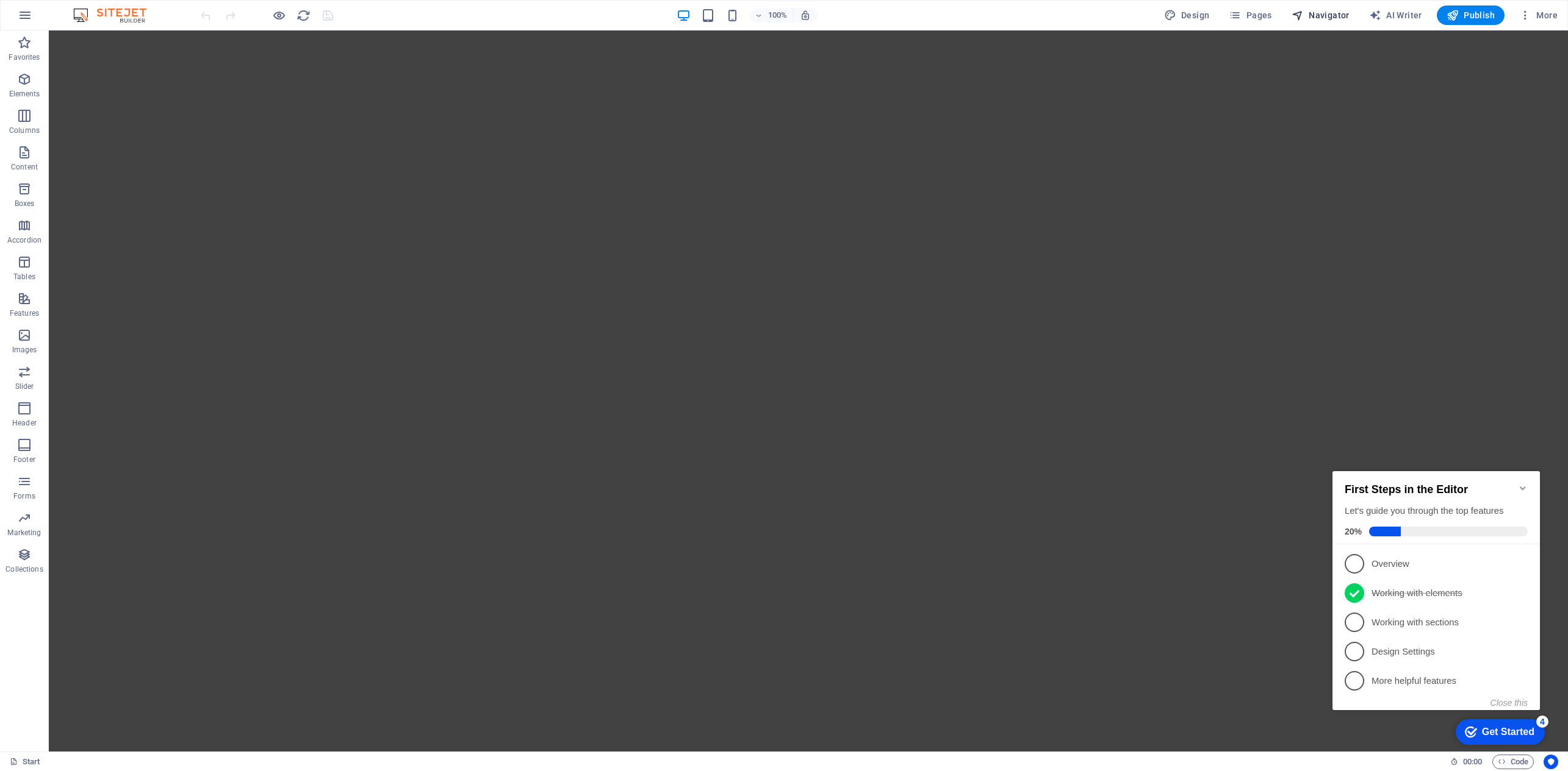
click at [1315, 16] on span "Navigator" at bounding box center [1320, 16] width 58 height 12
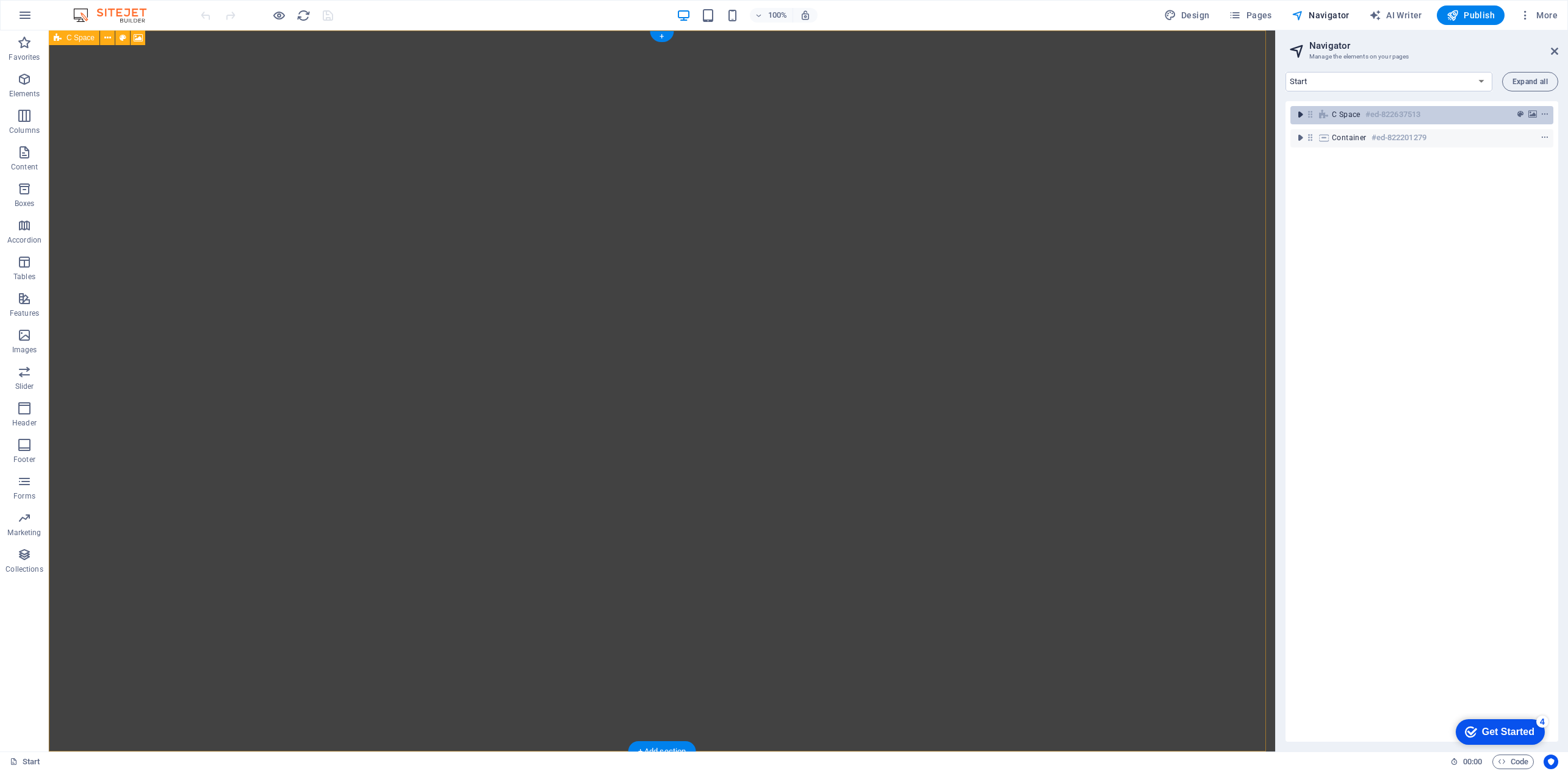
click at [1298, 119] on icon "toggle-expand" at bounding box center [1300, 115] width 12 height 12
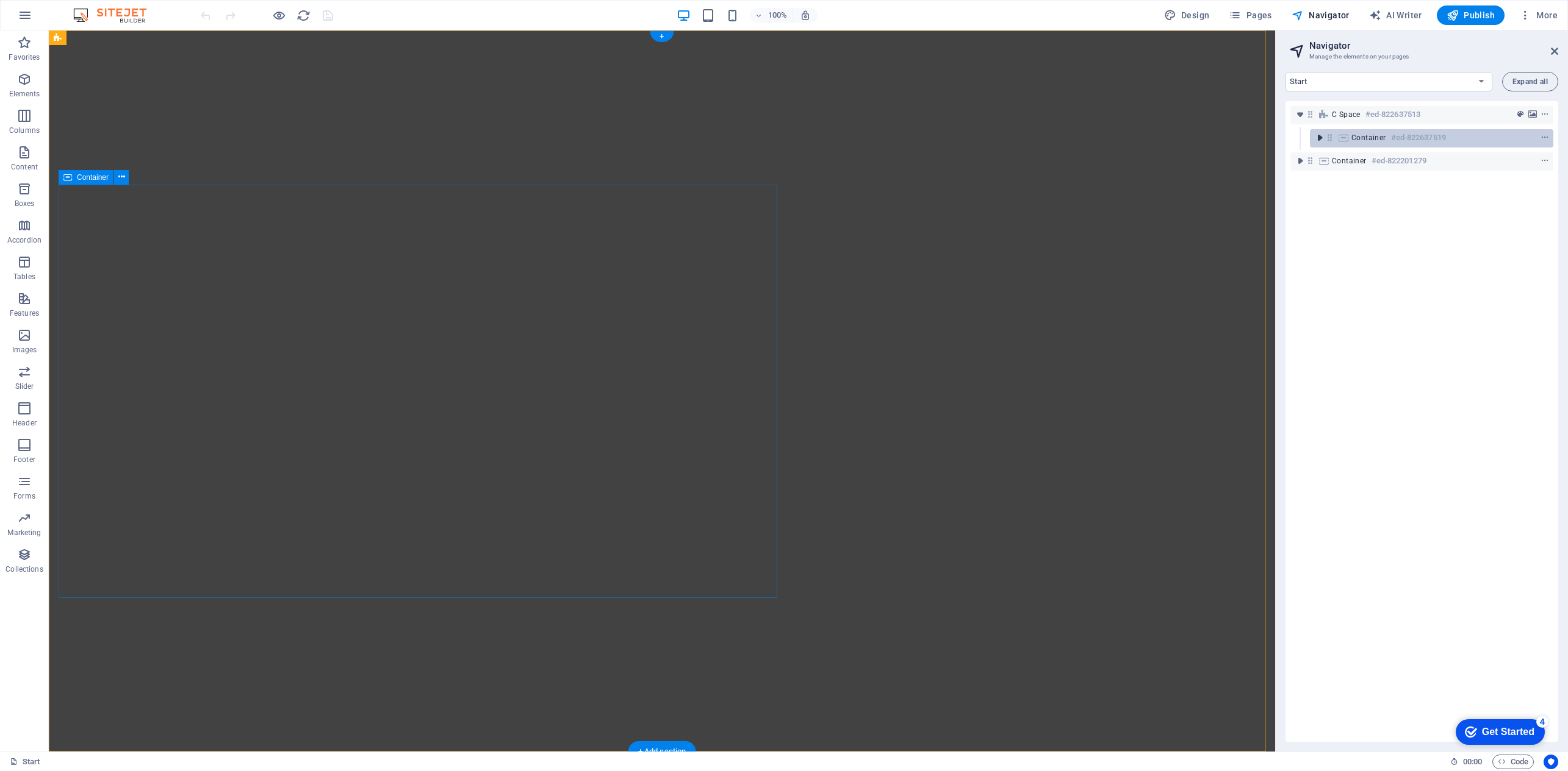
click at [1317, 139] on icon "toggle-expand" at bounding box center [1320, 138] width 12 height 12
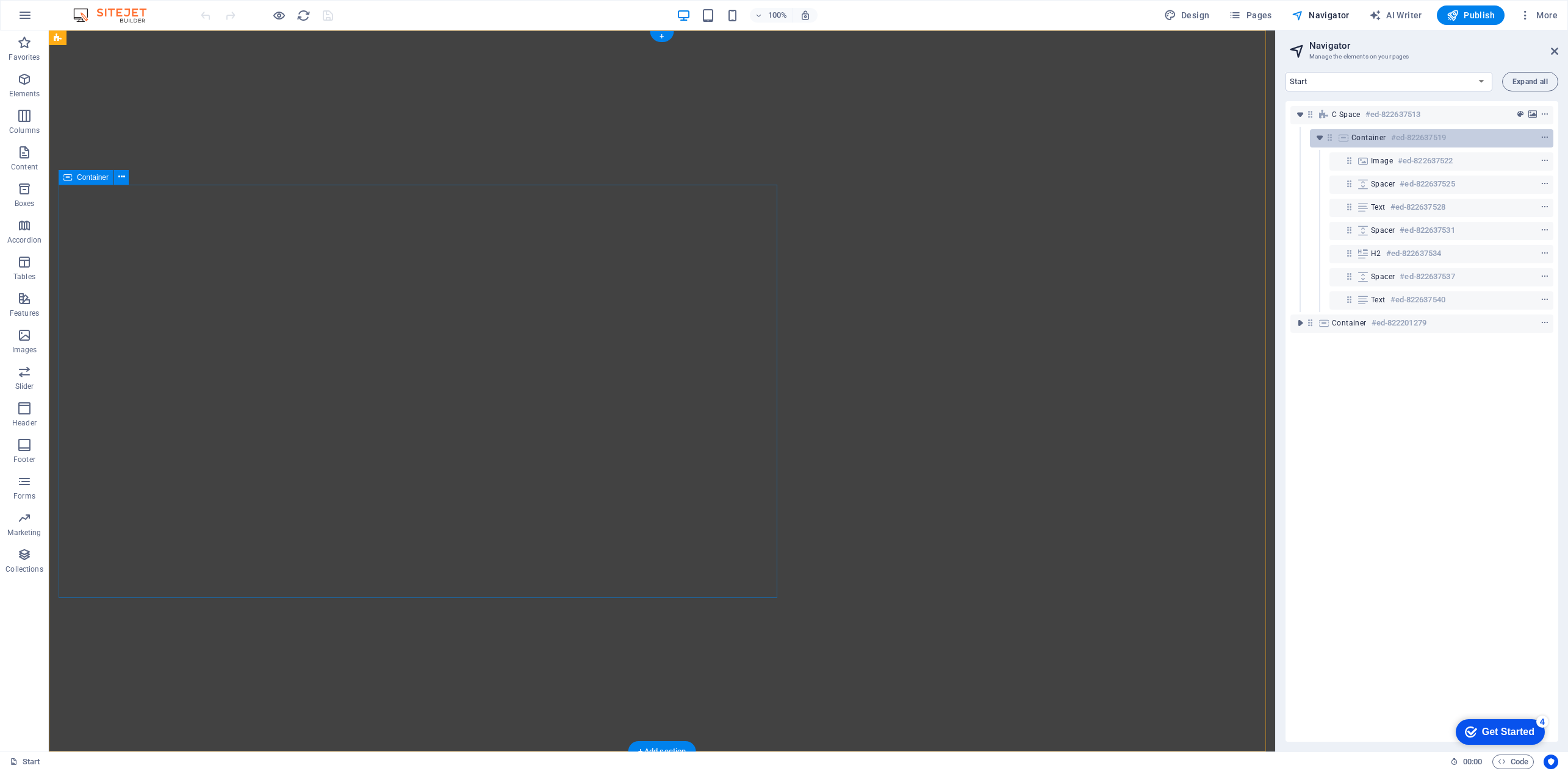
click at [1470, 143] on div "Container #ed-822637519" at bounding box center [1422, 137] width 141 height 15
click at [1362, 139] on span "Container" at bounding box center [1369, 137] width 35 height 10
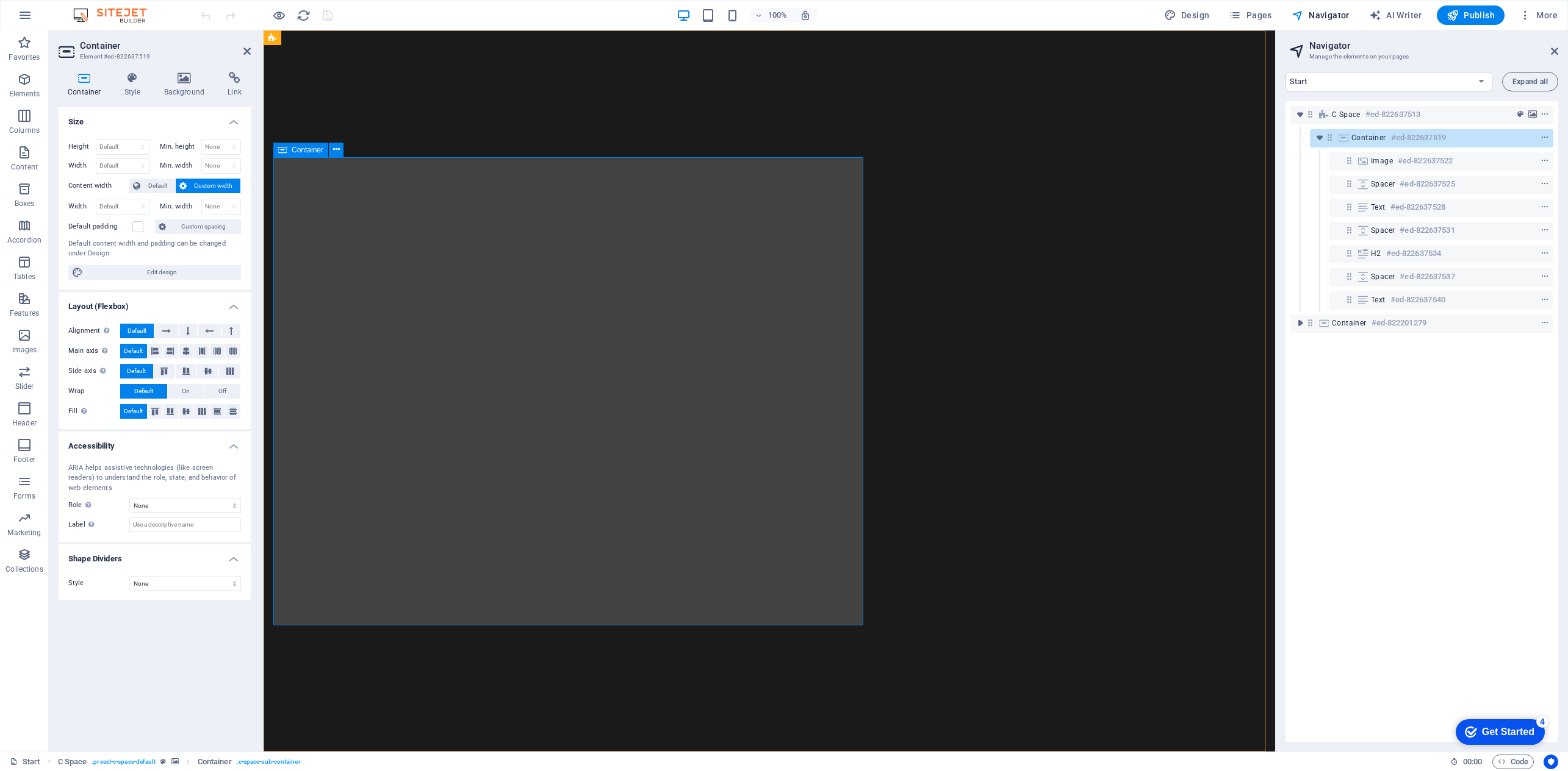
click at [1466, 142] on div "Container #ed-822637519" at bounding box center [1422, 137] width 141 height 15
click at [1489, 115] on div "C Space #ed-822637513" at bounding box center [1412, 115] width 161 height 15
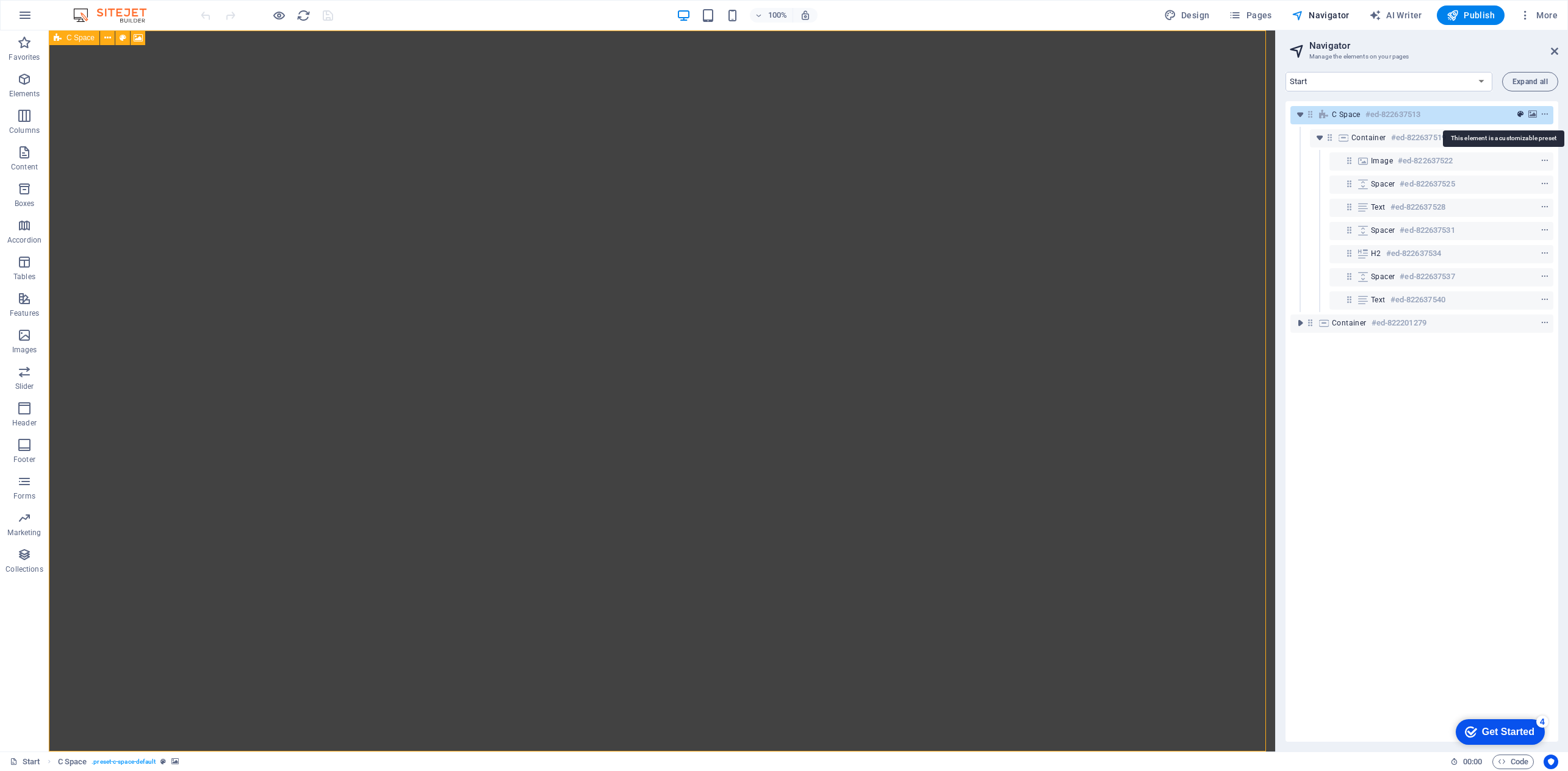
click at [1518, 114] on icon "preset" at bounding box center [1520, 115] width 6 height 9
select select "%"
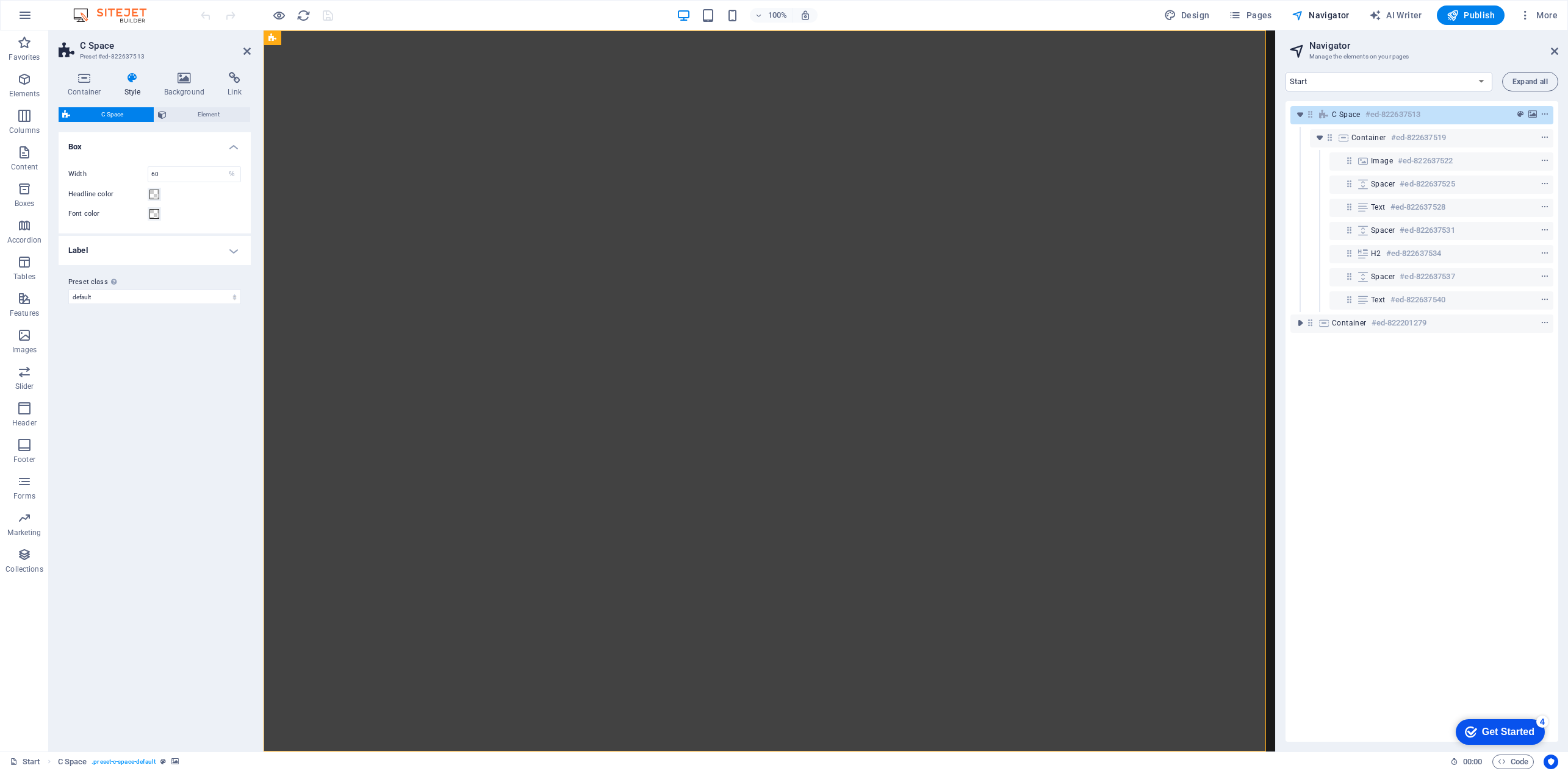
click at [237, 243] on h4 "Label" at bounding box center [154, 251] width 192 height 30
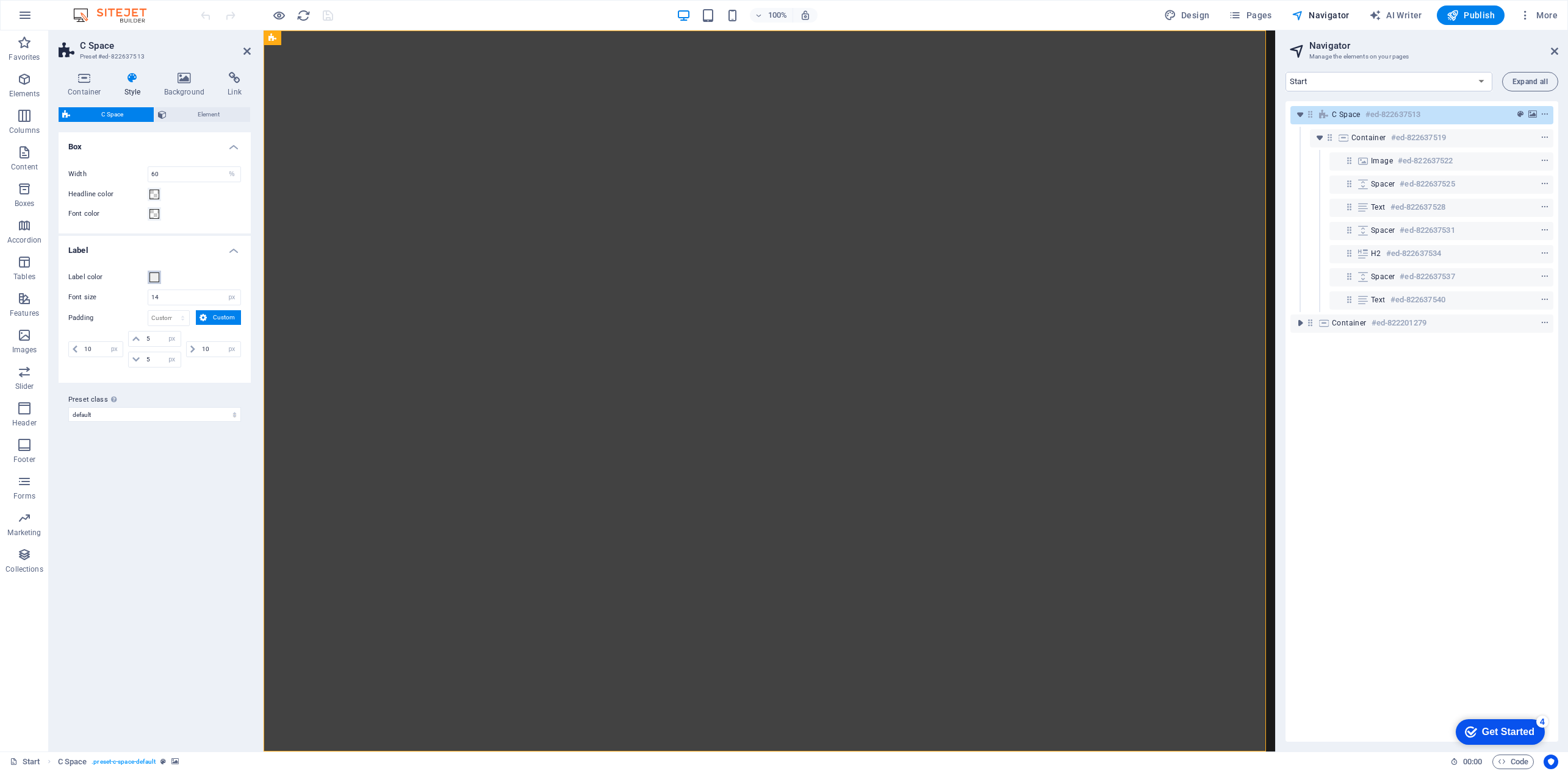
click at [153, 276] on span at bounding box center [154, 277] width 10 height 10
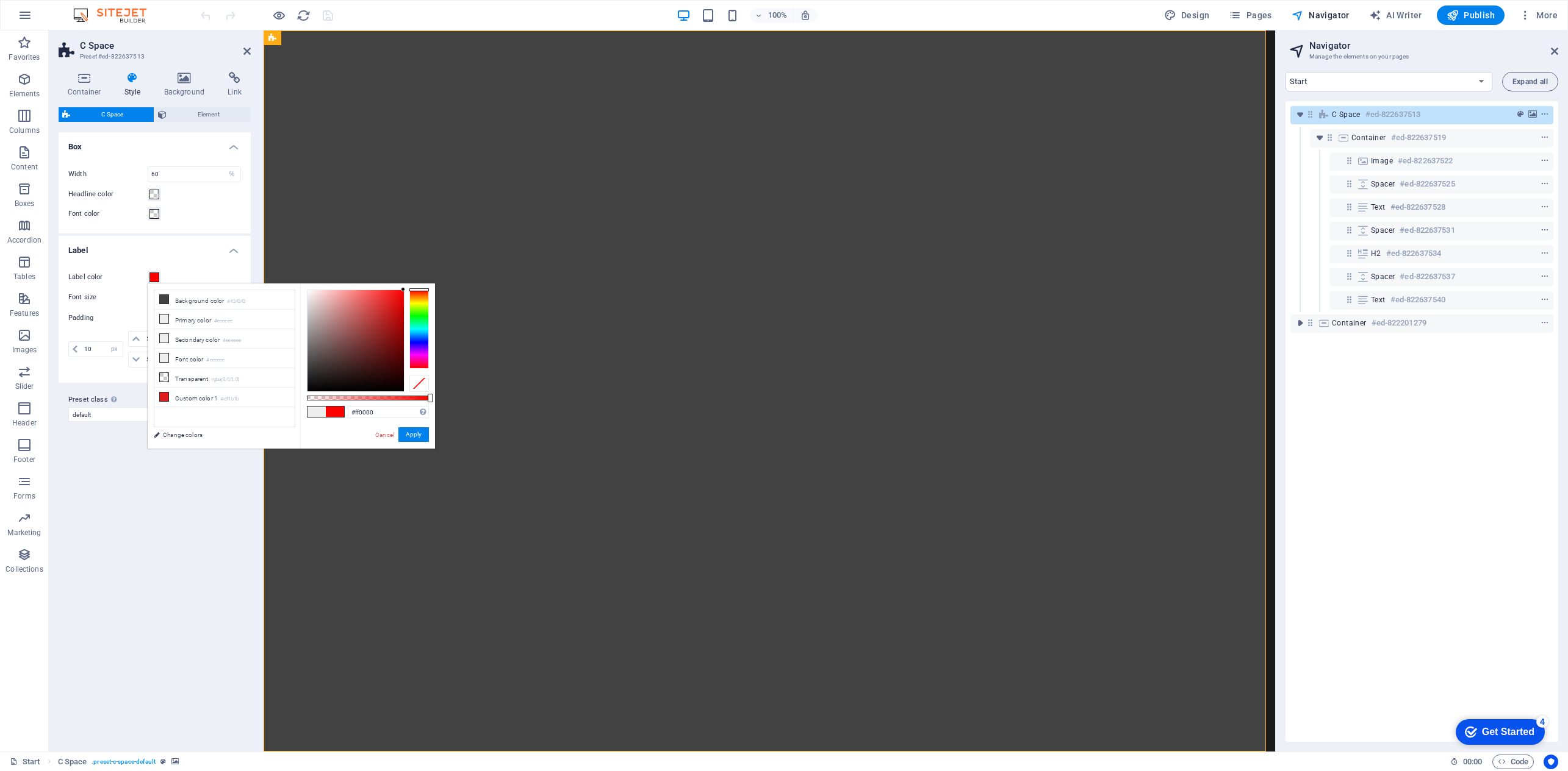
drag, startPoint x: 388, startPoint y: 304, endPoint x: 417, endPoint y: 274, distance: 41.7
click at [417, 274] on body "Aeterna Producciones Start Favorites Elements Columns Content Boxes Accordion T…" at bounding box center [784, 386] width 1568 height 771
click at [414, 432] on button "Apply" at bounding box center [414, 434] width 30 height 15
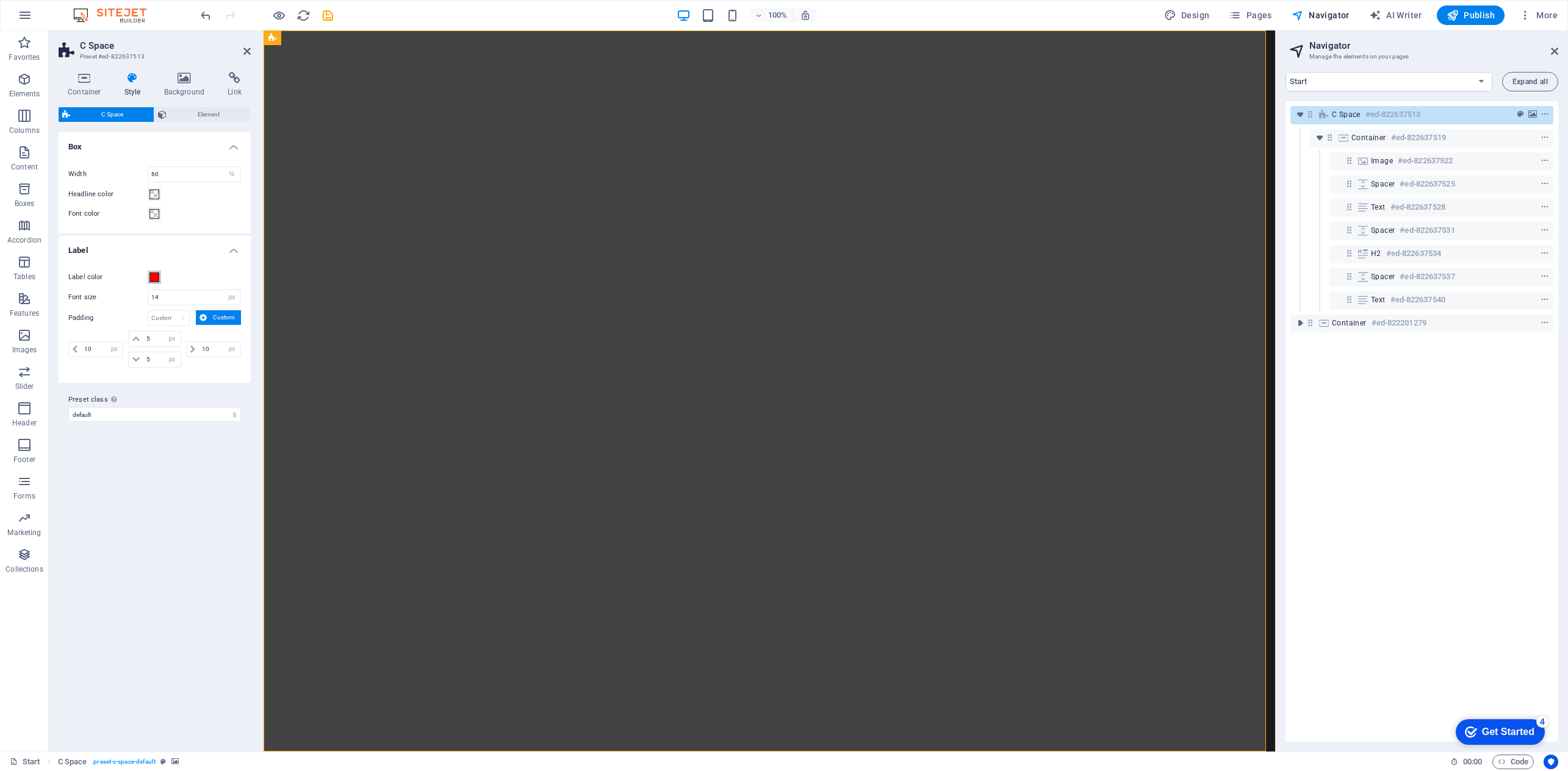
click at [155, 279] on span at bounding box center [154, 277] width 10 height 10
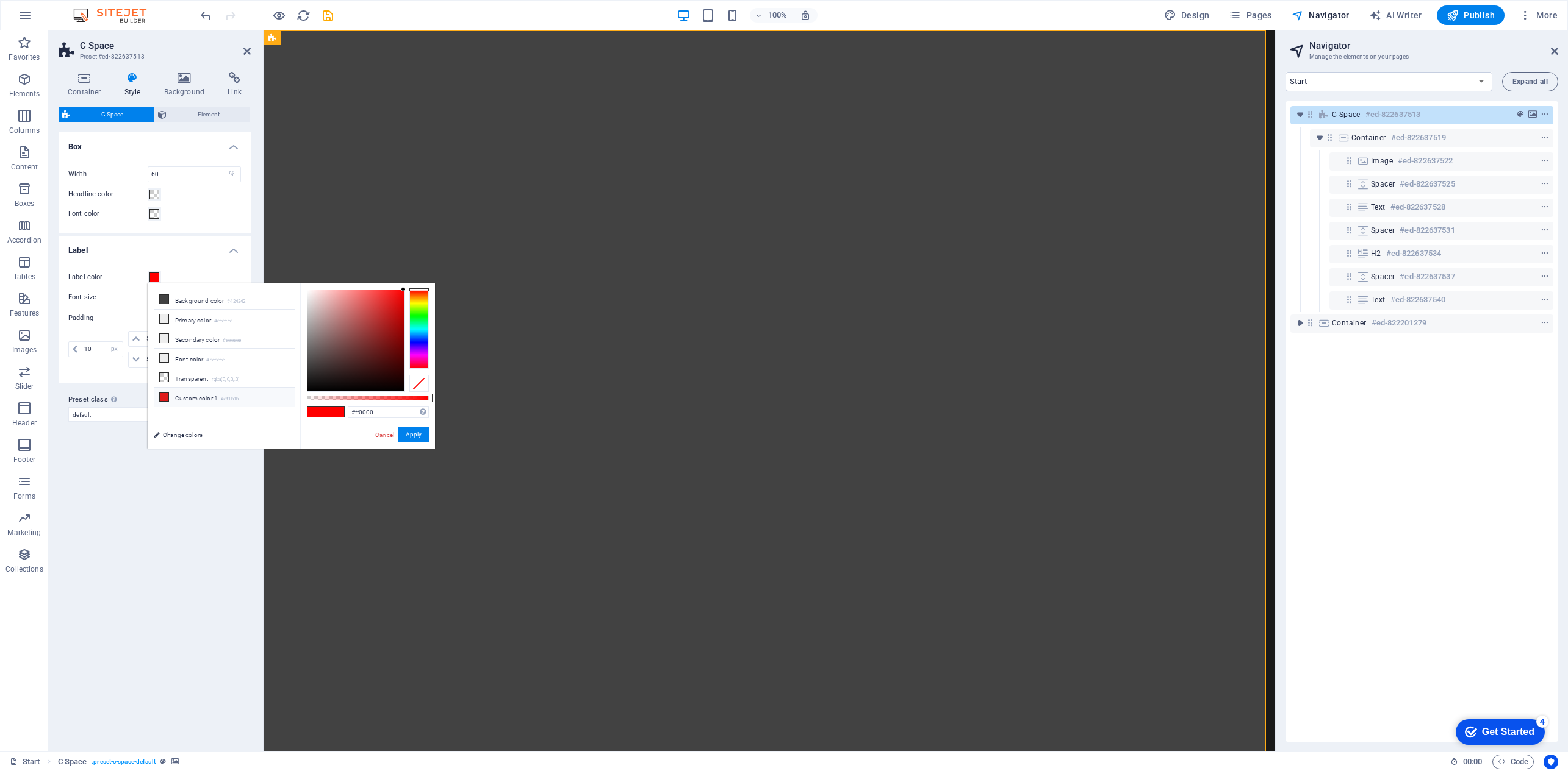
click at [167, 399] on icon at bounding box center [164, 397] width 9 height 9
click at [417, 331] on div at bounding box center [419, 329] width 19 height 79
drag, startPoint x: 394, startPoint y: 308, endPoint x: 411, endPoint y: 285, distance: 28.6
click at [411, 285] on div "#00d0ff Supported formats #0852ed rgb(8, 82, 237) rgba(8, 82, 237, 90%) hsv(221…" at bounding box center [367, 455] width 135 height 342
click at [420, 333] on div at bounding box center [419, 333] width 19 height 3
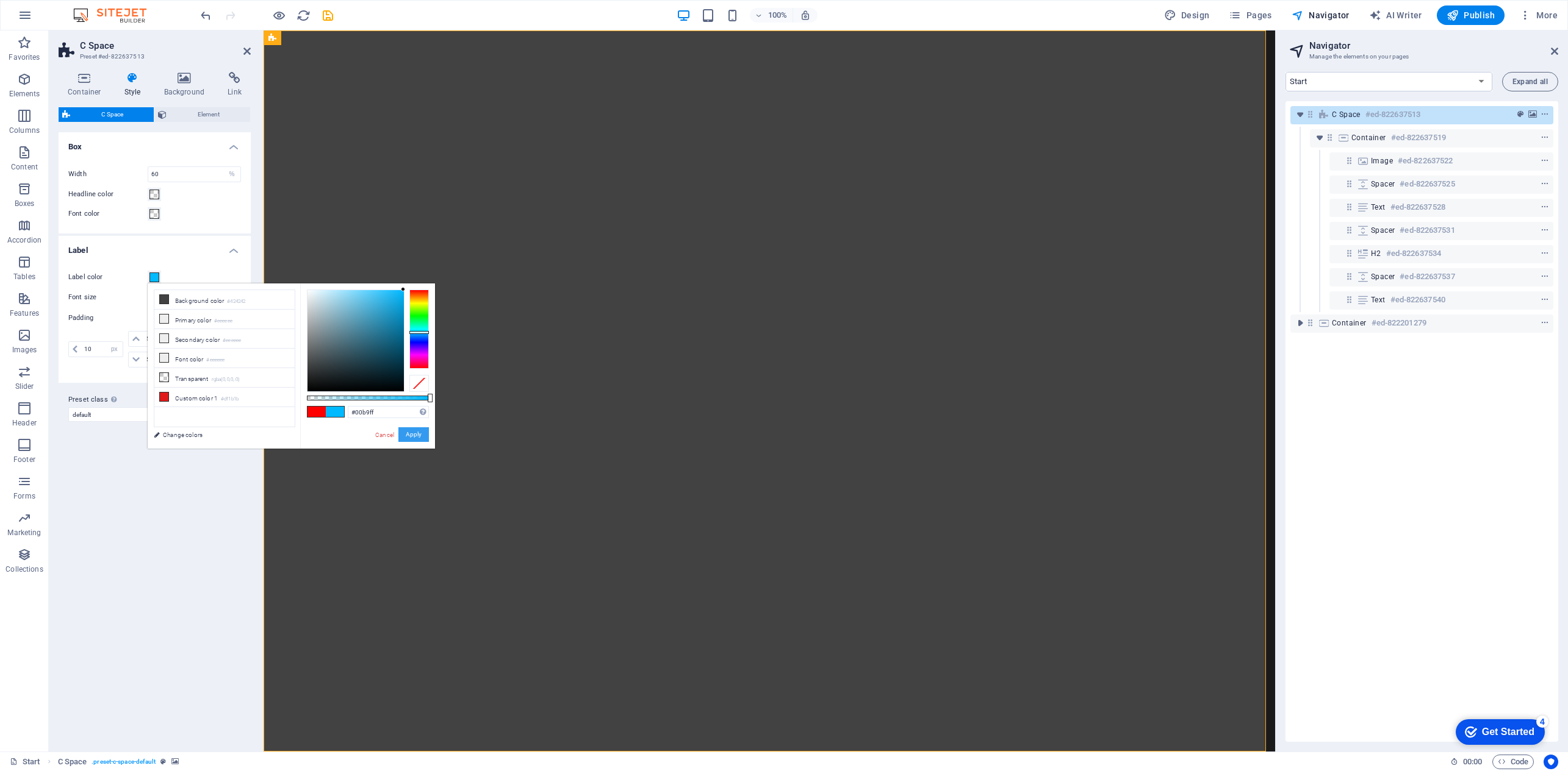
click at [415, 435] on button "Apply" at bounding box center [414, 434] width 30 height 15
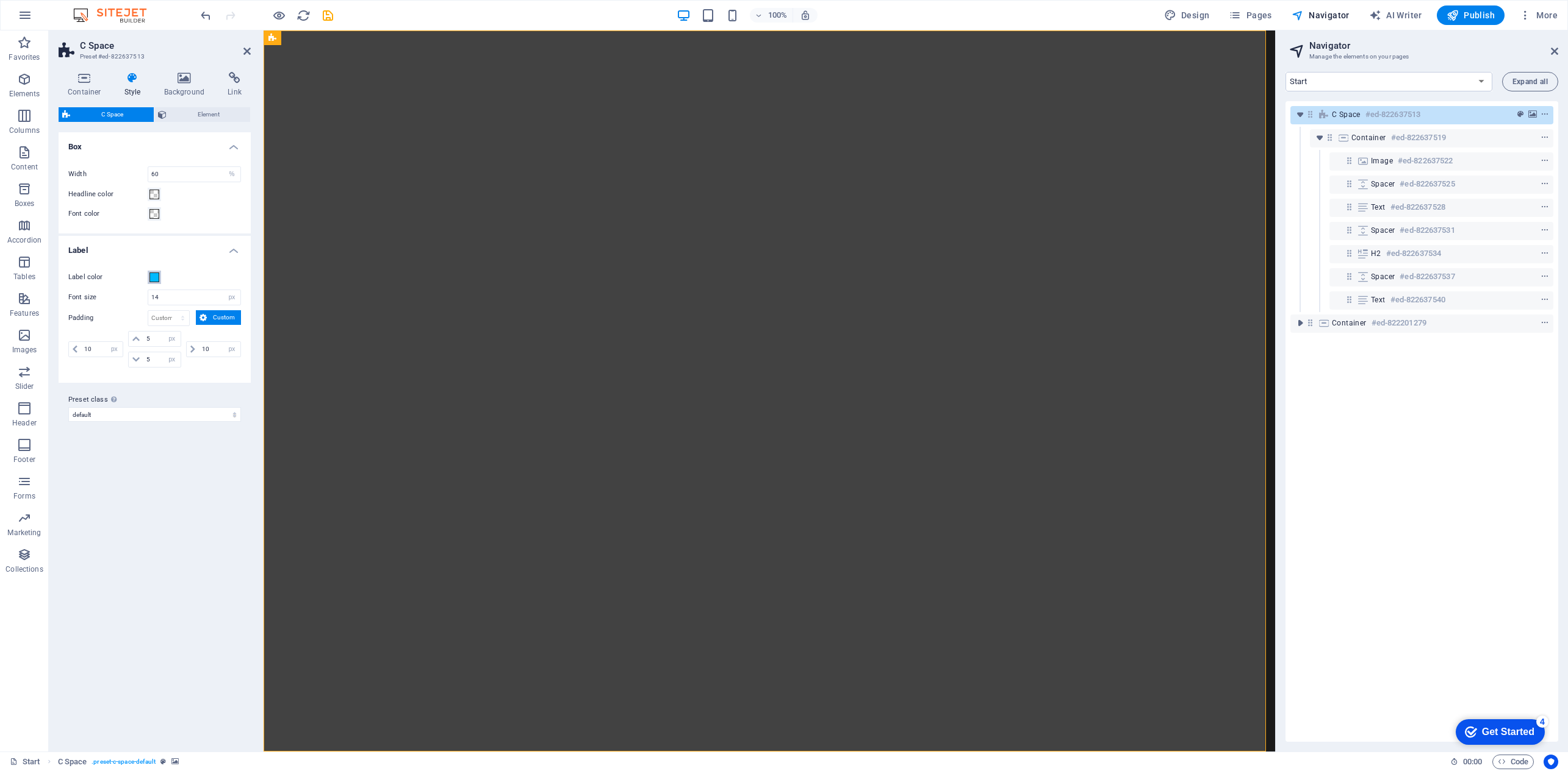
click at [149, 274] on button "Label color" at bounding box center [154, 277] width 13 height 13
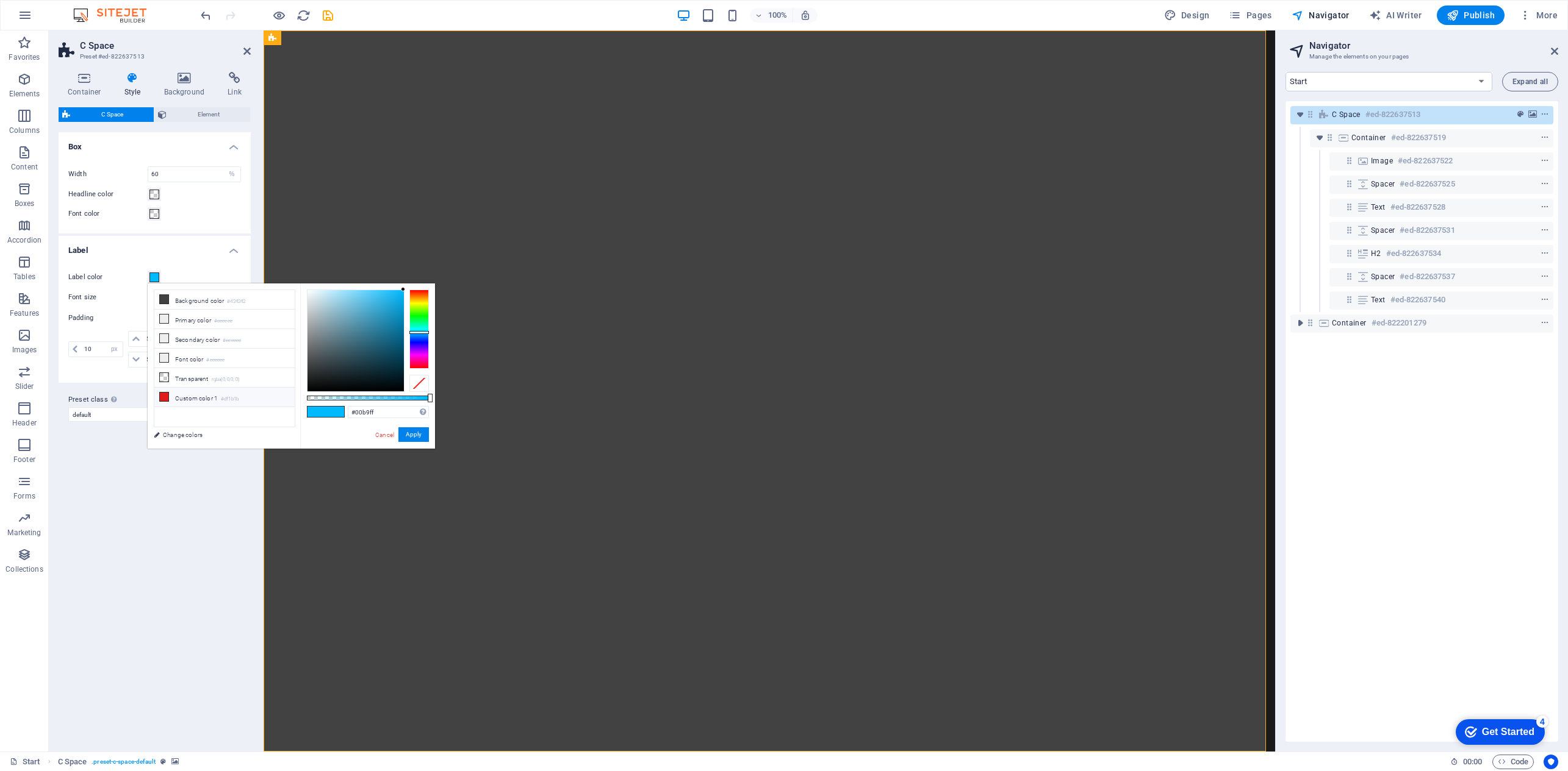
click at [168, 400] on icon at bounding box center [164, 397] width 9 height 9
click at [163, 394] on icon at bounding box center [164, 397] width 9 height 9
click at [420, 333] on div at bounding box center [419, 329] width 19 height 79
type input "#00b9ff"
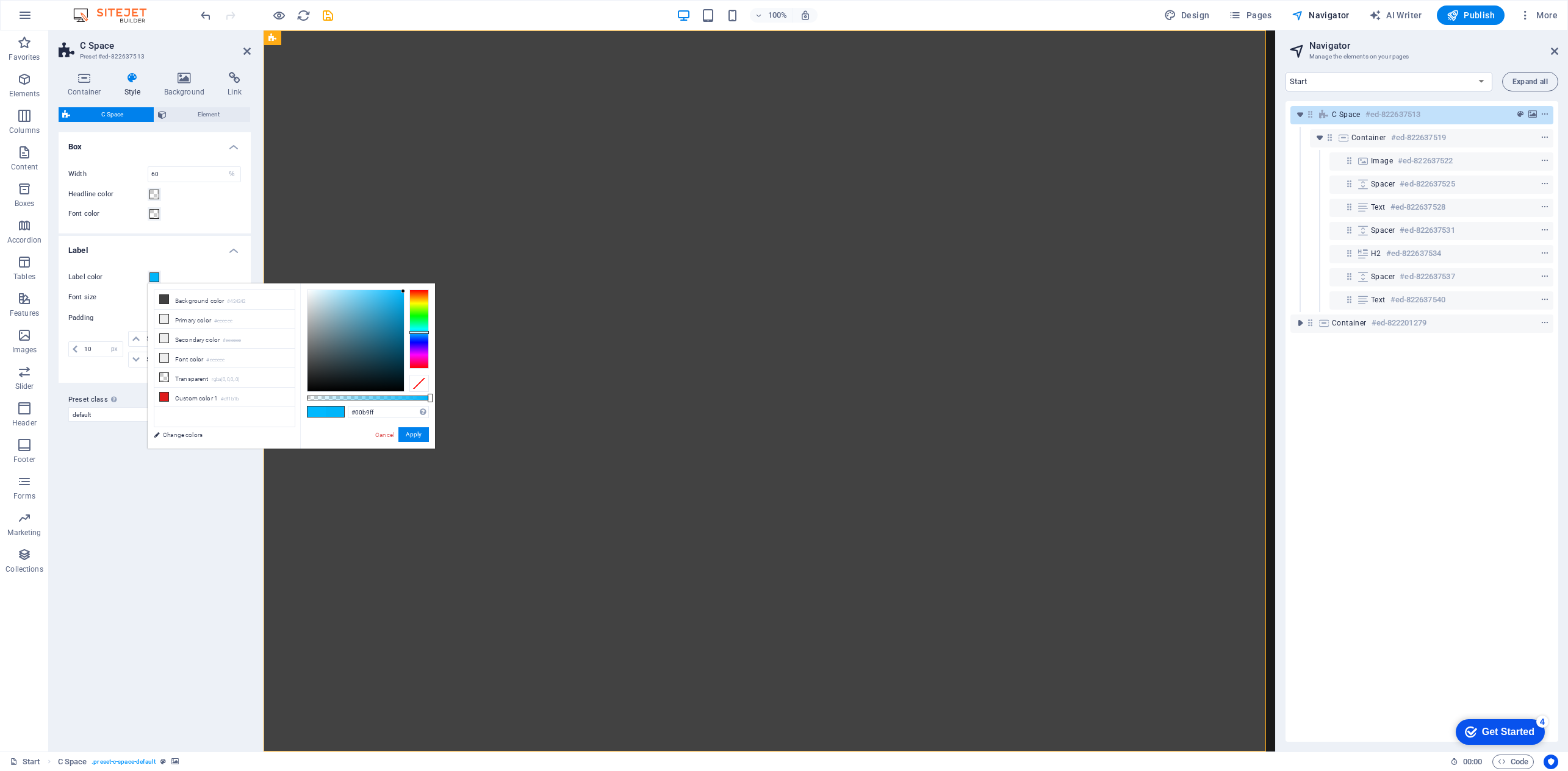
drag, startPoint x: 383, startPoint y: 314, endPoint x: 413, endPoint y: 290, distance: 38.4
click at [413, 290] on div at bounding box center [367, 341] width 122 height 102
click at [408, 436] on button "Apply" at bounding box center [414, 434] width 30 height 15
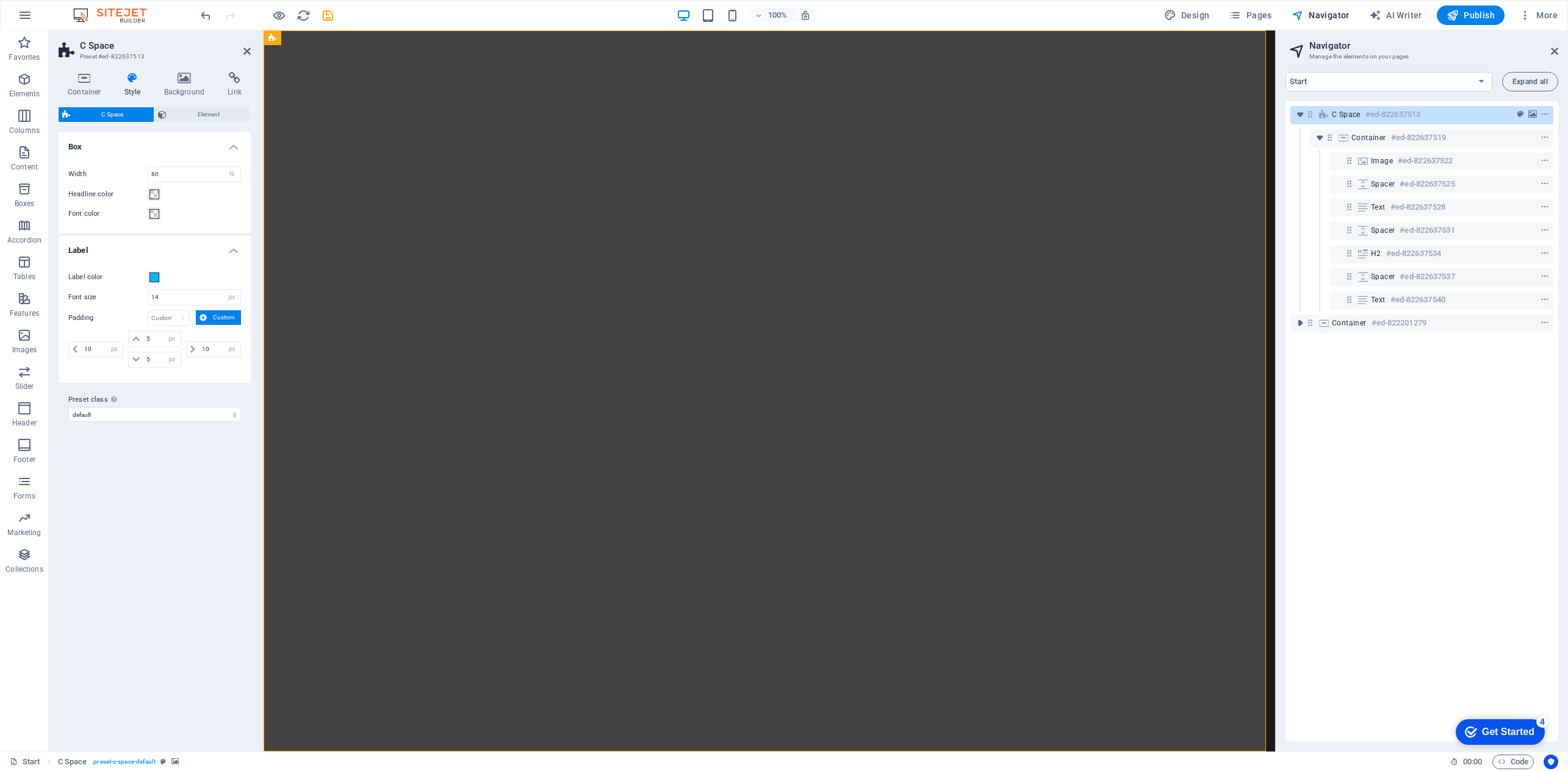
click at [129, 487] on div "Variants Default Box Width 60 px rem % vh vw Headline color Font color Label La…" at bounding box center [154, 437] width 192 height 610
click at [175, 109] on span "Element" at bounding box center [208, 115] width 76 height 15
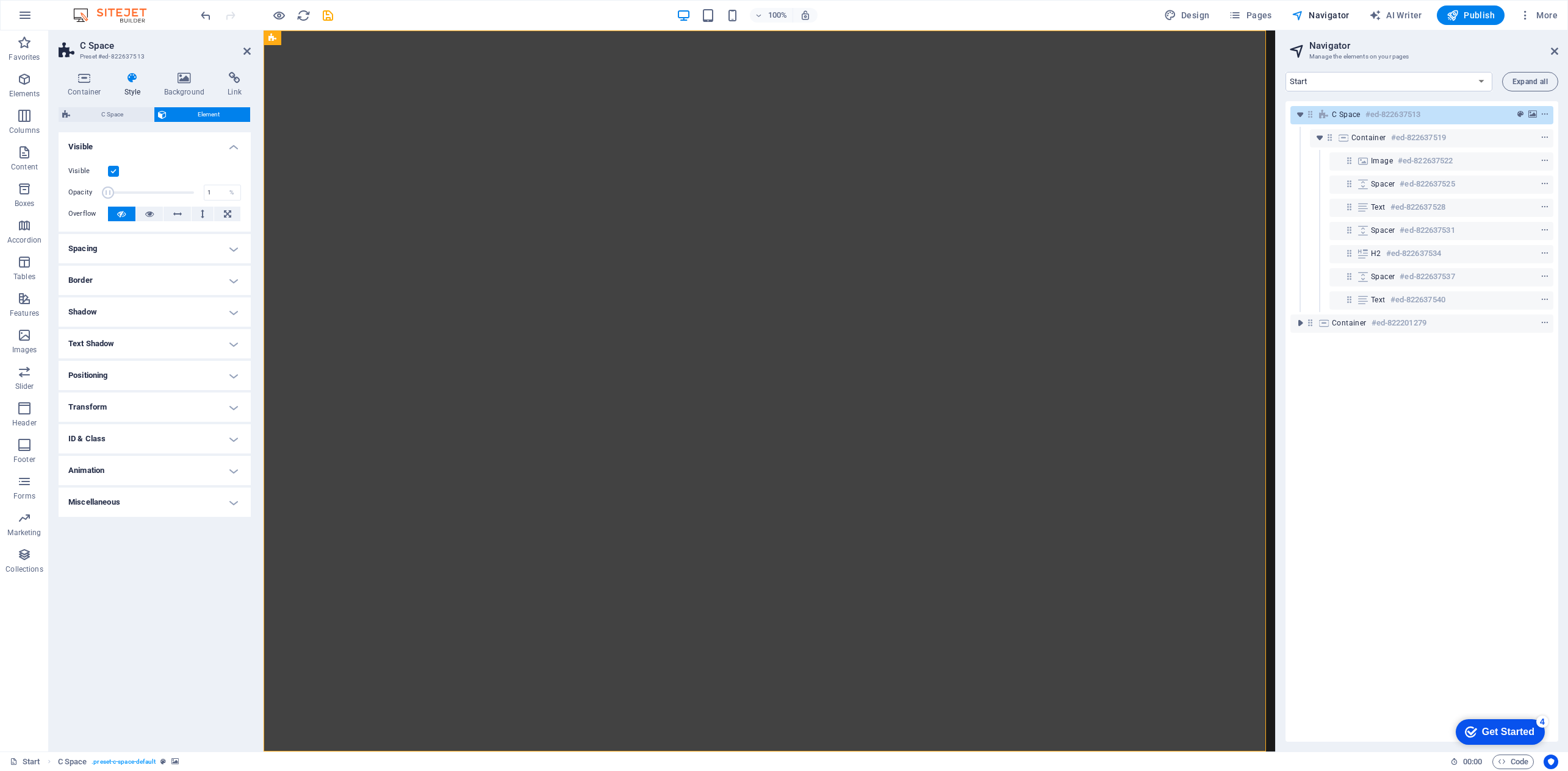
drag, startPoint x: 162, startPoint y: 191, endPoint x: 82, endPoint y: 189, distance: 80.0
click at [82, 189] on div "Opacity 1 %" at bounding box center [155, 192] width 173 height 18
drag, startPoint x: 175, startPoint y: 188, endPoint x: 183, endPoint y: 189, distance: 8.1
click at [183, 189] on span at bounding box center [150, 192] width 86 height 18
drag, startPoint x: 185, startPoint y: 190, endPoint x: 257, endPoint y: 182, distance: 72.4
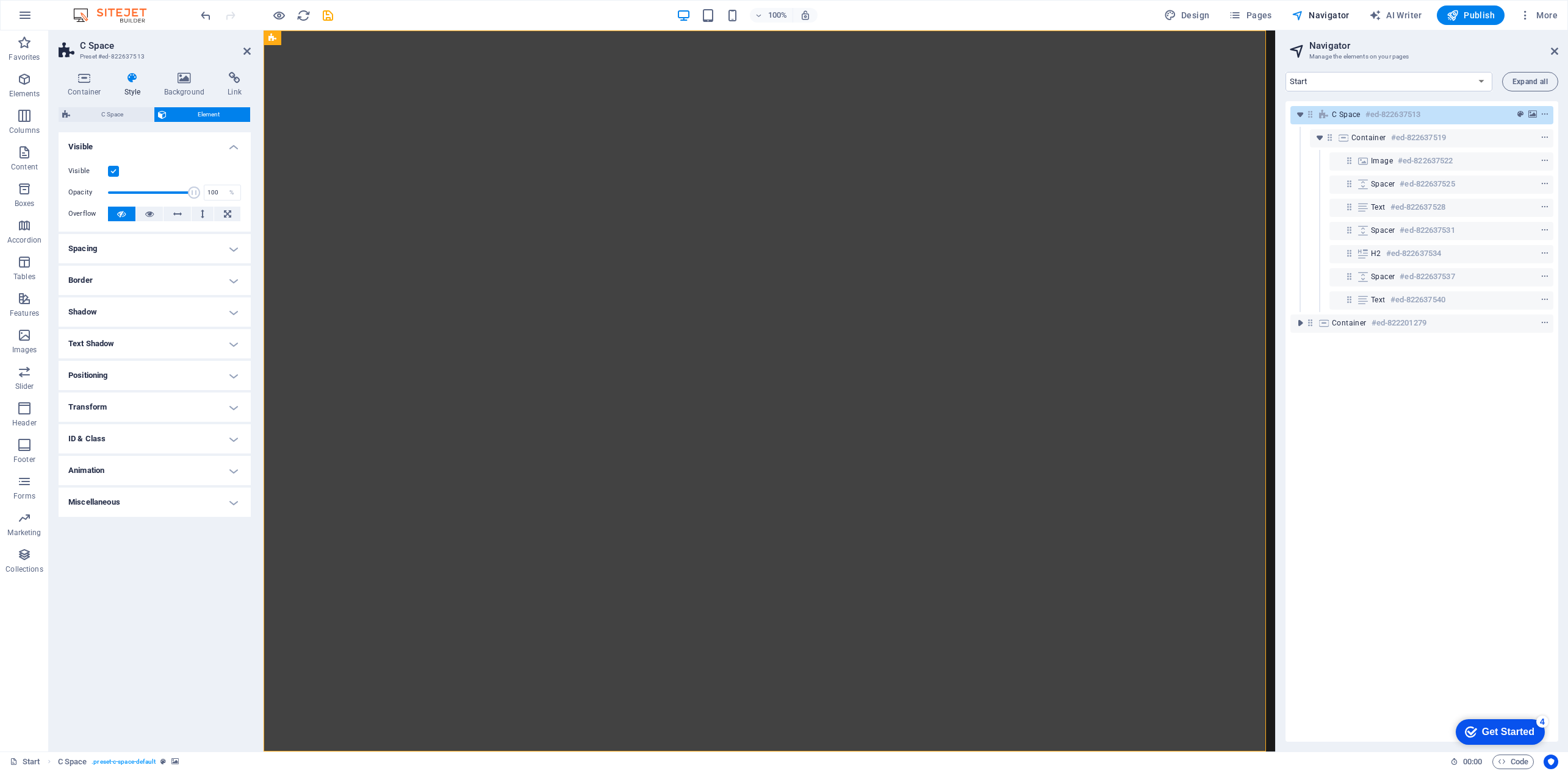
click at [257, 182] on div "Container Style Background Link Size Height 100 Default px rem % vh vw Min. hei…" at bounding box center [155, 407] width 212 height 689
click at [144, 191] on span at bounding box center [150, 192] width 86 height 18
type input "100"
drag, startPoint x: 193, startPoint y: 192, endPoint x: 228, endPoint y: 189, distance: 35.1
click at [228, 189] on div "Opacity 100 %" at bounding box center [155, 192] width 173 height 18
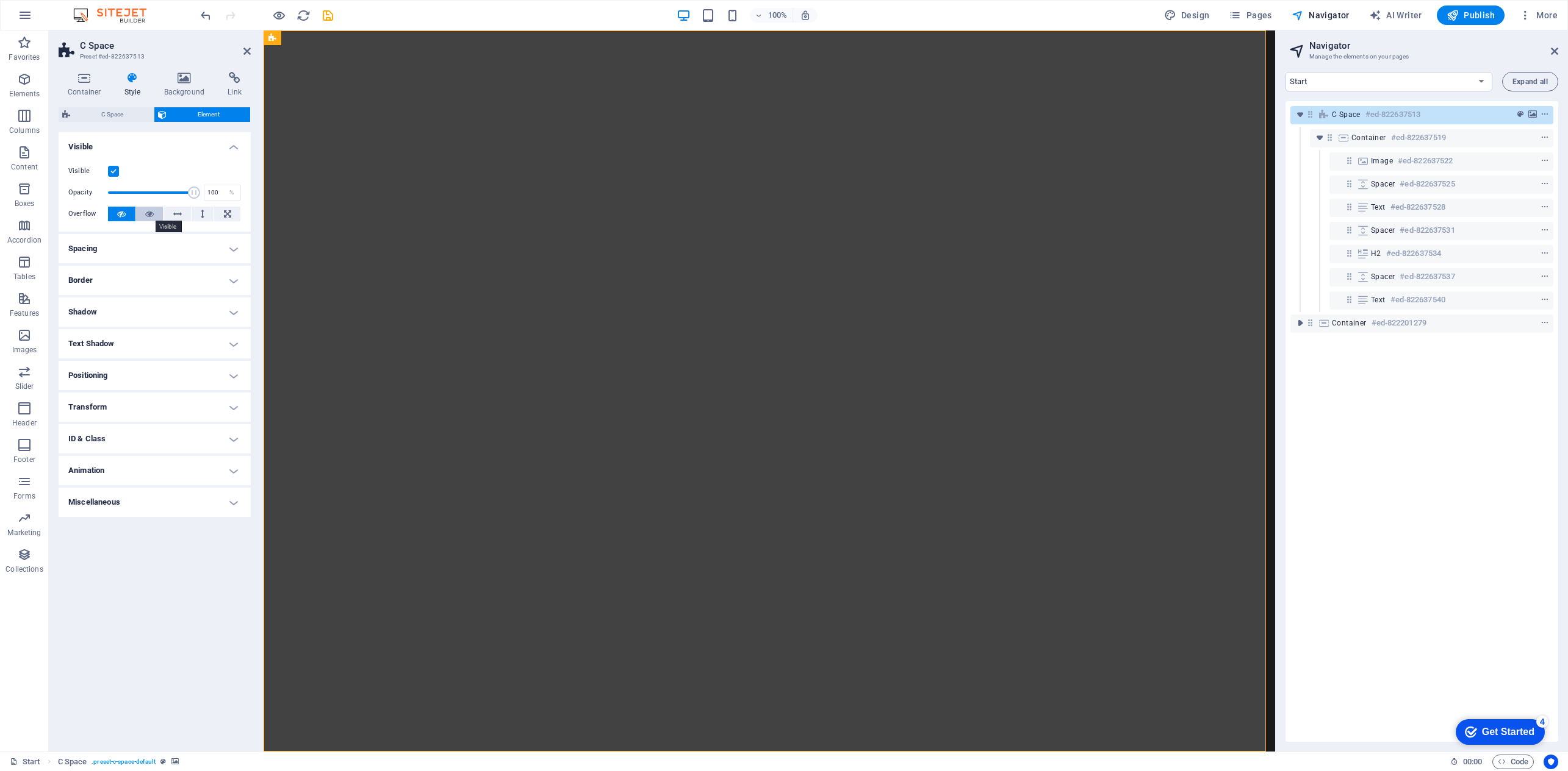
click at [149, 214] on icon at bounding box center [149, 214] width 9 height 15
click at [129, 214] on button at bounding box center [122, 214] width 28 height 15
click at [227, 246] on h4 "Spacing" at bounding box center [154, 249] width 192 height 30
click at [219, 326] on h4 "Border" at bounding box center [154, 329] width 192 height 30
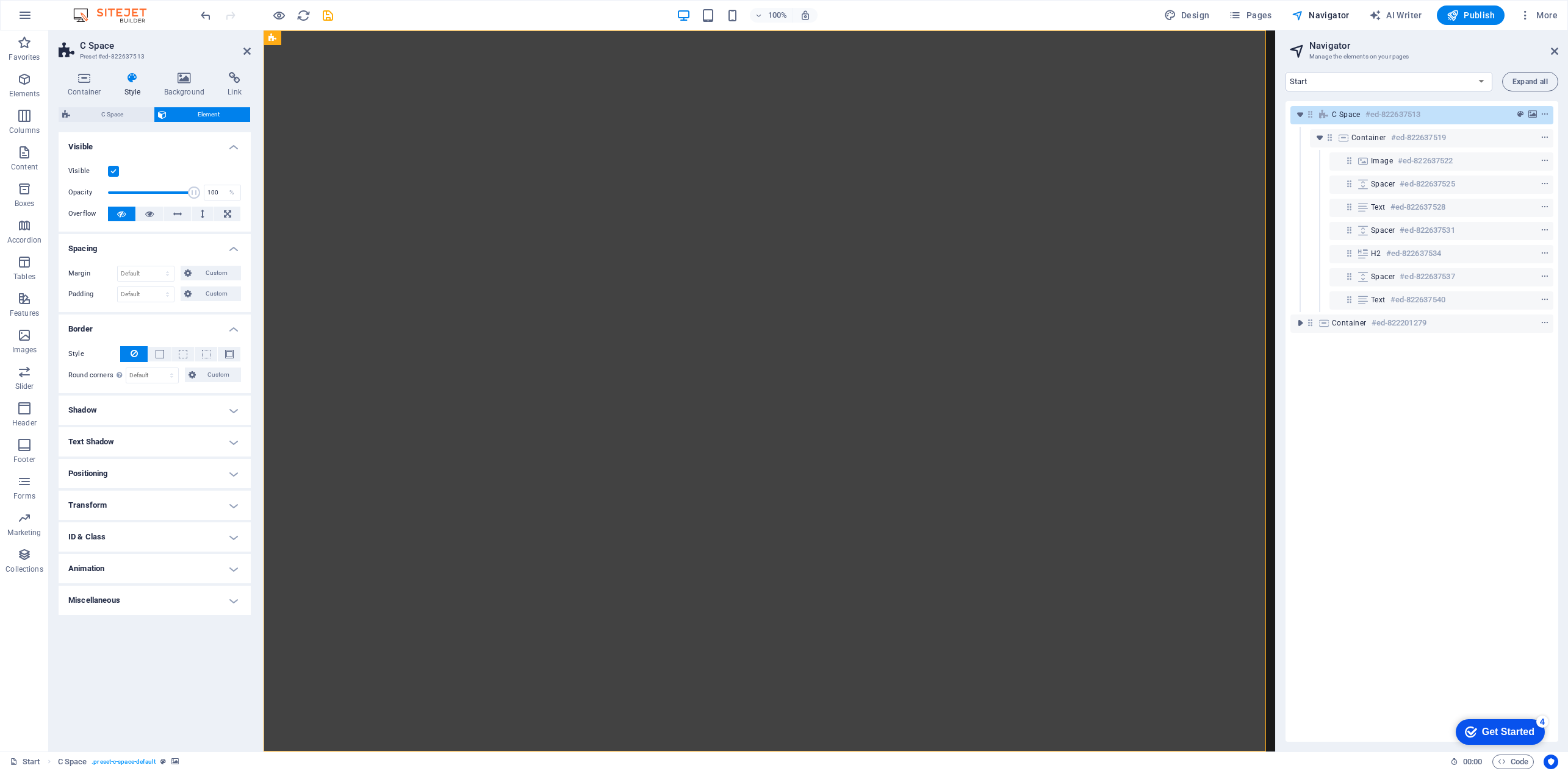
click at [232, 411] on h4 "Shadow" at bounding box center [154, 411] width 192 height 30
click at [129, 436] on span "None" at bounding box center [132, 434] width 15 height 15
click at [98, 436] on span "Default" at bounding box center [90, 434] width 19 height 15
click at [188, 474] on h4 "Text Shadow" at bounding box center [154, 470] width 192 height 30
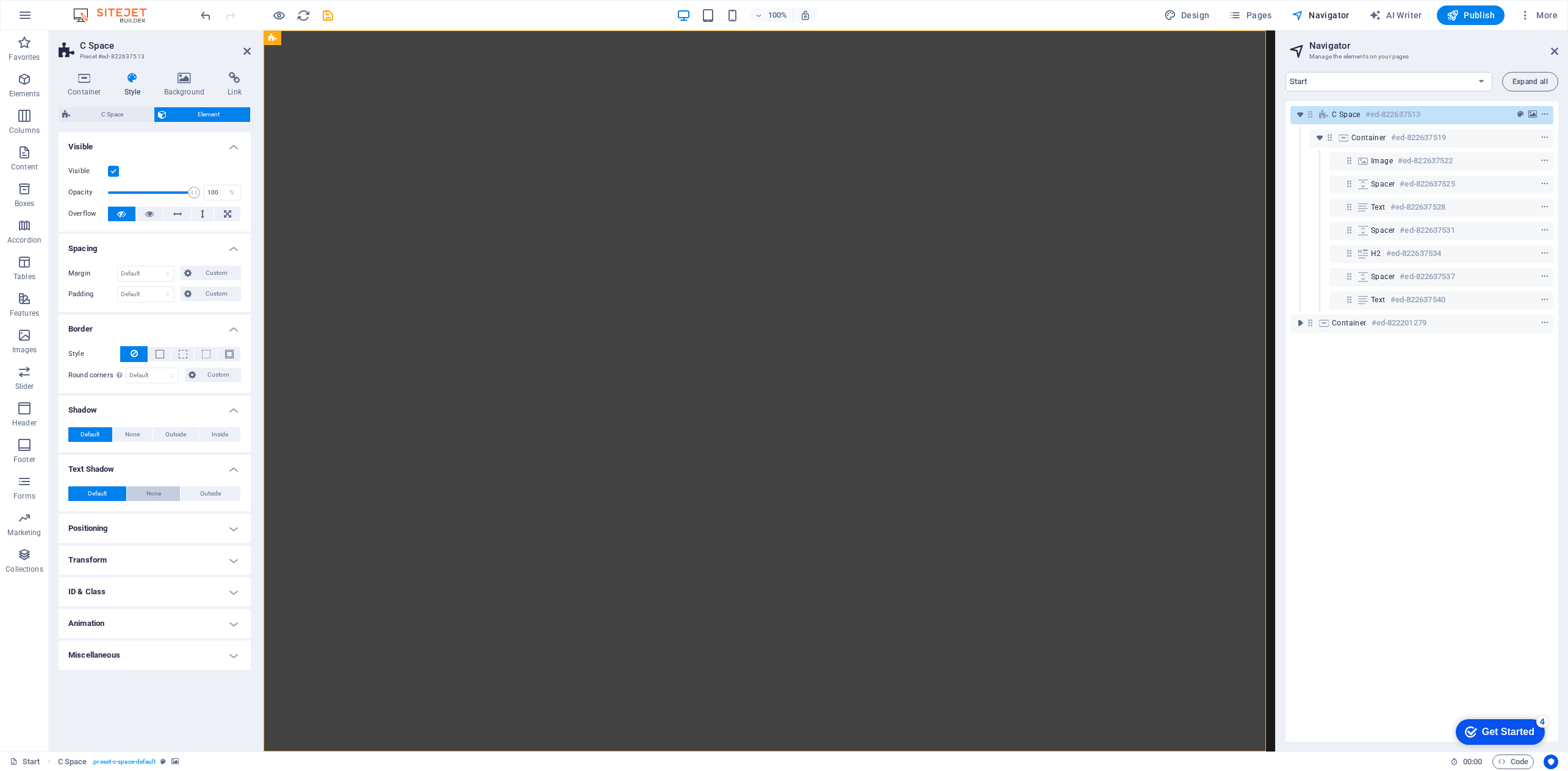
click at [154, 495] on span "None" at bounding box center [154, 493] width 15 height 15
click at [109, 491] on button "Default" at bounding box center [97, 493] width 58 height 15
click at [155, 525] on h4 "Positioning" at bounding box center [154, 529] width 192 height 30
click at [188, 76] on icon at bounding box center [184, 78] width 59 height 12
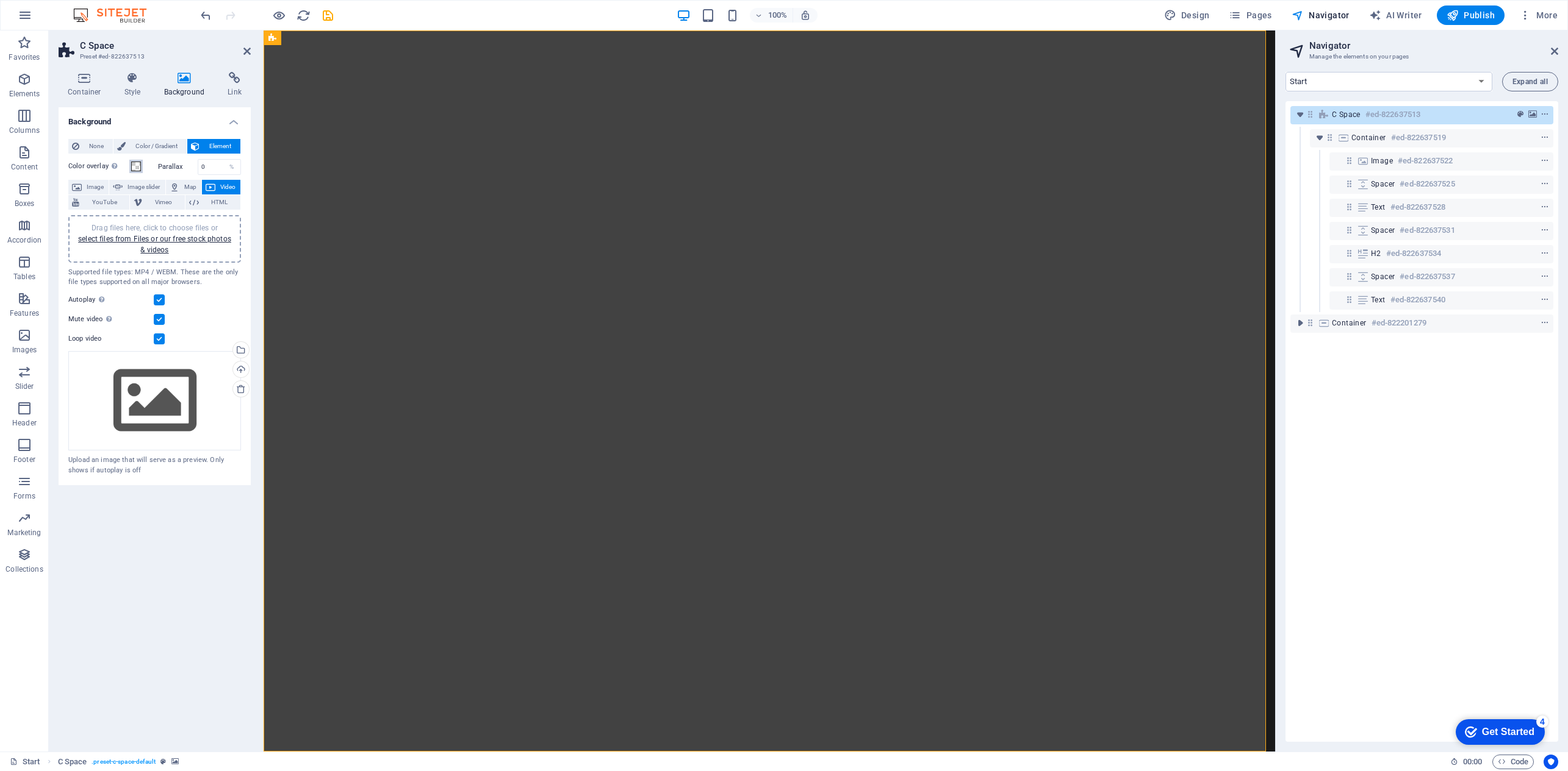
click at [135, 166] on span at bounding box center [136, 166] width 10 height 10
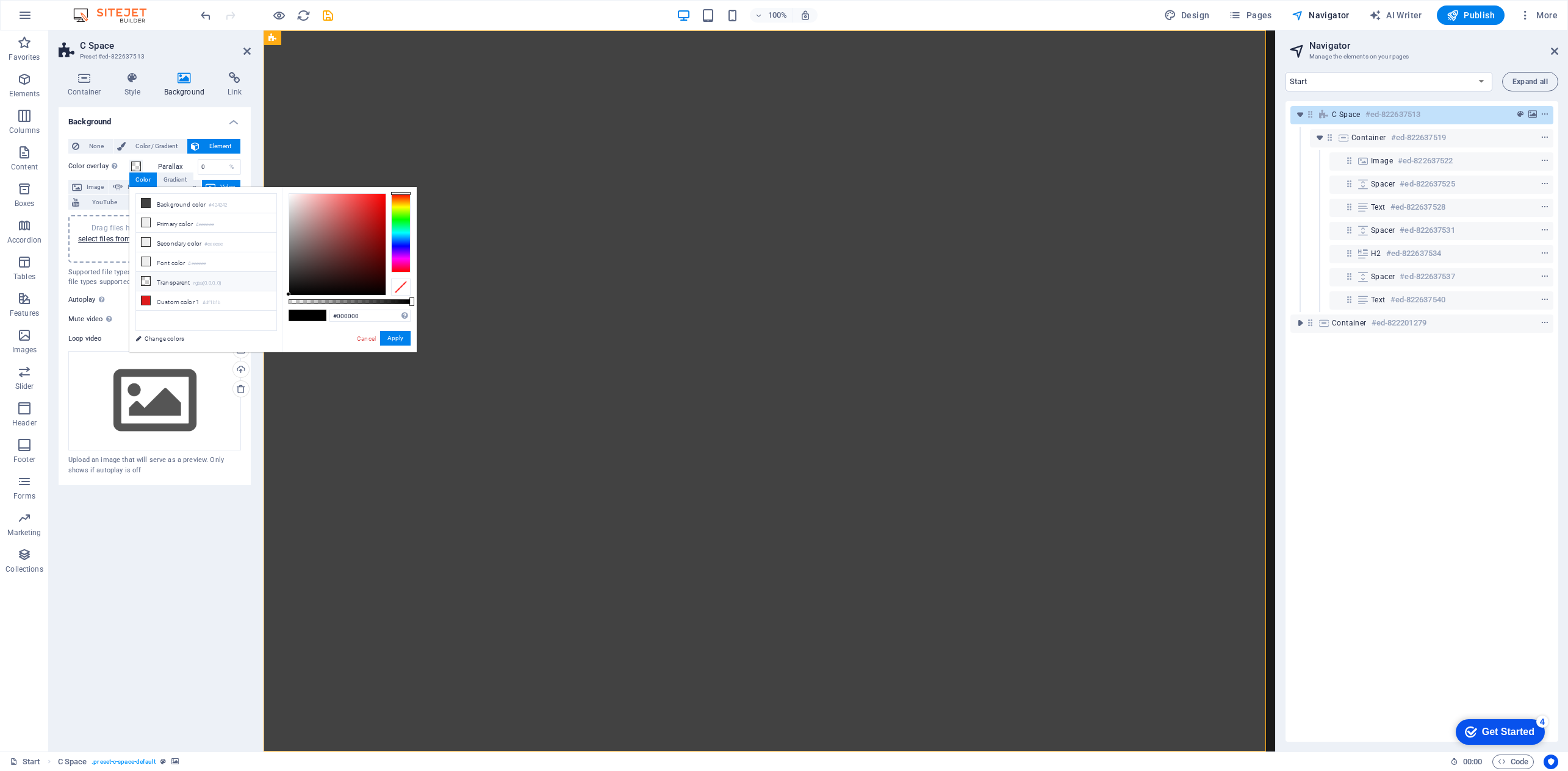
click at [147, 282] on icon at bounding box center [146, 281] width 9 height 9
click at [146, 207] on icon at bounding box center [146, 203] width 9 height 9
click at [163, 207] on li "Background color #424242" at bounding box center [207, 203] width 141 height 19
drag, startPoint x: 332, startPoint y: 300, endPoint x: 372, endPoint y: 295, distance: 40.3
click at [372, 295] on div at bounding box center [349, 245] width 122 height 102
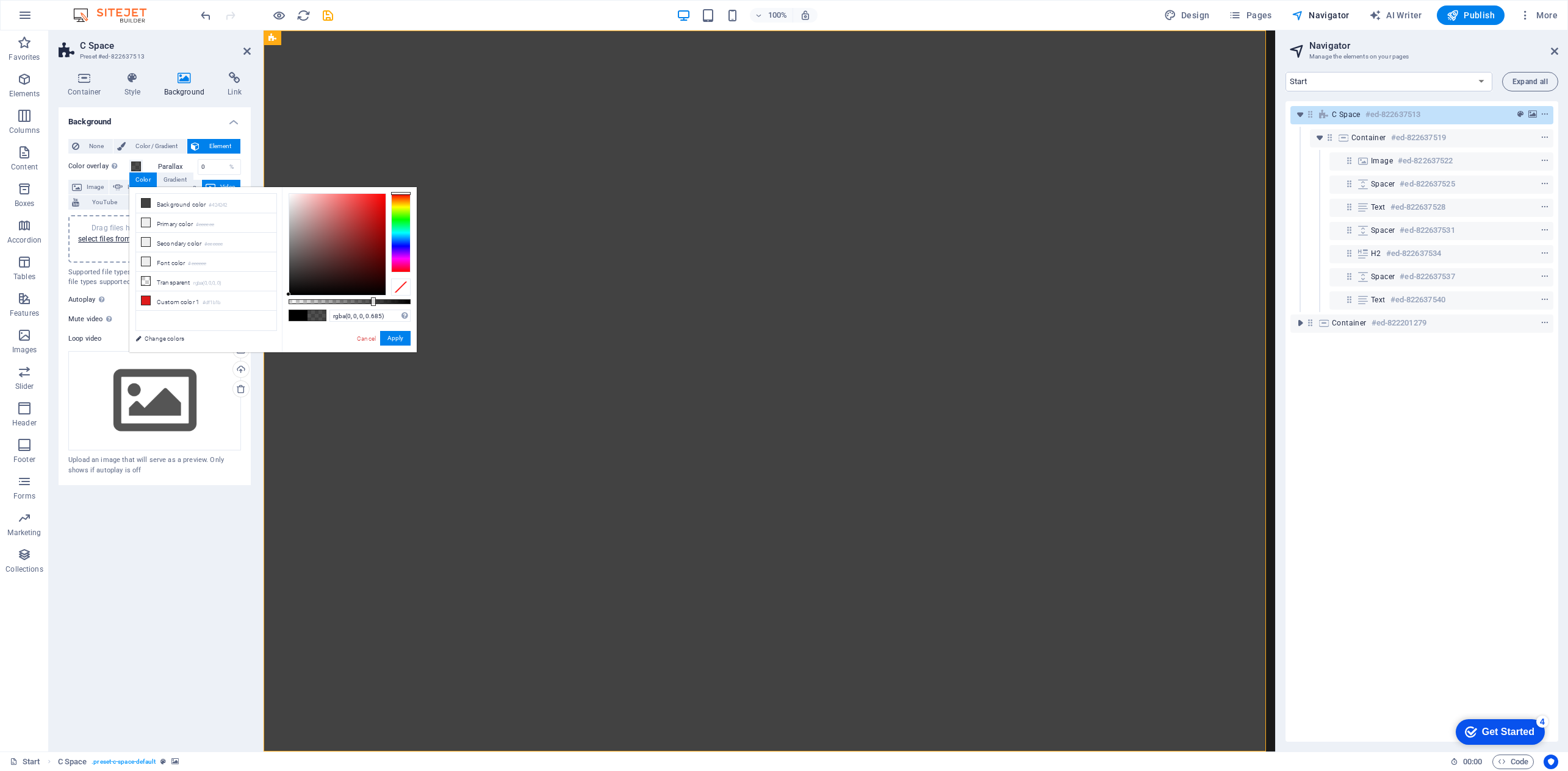
drag, startPoint x: 294, startPoint y: 271, endPoint x: 275, endPoint y: 317, distance: 49.8
click at [275, 317] on div "less Background color #424242 Primary color #eeeeee Secondary color #eeeeee Fon…" at bounding box center [273, 270] width 288 height 165
type input "rgba(0, 0, 0, 0.785)"
click at [384, 304] on div at bounding box center [349, 302] width 122 height 5
click at [394, 339] on button "Apply" at bounding box center [395, 338] width 30 height 15
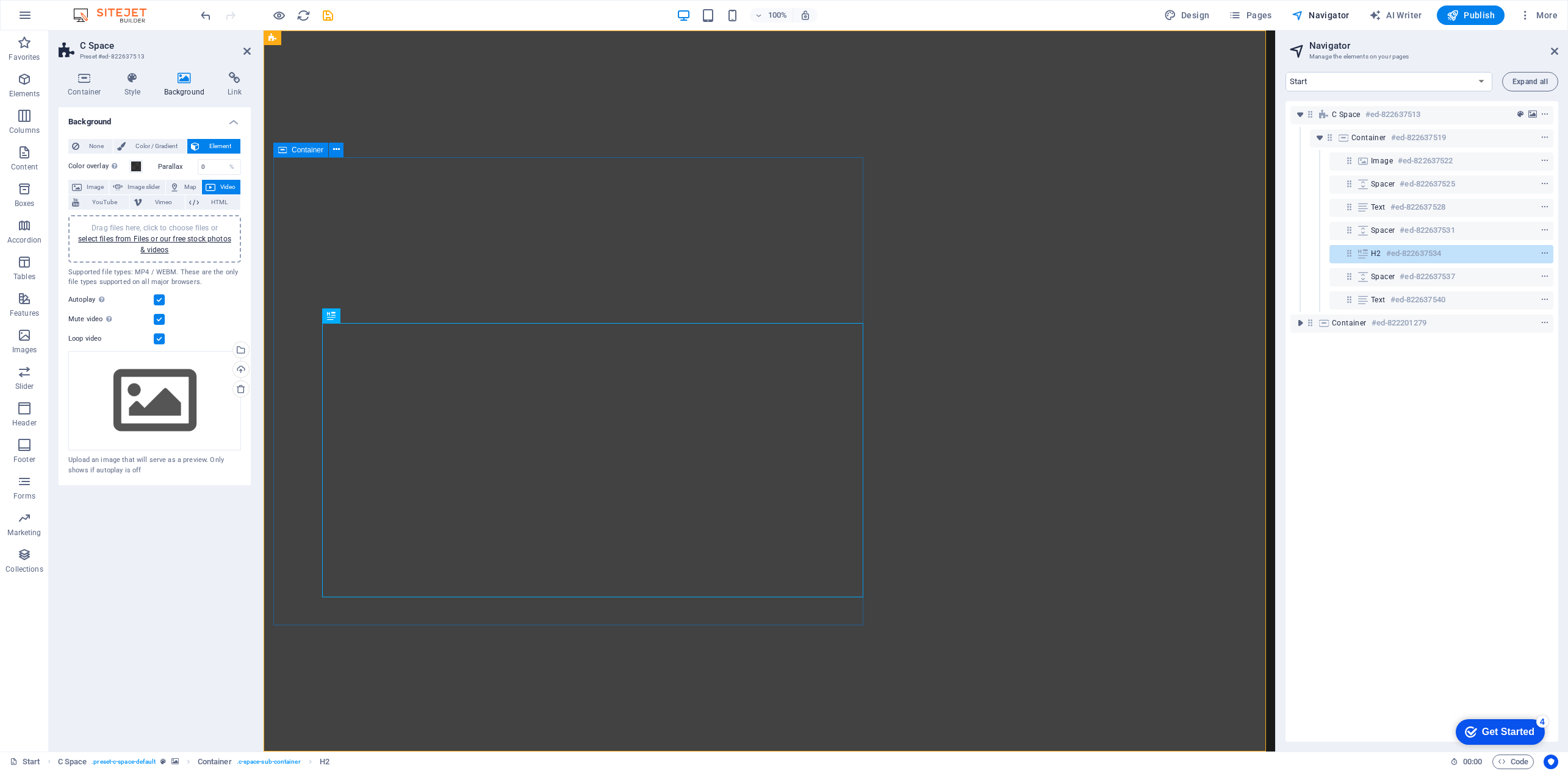
click at [333, 150] on icon at bounding box center [336, 149] width 7 height 13
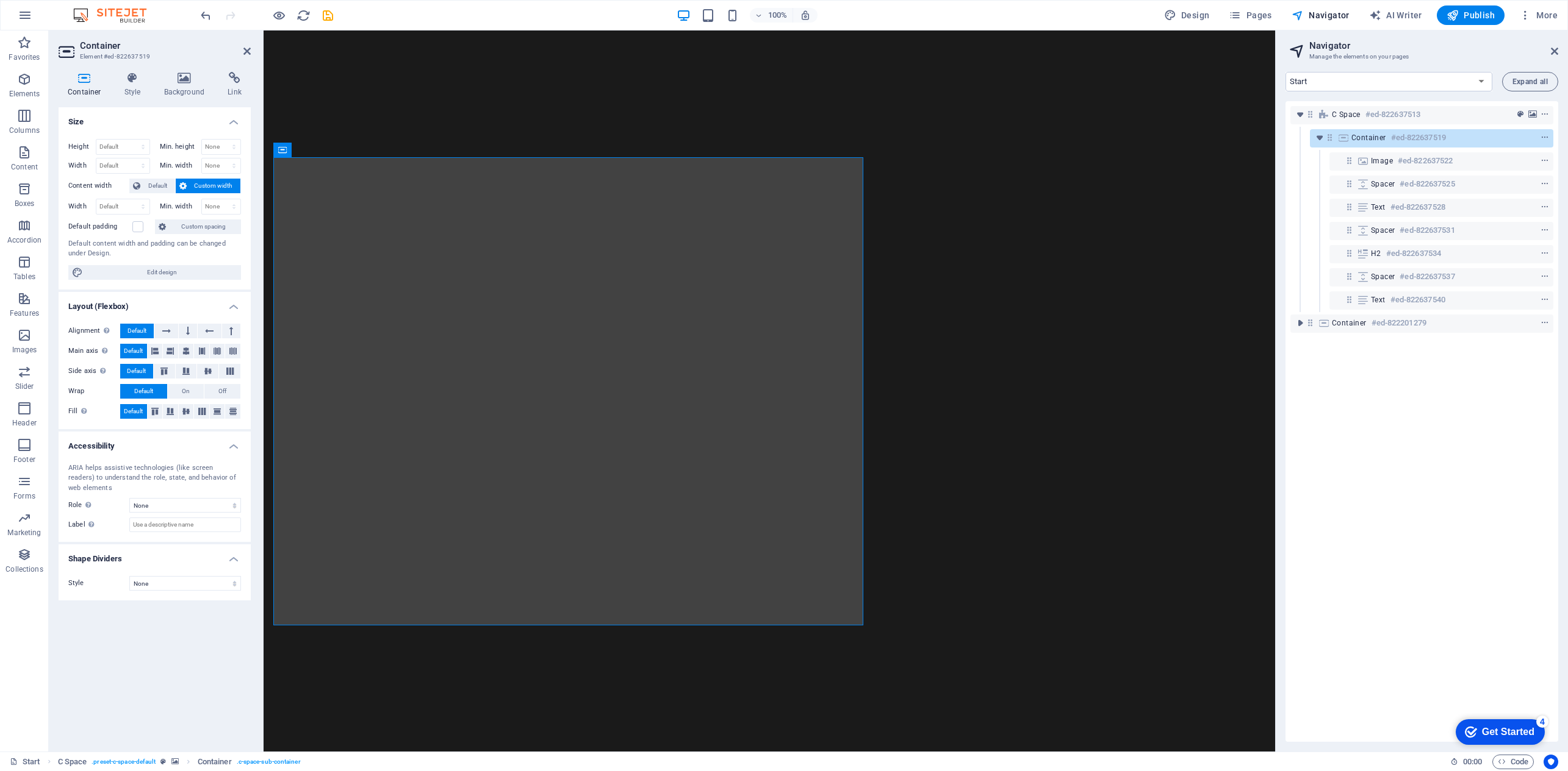
click at [1496, 727] on div "Get Started" at bounding box center [1508, 732] width 52 height 11
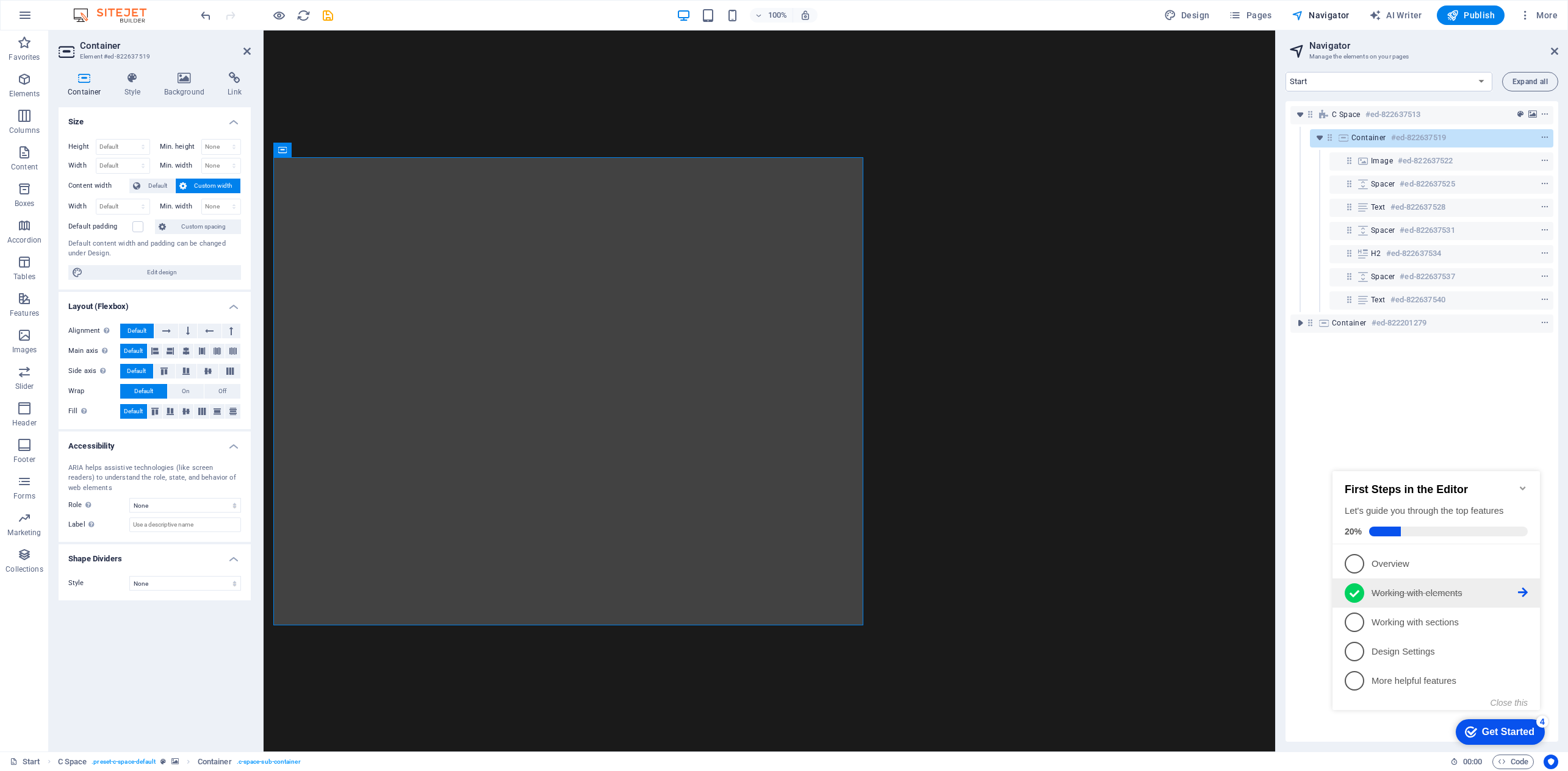
click at [1414, 597] on p "Working with elements - completed" at bounding box center [1445, 593] width 147 height 13
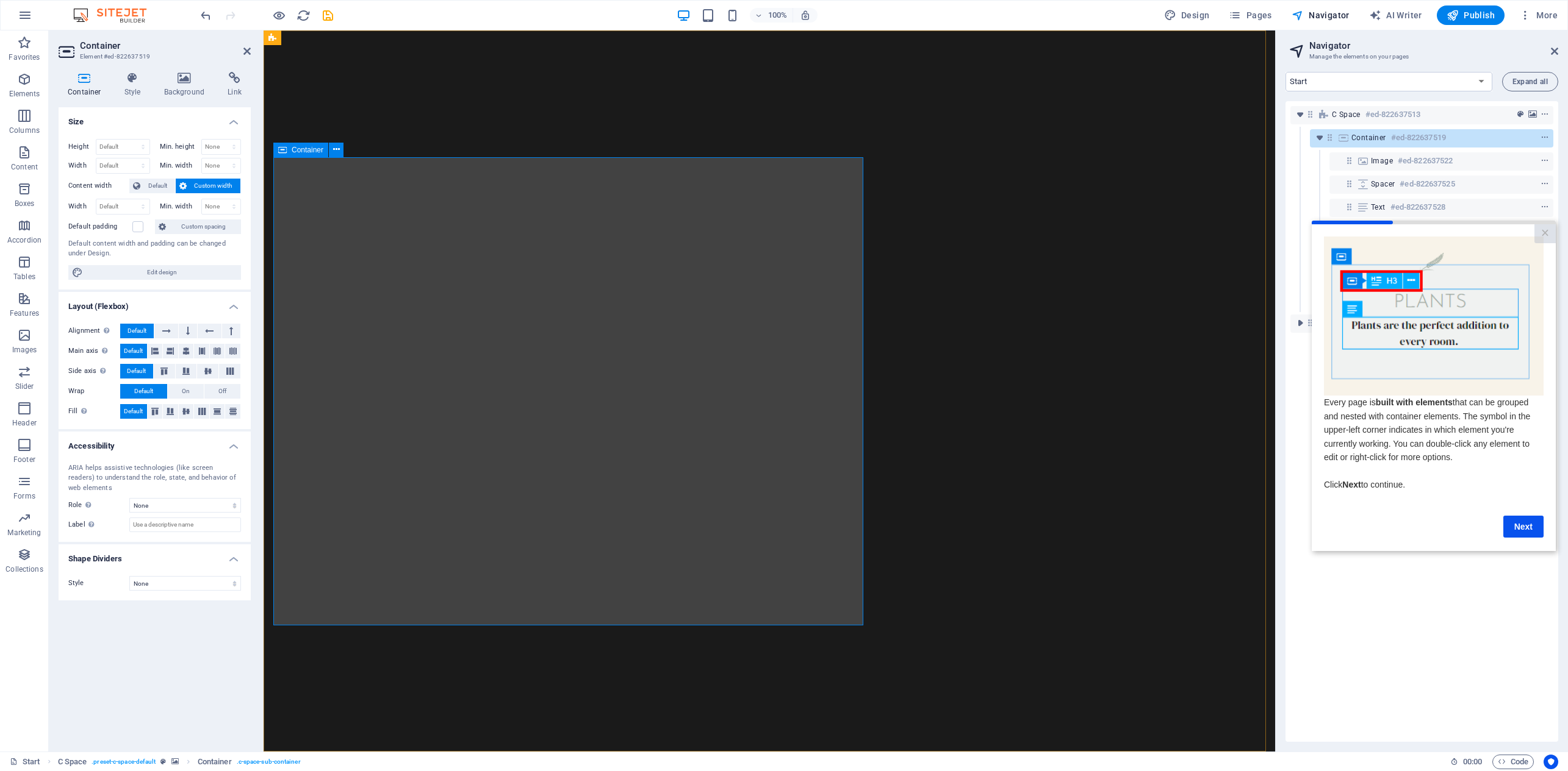
click at [956, 269] on figure at bounding box center [769, 391] width 1011 height 722
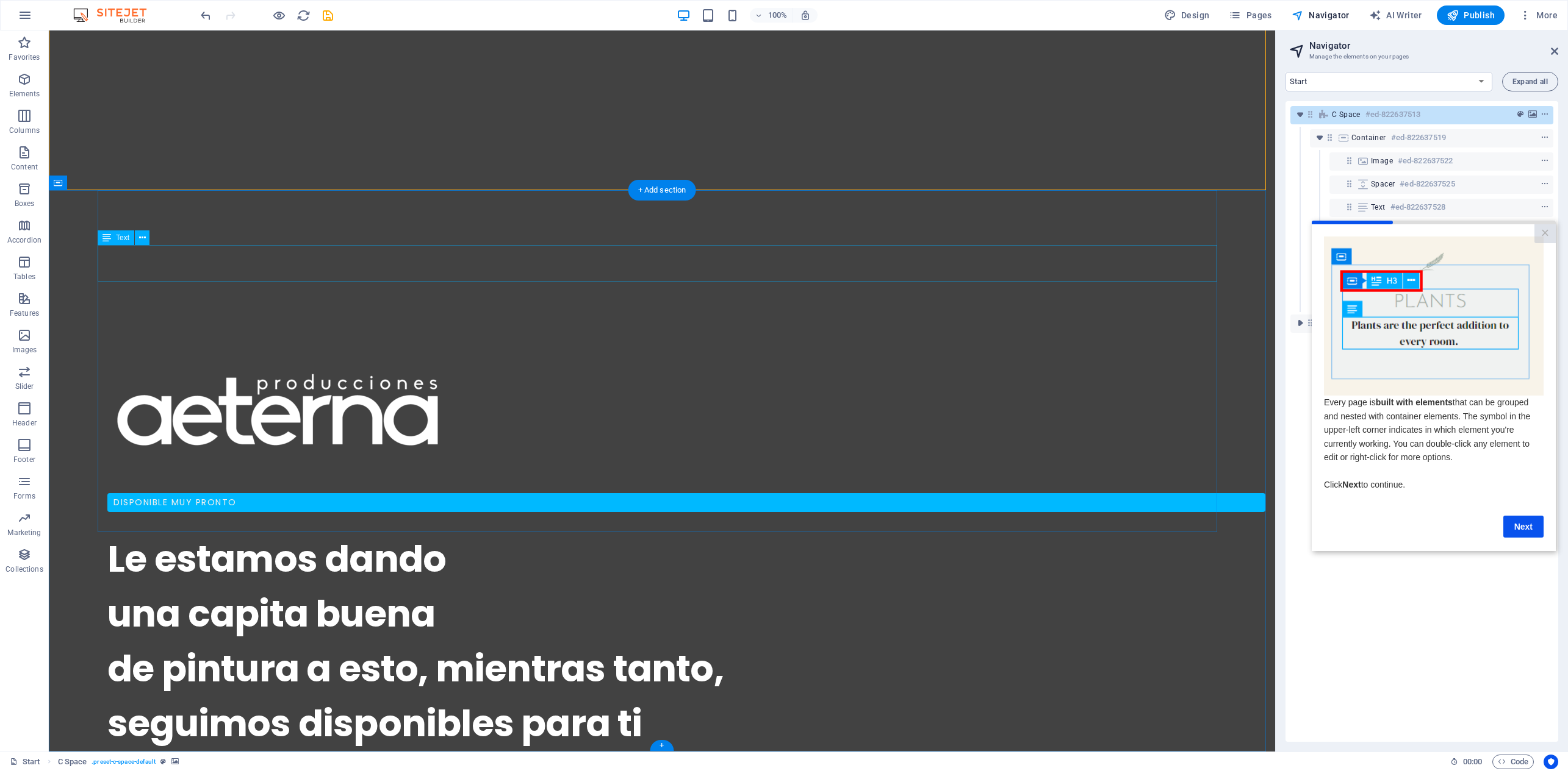
scroll to position [562, 0]
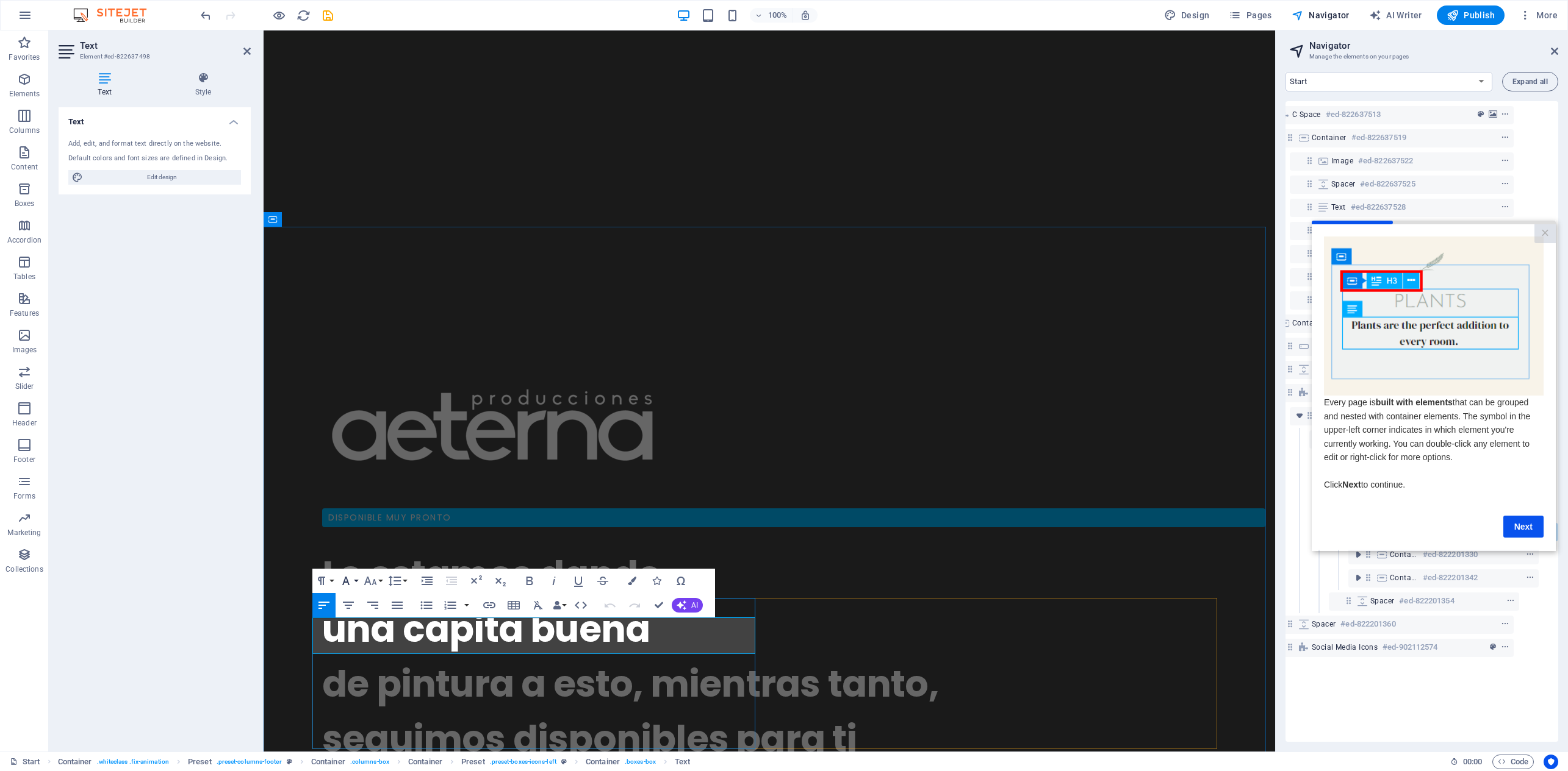
click at [349, 583] on icon "button" at bounding box center [346, 581] width 15 height 15
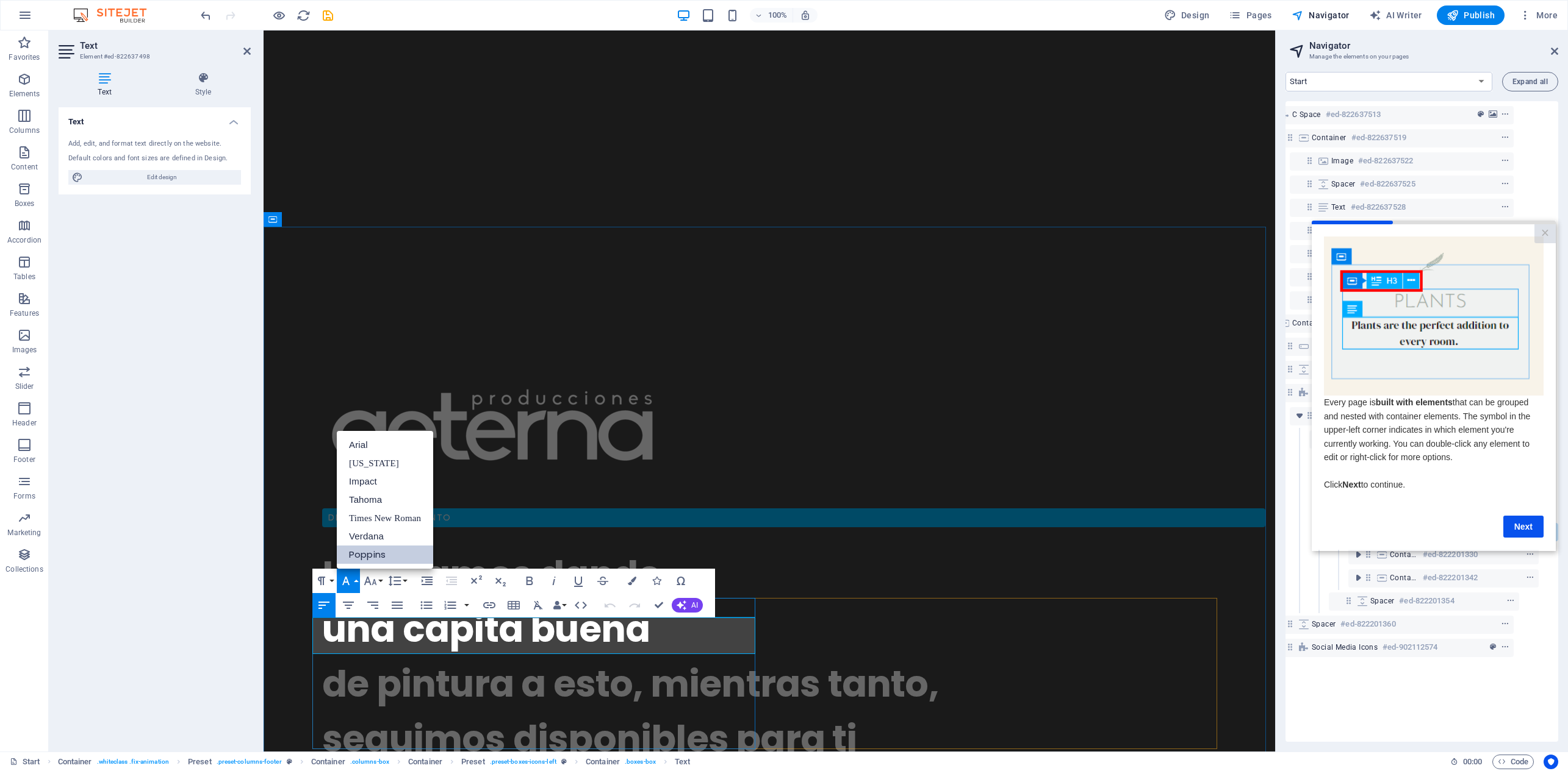
scroll to position [0, 0]
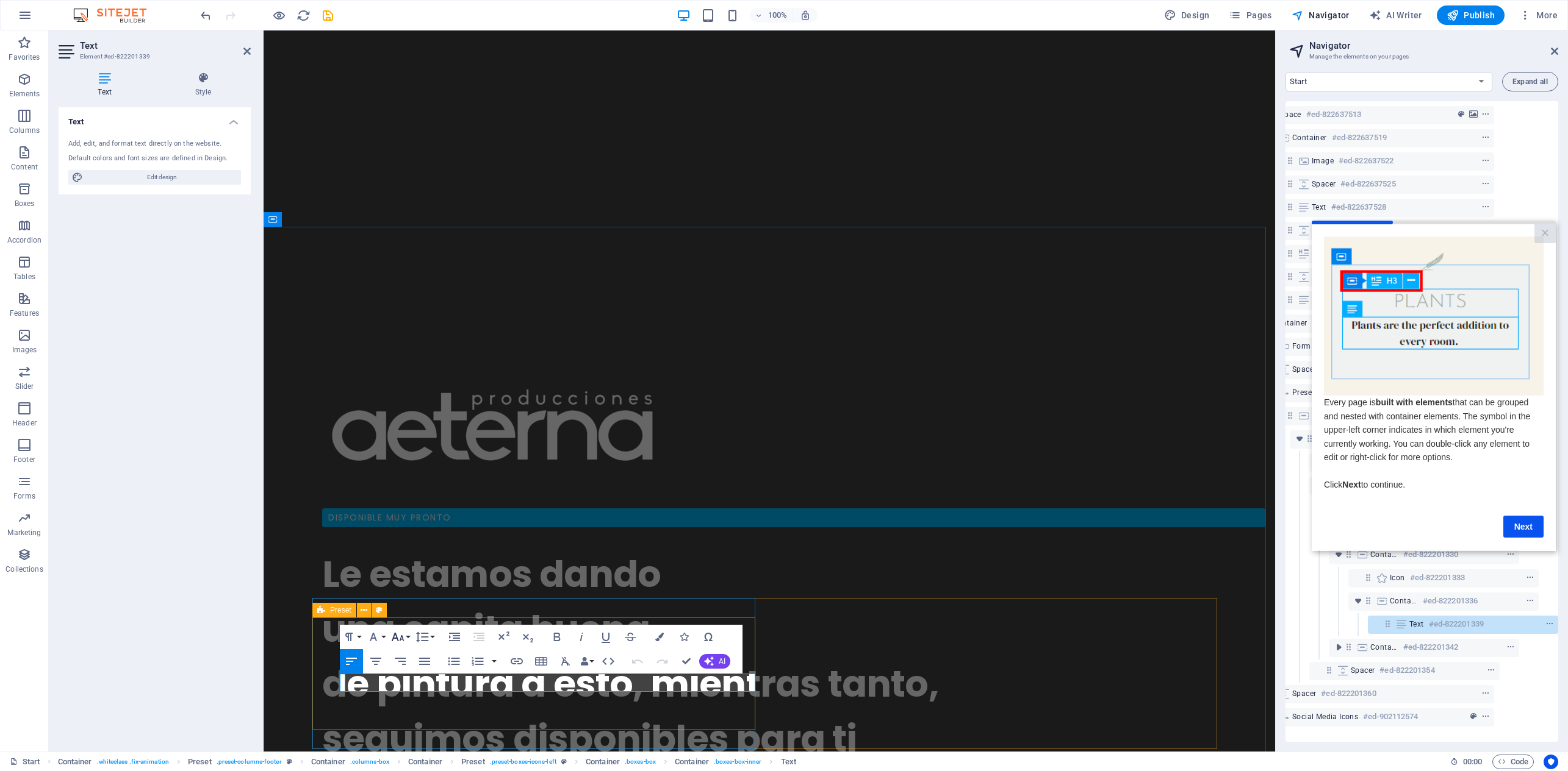
click at [398, 639] on icon "button" at bounding box center [398, 637] width 13 height 9
click at [402, 542] on link "12" at bounding box center [410, 544] width 44 height 18
click at [397, 634] on icon "button" at bounding box center [397, 637] width 15 height 15
click at [407, 472] on link "8" at bounding box center [410, 471] width 44 height 18
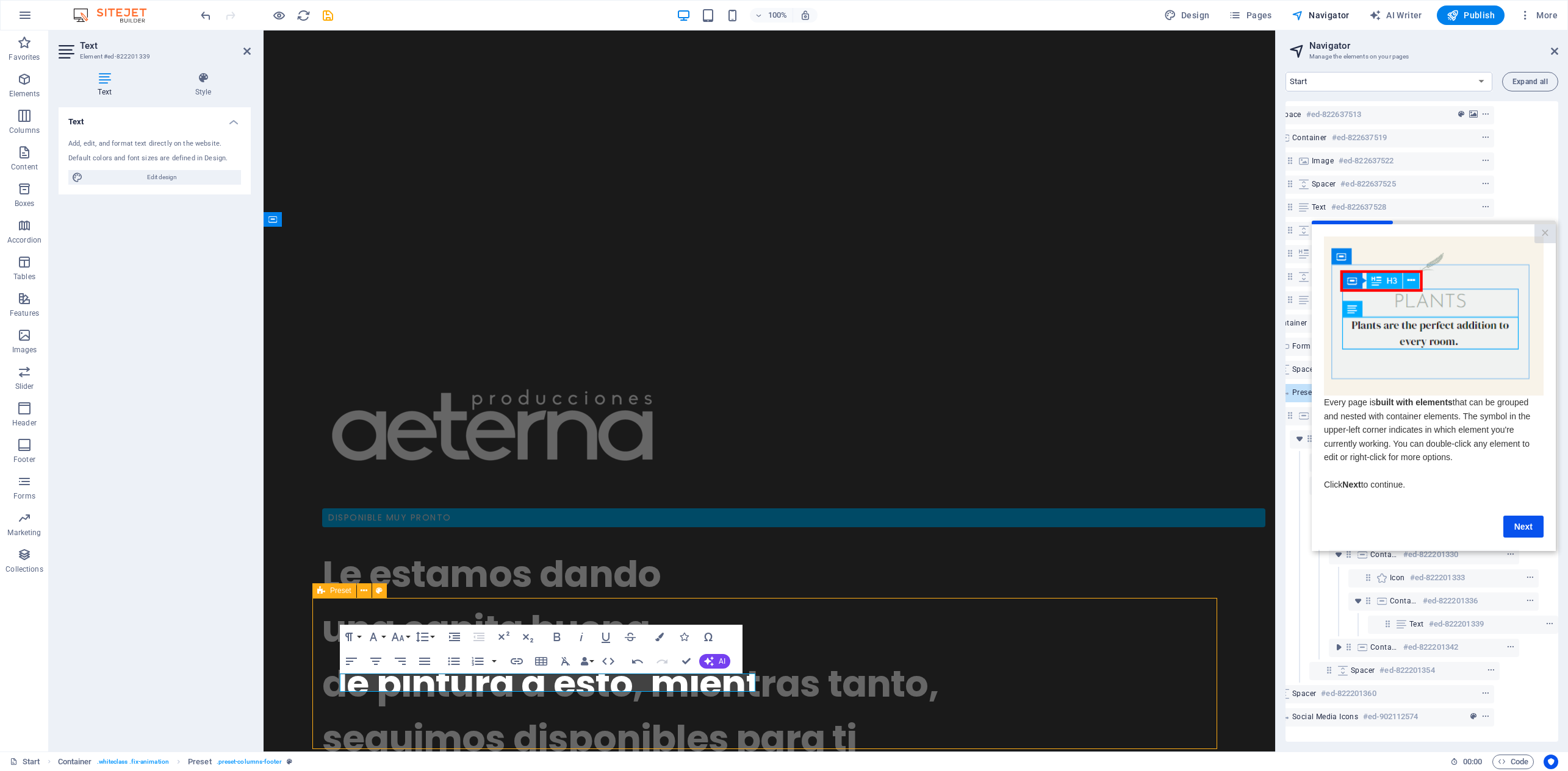
scroll to position [0, 24]
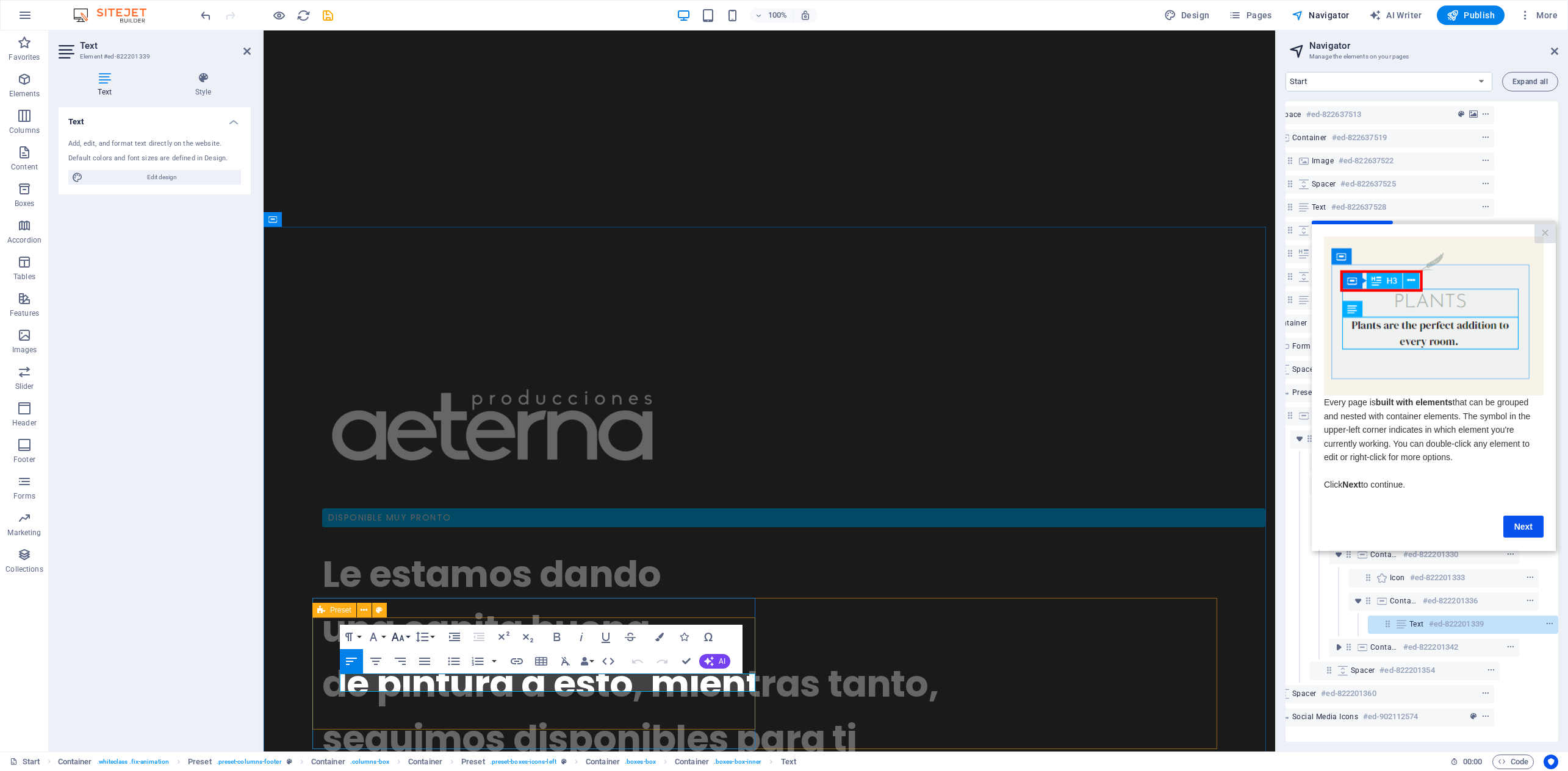
click at [402, 638] on icon "button" at bounding box center [397, 637] width 15 height 15
click at [415, 618] on link "30" at bounding box center [410, 617] width 44 height 18
click at [407, 634] on button "Font Size" at bounding box center [400, 637] width 23 height 24
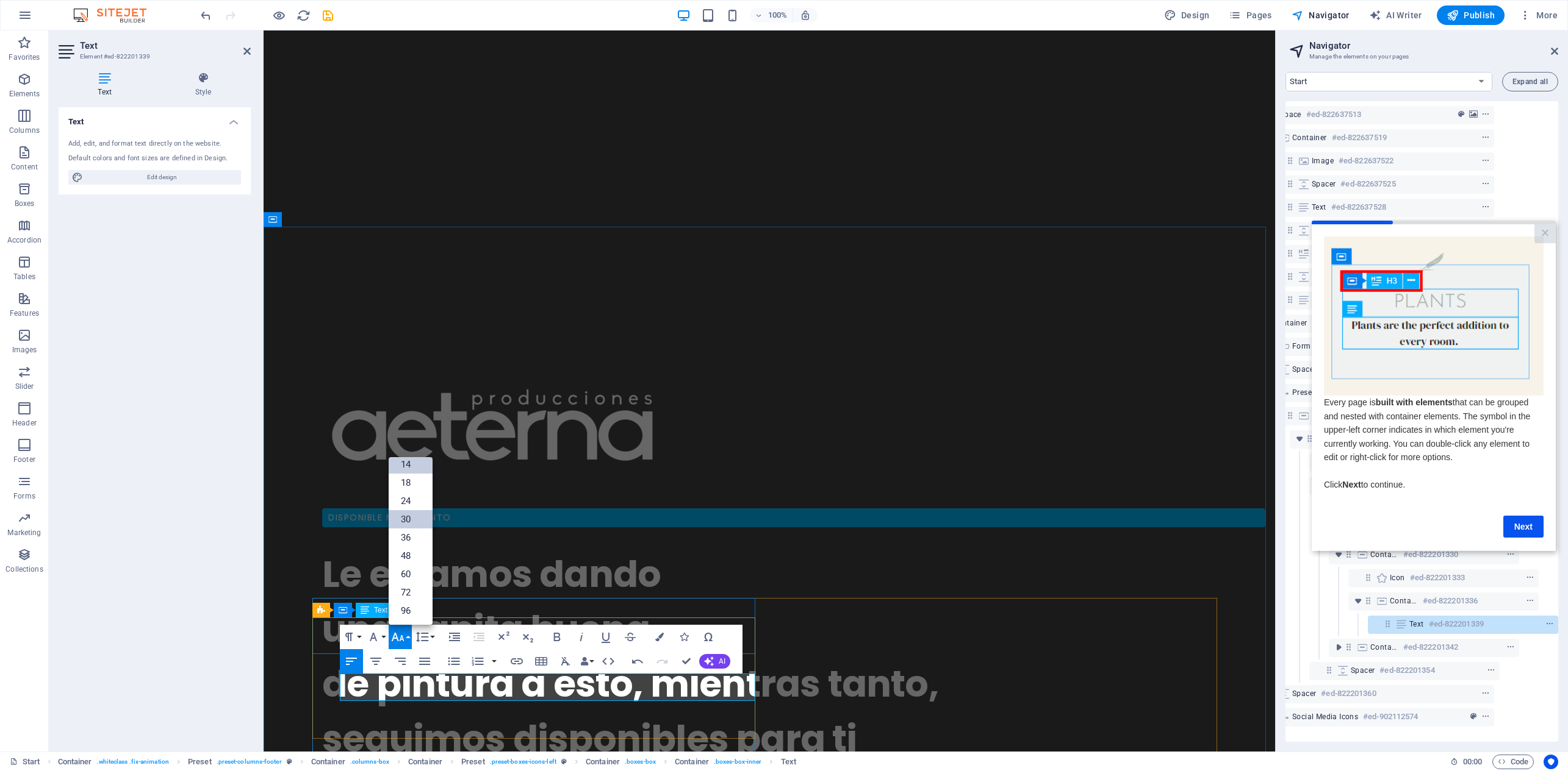
scroll to position [0, 0]
click at [403, 472] on link "8" at bounding box center [410, 471] width 44 height 18
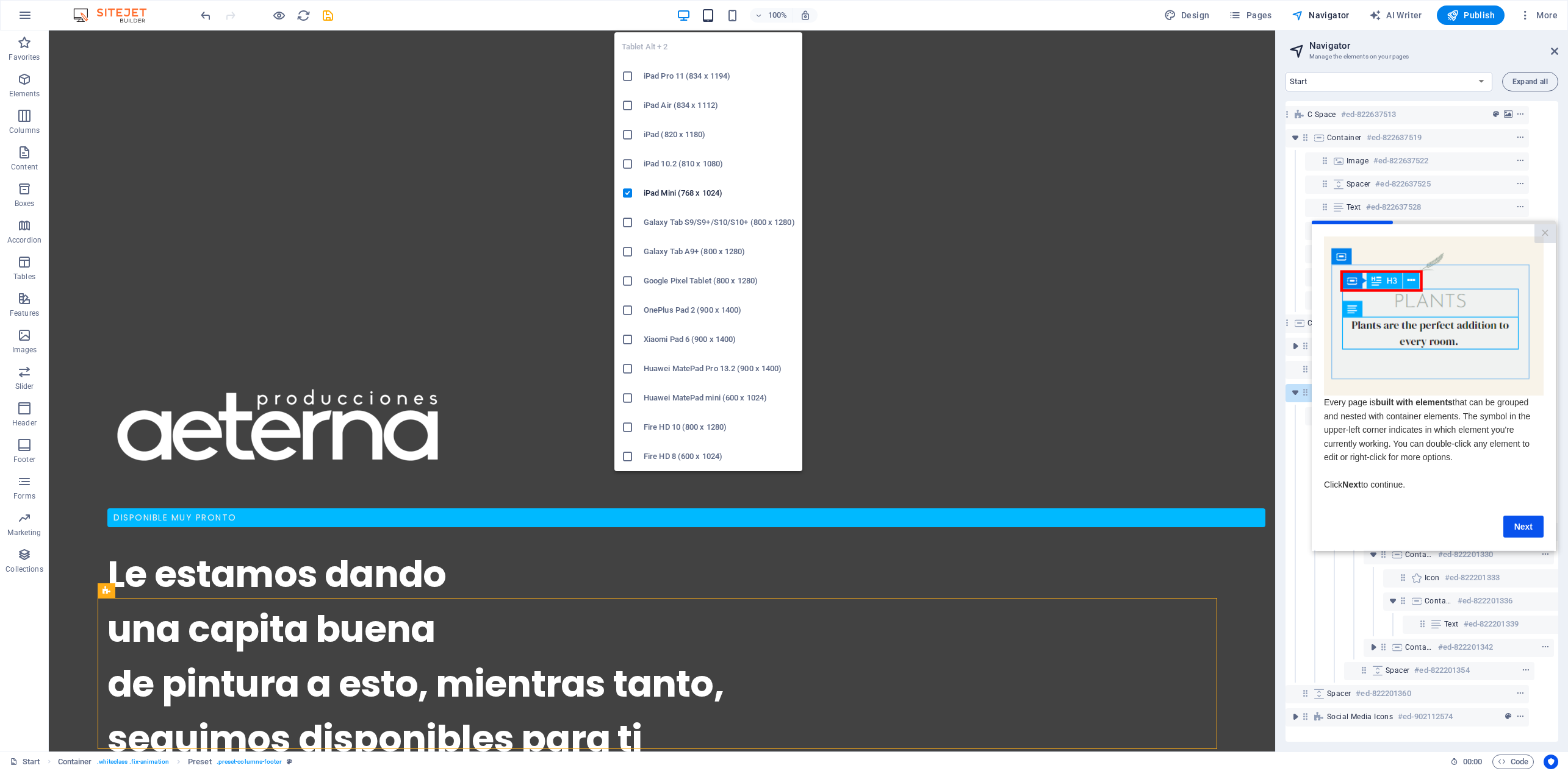
click at [711, 14] on icon "button" at bounding box center [708, 16] width 14 height 14
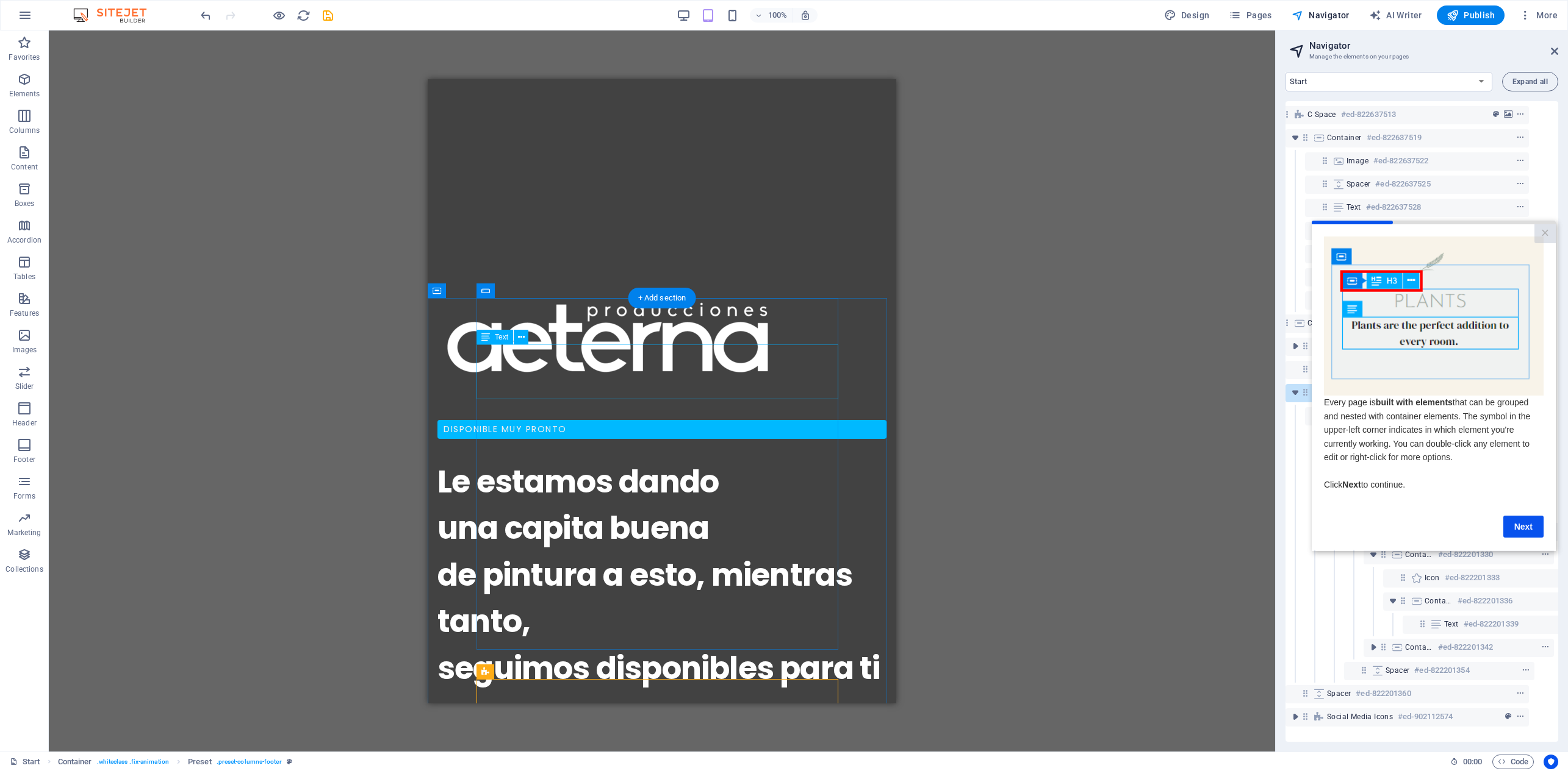
scroll to position [769, 0]
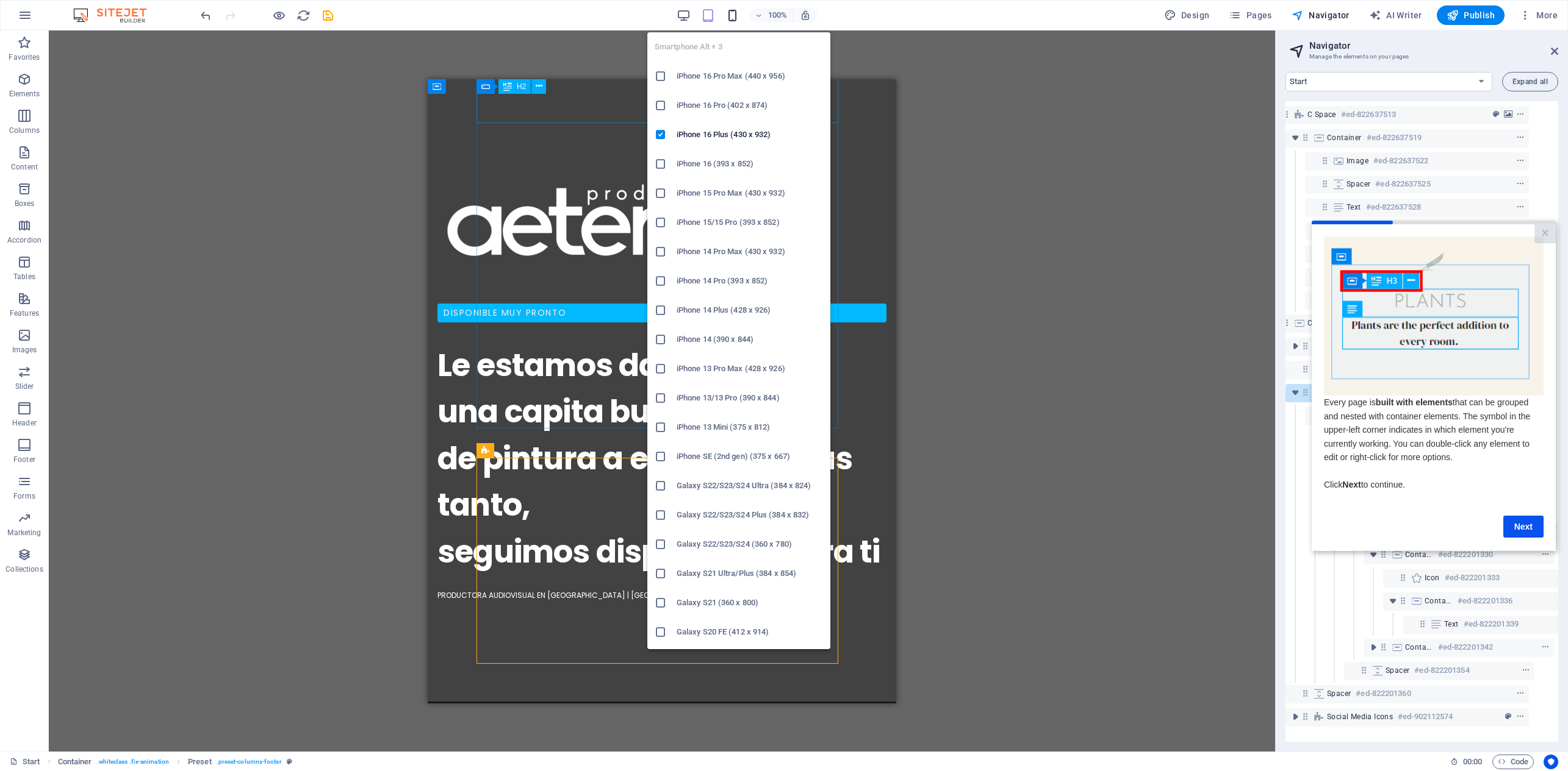
click at [738, 17] on icon "button" at bounding box center [732, 16] width 14 height 14
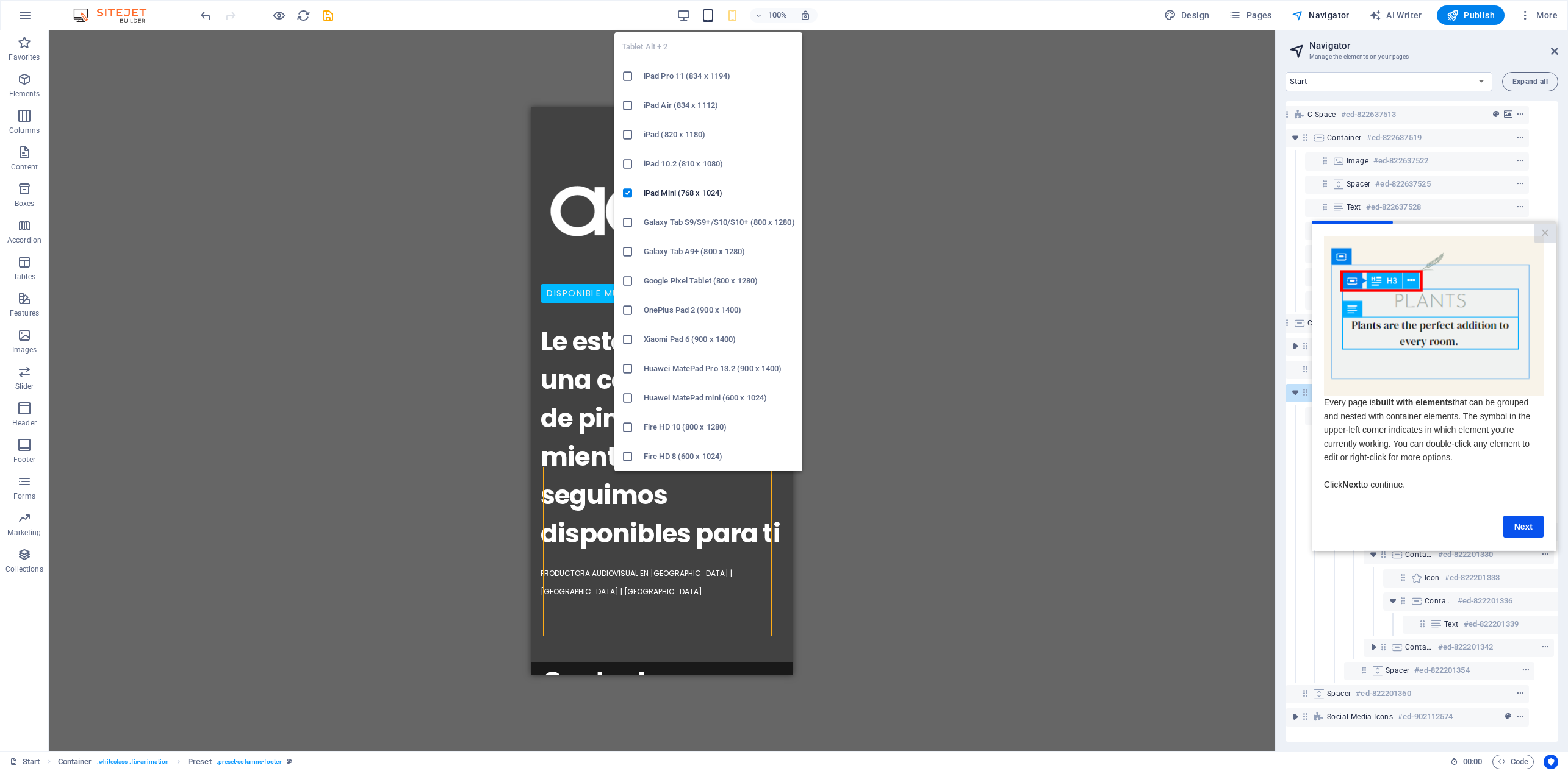
click at [707, 16] on icon "button" at bounding box center [708, 16] width 14 height 14
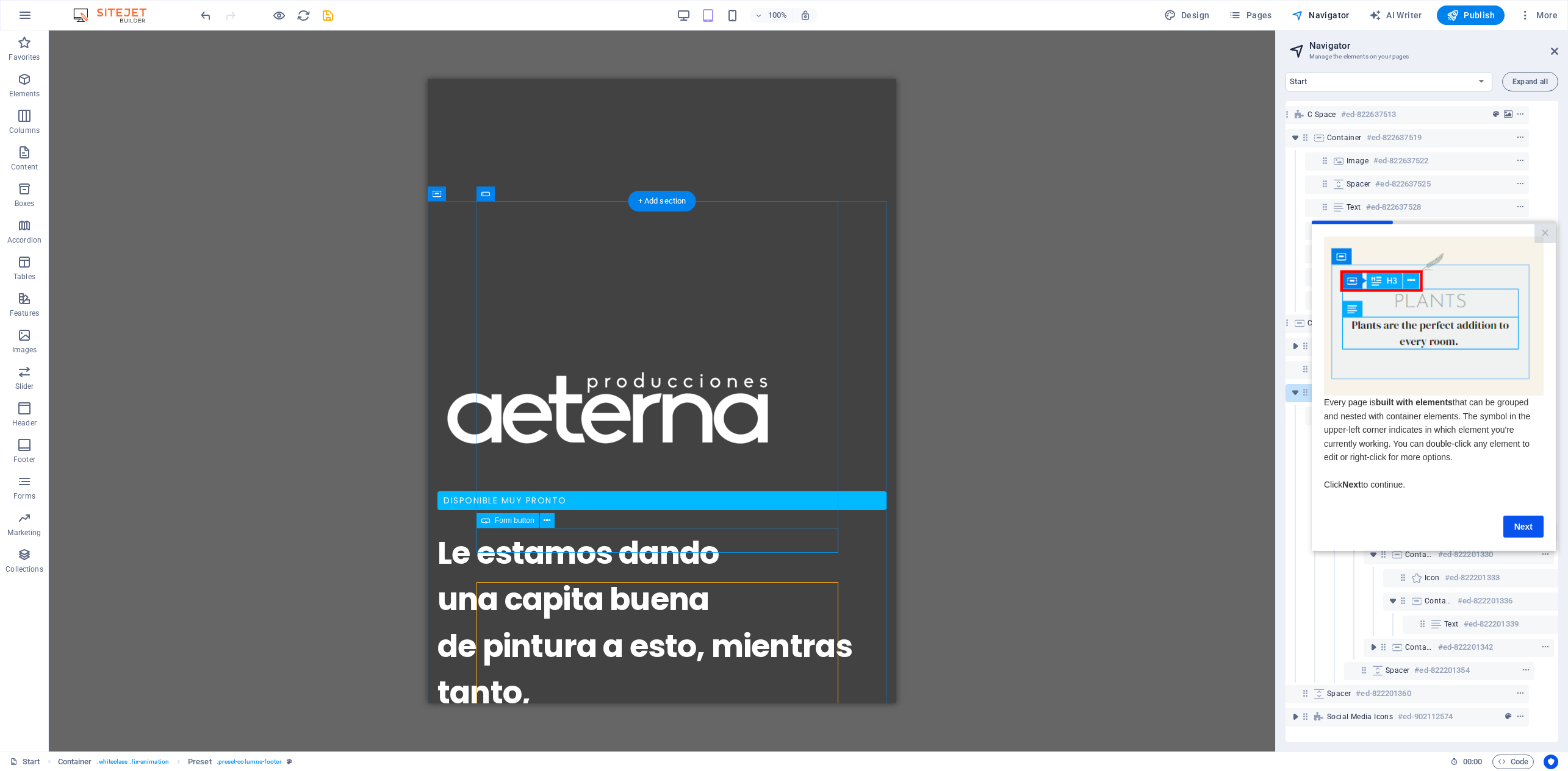
scroll to position [769, 0]
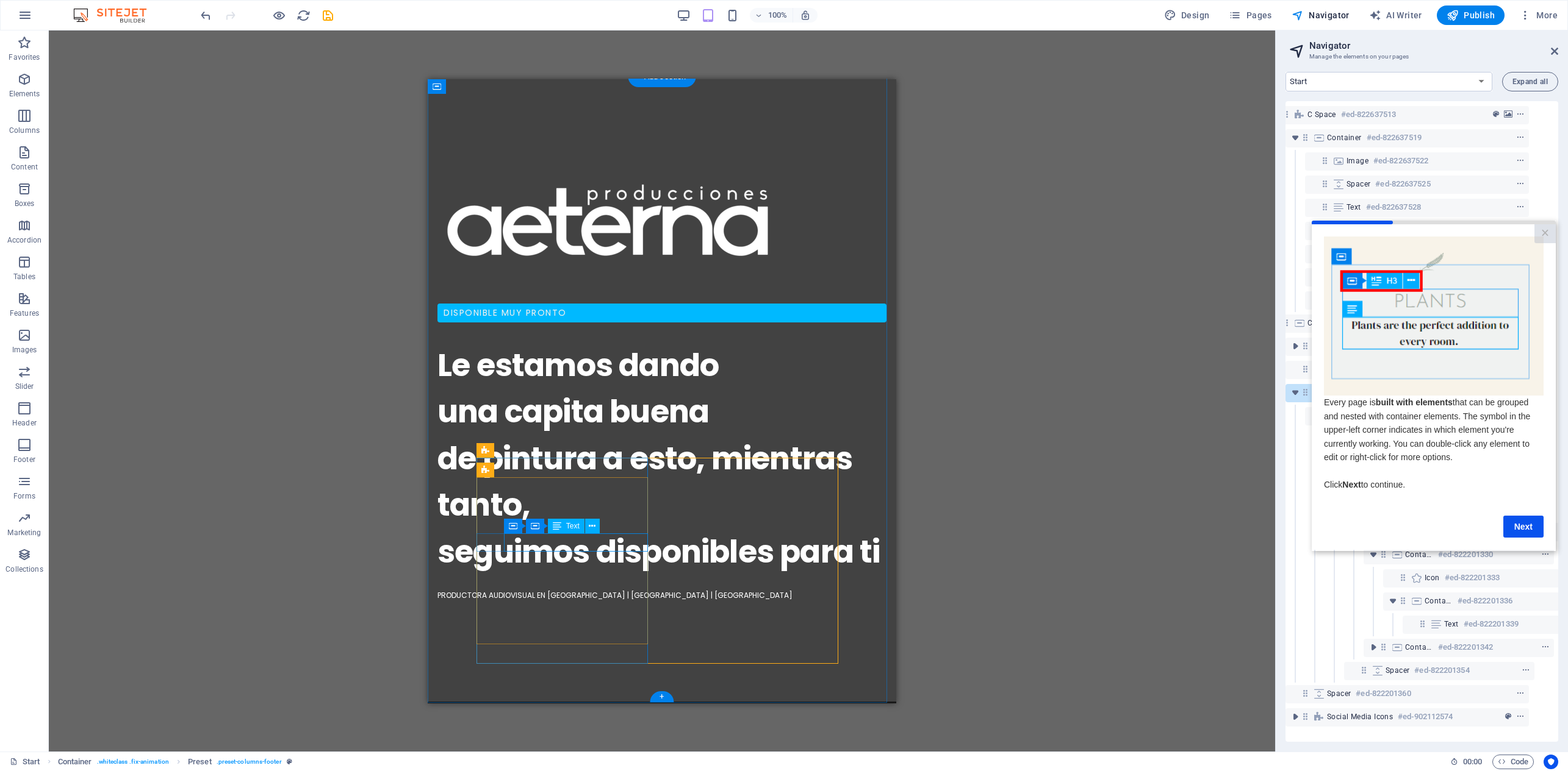
click at [562, 528] on div "Text" at bounding box center [566, 526] width 36 height 15
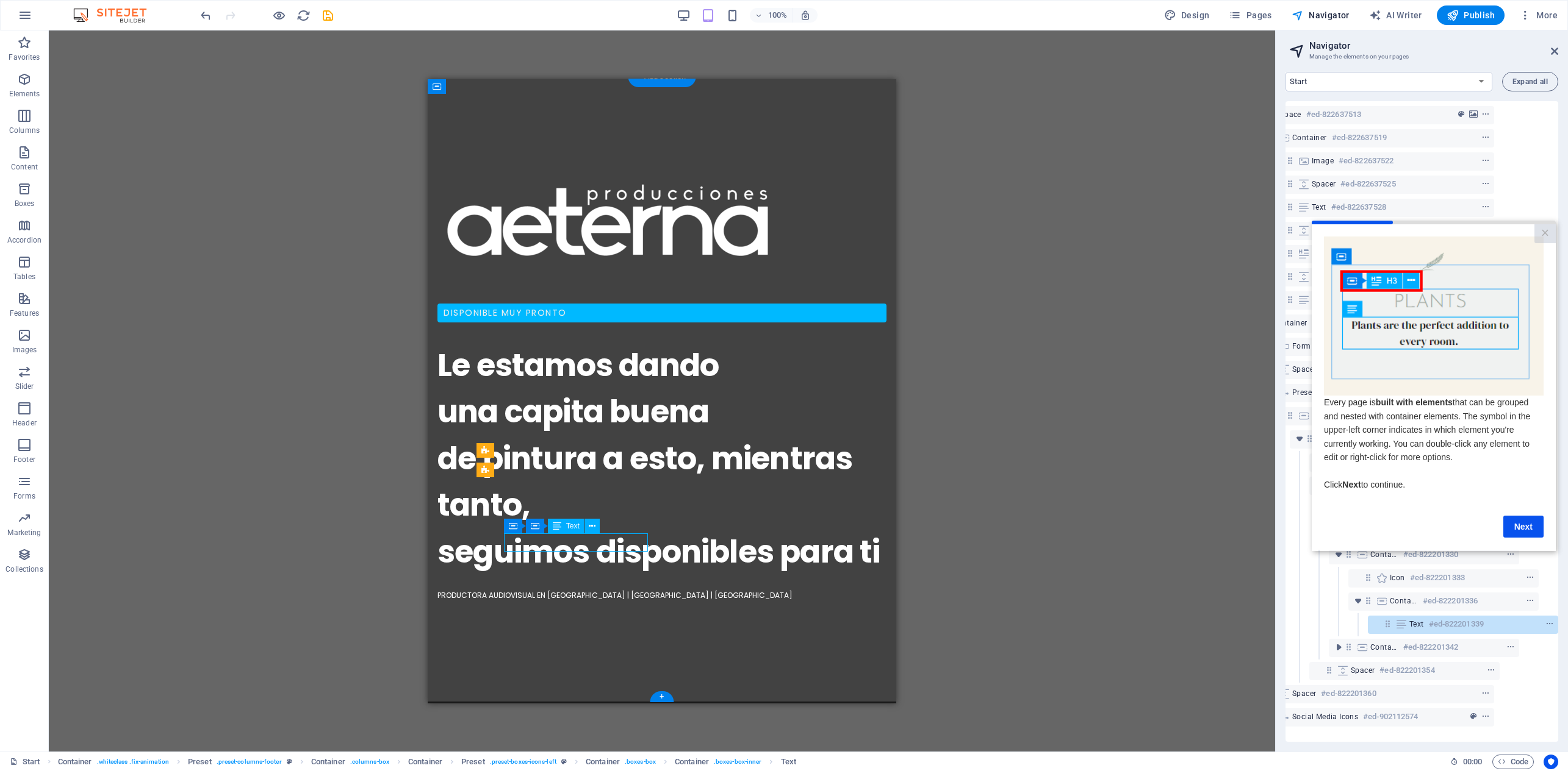
click at [565, 527] on div "Text" at bounding box center [566, 526] width 36 height 15
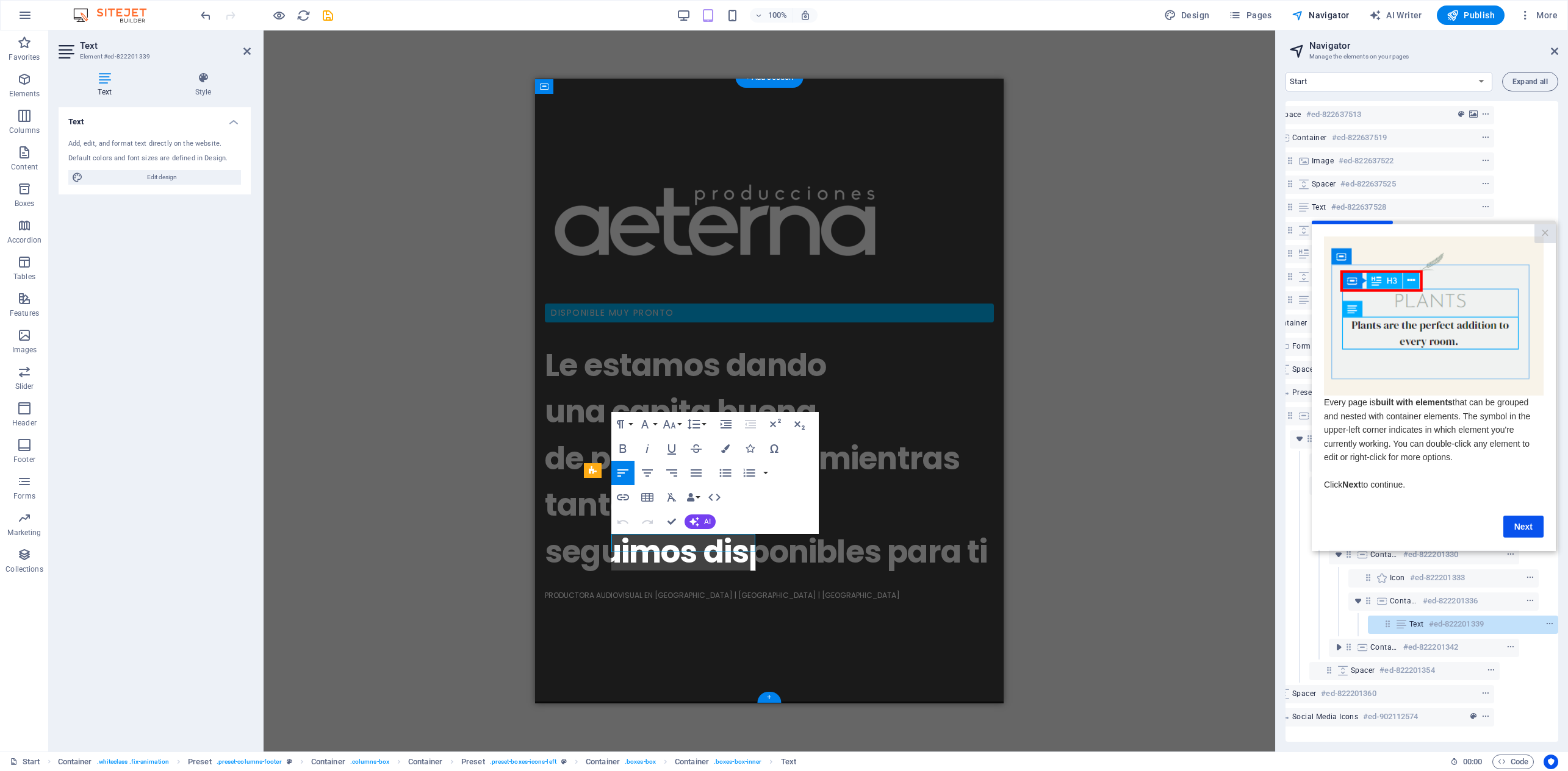
scroll to position [769, 0]
click at [654, 423] on button "Font Family" at bounding box center [647, 425] width 23 height 24
click at [657, 544] on link "Verdana" at bounding box center [684, 539] width 96 height 18
click at [680, 419] on button "Font Size" at bounding box center [672, 425] width 23 height 24
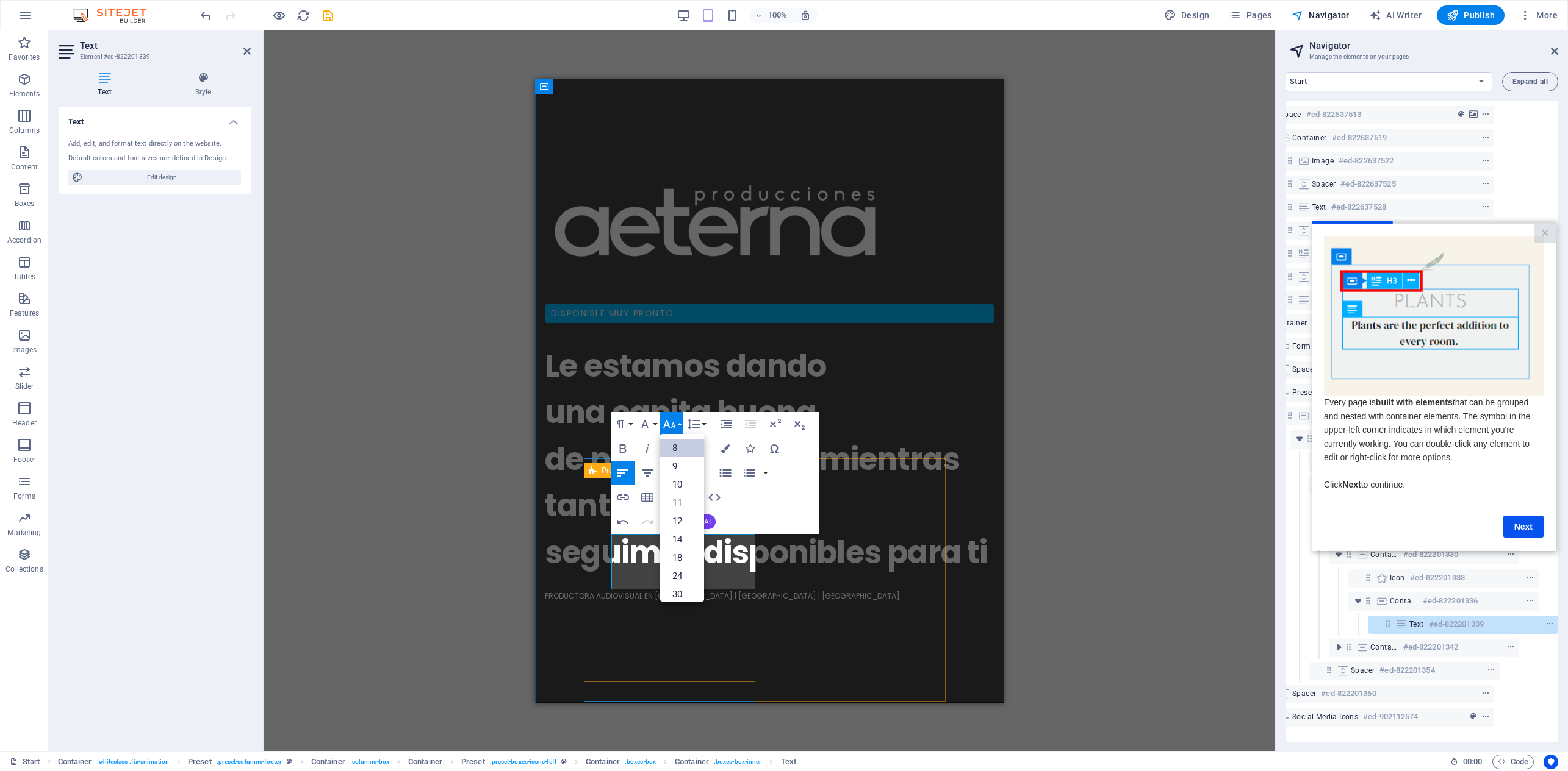
click at [678, 445] on link "8" at bounding box center [682, 448] width 44 height 18
click at [650, 427] on icon "button" at bounding box center [645, 424] width 15 height 15
click at [663, 483] on link "Impact" at bounding box center [684, 484] width 96 height 18
click at [648, 429] on icon "button" at bounding box center [645, 425] width 7 height 9
click at [652, 549] on link "Verdana" at bounding box center [684, 539] width 96 height 18
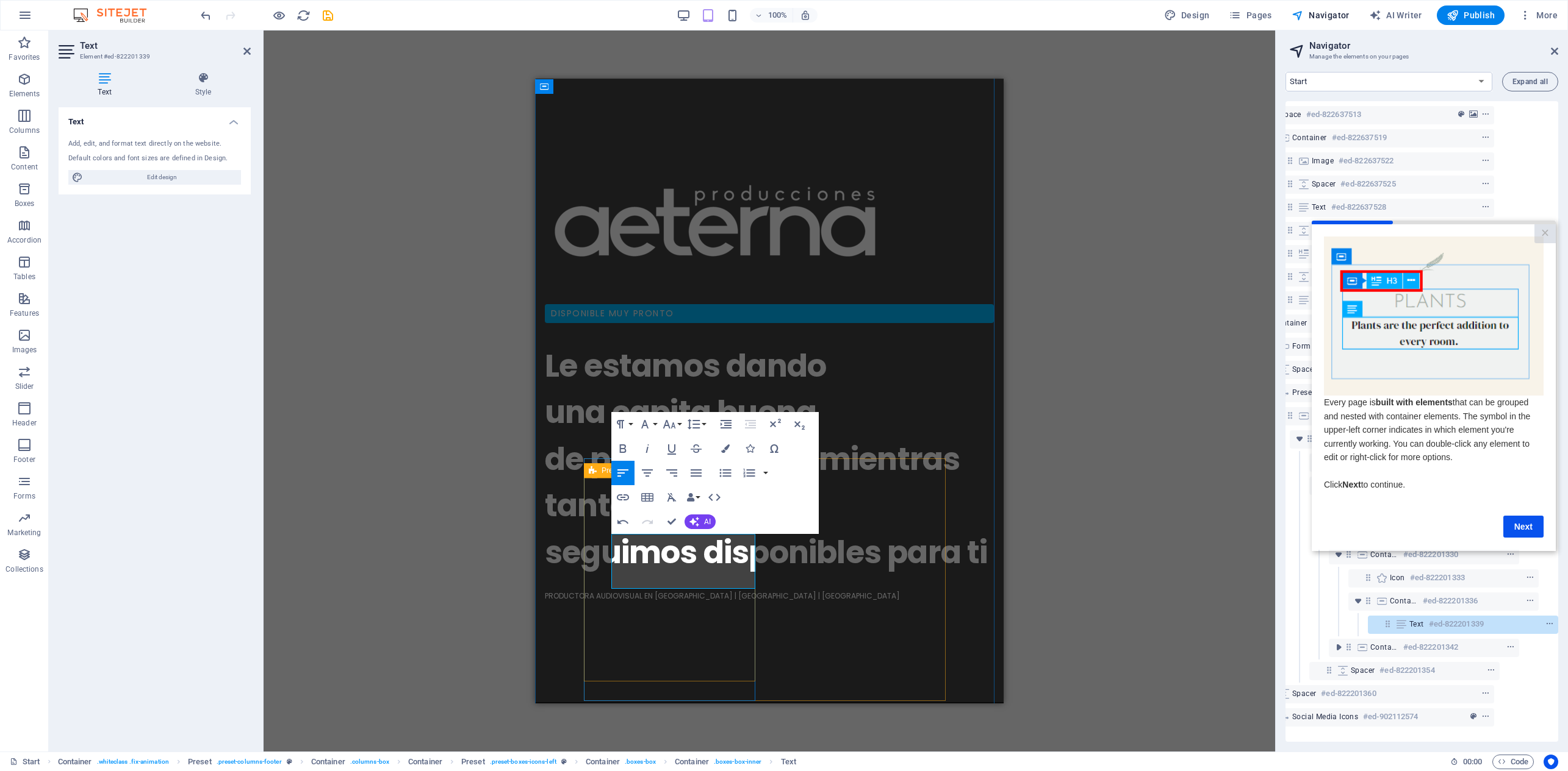
drag, startPoint x: 645, startPoint y: 425, endPoint x: 643, endPoint y: 489, distance: 64.0
click at [645, 425] on icon "button" at bounding box center [645, 424] width 15 height 15
click at [652, 555] on link "Poppins" at bounding box center [684, 557] width 96 height 18
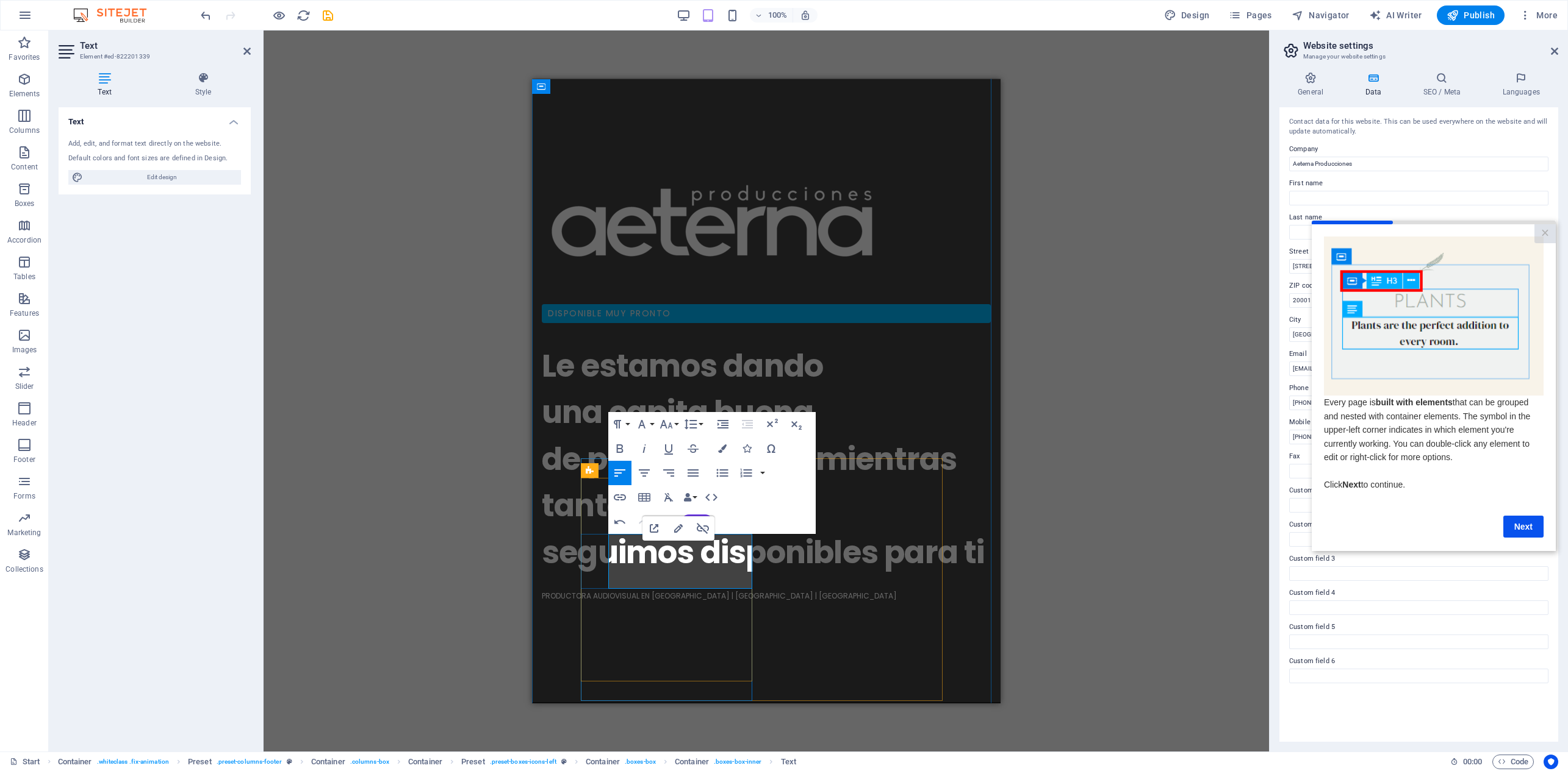
drag, startPoint x: 737, startPoint y: 582, endPoint x: 678, endPoint y: 583, distance: 59.0
drag, startPoint x: 739, startPoint y: 563, endPoint x: 587, endPoint y: 546, distance: 152.9
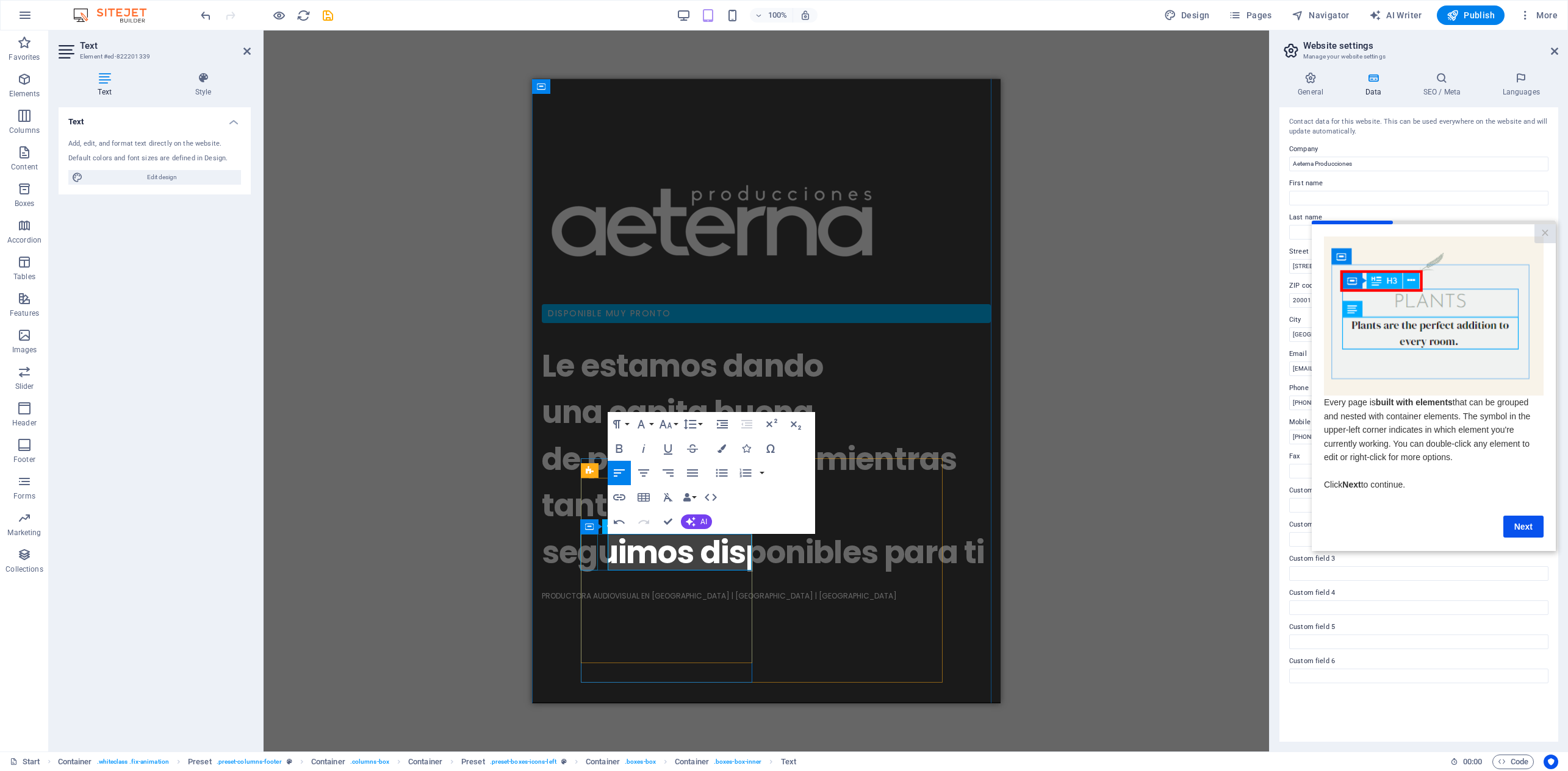
click at [655, 425] on button "Font Family" at bounding box center [644, 425] width 23 height 24
click at [672, 423] on icon "button" at bounding box center [665, 424] width 15 height 15
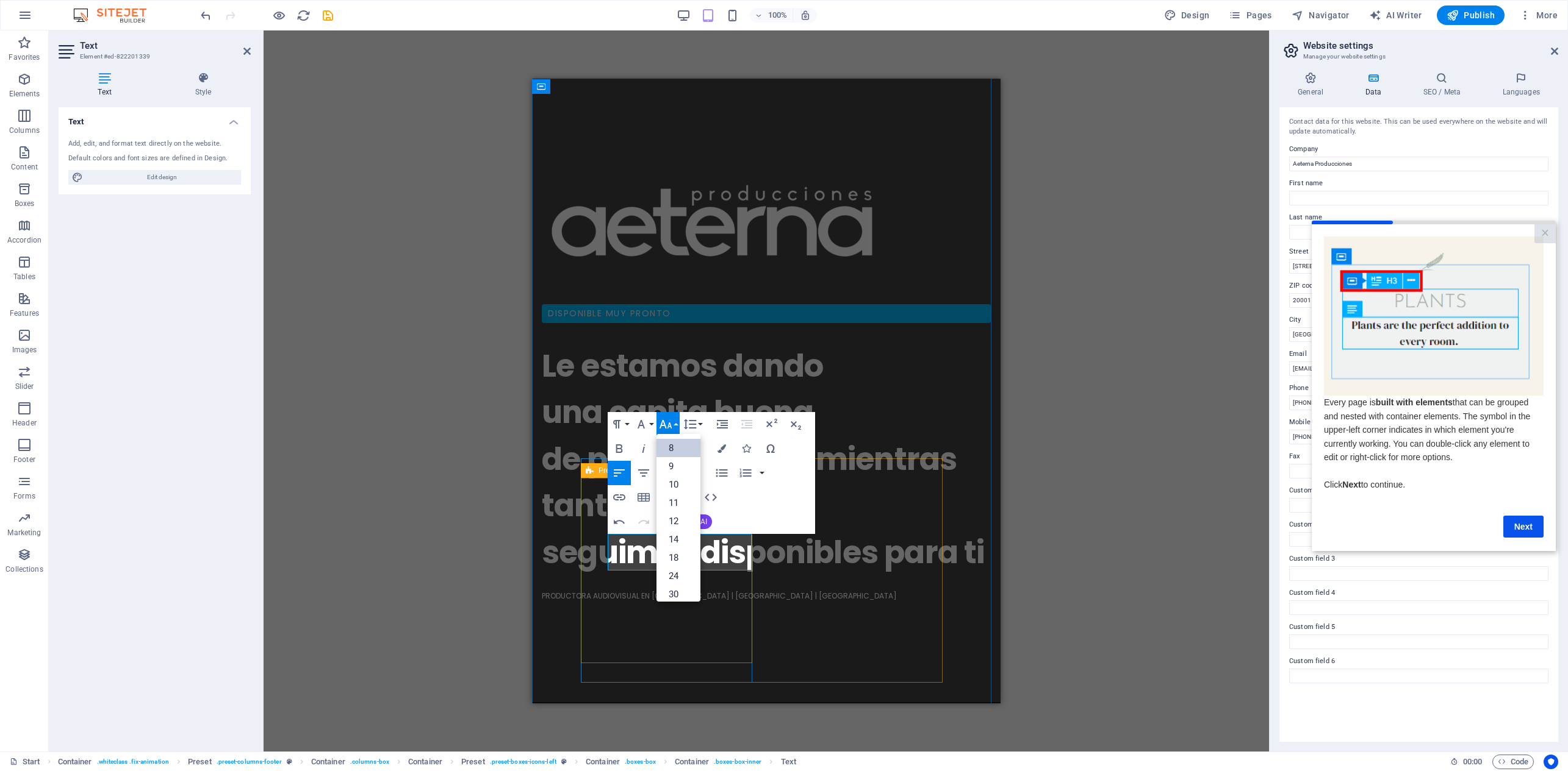
click at [670, 444] on link "8" at bounding box center [678, 448] width 44 height 18
click at [669, 421] on icon "button" at bounding box center [665, 424] width 15 height 15
click at [678, 507] on link "12" at bounding box center [678, 507] width 44 height 18
click at [672, 424] on icon "button" at bounding box center [665, 424] width 15 height 15
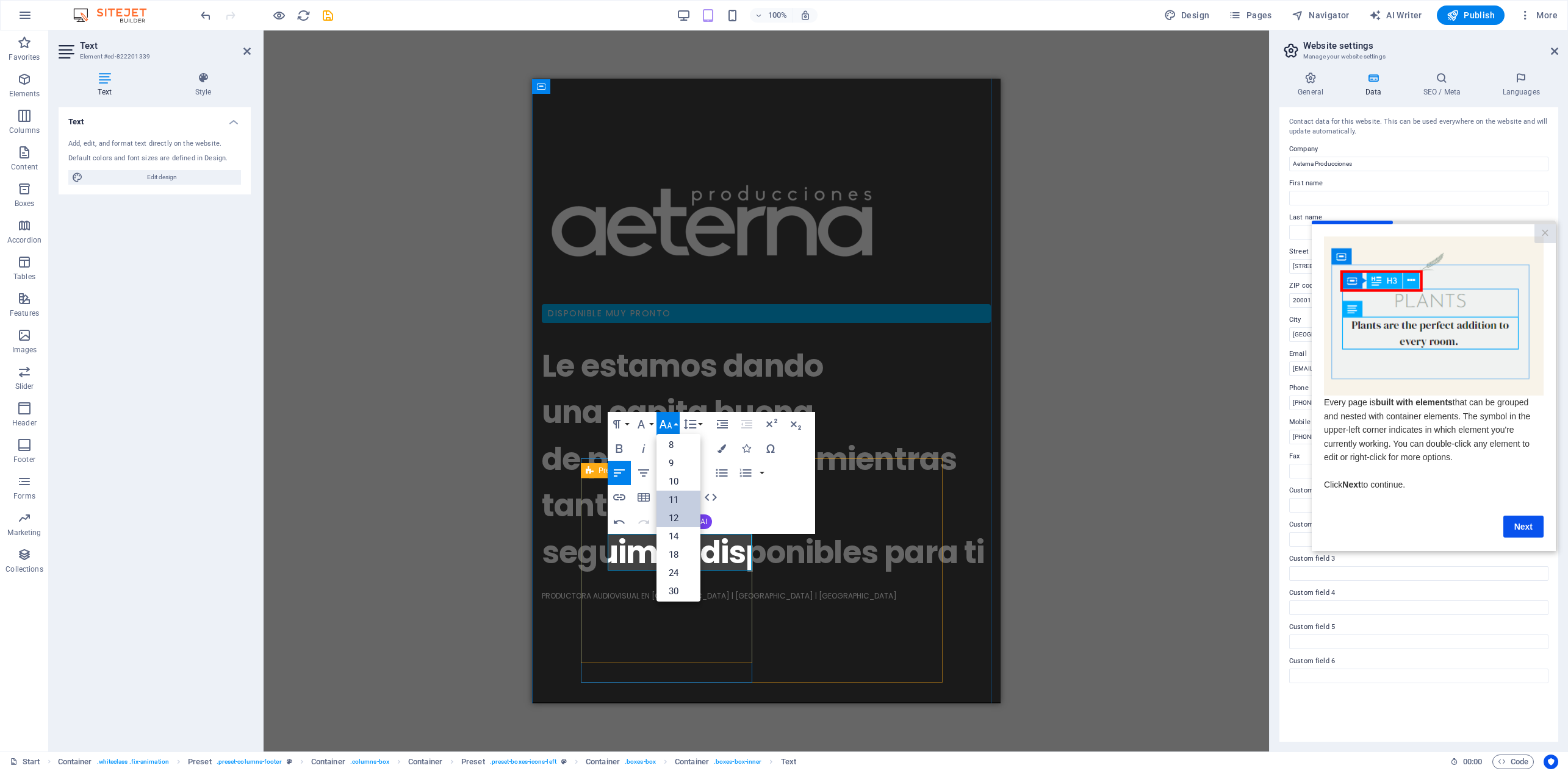
scroll to position [0, 0]
click at [677, 486] on link "10" at bounding box center [678, 484] width 44 height 18
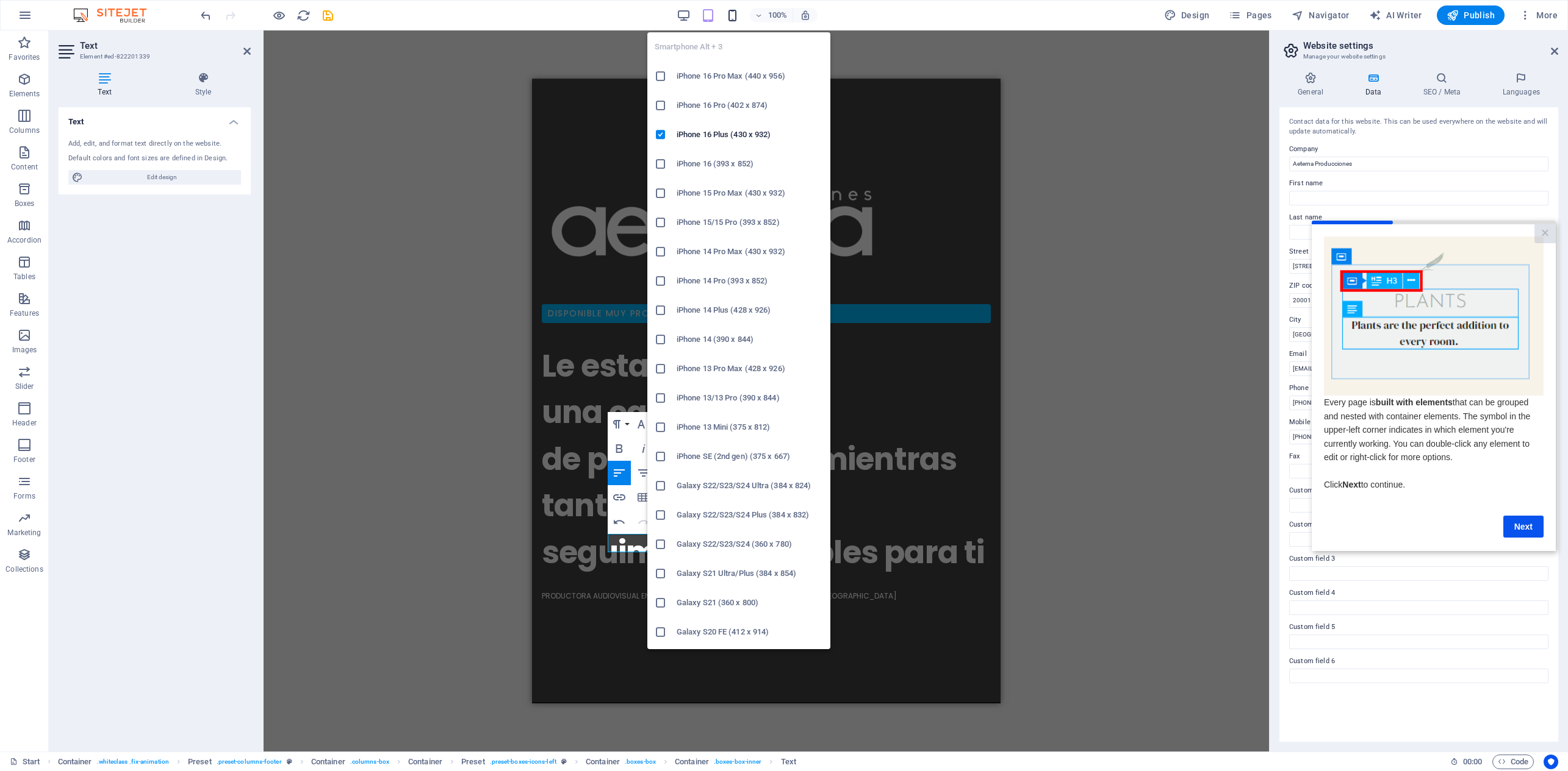
click at [732, 18] on icon "button" at bounding box center [732, 16] width 14 height 14
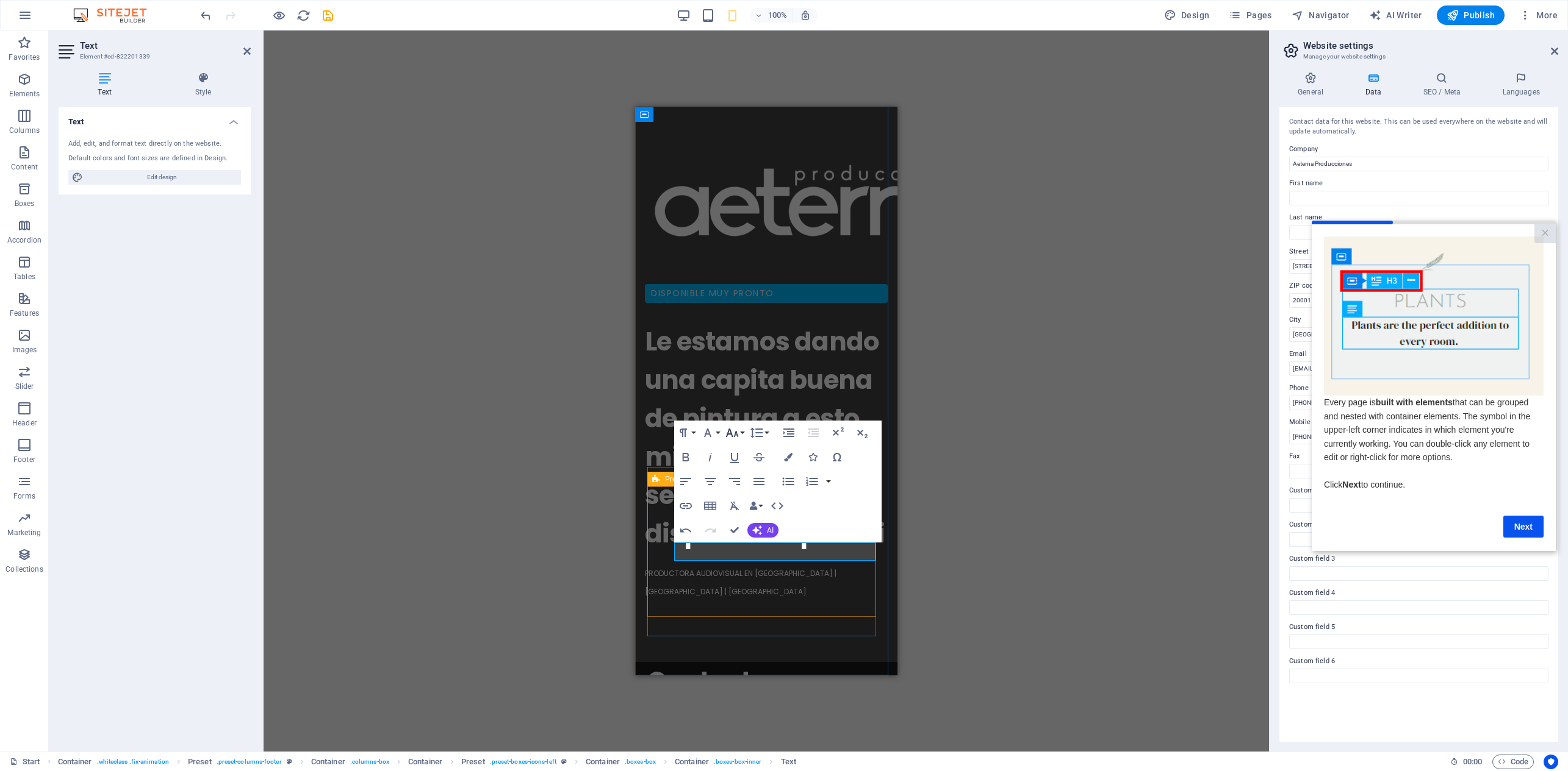
click at [738, 435] on icon "button" at bounding box center [731, 432] width 15 height 15
click at [746, 485] on link "12" at bounding box center [744, 478] width 44 height 18
click at [737, 434] on icon "button" at bounding box center [732, 433] width 13 height 9
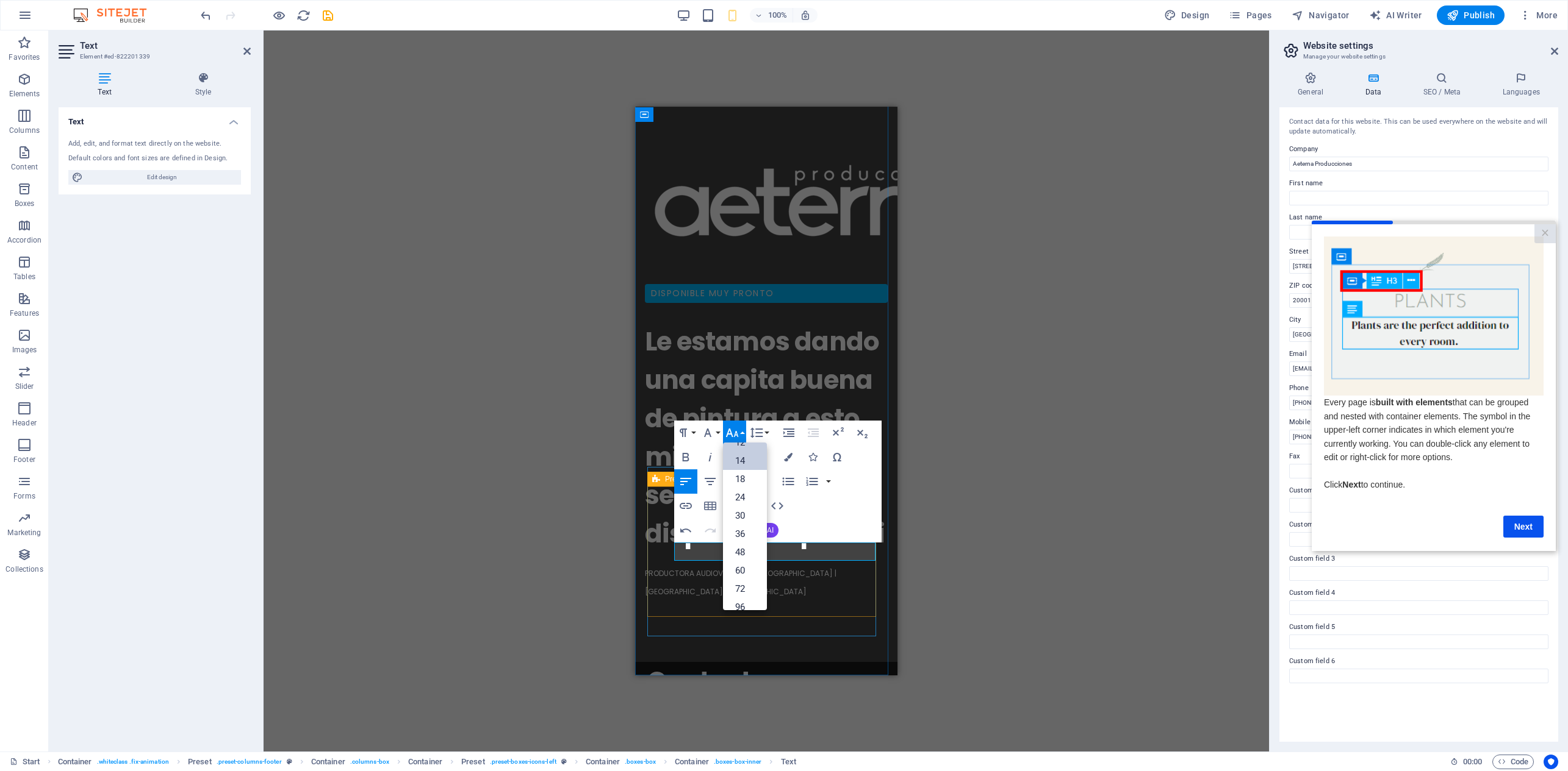
click at [745, 460] on link "14" at bounding box center [744, 460] width 44 height 18
click at [738, 430] on icon "button" at bounding box center [731, 432] width 15 height 15
click at [749, 469] on link "18" at bounding box center [744, 468] width 44 height 18
click at [734, 429] on icon "button" at bounding box center [731, 432] width 15 height 15
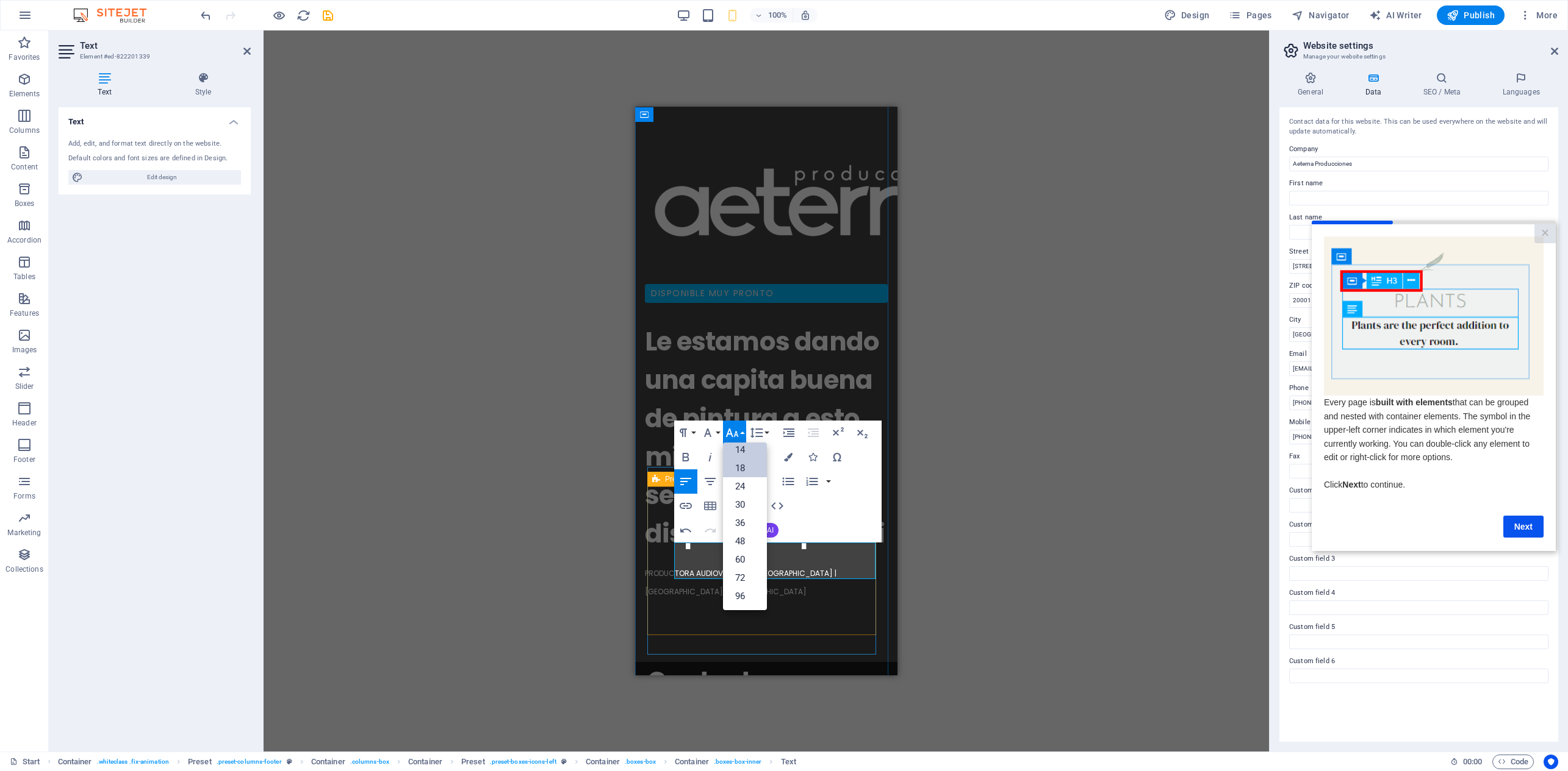
click at [738, 453] on link "14" at bounding box center [744, 450] width 44 height 18
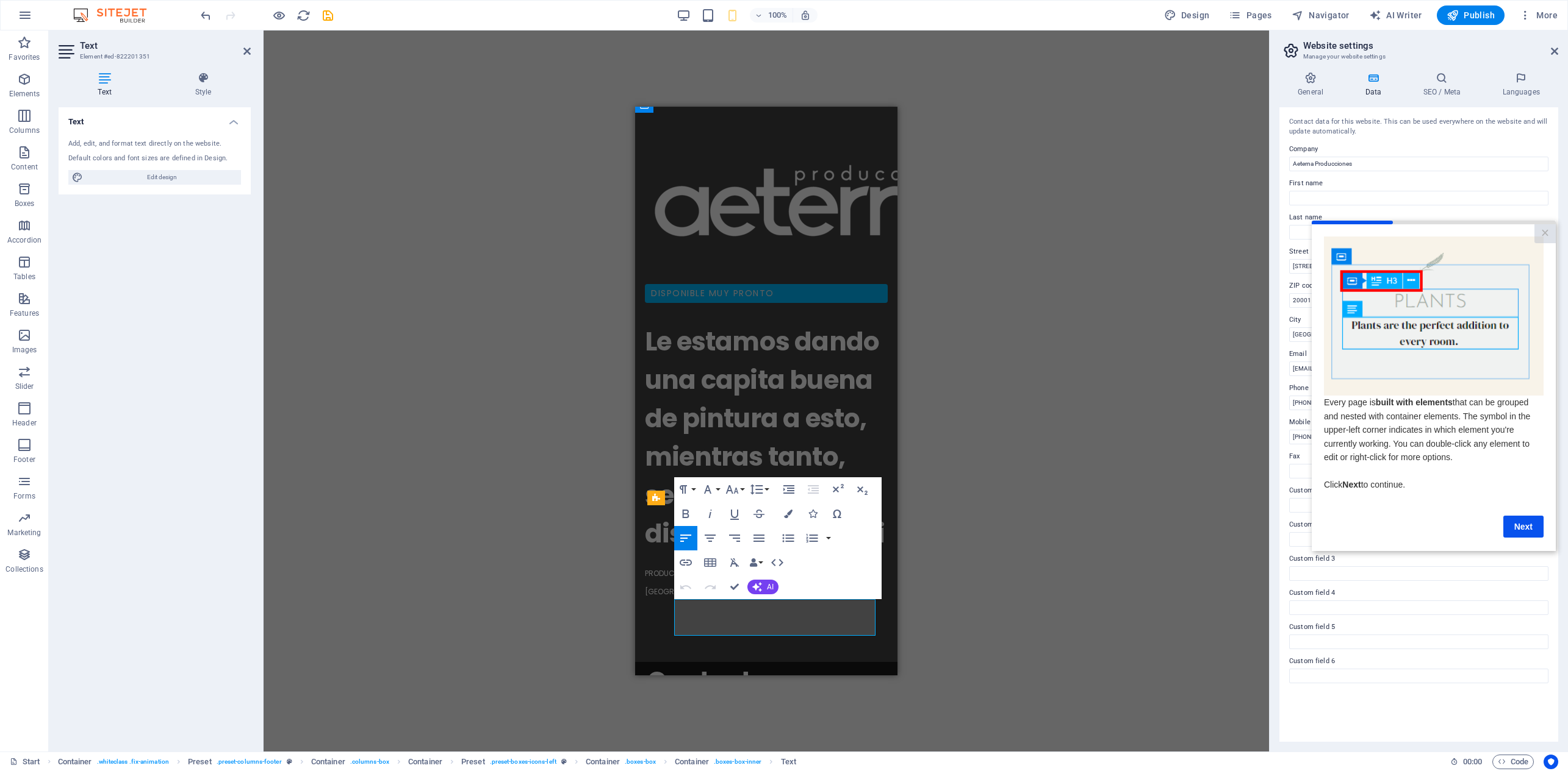
scroll to position [563, 0]
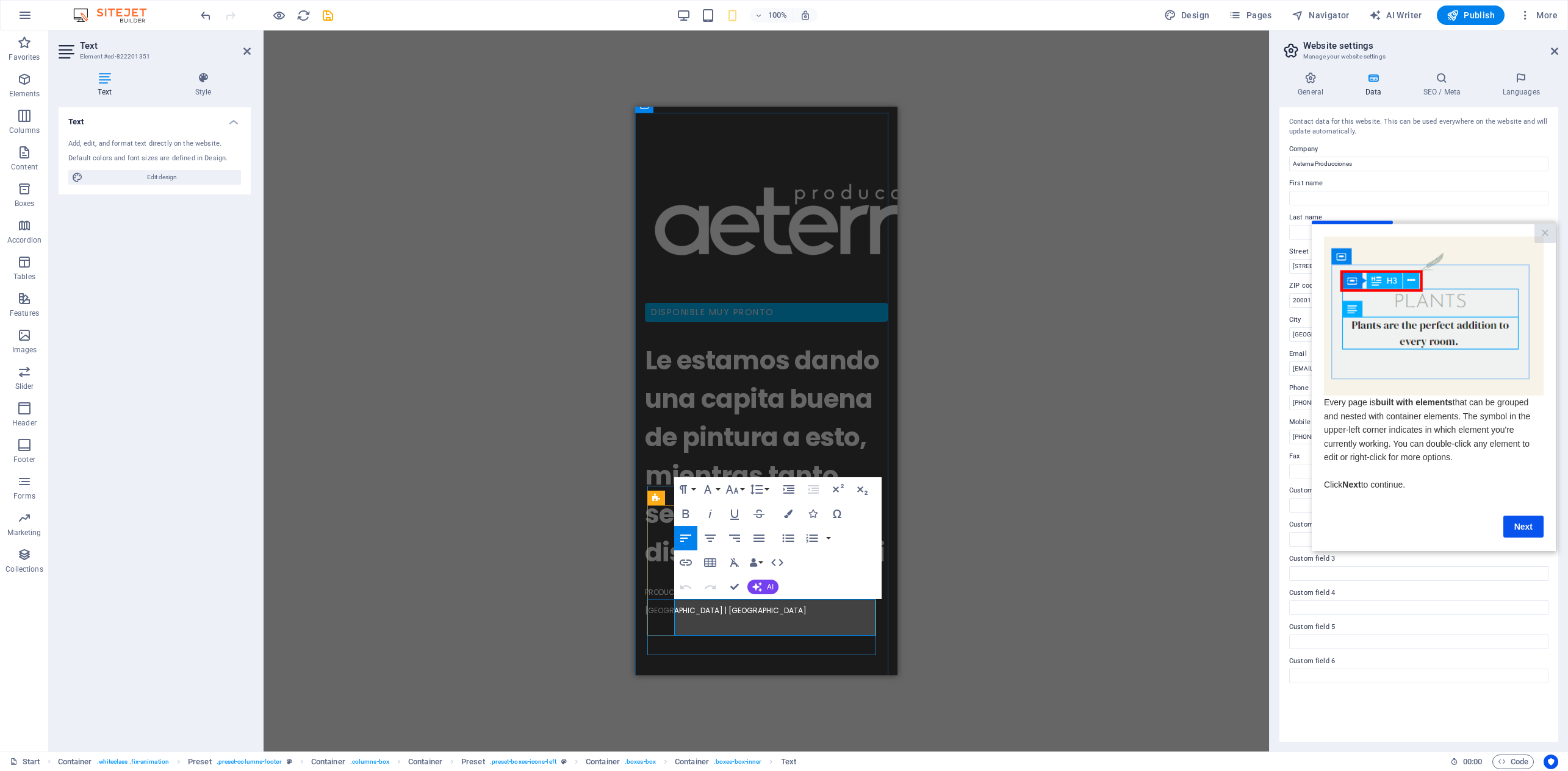
drag, startPoint x: 870, startPoint y: 626, endPoint x: 740, endPoint y: 629, distance: 130.0
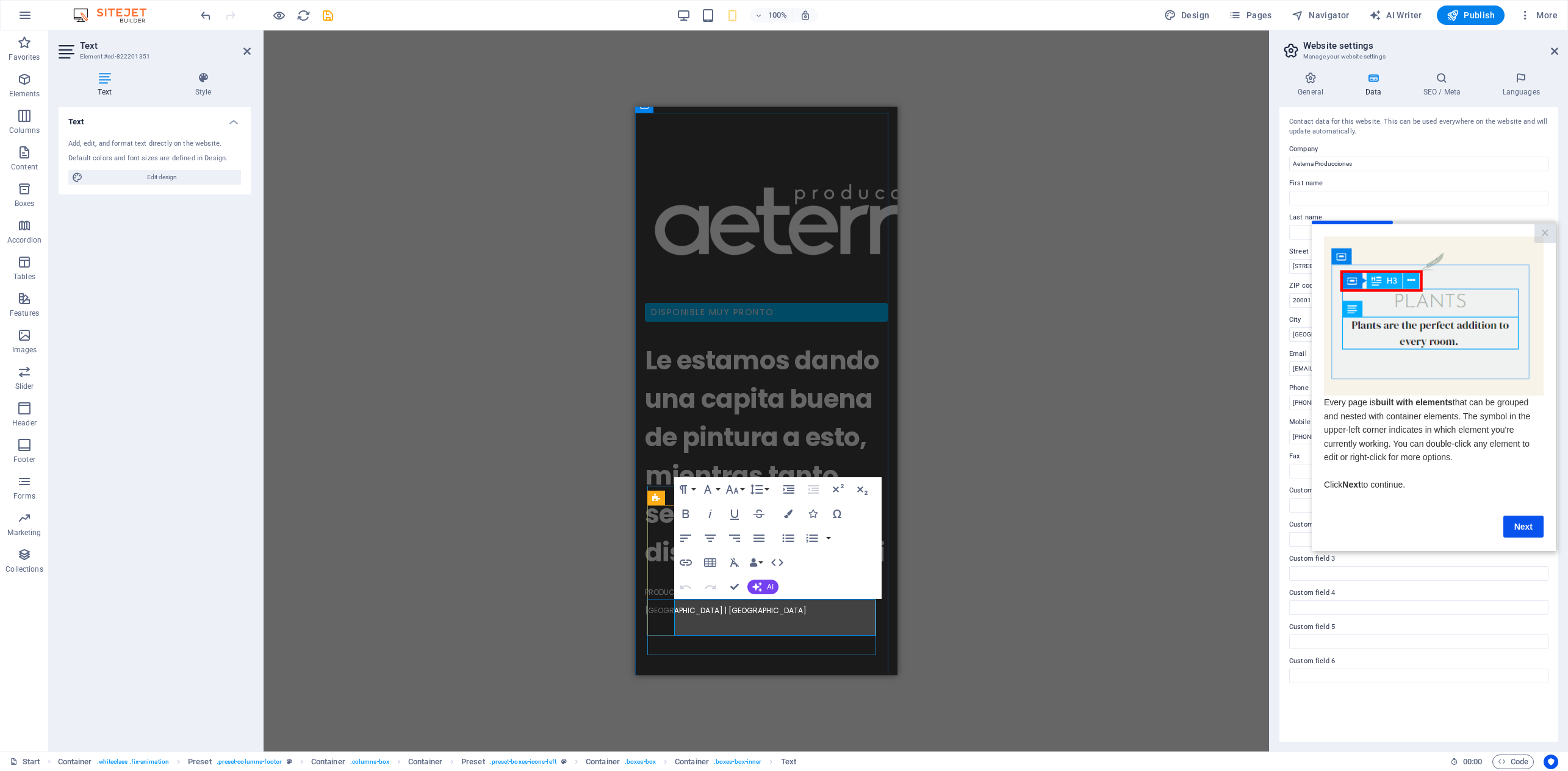
drag, startPoint x: 679, startPoint y: 626, endPoint x: 691, endPoint y: 626, distance: 12.0
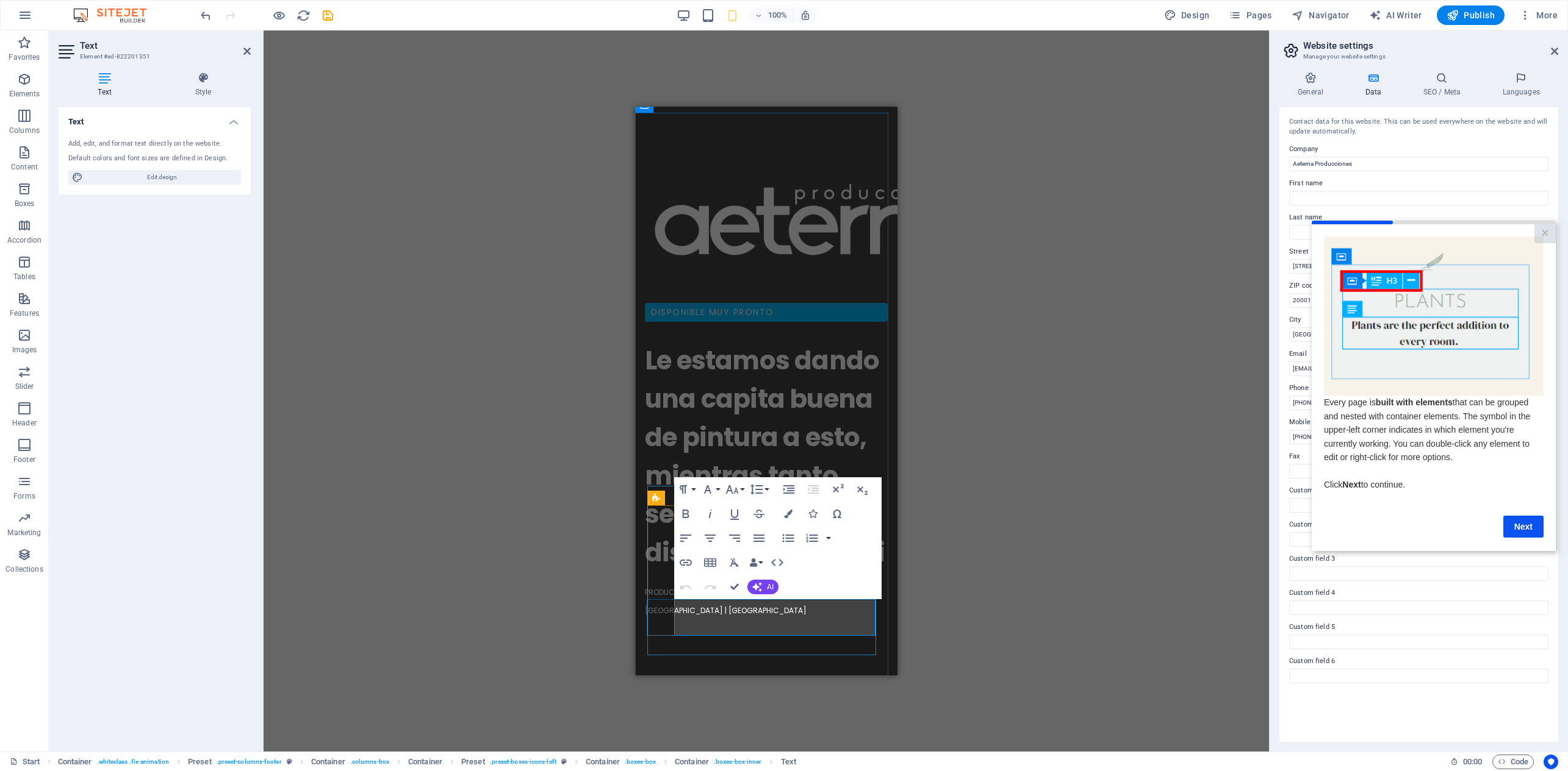
drag, startPoint x: 864, startPoint y: 608, endPoint x: 874, endPoint y: 629, distance: 23.3
click at [733, 491] on icon "button" at bounding box center [731, 490] width 15 height 15
click at [744, 590] on link "12" at bounding box center [744, 586] width 44 height 18
click at [735, 491] on icon "button" at bounding box center [732, 490] width 13 height 9
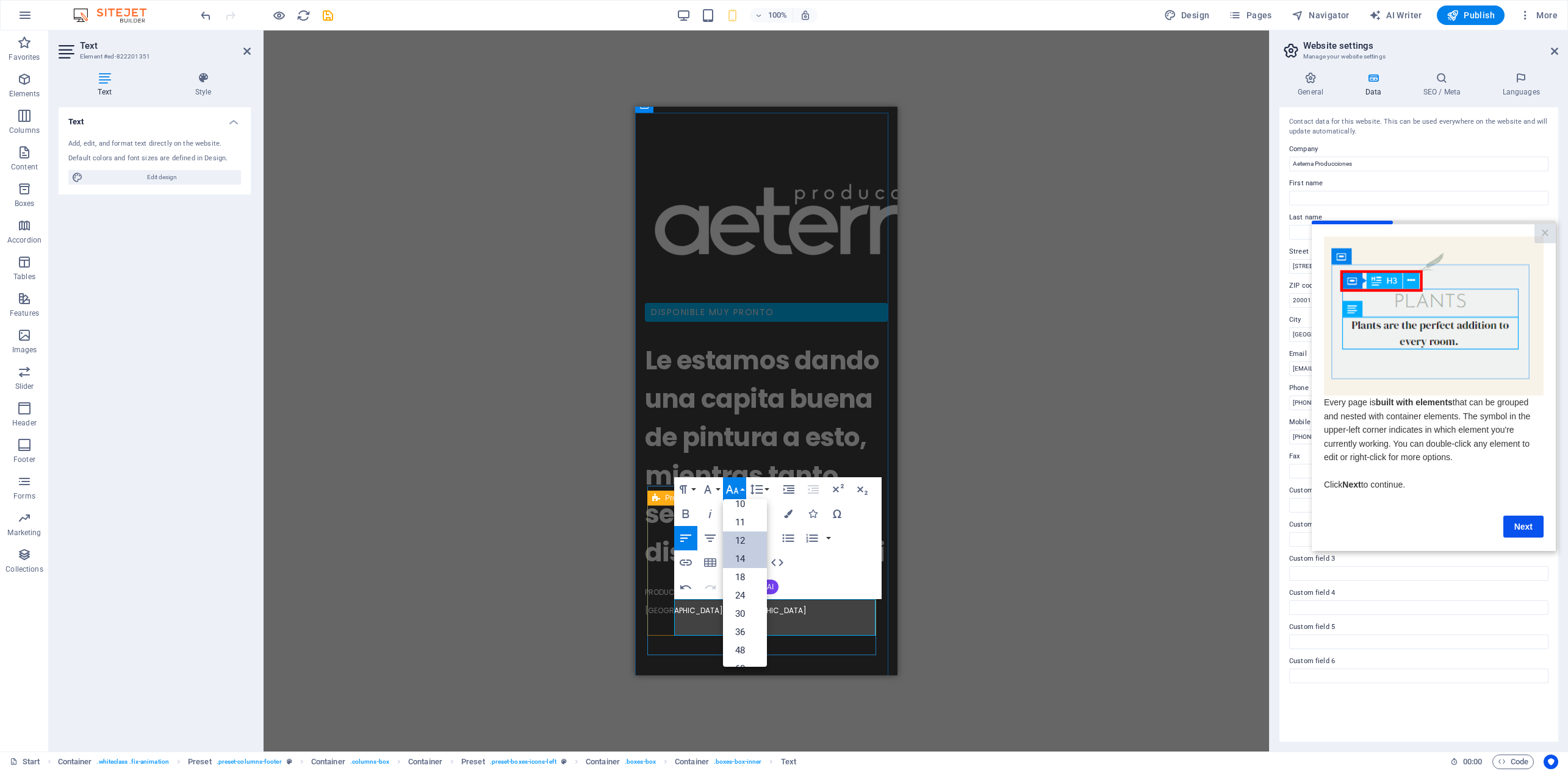
scroll to position [36, 0]
click at [745, 519] on link "10" at bounding box center [744, 514] width 44 height 18
click at [739, 488] on button "Font Size" at bounding box center [734, 490] width 23 height 24
click at [743, 504] on link "8" at bounding box center [744, 506] width 44 height 18
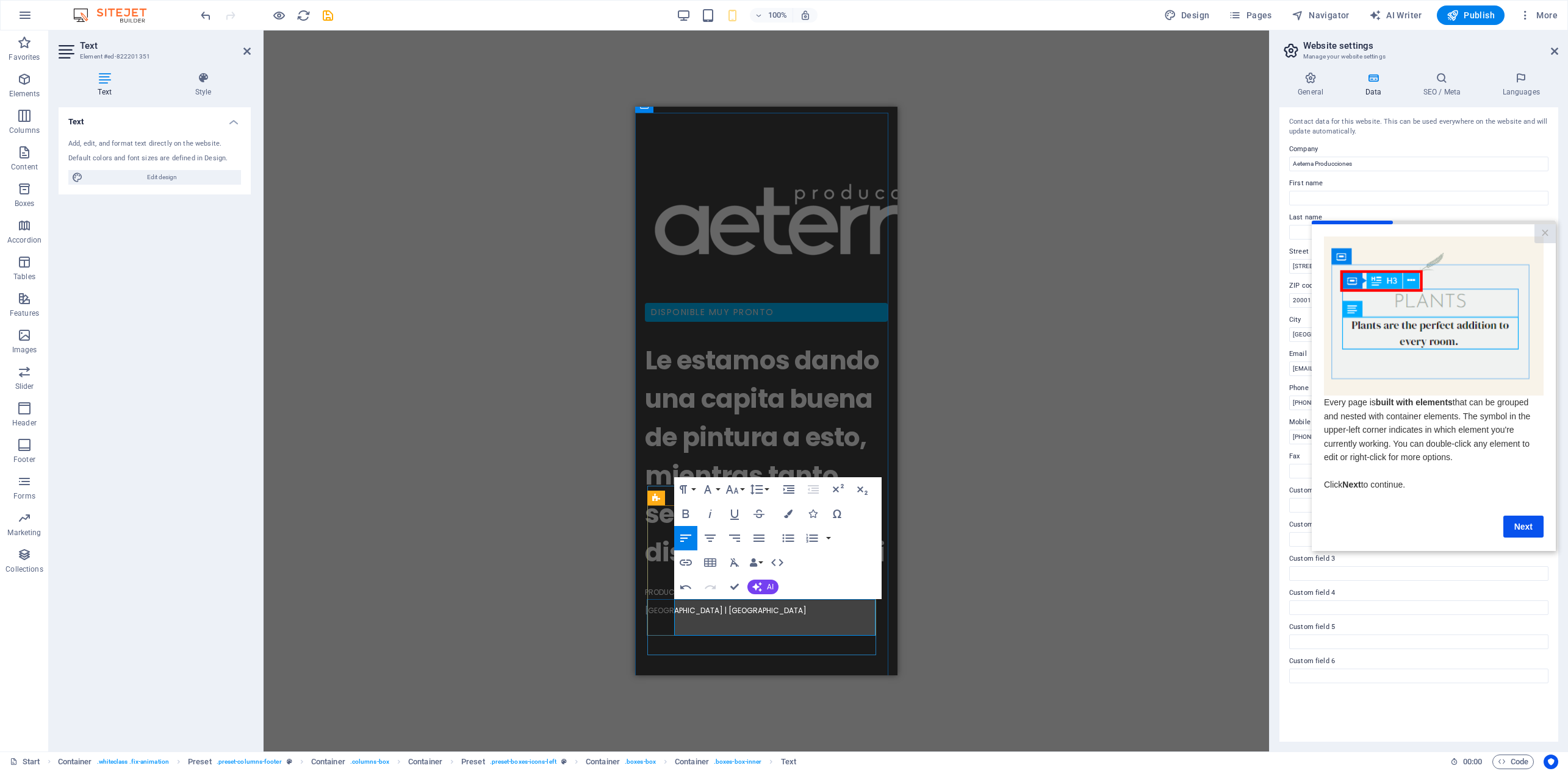
drag, startPoint x: 854, startPoint y: 611, endPoint x: 663, endPoint y: 613, distance: 191.0
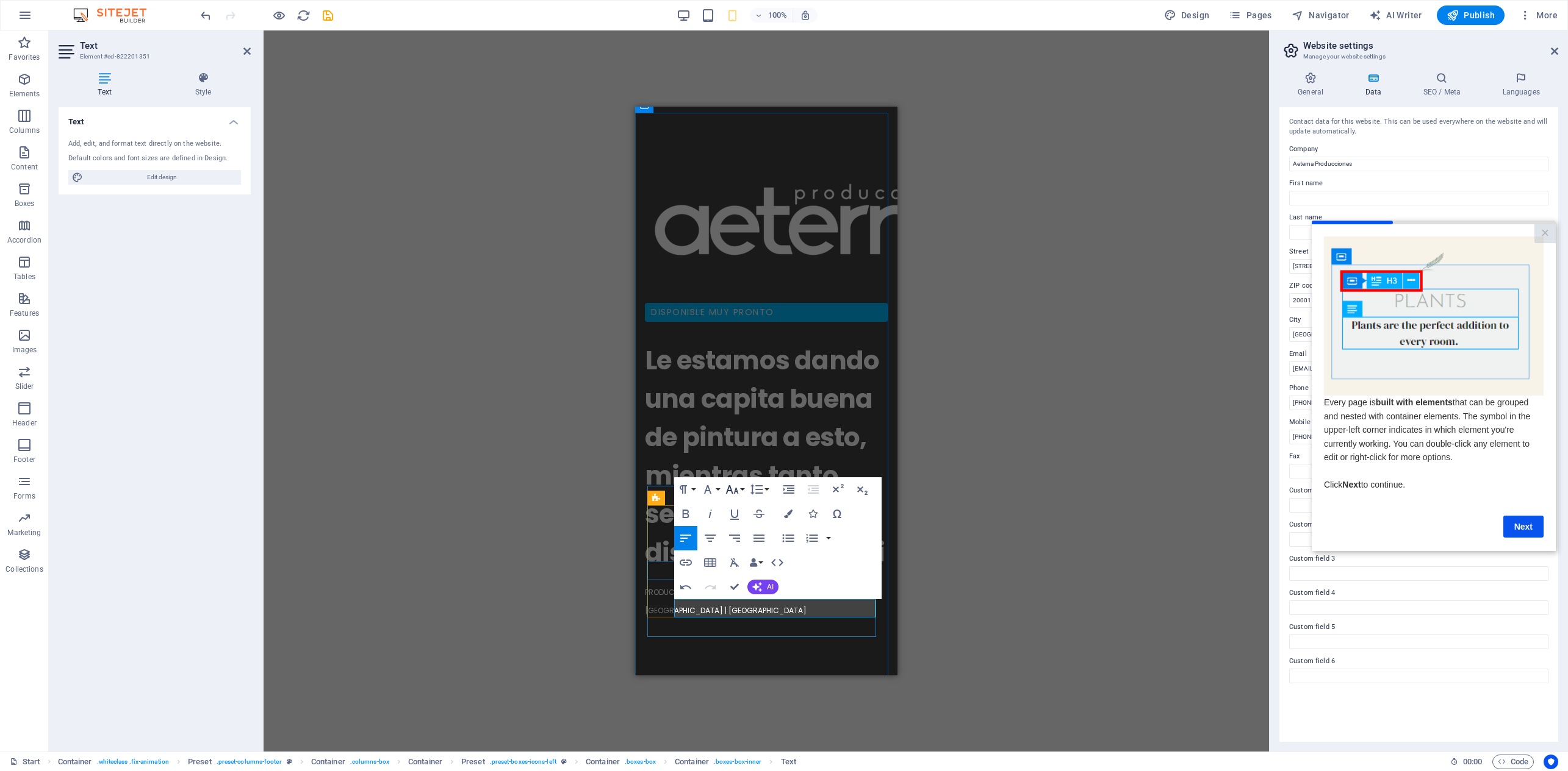
click at [732, 488] on icon "button" at bounding box center [731, 490] width 15 height 15
click at [747, 575] on link "12" at bounding box center [744, 579] width 44 height 18
click at [738, 486] on icon "button" at bounding box center [731, 490] width 15 height 15
click at [738, 566] on link "11" at bounding box center [744, 567] width 44 height 18
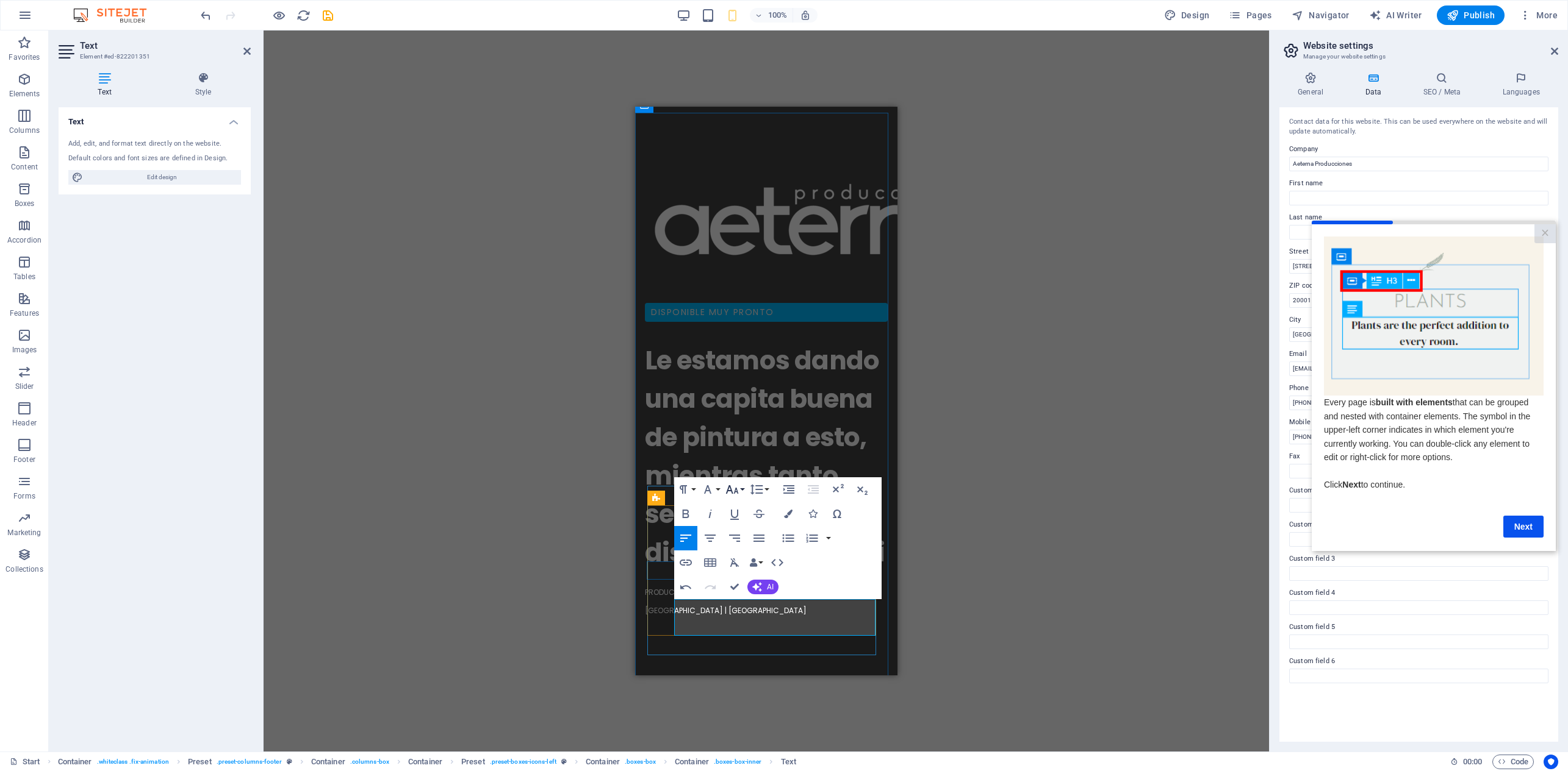
click at [735, 490] on icon "button" at bounding box center [732, 490] width 13 height 9
click at [740, 551] on link "10" at bounding box center [744, 550] width 44 height 18
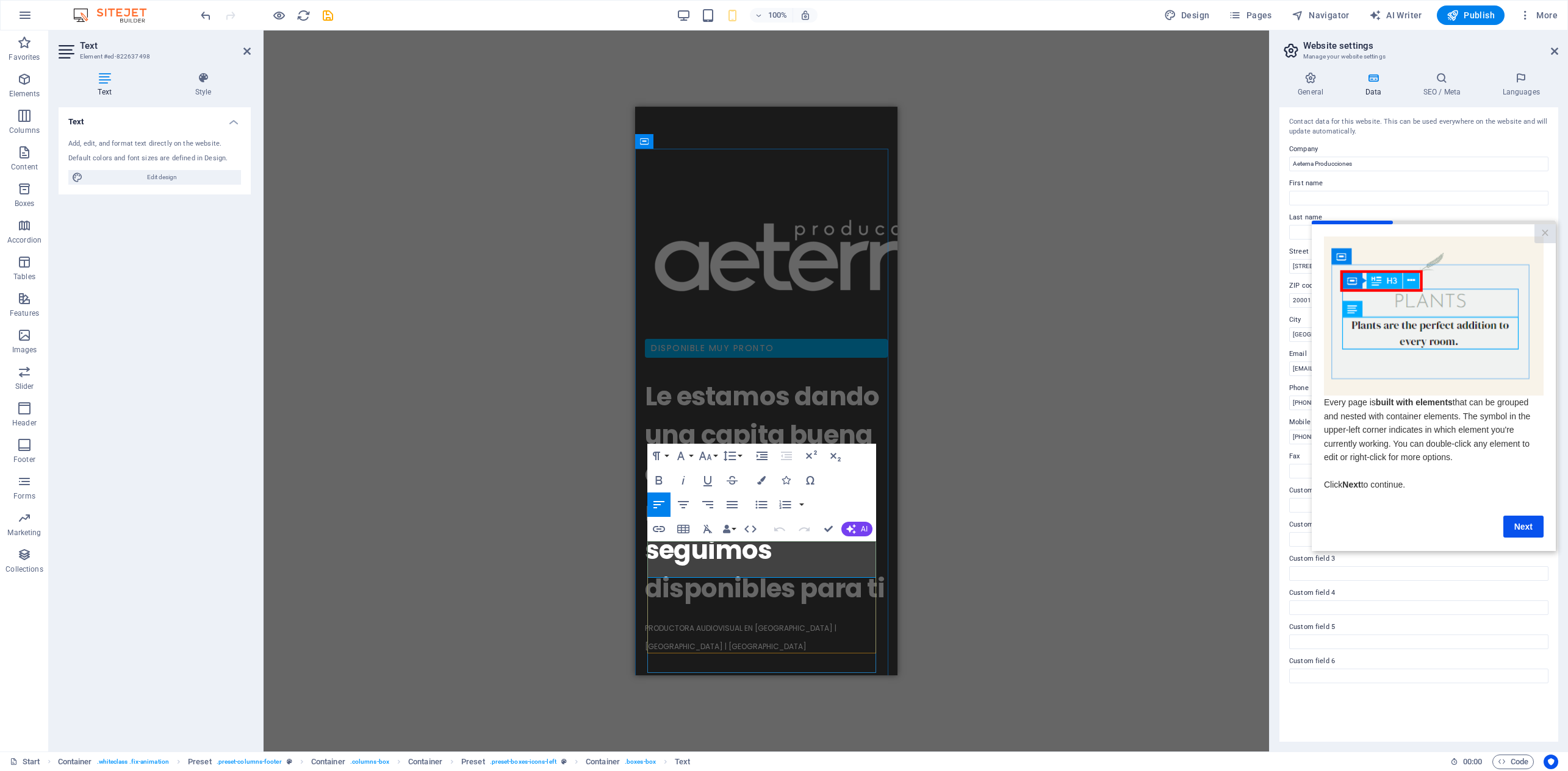
drag, startPoint x: 764, startPoint y: 569, endPoint x: 1255, endPoint y: 654, distance: 498.3
click at [635, 548] on html "Skip to main content disponible muy pronto Le estamos dando una capita buena de…" at bounding box center [766, 486] width 262 height 1813
click at [711, 454] on icon "button" at bounding box center [705, 456] width 15 height 15
click at [717, 480] on link "8" at bounding box center [718, 479] width 44 height 18
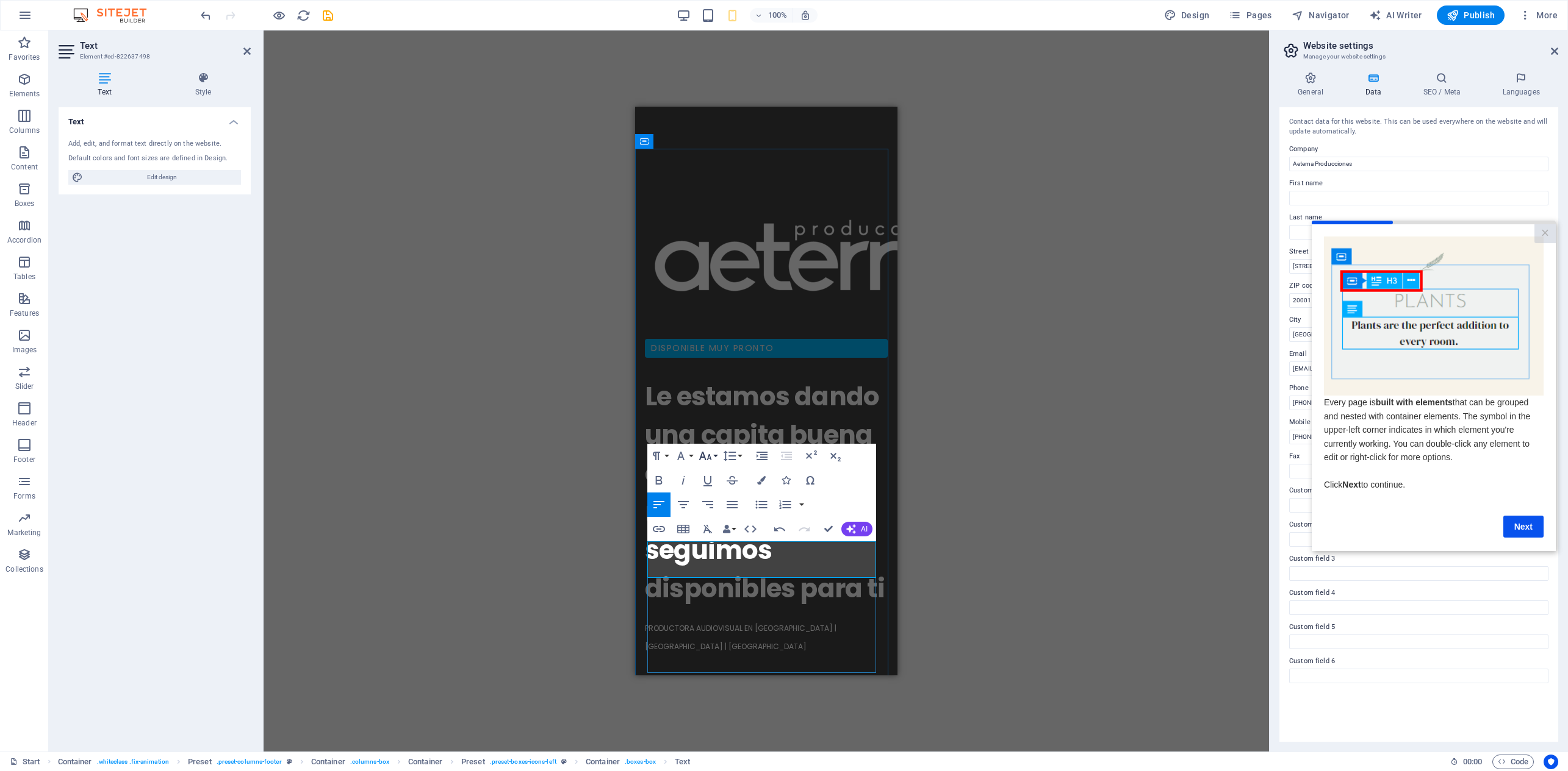
click at [714, 459] on button "Font Size" at bounding box center [707, 456] width 23 height 24
click at [714, 541] on link "12" at bounding box center [718, 538] width 44 height 18
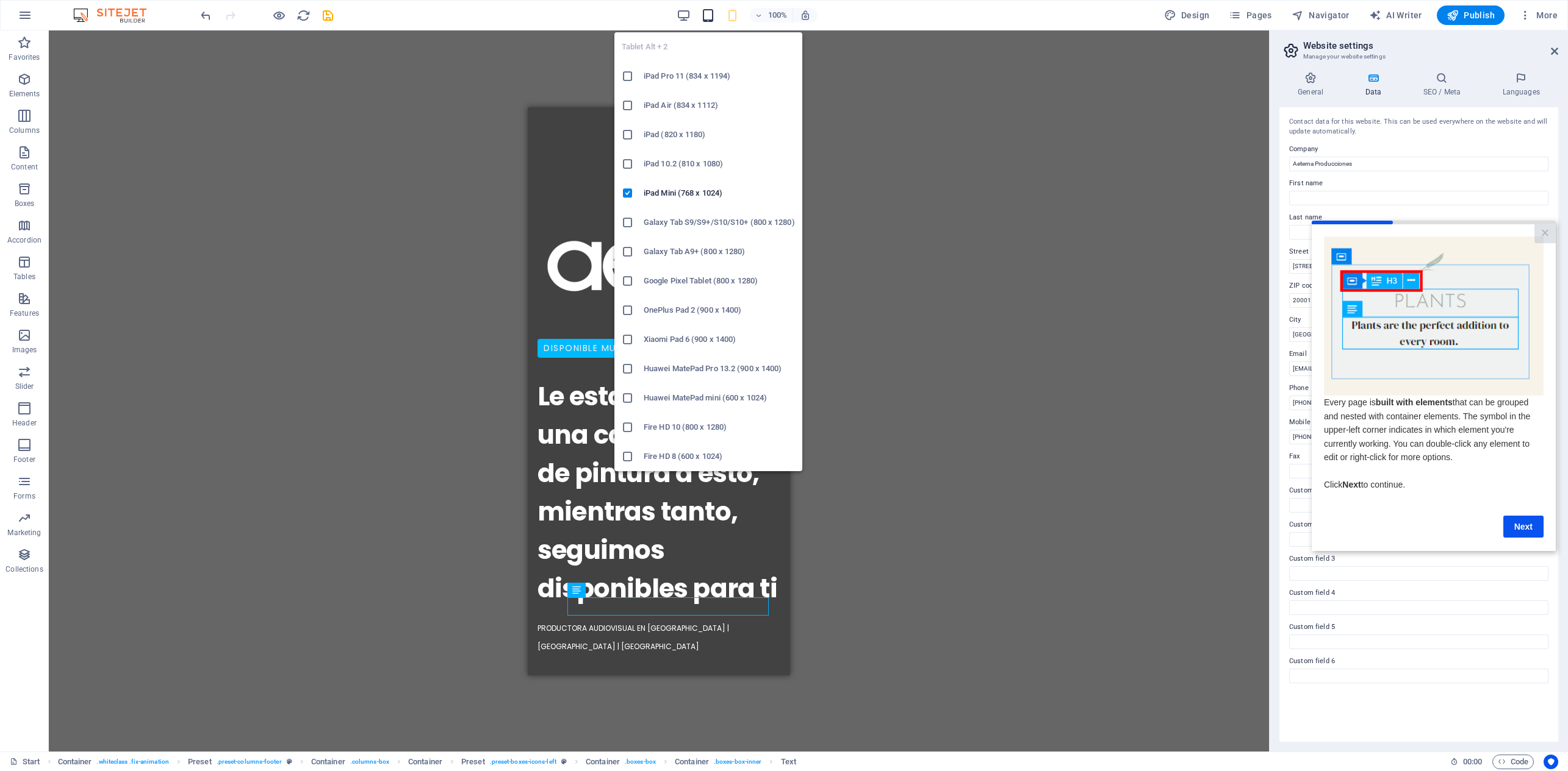
click at [711, 13] on icon "button" at bounding box center [708, 16] width 14 height 14
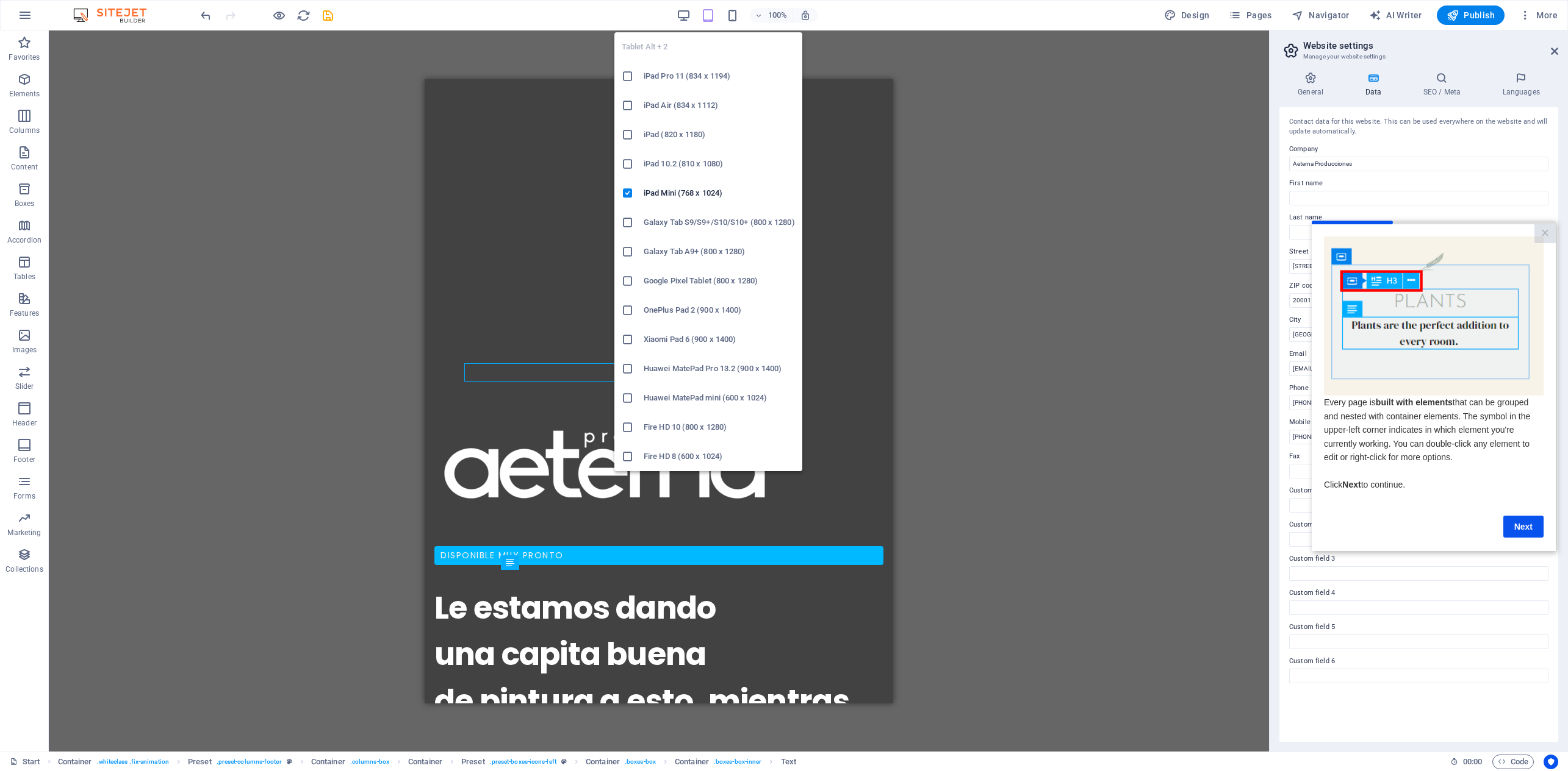
scroll to position [733, 0]
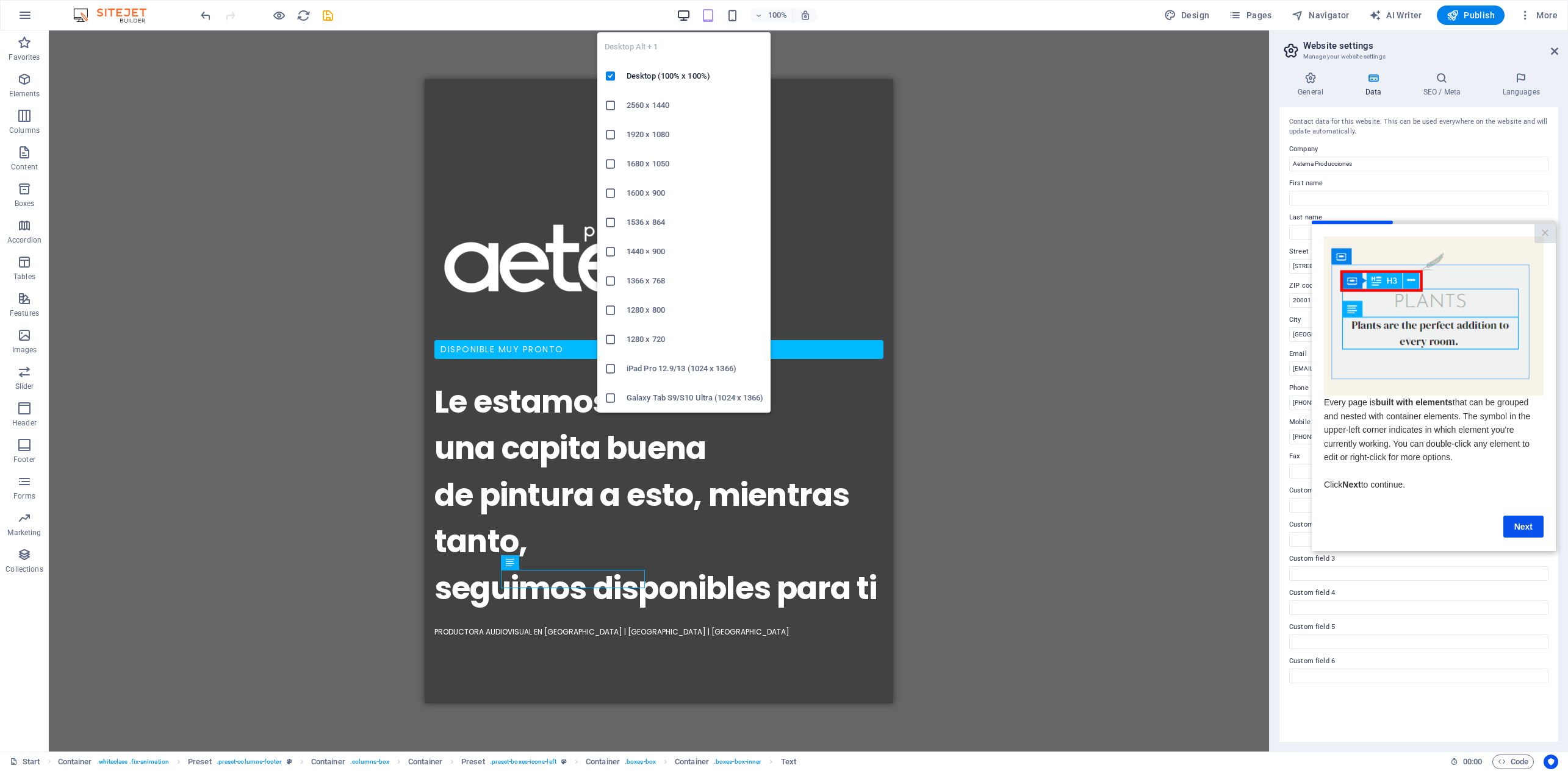
click at [678, 16] on icon "button" at bounding box center [684, 16] width 14 height 14
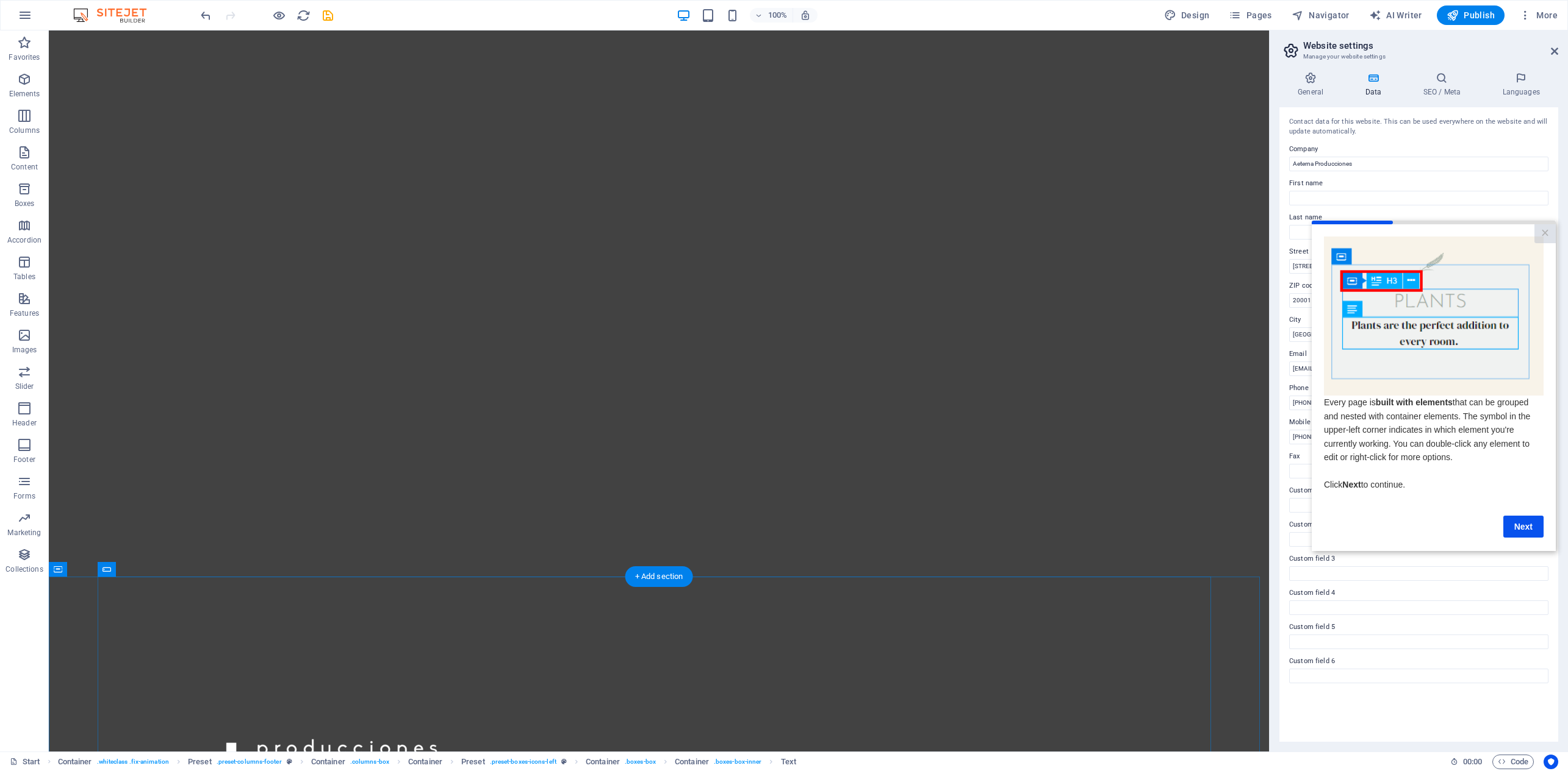
scroll to position [142, 0]
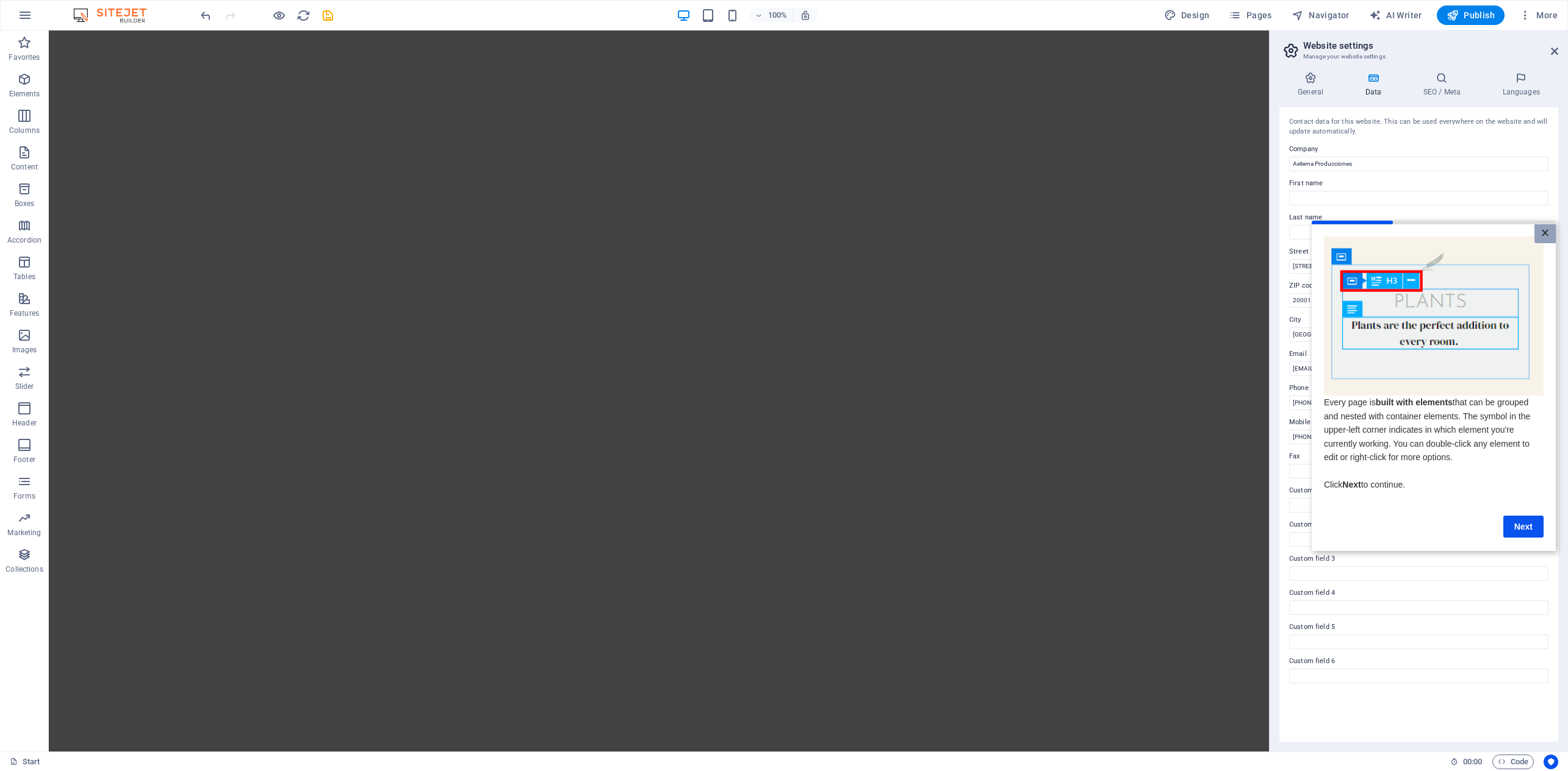
click at [1538, 233] on link "×" at bounding box center [1545, 234] width 22 height 19
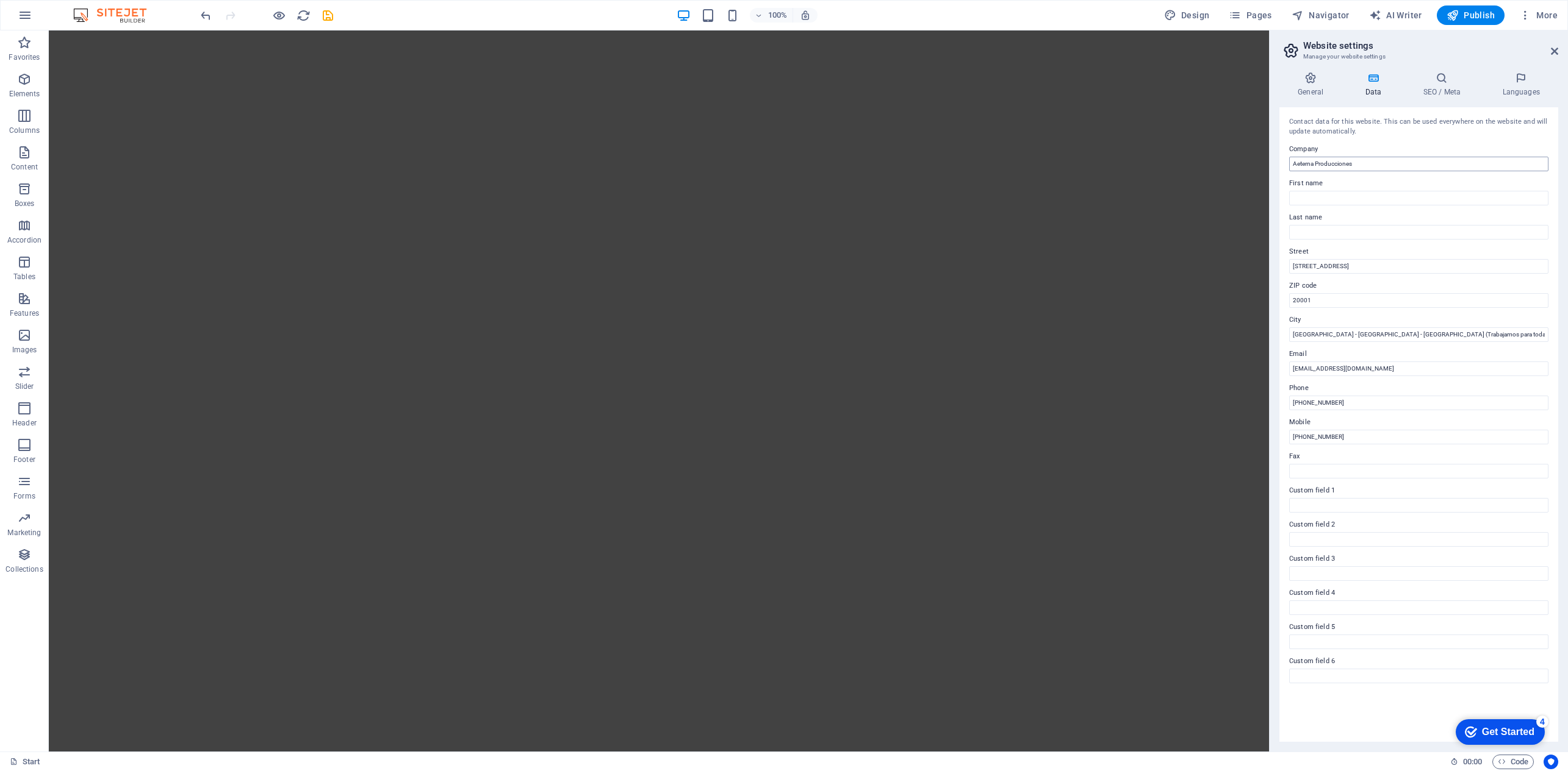
scroll to position [0, 0]
drag, startPoint x: 1342, startPoint y: 266, endPoint x: 1274, endPoint y: 263, distance: 68.1
drag, startPoint x: 1324, startPoint y: 302, endPoint x: 1293, endPoint y: 300, distance: 31.1
type input "28033"
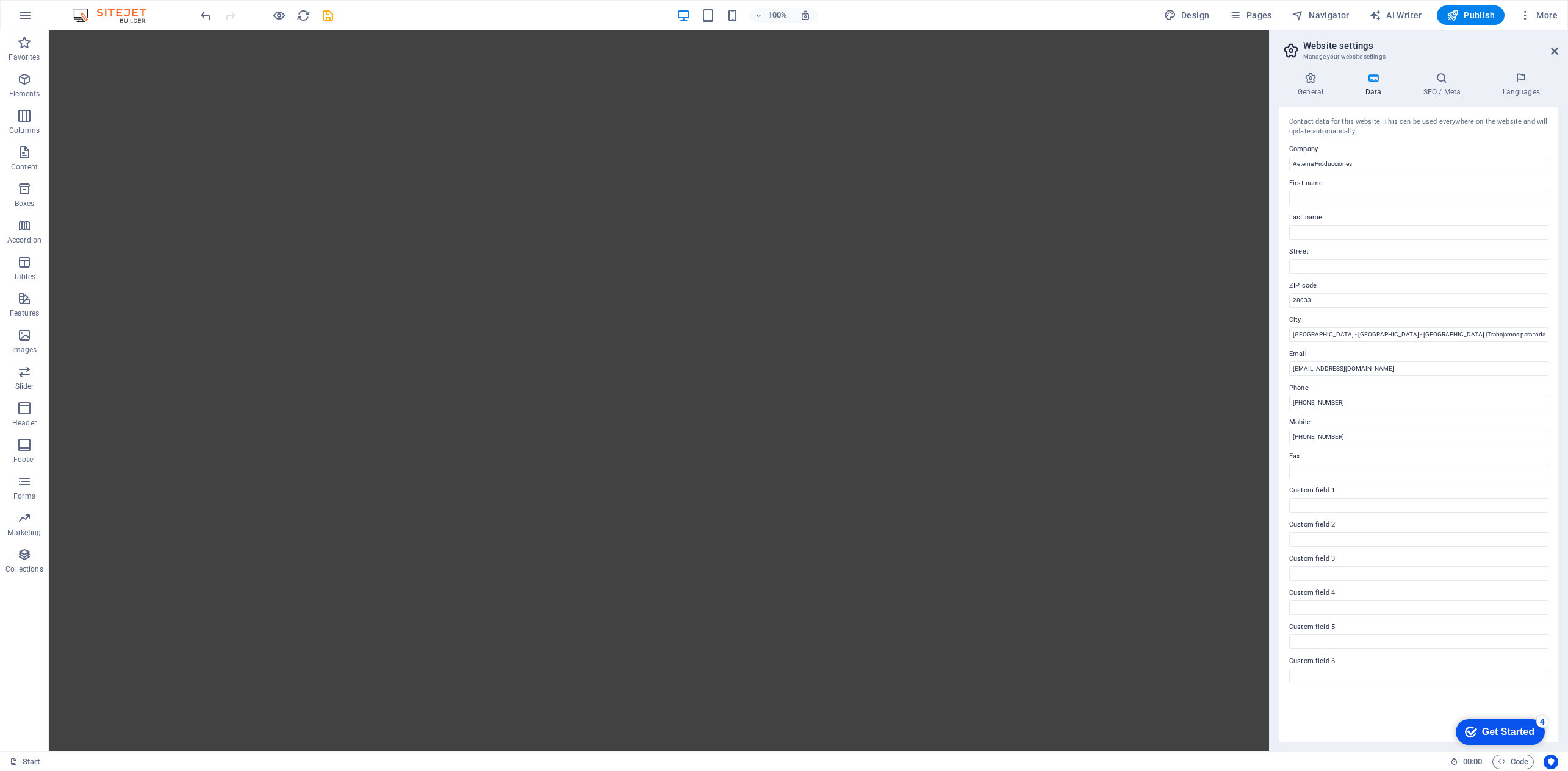
click at [1282, 320] on div "Contact data for this website. This can be used everywhere on the website and w…" at bounding box center [1419, 425] width 279 height 635
click at [1311, 89] on h4 "General" at bounding box center [1313, 84] width 67 height 25
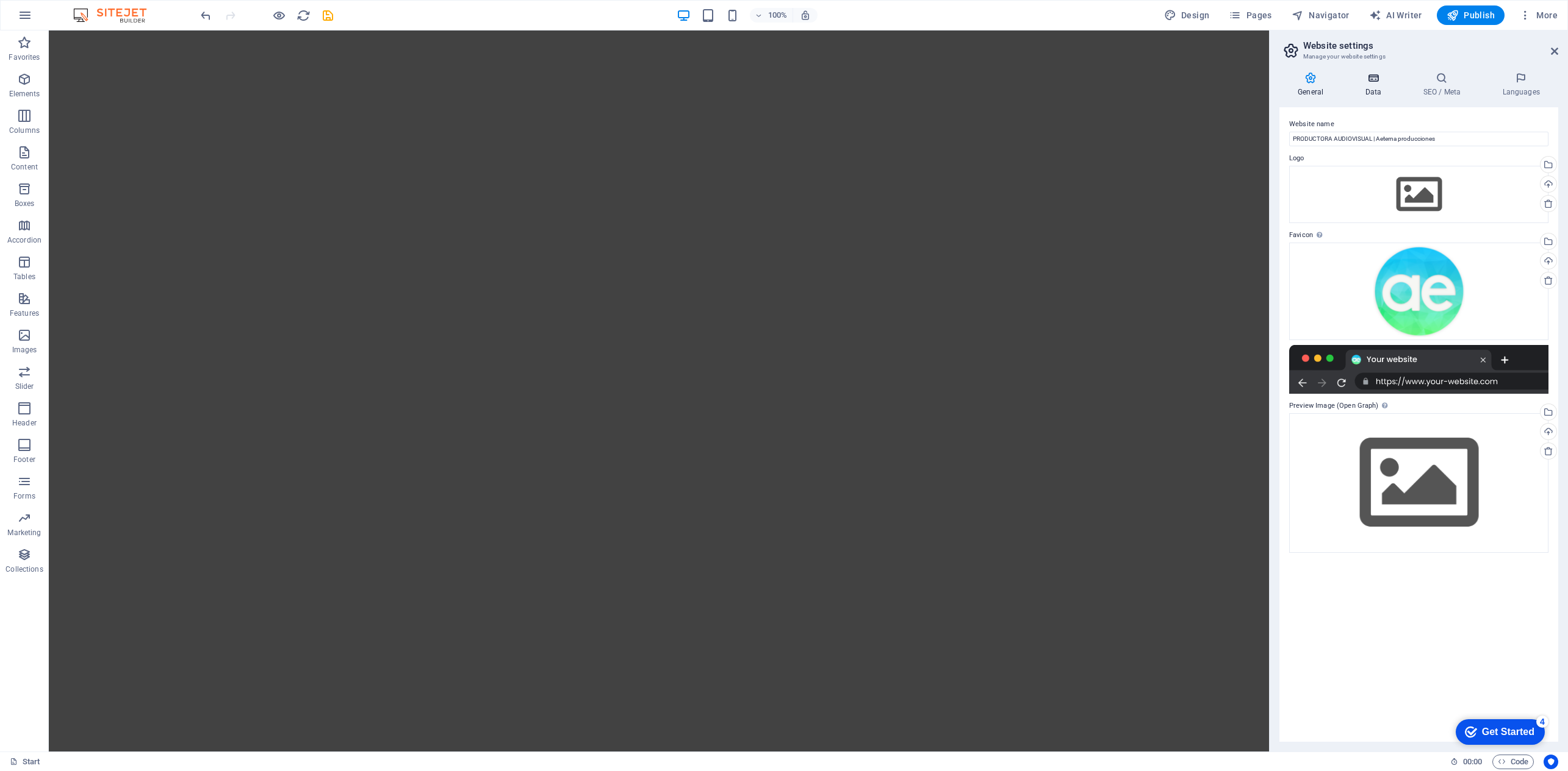
click at [1369, 82] on icon at bounding box center [1373, 78] width 53 height 12
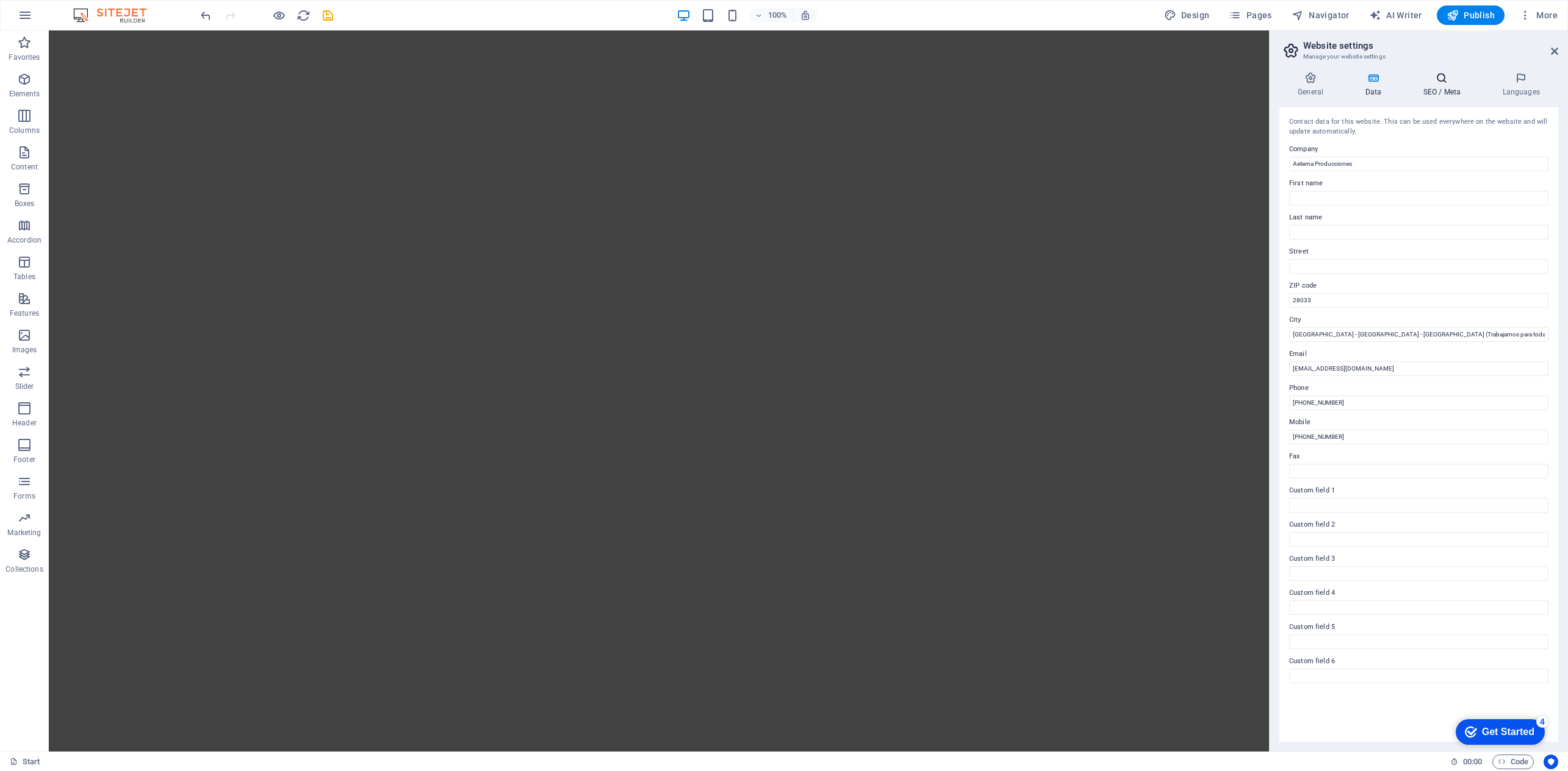
click at [1462, 89] on h4 "SEO / Meta" at bounding box center [1444, 84] width 79 height 25
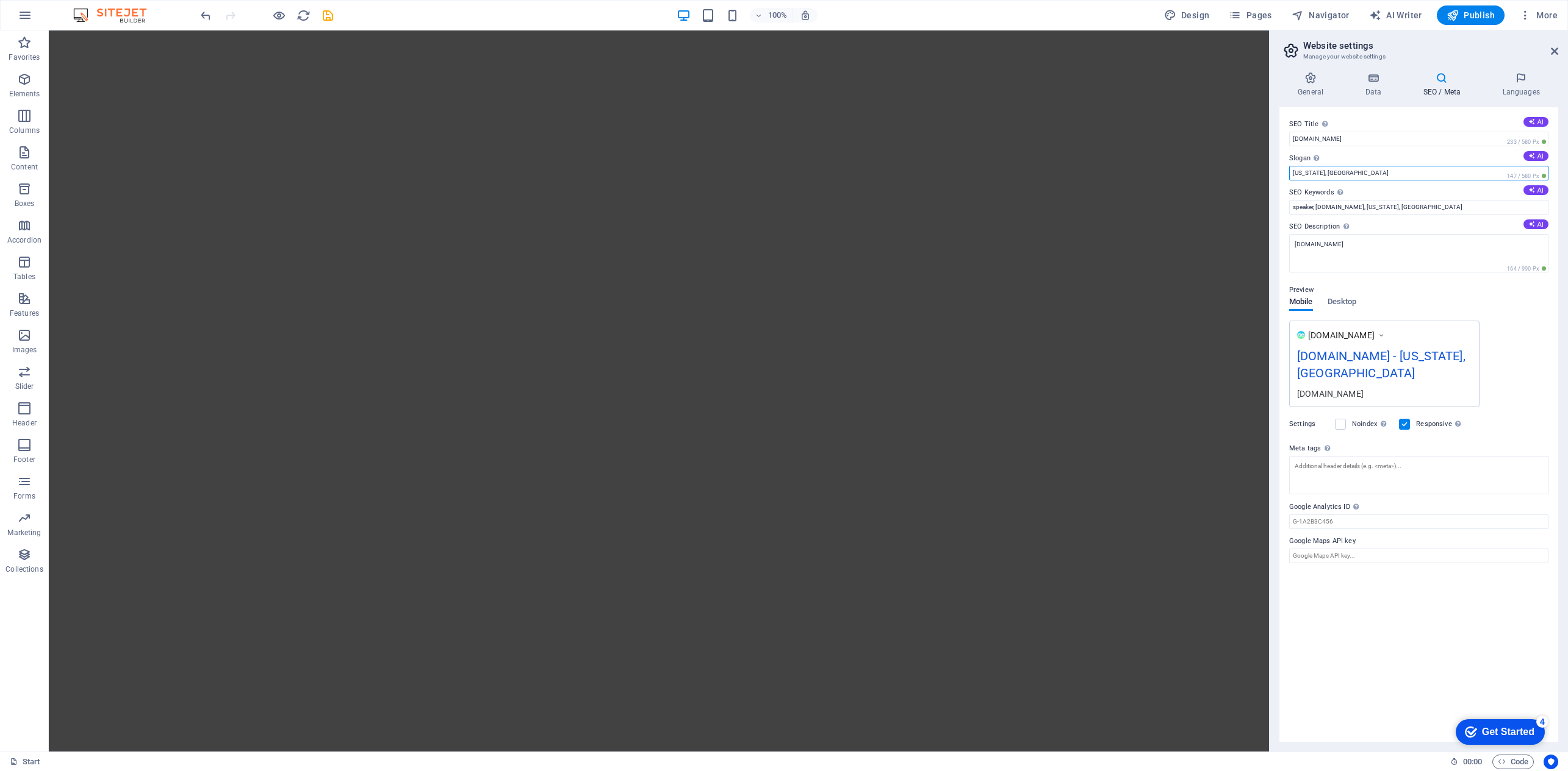
drag, startPoint x: 1352, startPoint y: 173, endPoint x: 1290, endPoint y: 171, distance: 62.0
click at [1290, 171] on input "[US_STATE], [GEOGRAPHIC_DATA]" at bounding box center [1419, 173] width 259 height 15
drag, startPoint x: 1384, startPoint y: 139, endPoint x: 1271, endPoint y: 136, distance: 113.0
click at [1271, 136] on aside "Website settings Manage your website settings General Data SEO / Meta Languages…" at bounding box center [1419, 391] width 299 height 722
type input "PRODUCTORA AUDIOVISUAL | AETERNA PRODUCCIONES"
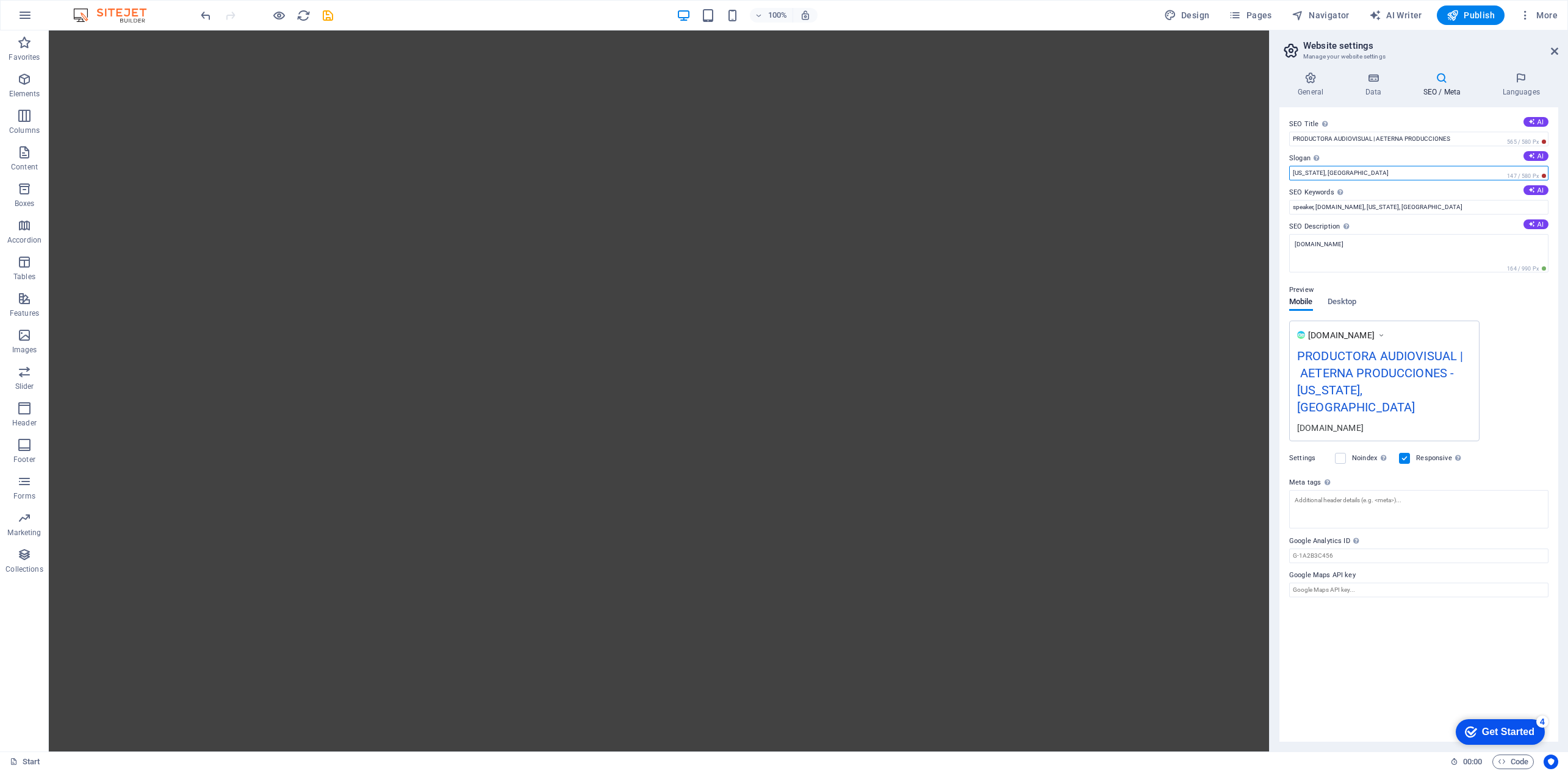
drag, startPoint x: 1343, startPoint y: 169, endPoint x: 1289, endPoint y: 173, distance: 54.1
click at [1289, 173] on input "[US_STATE], [GEOGRAPHIC_DATA]" at bounding box center [1419, 173] width 259 height 15
type input "[GEOGRAPHIC_DATA] | [GEOGRAPHIC_DATA] | [GEOGRAPHIC_DATA]"
drag, startPoint x: 1444, startPoint y: 208, endPoint x: 1393, endPoint y: 206, distance: 51.0
click at [1393, 206] on input "speaker, [DOMAIN_NAME], [US_STATE], [GEOGRAPHIC_DATA]" at bounding box center [1419, 207] width 259 height 15
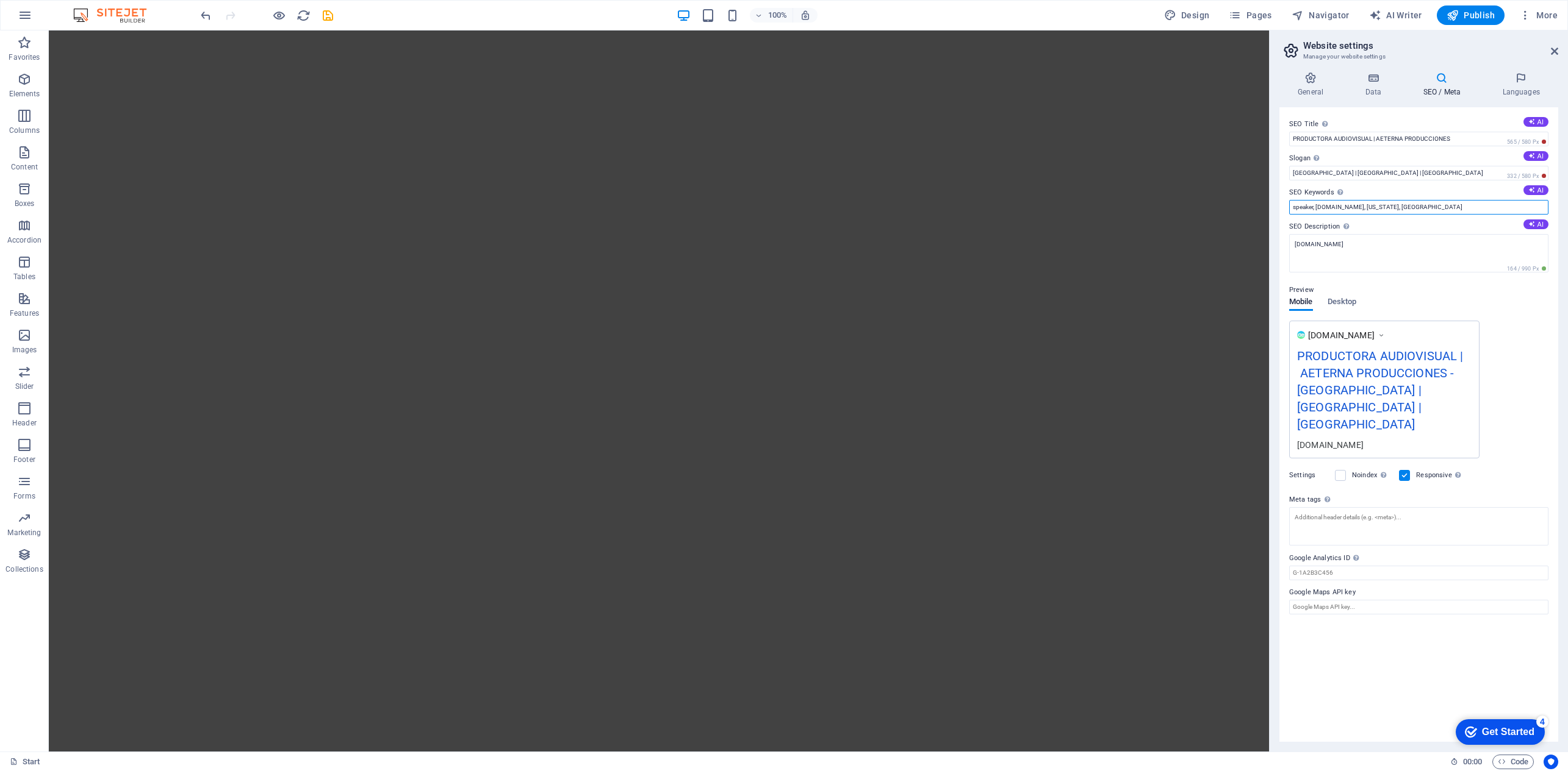
click at [1472, 208] on input "speaker, [DOMAIN_NAME], [US_STATE], [GEOGRAPHIC_DATA]" at bounding box center [1419, 207] width 259 height 15
drag, startPoint x: 1472, startPoint y: 208, endPoint x: 1300, endPoint y: 207, distance: 172.0
click at [1300, 207] on input "speaker, [DOMAIN_NAME], [US_STATE], [GEOGRAPHIC_DATA]" at bounding box center [1419, 207] width 259 height 15
type input "PRODUCTORA AUDIOVISUAL [GEOGRAPHIC_DATA] [GEOGRAPHIC_DATA] CIUDAD REAL VÍDEO CO…"
drag, startPoint x: 1389, startPoint y: 245, endPoint x: 1290, endPoint y: 245, distance: 99.0
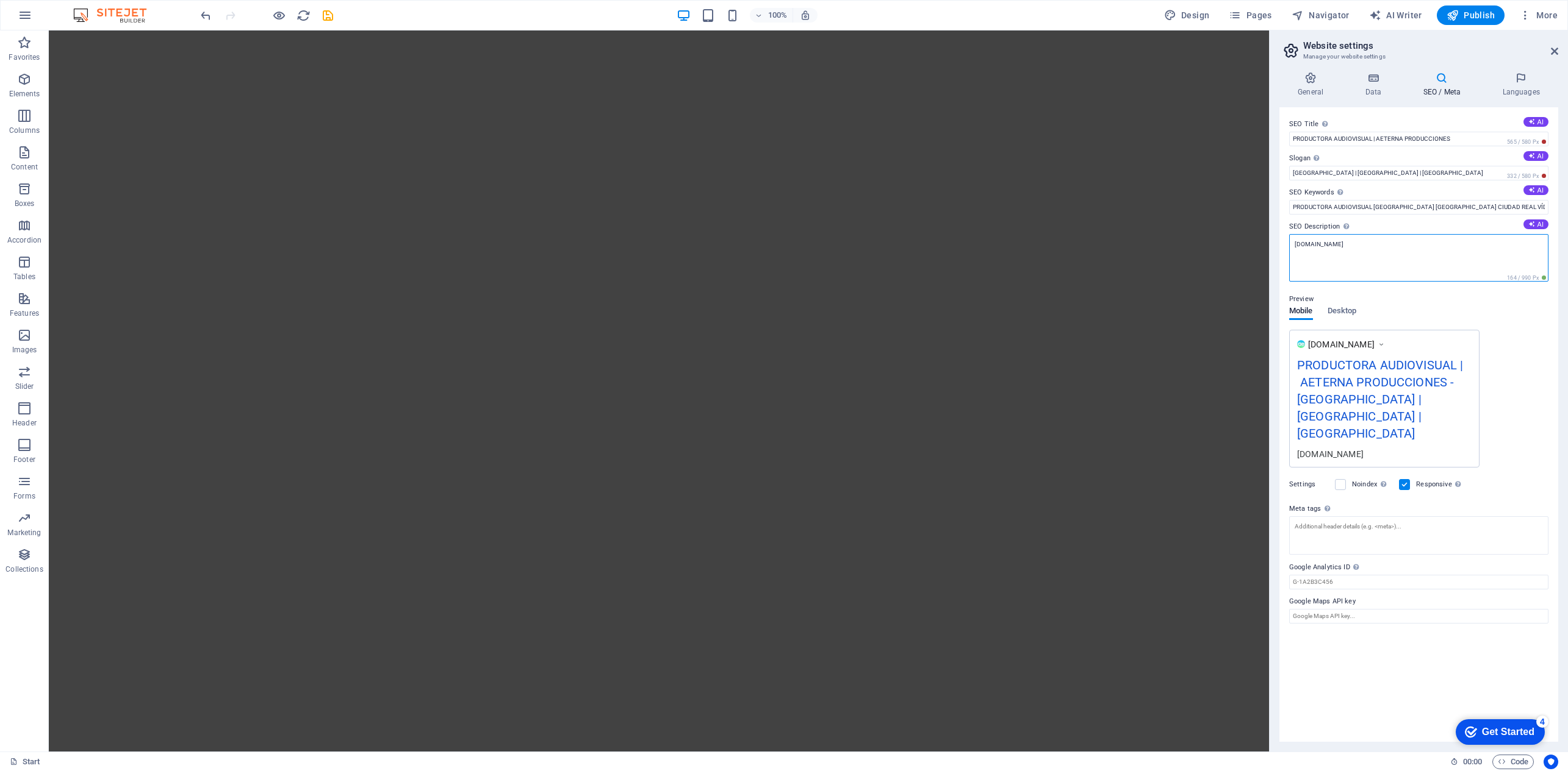
click at [1290, 245] on textarea "[DOMAIN_NAME]" at bounding box center [1419, 258] width 259 height 48
type textarea "PRODUCTORA AUDIOVISUAL EN [GEOGRAPHIC_DATA], [GEOGRAPHIC_DATA] Y [GEOGRAPHIC_DA…"
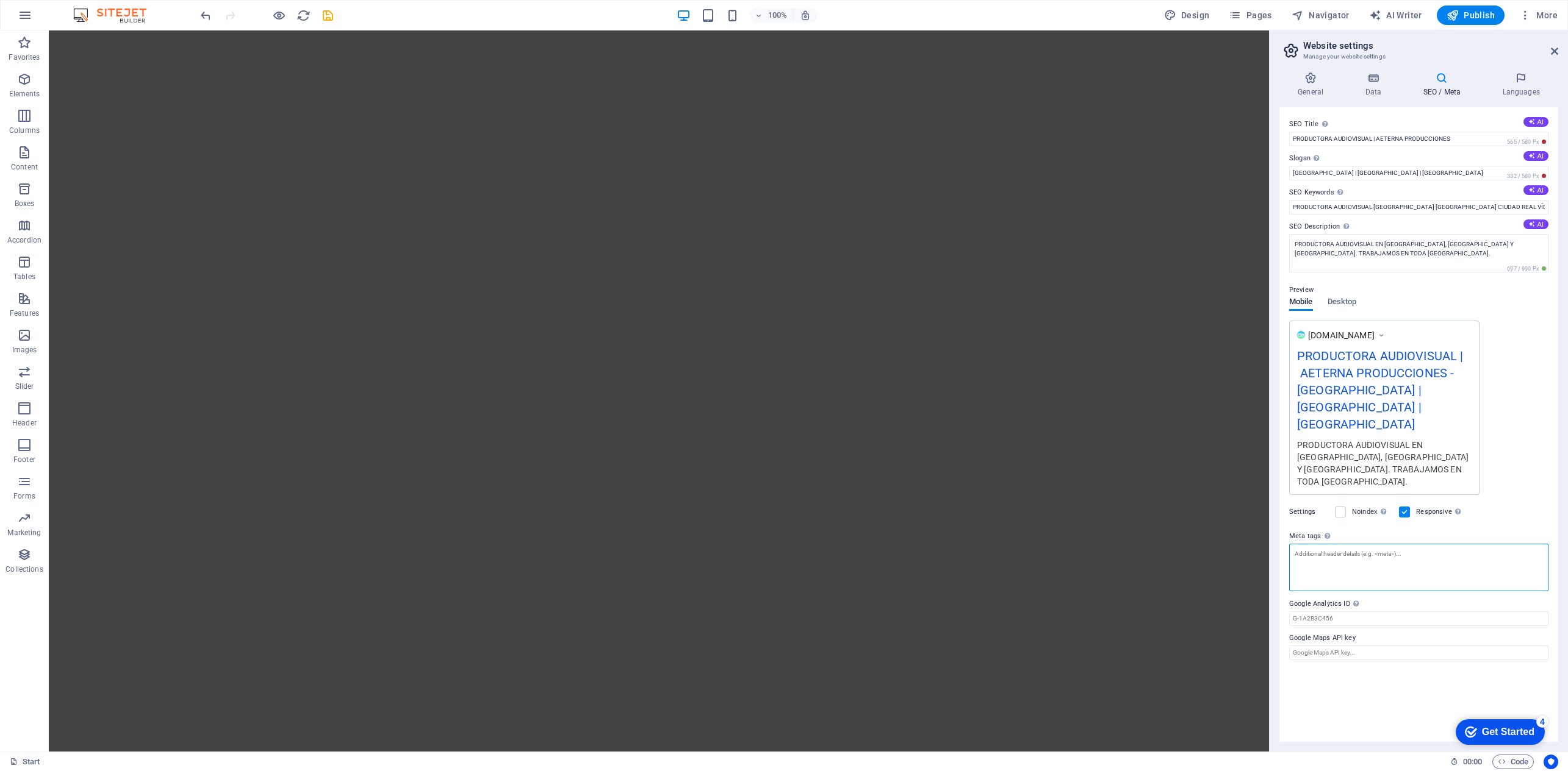
click at [1378, 548] on textarea "Meta tags Enter HTML code here that will be placed inside the tags of your webs…" at bounding box center [1419, 567] width 259 height 48
type textarea "PRODUCTORA, AUDIOVISUAL, [GEOGRAPHIC_DATA], [GEOGRAPHIC_DATA], [GEOGRAPHIC_DATA…"
click at [1524, 83] on body "Aeterna Producciones Start Favorites Elements Columns Content Boxes Accordion T…" at bounding box center [784, 386] width 1568 height 771
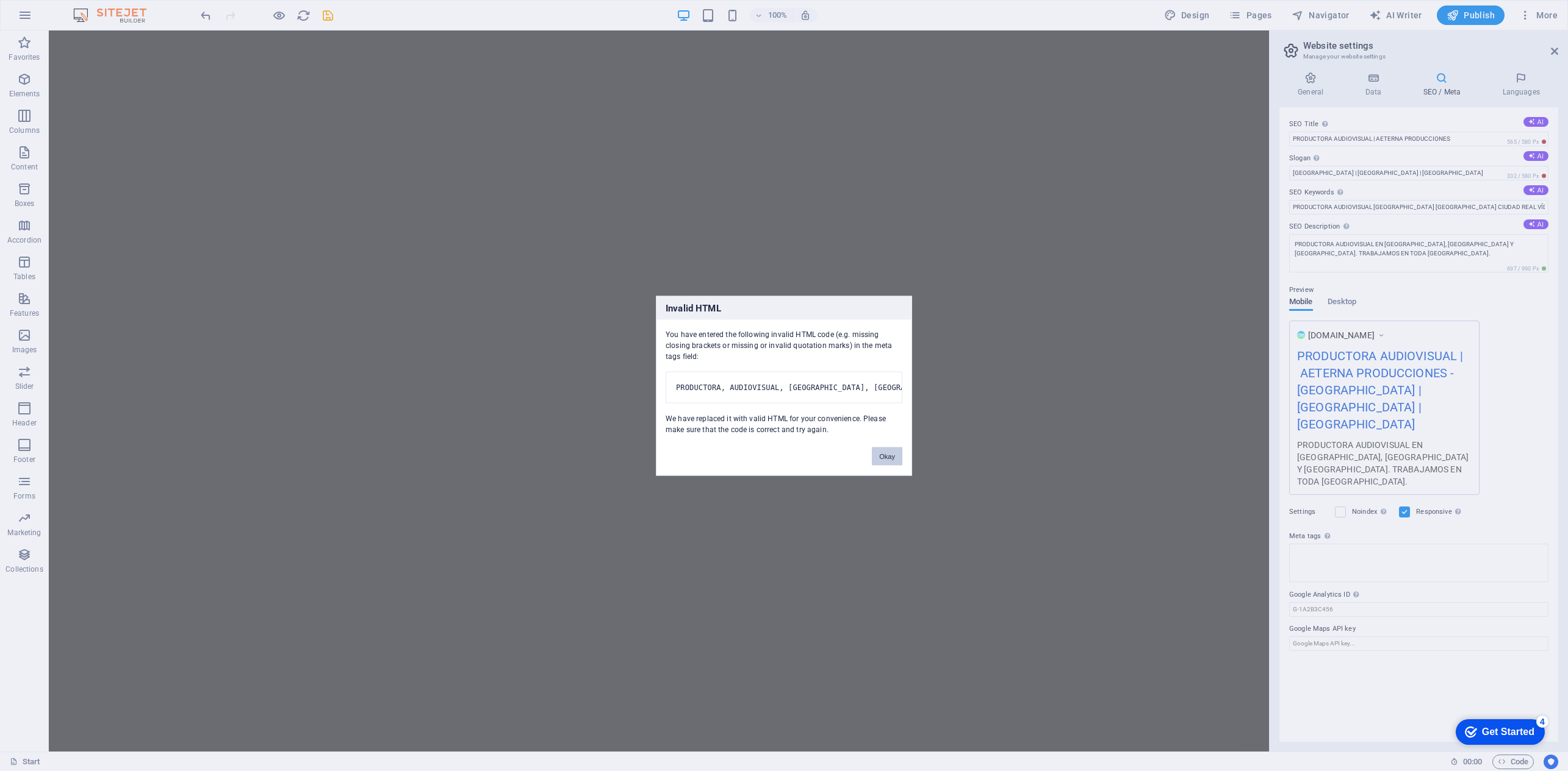
click at [893, 462] on button "Okay" at bounding box center [887, 456] width 30 height 18
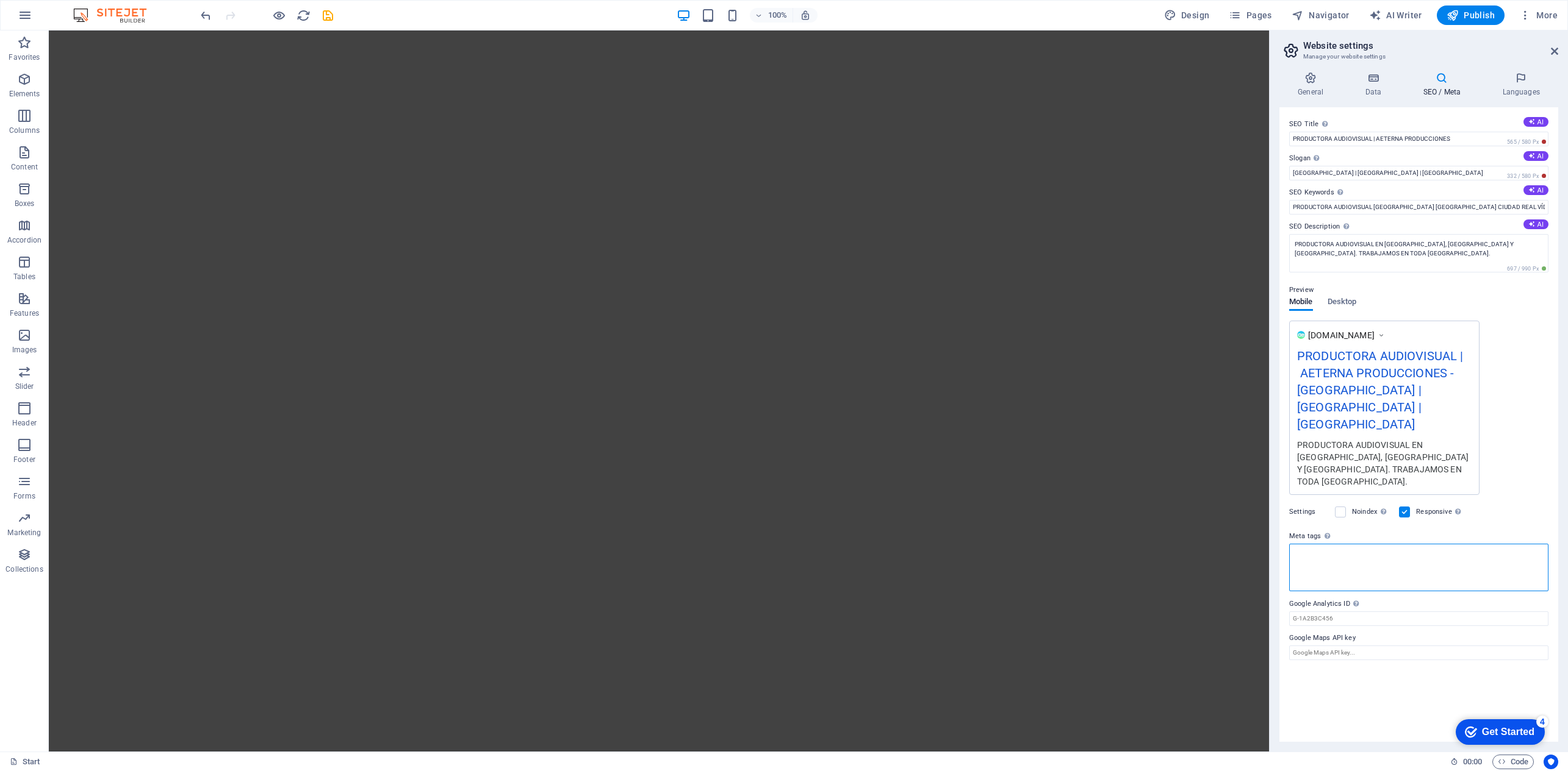
click at [1379, 544] on textarea "Meta tags Enter HTML code here that will be placed inside the tags of your webs…" at bounding box center [1419, 567] width 259 height 48
drag, startPoint x: 1352, startPoint y: 523, endPoint x: 1278, endPoint y: 518, distance: 74.2
click at [1278, 518] on div "General Data SEO / Meta Languages Website name PRODUCTORA AUDIOVISUAL | Aeterna…" at bounding box center [1419, 407] width 298 height 689
click at [1418, 544] on textarea "Meta tags Enter HTML code here that will be placed inside the tags of your webs…" at bounding box center [1419, 567] width 259 height 48
click at [1484, 495] on div "Settings Noindex Instruct search engines to exclude this website from search re…" at bounding box center [1419, 511] width 259 height 34
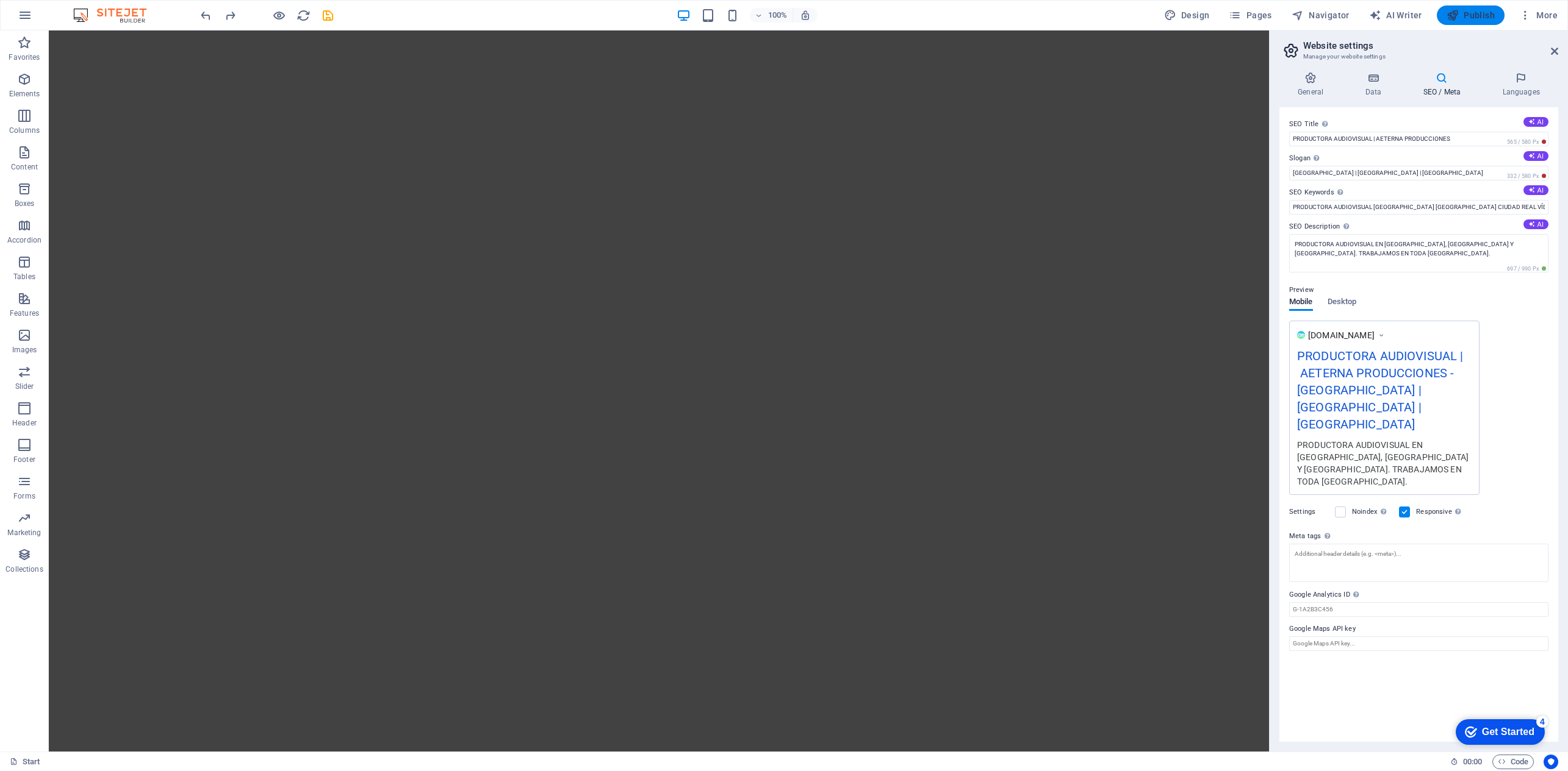
click at [1484, 20] on span "Publish" at bounding box center [1470, 16] width 48 height 12
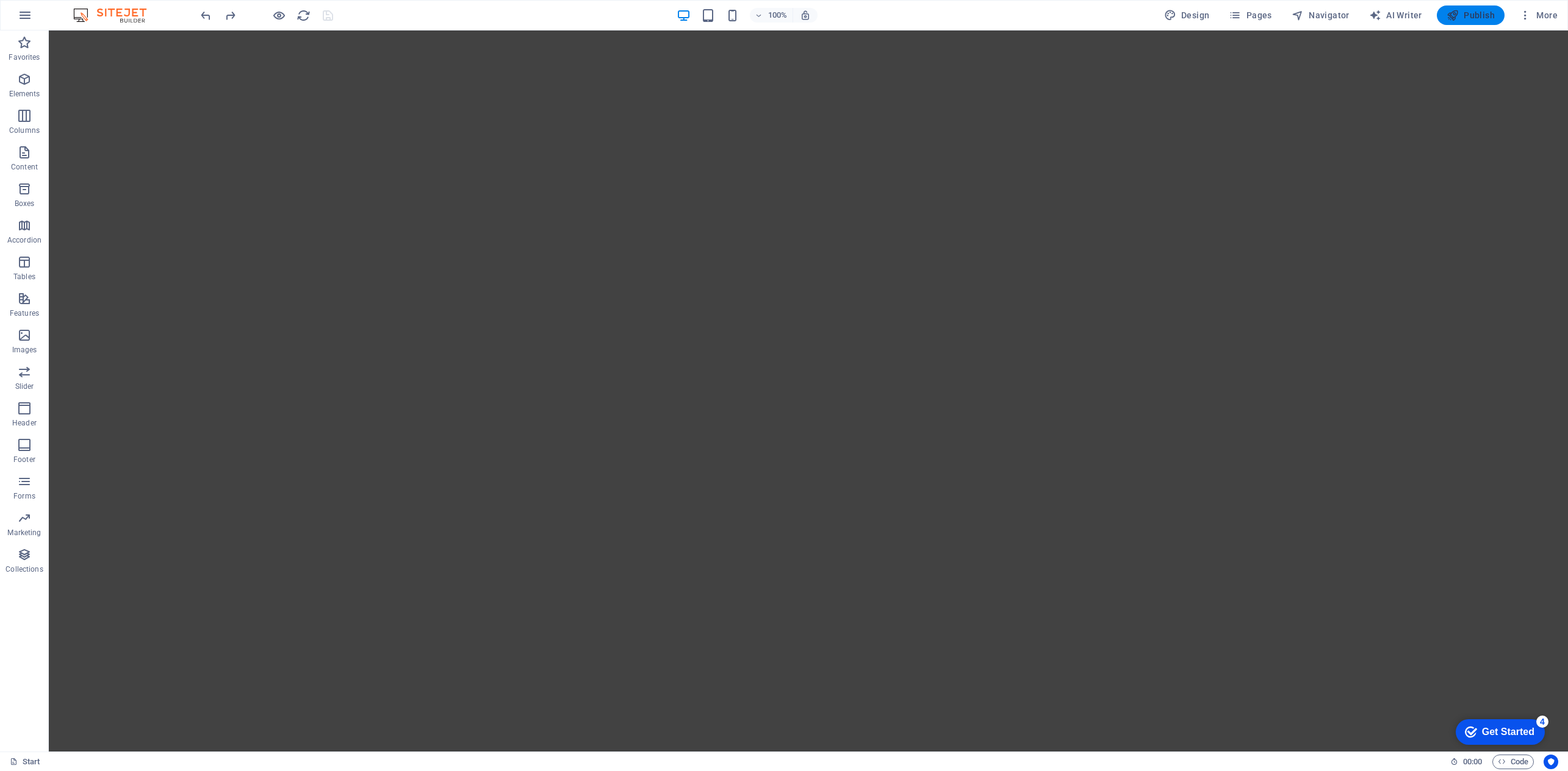
click at [1481, 17] on span "Publish" at bounding box center [1470, 16] width 48 height 12
